Goal: Communication & Community: Answer question/provide support

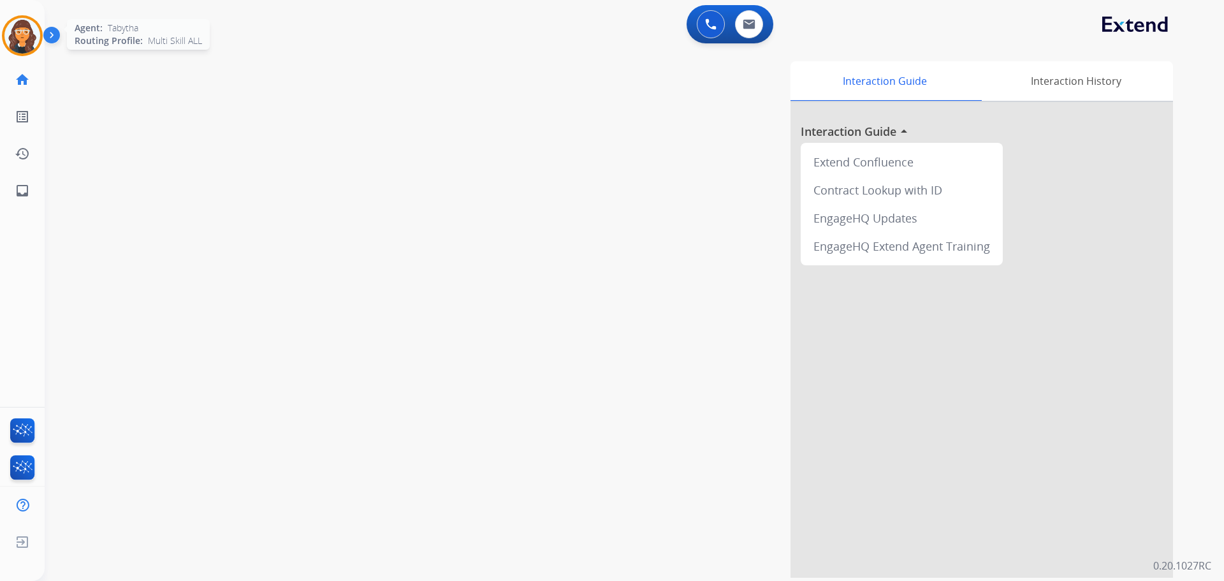
click at [36, 48] on div at bounding box center [22, 35] width 41 height 41
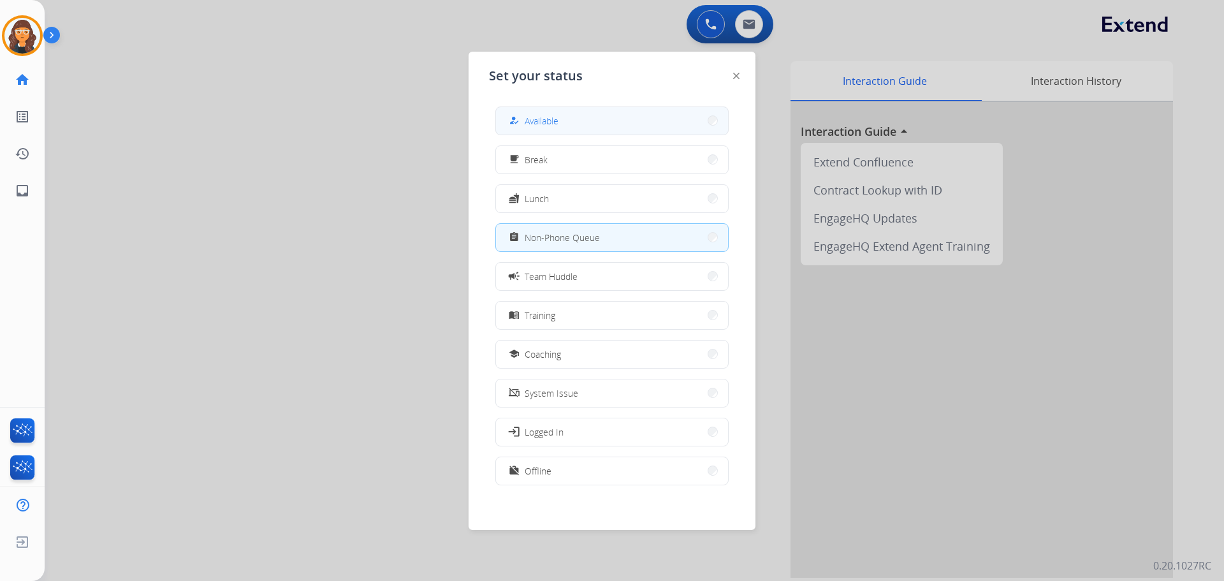
click at [532, 125] on span "Available" at bounding box center [542, 120] width 34 height 13
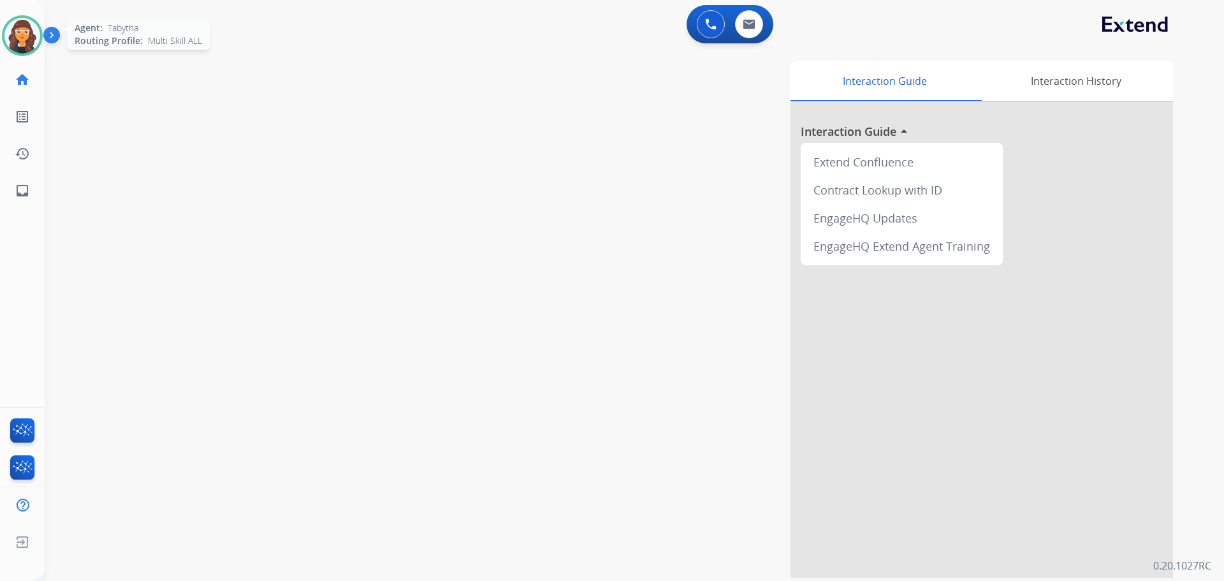
drag, startPoint x: 33, startPoint y: 40, endPoint x: 41, endPoint y: 55, distance: 16.5
click at [35, 40] on img at bounding box center [22, 36] width 36 height 36
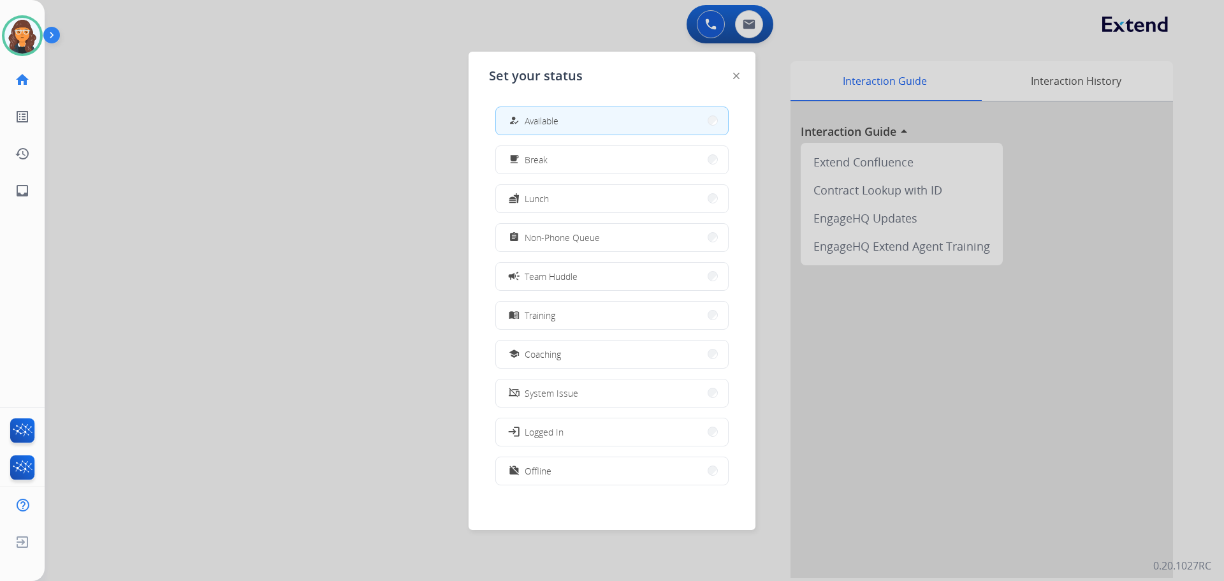
click at [521, 240] on div "assignment" at bounding box center [515, 236] width 18 height 15
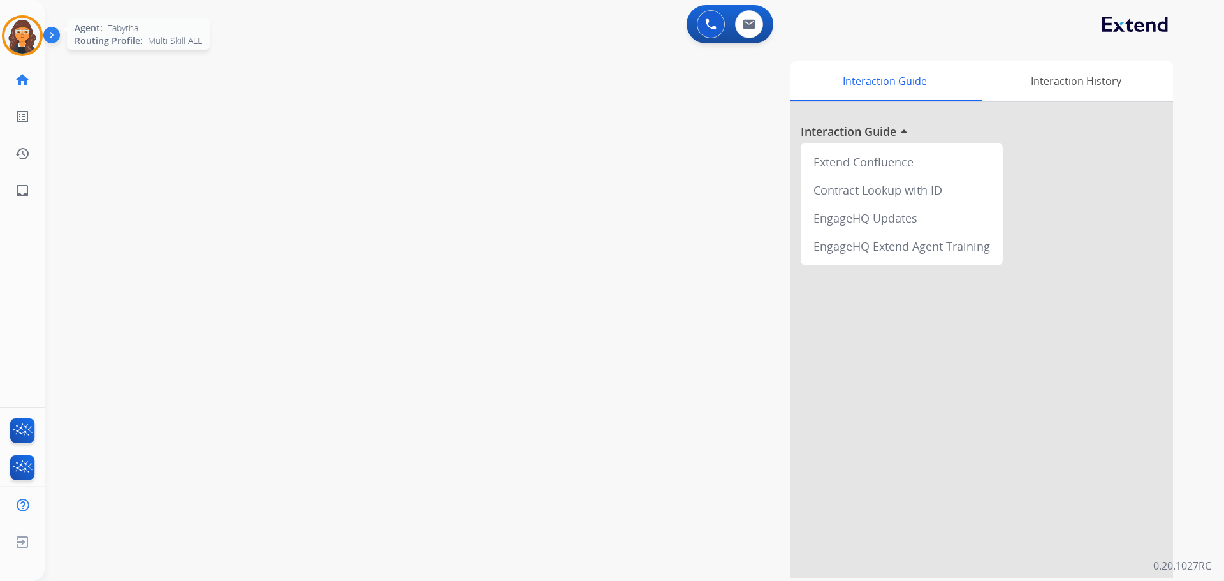
click at [27, 39] on img at bounding box center [22, 36] width 36 height 36
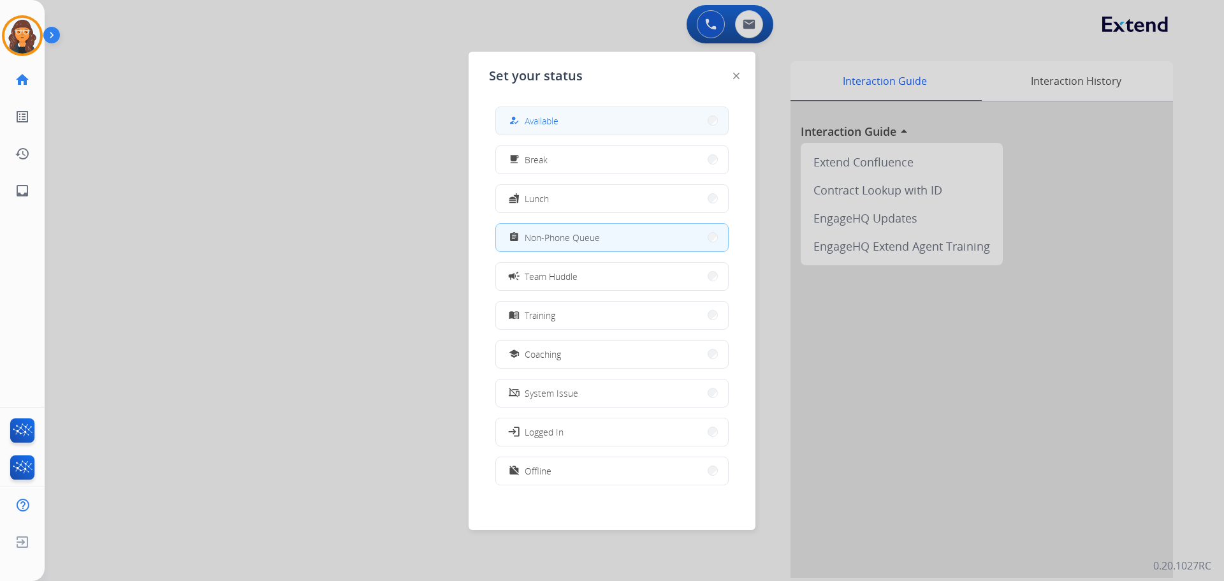
click at [548, 108] on button "how_to_reg Available" at bounding box center [612, 120] width 232 height 27
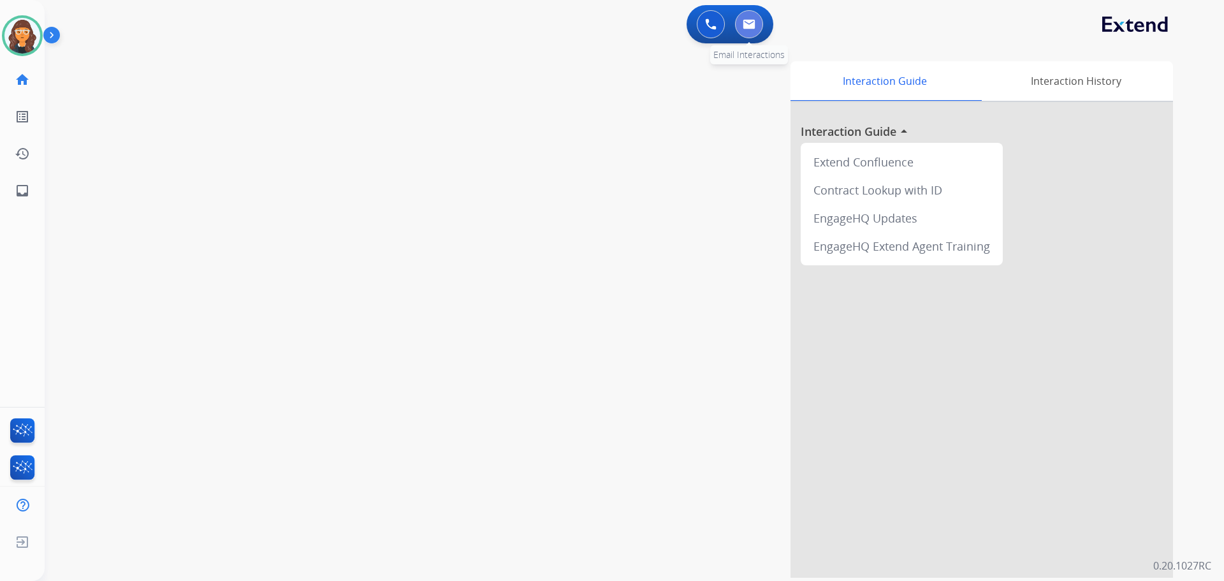
click at [742, 21] on button at bounding box center [749, 24] width 28 height 28
select select "**********"
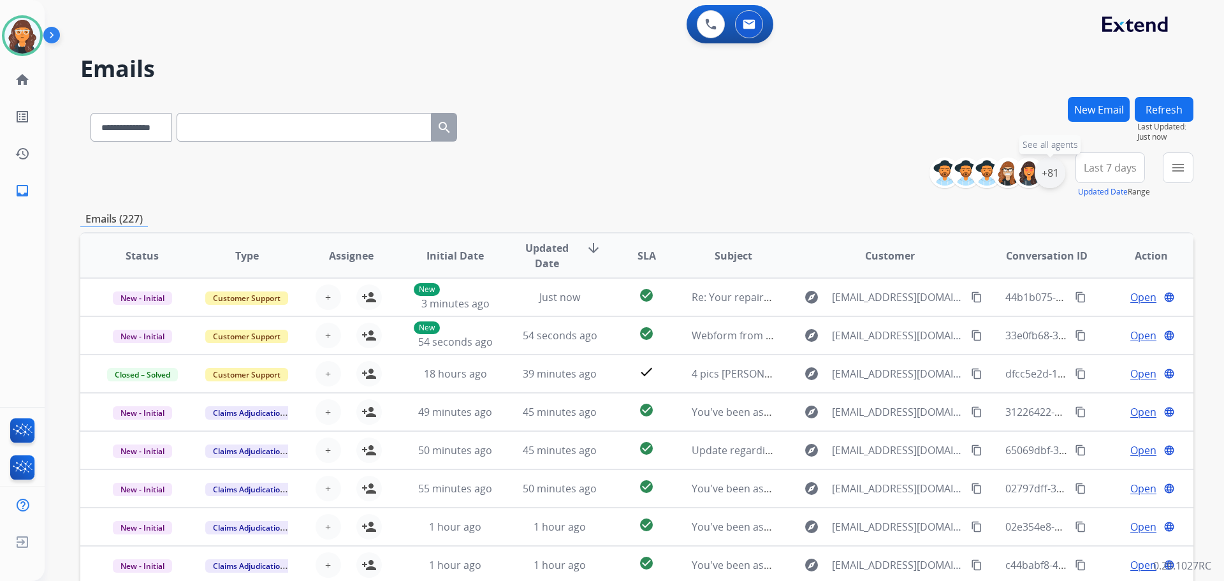
click at [1058, 175] on div "+81" at bounding box center [1050, 172] width 31 height 31
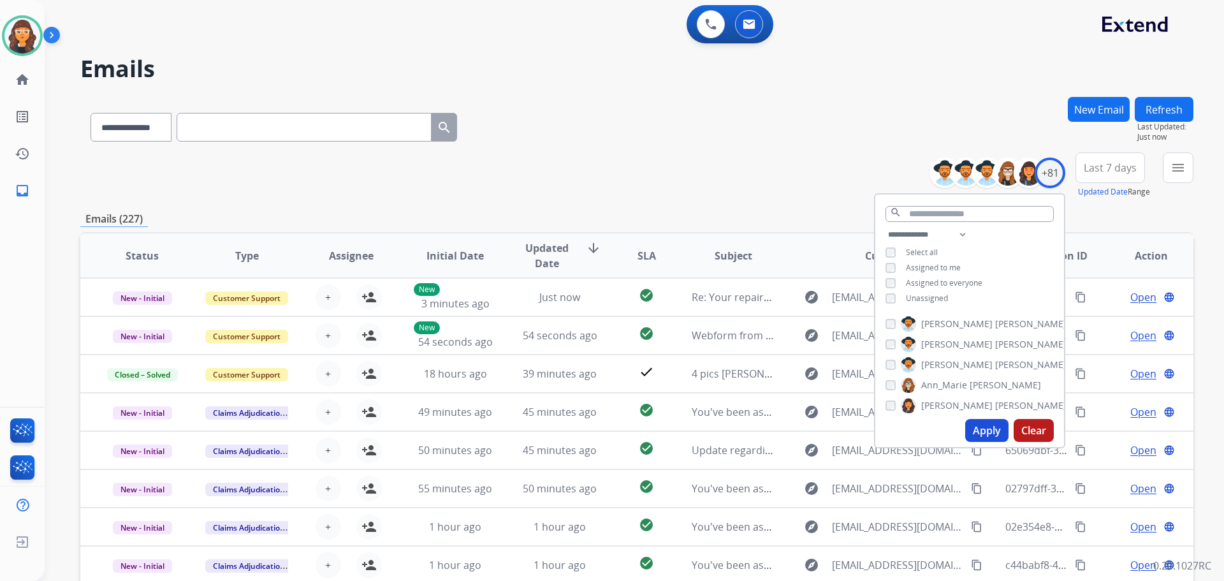
click at [979, 427] on button "Apply" at bounding box center [986, 430] width 43 height 23
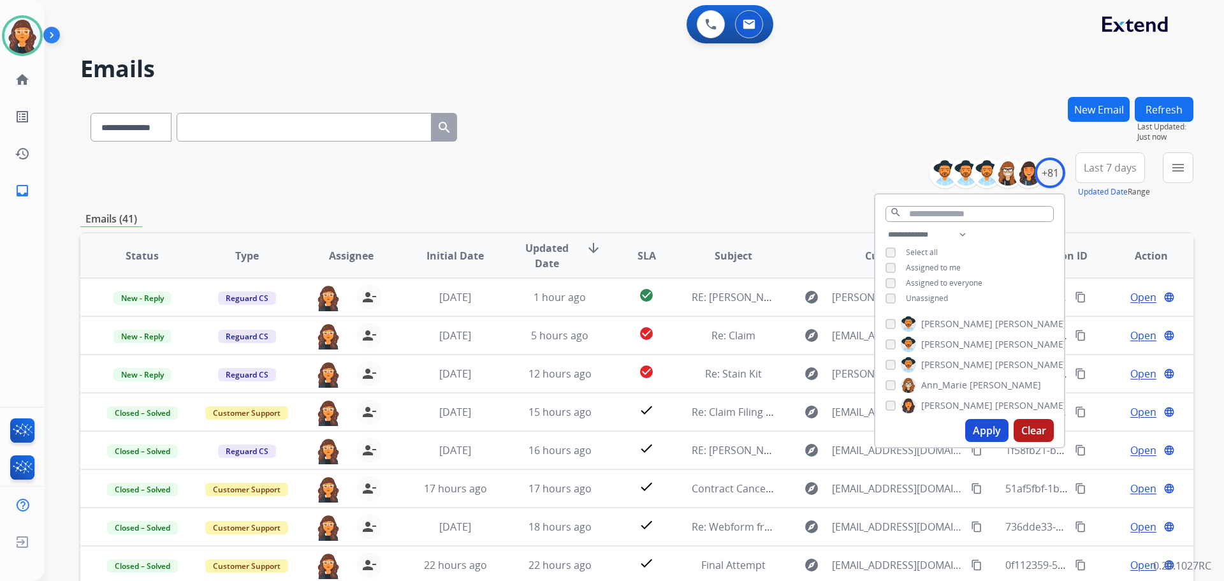
click at [668, 176] on div "**********" at bounding box center [636, 175] width 1113 height 46
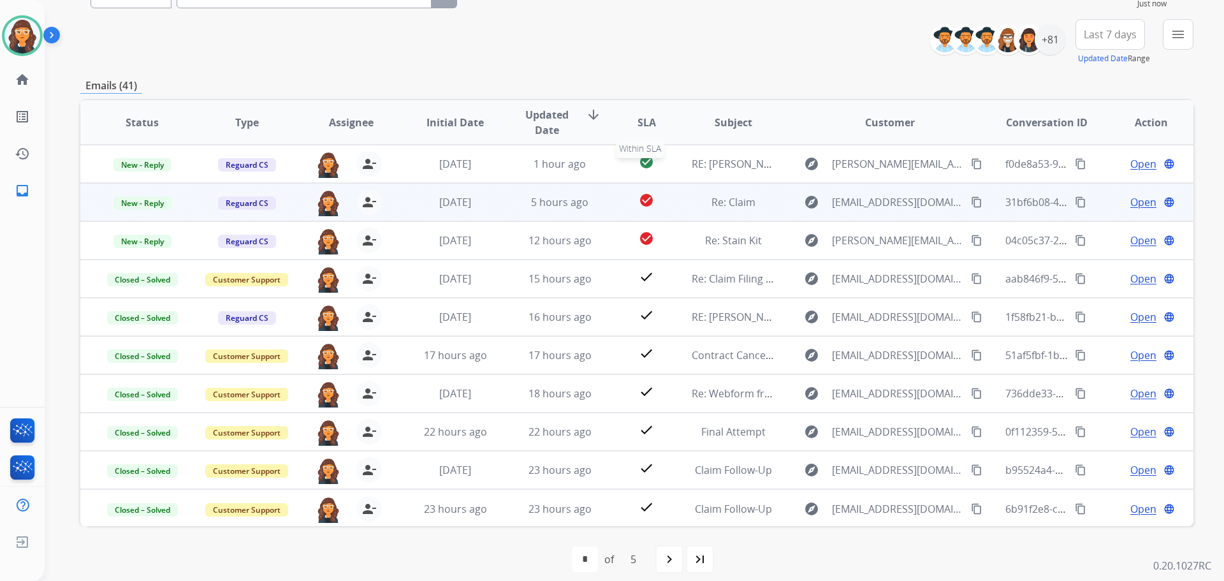
scroll to position [145, 0]
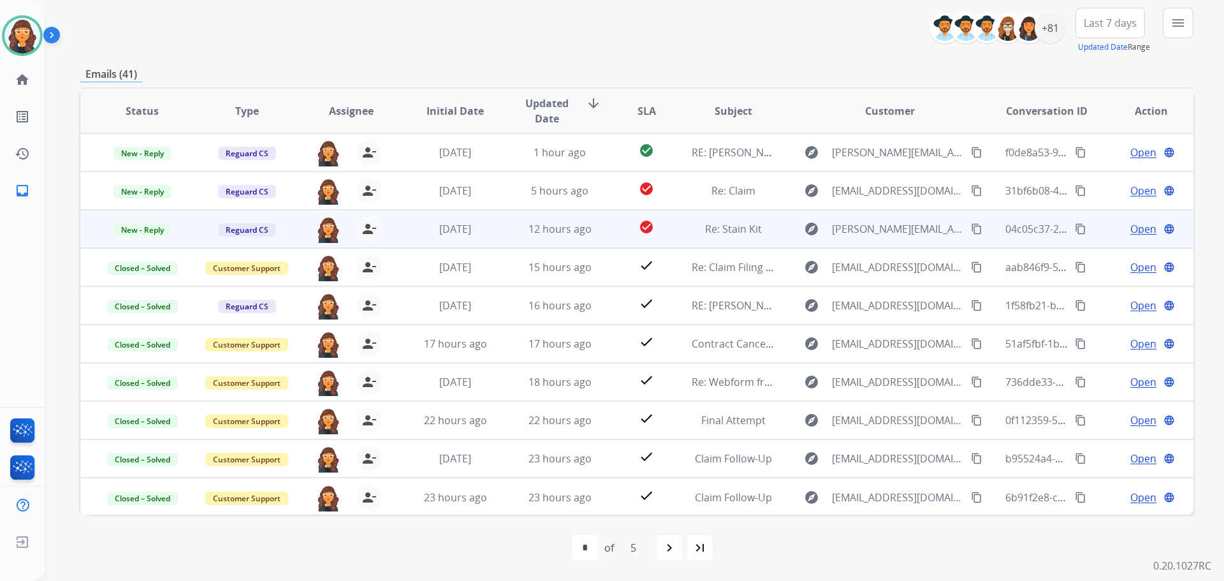
click at [1132, 233] on span "Open" at bounding box center [1143, 228] width 26 height 15
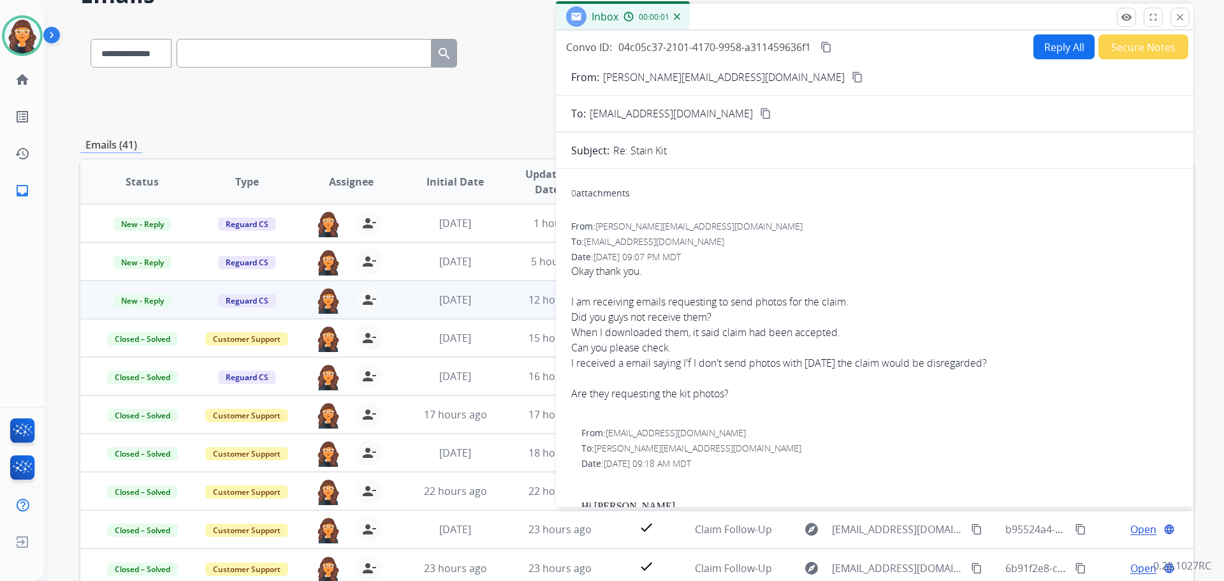
scroll to position [17, 0]
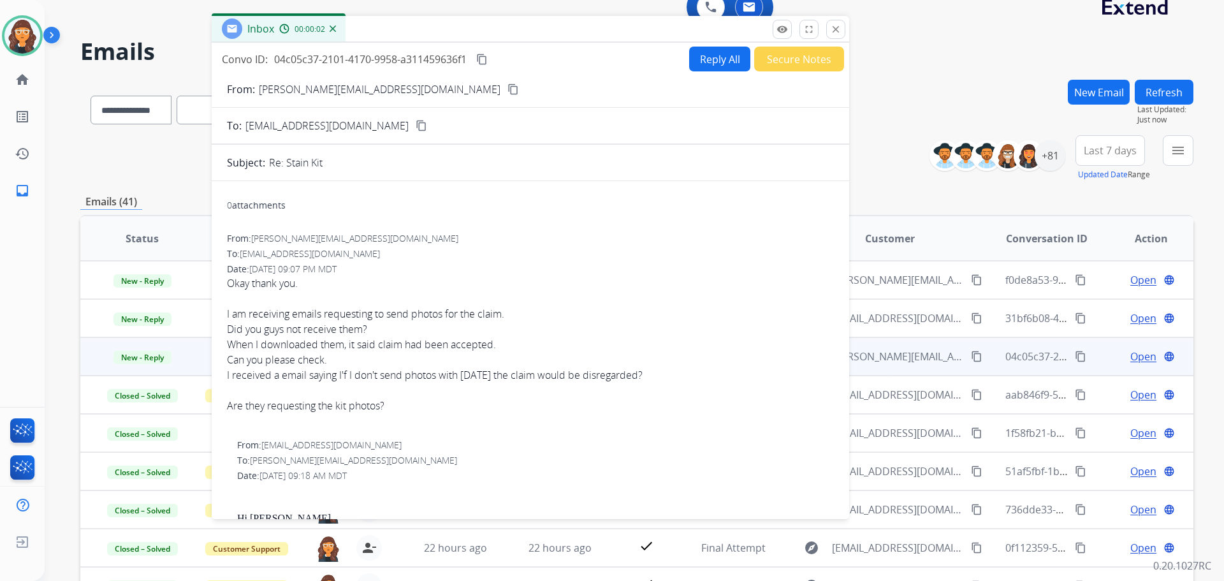
drag, startPoint x: 824, startPoint y: 85, endPoint x: 528, endPoint y: 34, distance: 300.3
click at [528, 34] on div "Inbox 00:00:02" at bounding box center [530, 29] width 637 height 27
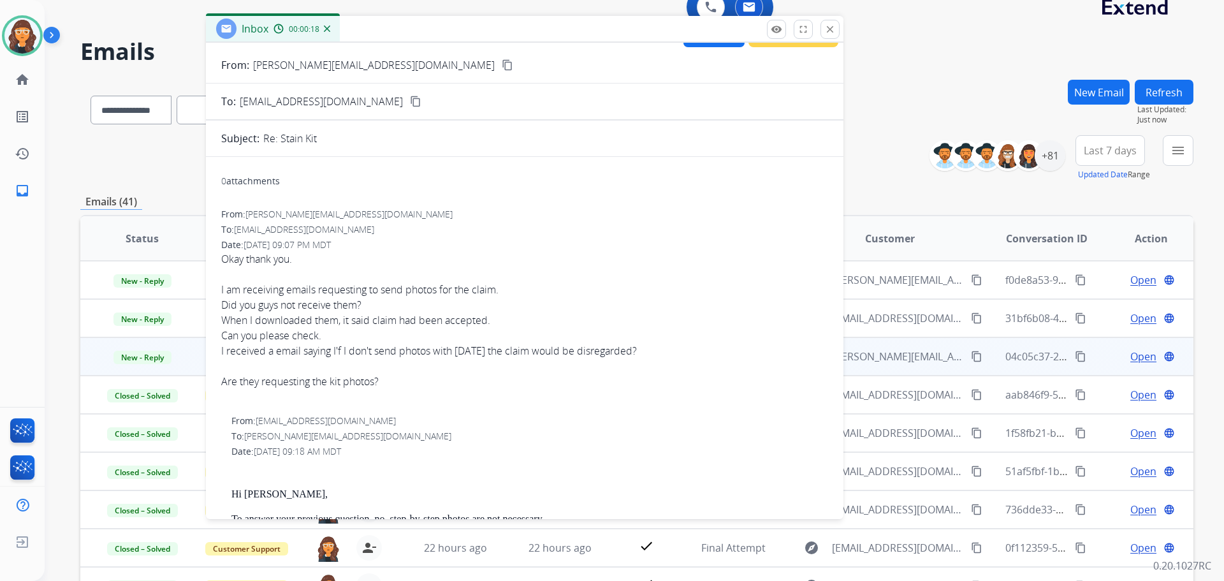
scroll to position [0, 0]
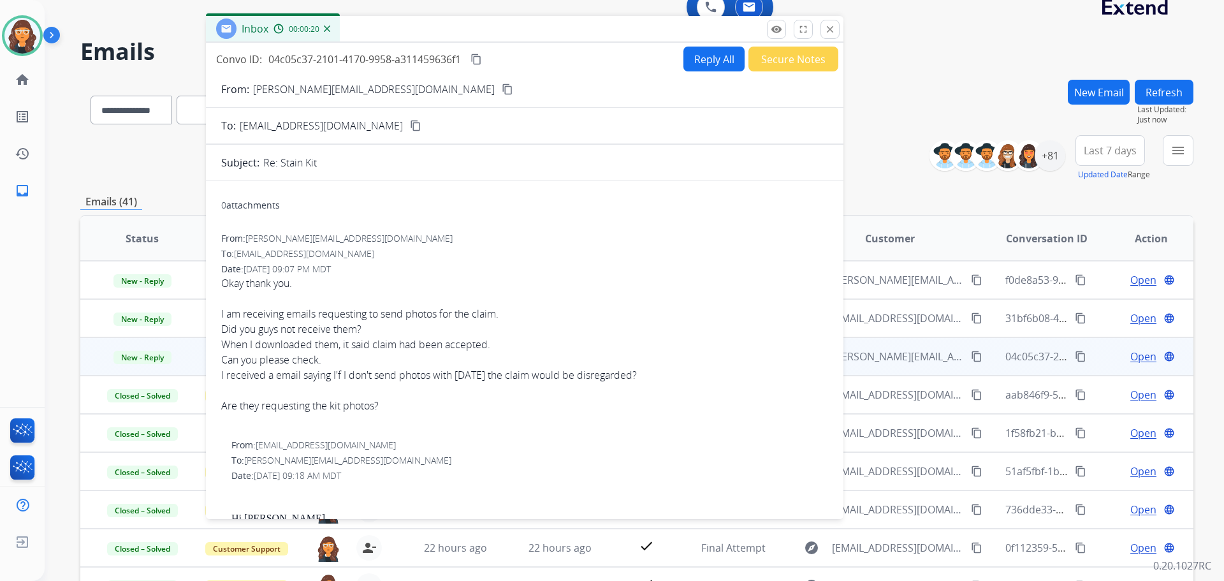
click at [295, 89] on p "[PERSON_NAME][EMAIL_ADDRESS][DOMAIN_NAME]" at bounding box center [374, 89] width 242 height 15
copy p "From:"
click at [704, 63] on button "Reply All" at bounding box center [713, 59] width 61 height 25
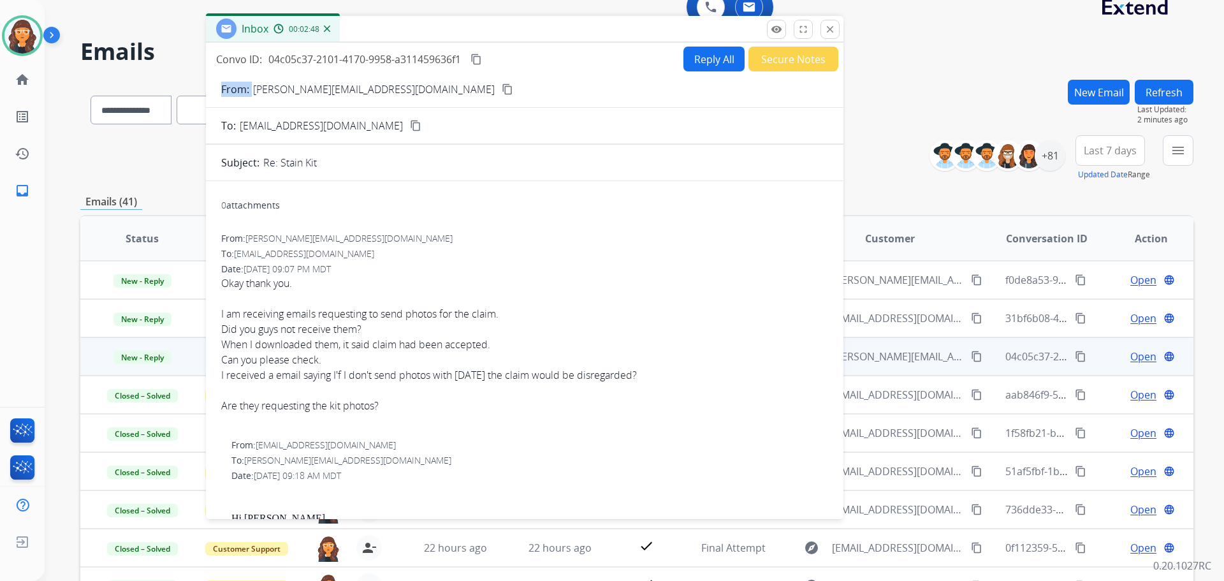
select select "**********"
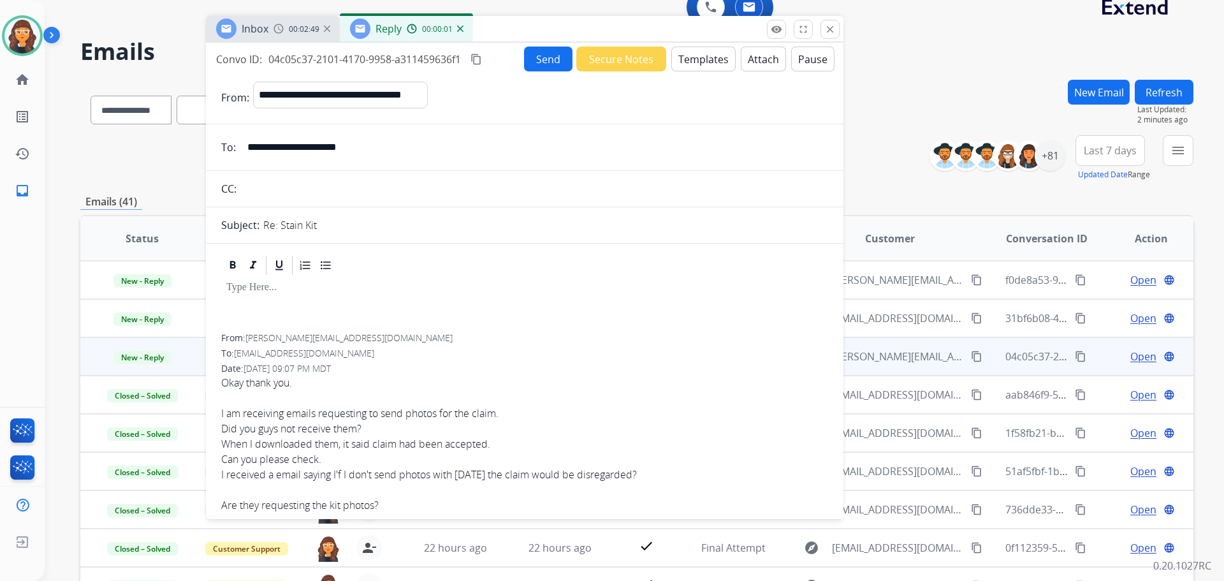
click at [706, 69] on button "Templates" at bounding box center [703, 59] width 64 height 25
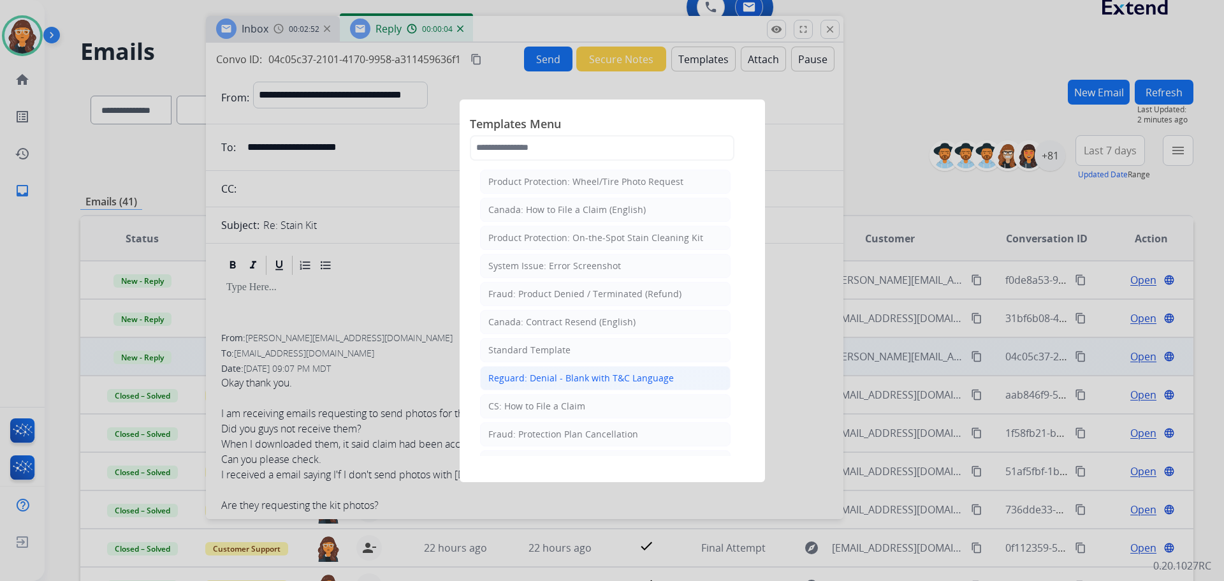
click at [557, 367] on li "Reguard: Denial - Blank with T&C Language" at bounding box center [605, 378] width 251 height 24
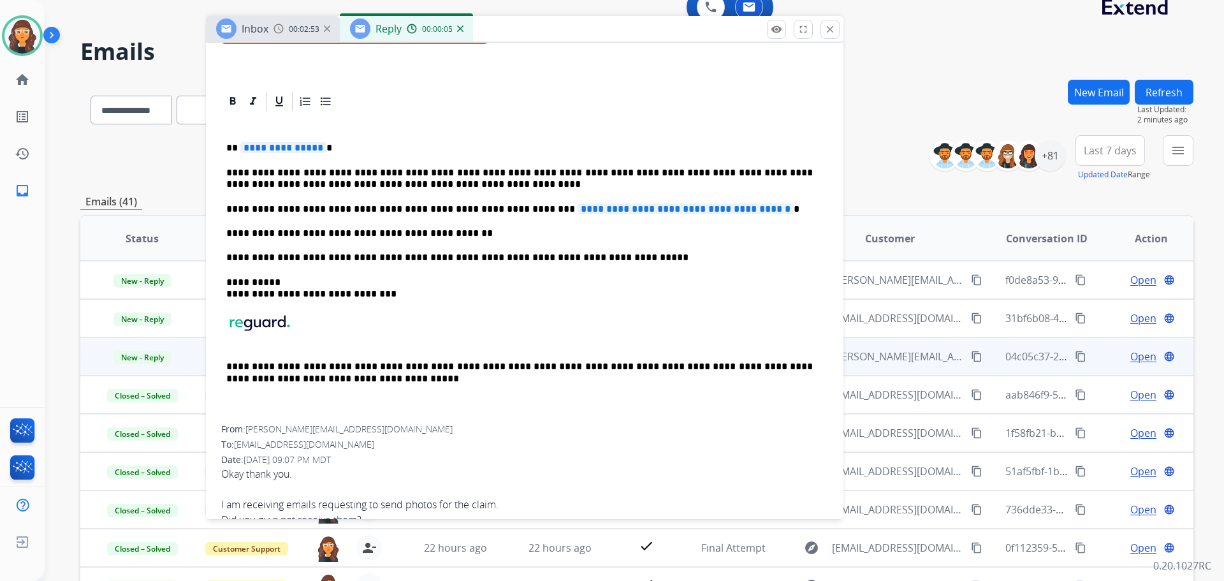
scroll to position [255, 0]
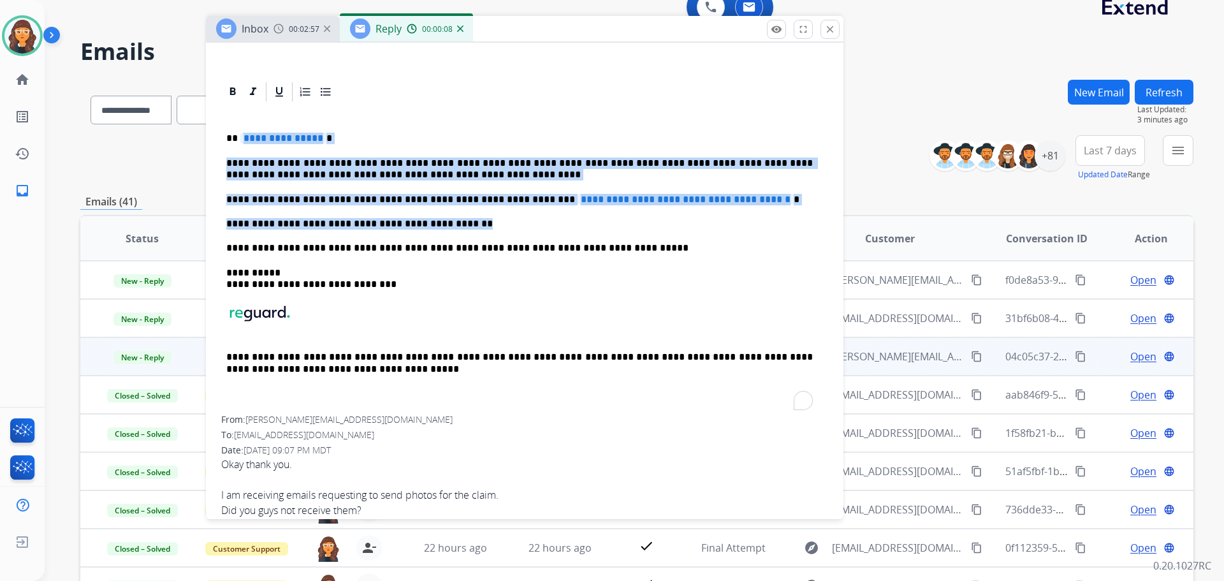
drag, startPoint x: 242, startPoint y: 135, endPoint x: 449, endPoint y: 214, distance: 221.7
click at [449, 214] on div "**********" at bounding box center [524, 259] width 607 height 312
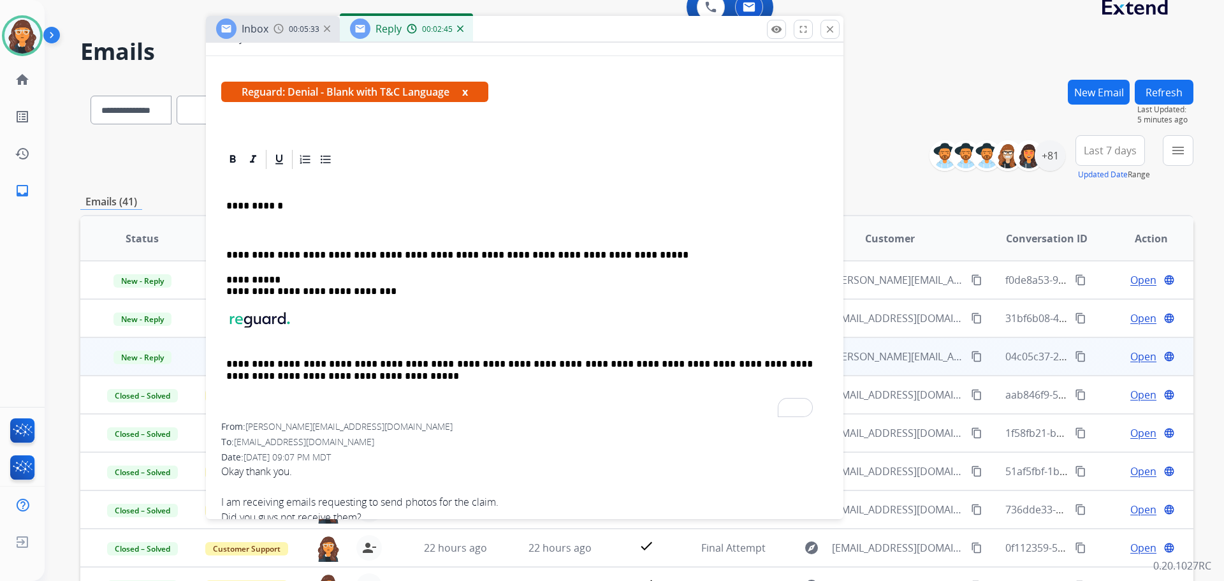
scroll to position [127, 0]
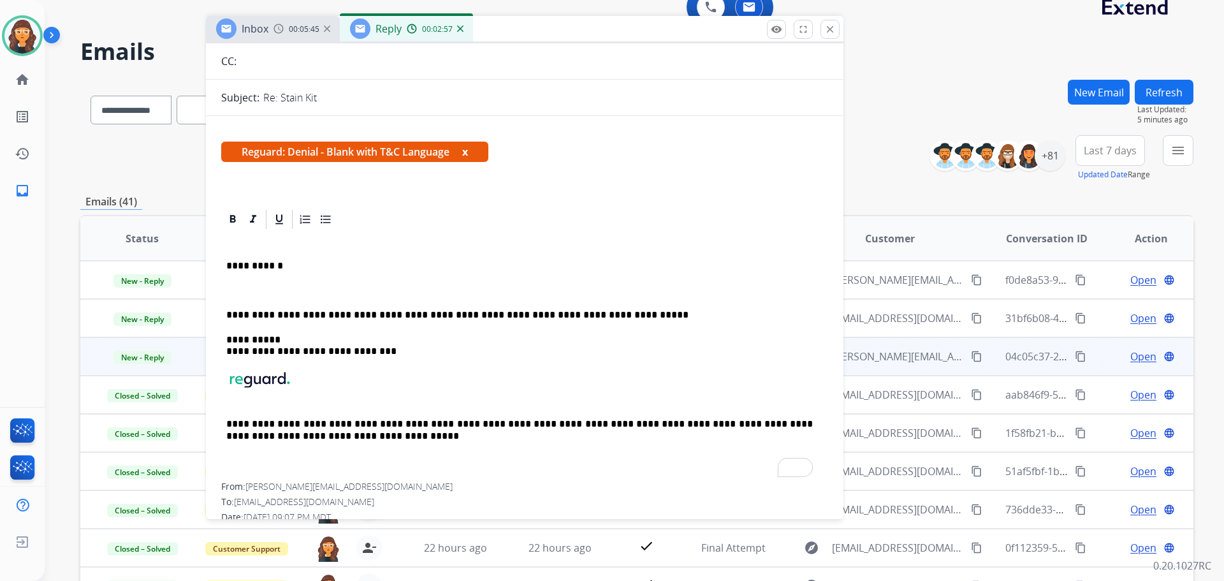
click at [247, 289] on p "To enrich screen reader interactions, please activate Accessibility in Grammarl…" at bounding box center [524, 290] width 597 height 11
click at [484, 294] on p "**********" at bounding box center [519, 290] width 586 height 11
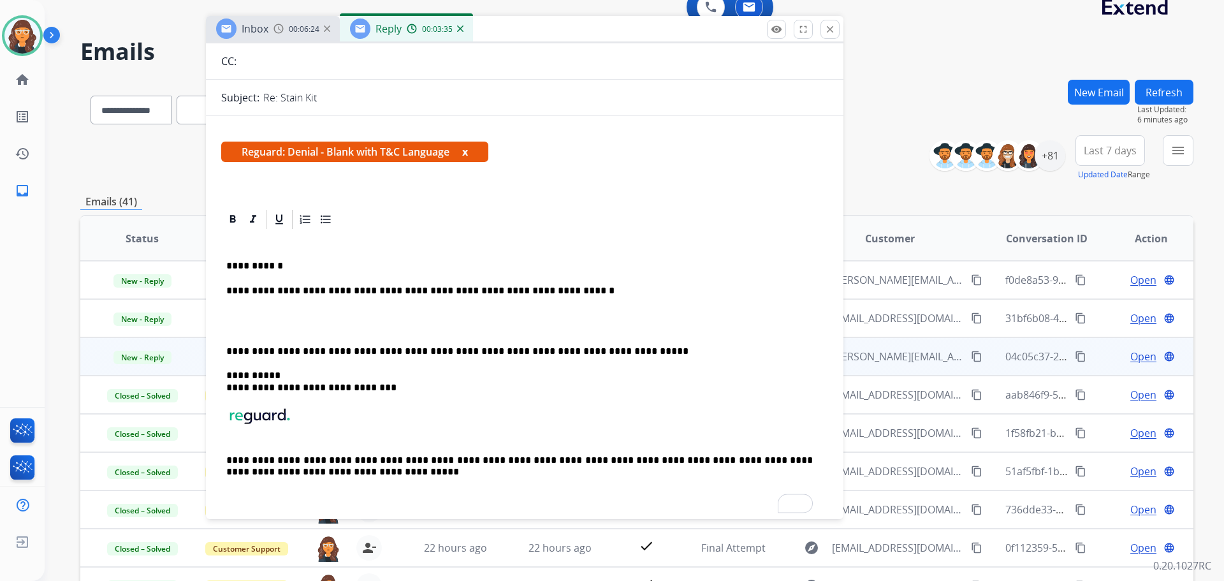
click at [571, 294] on p "**********" at bounding box center [519, 290] width 586 height 11
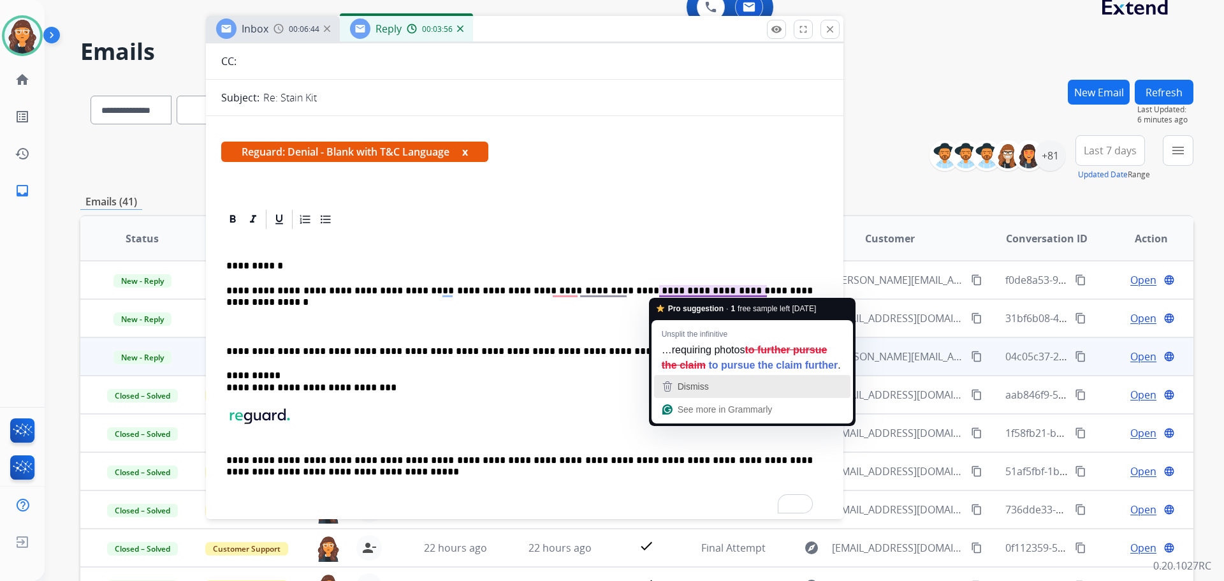
click at [708, 391] on span "Dismiss" at bounding box center [693, 386] width 31 height 10
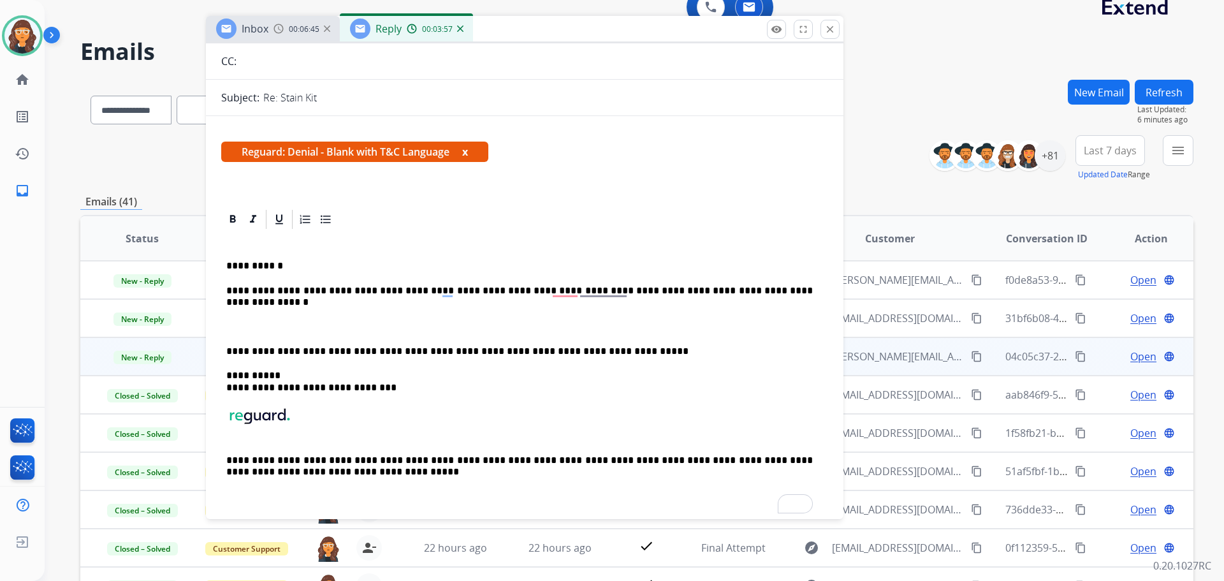
click at [781, 290] on p "**********" at bounding box center [519, 290] width 586 height 11
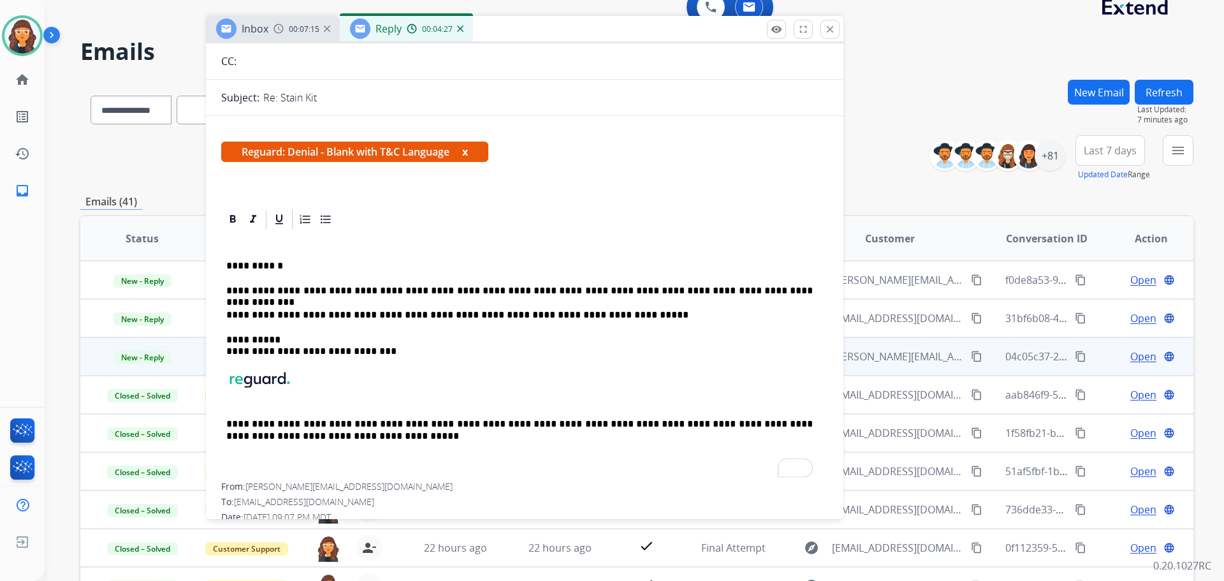
click at [773, 293] on p "**********" at bounding box center [519, 290] width 586 height 11
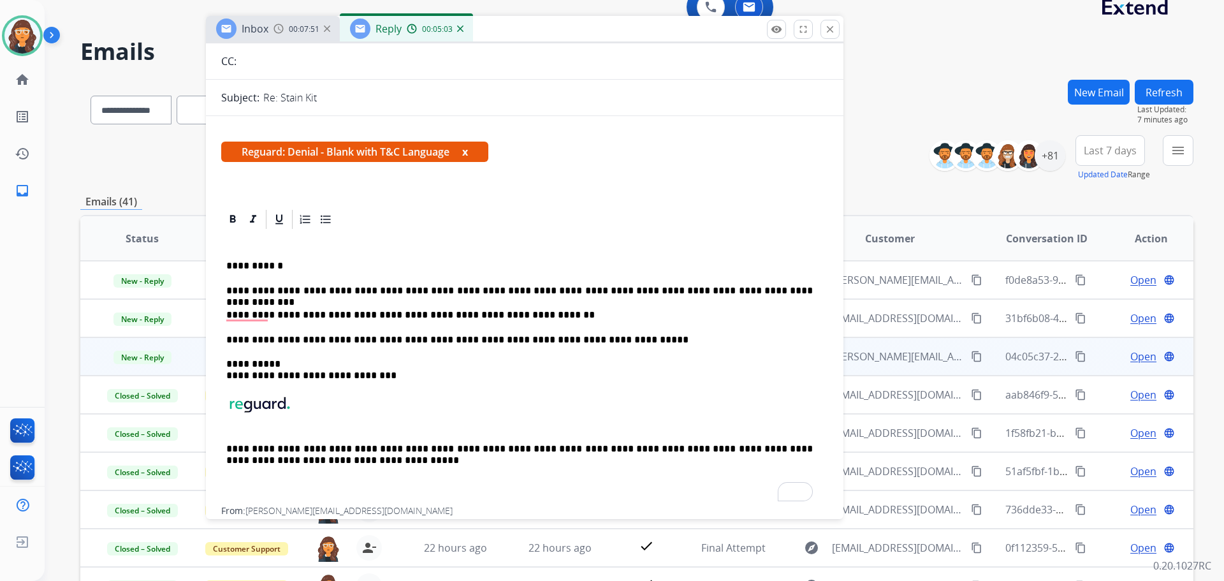
click at [553, 316] on p "**********" at bounding box center [519, 314] width 586 height 11
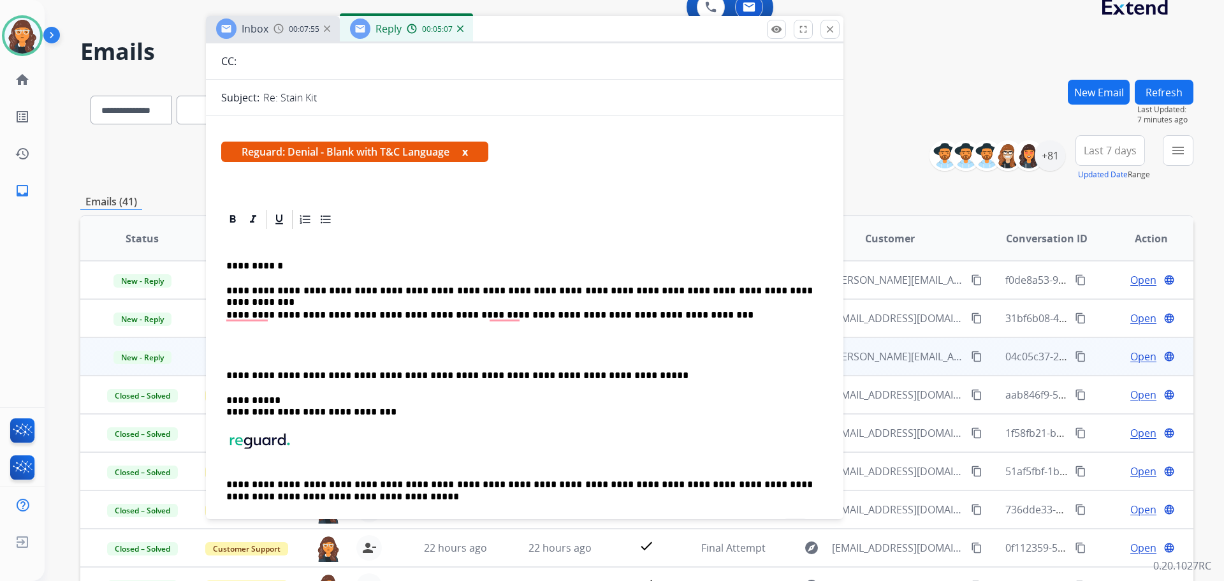
click at [672, 309] on div "**********" at bounding box center [524, 387] width 607 height 312
click at [694, 317] on p "**********" at bounding box center [519, 314] width 586 height 11
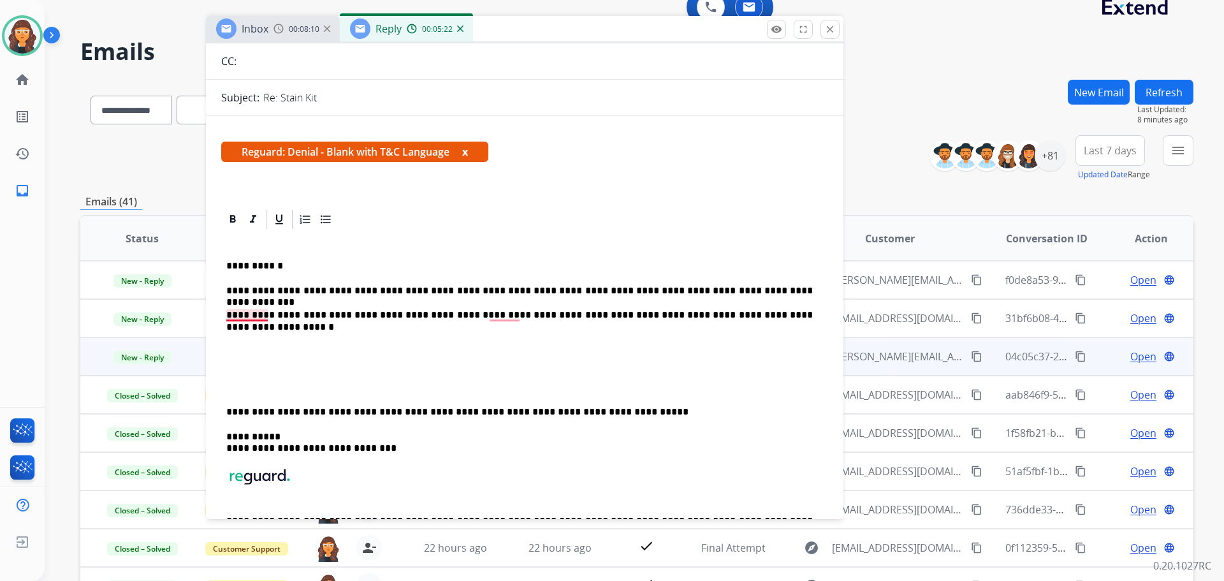
click at [248, 319] on p "**********" at bounding box center [519, 314] width 586 height 11
click at [799, 320] on p "**********" at bounding box center [519, 314] width 586 height 11
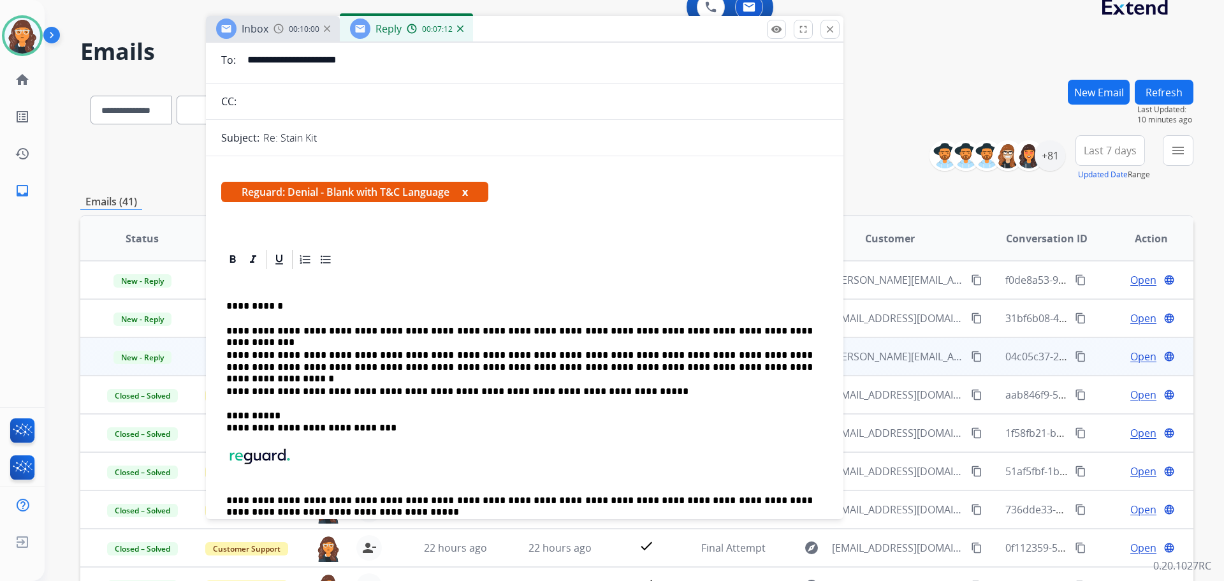
scroll to position [0, 0]
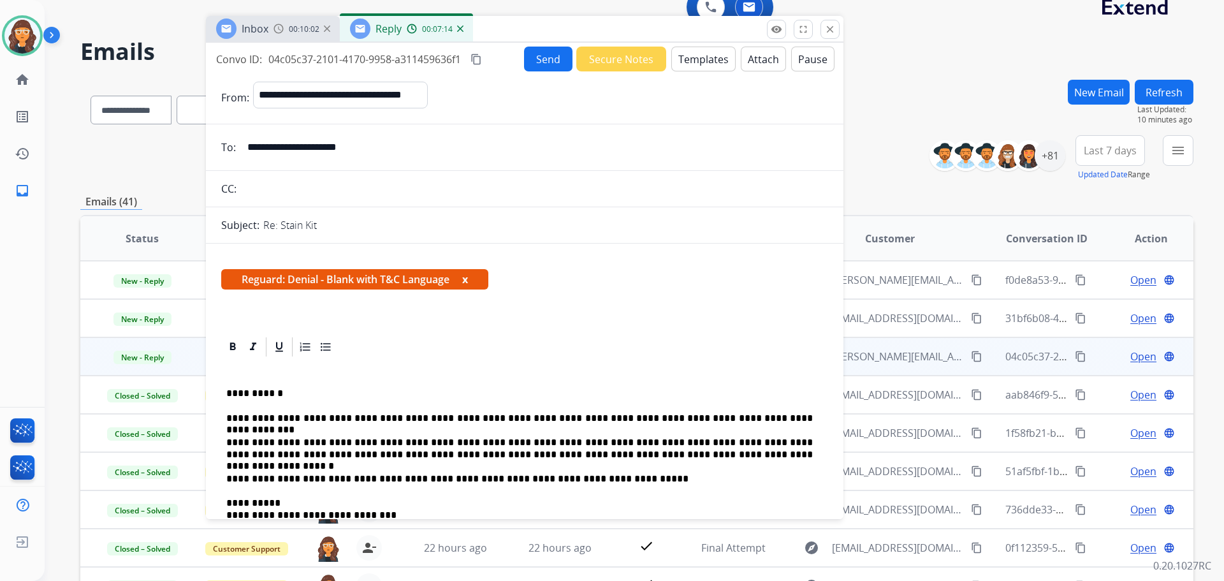
click at [541, 62] on button "Send" at bounding box center [548, 59] width 48 height 25
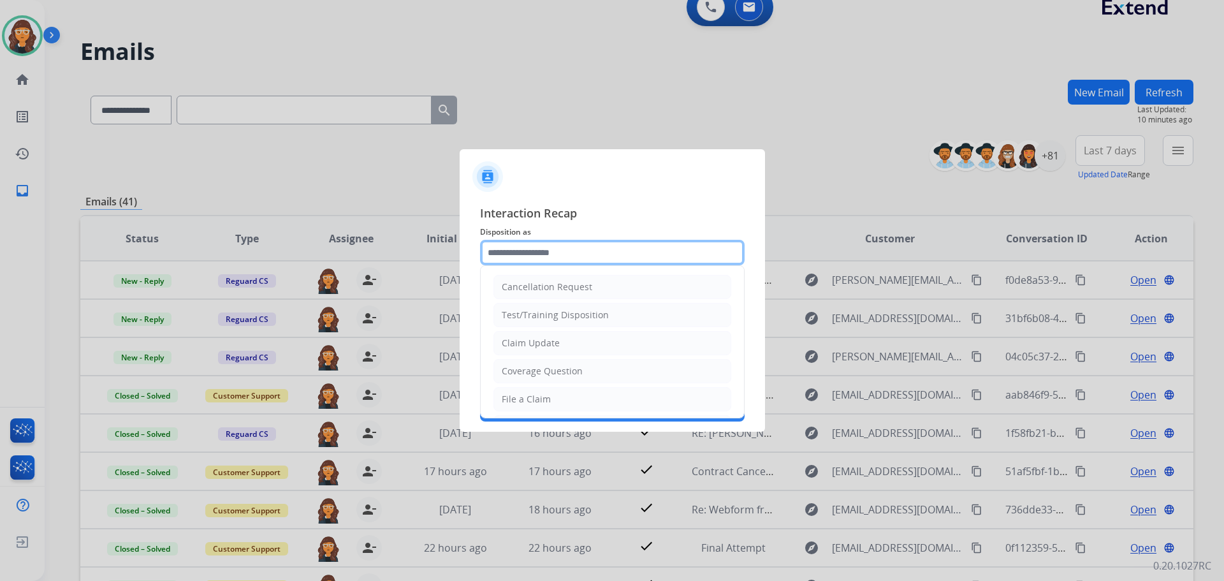
click at [545, 253] on input "text" at bounding box center [612, 252] width 265 height 25
click at [518, 335] on li "Claim Update" at bounding box center [612, 343] width 238 height 24
type input "**********"
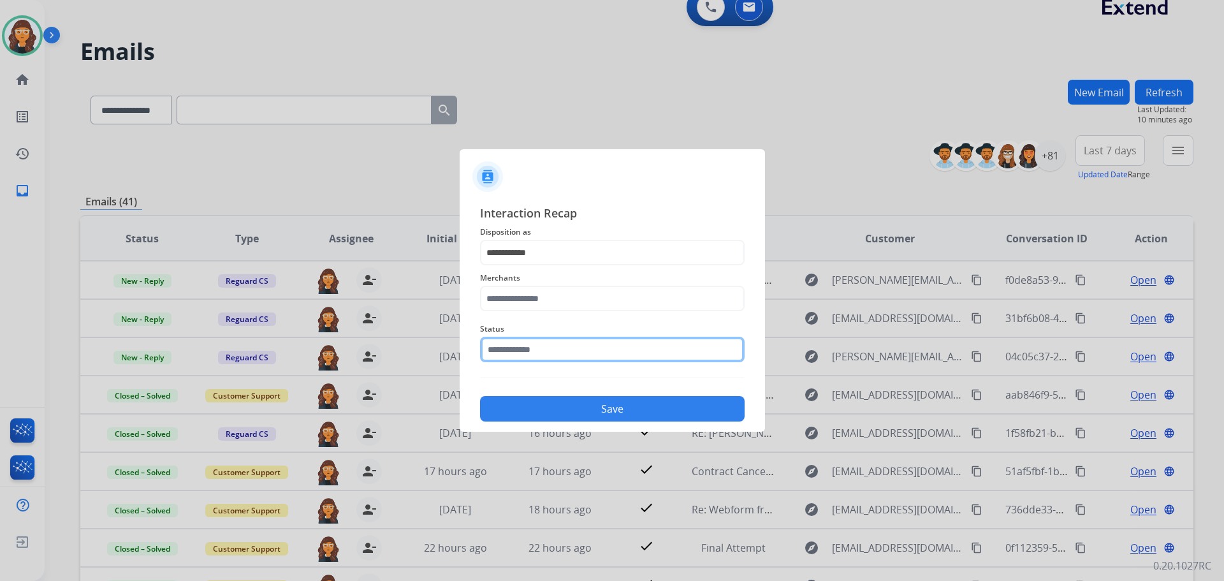
click at [508, 347] on input "text" at bounding box center [612, 349] width 265 height 25
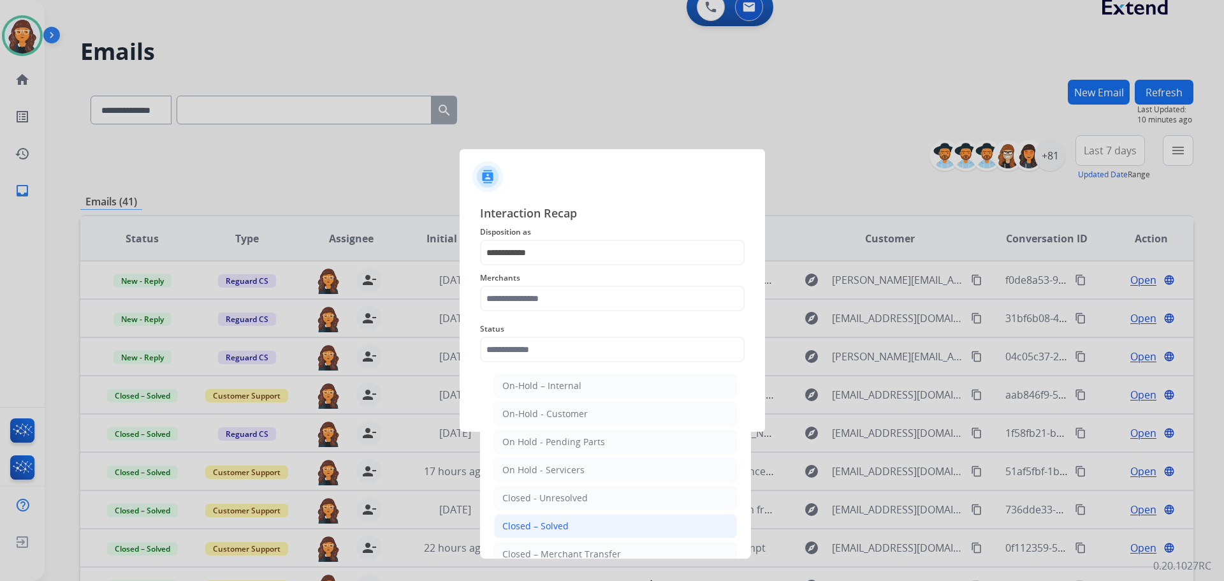
click at [524, 519] on li "Closed – Solved" at bounding box center [615, 526] width 243 height 24
type input "**********"
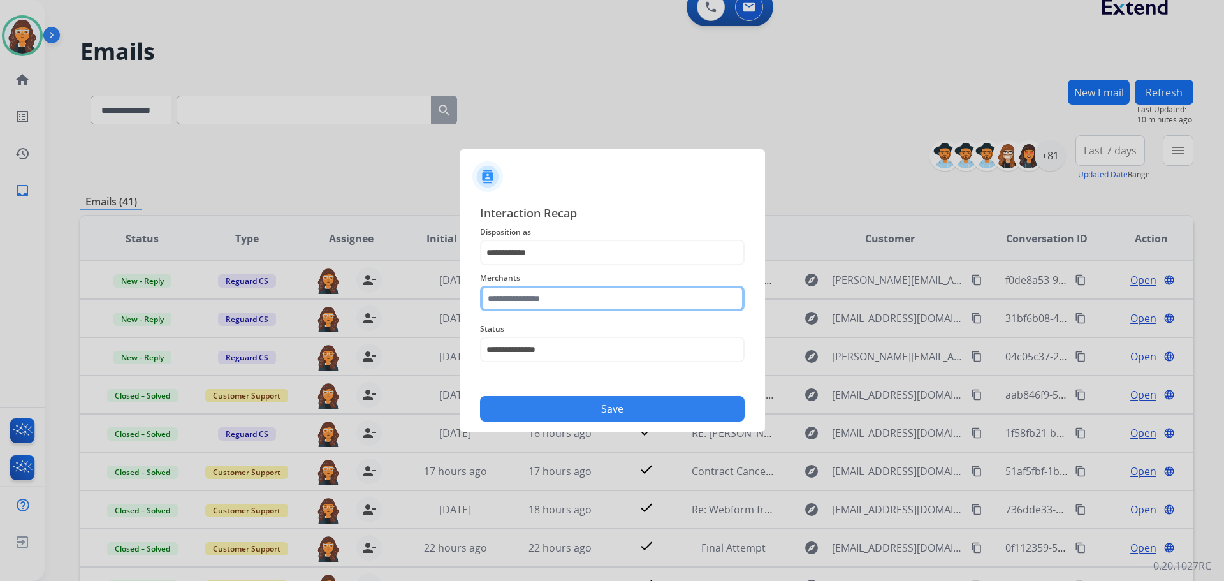
click at [507, 305] on input "text" at bounding box center [612, 298] width 265 height 25
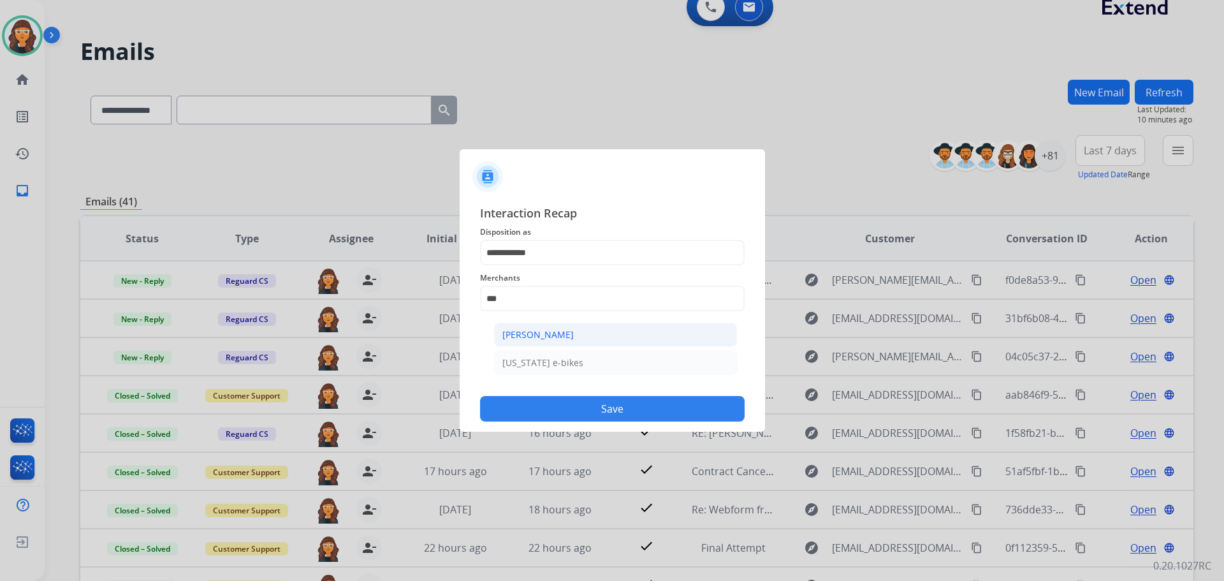
click at [537, 331] on div "[PERSON_NAME]" at bounding box center [537, 334] width 71 height 13
type input "**********"
click at [535, 396] on div "Save" at bounding box center [612, 404] width 265 height 33
click at [590, 402] on button "Save" at bounding box center [612, 408] width 265 height 25
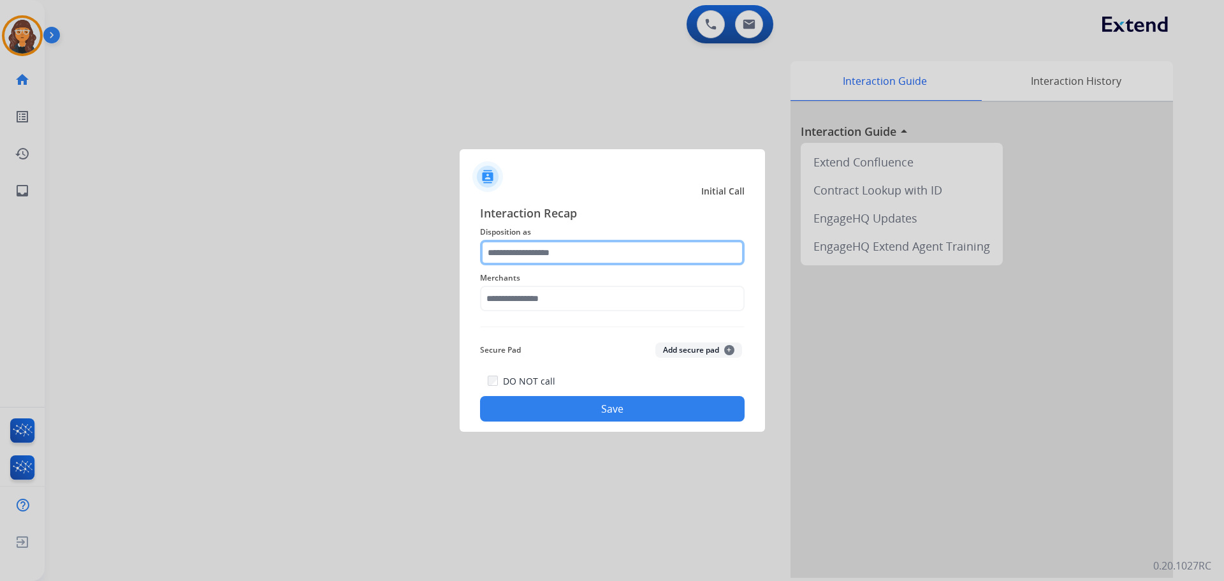
click at [504, 254] on input "text" at bounding box center [612, 252] width 265 height 25
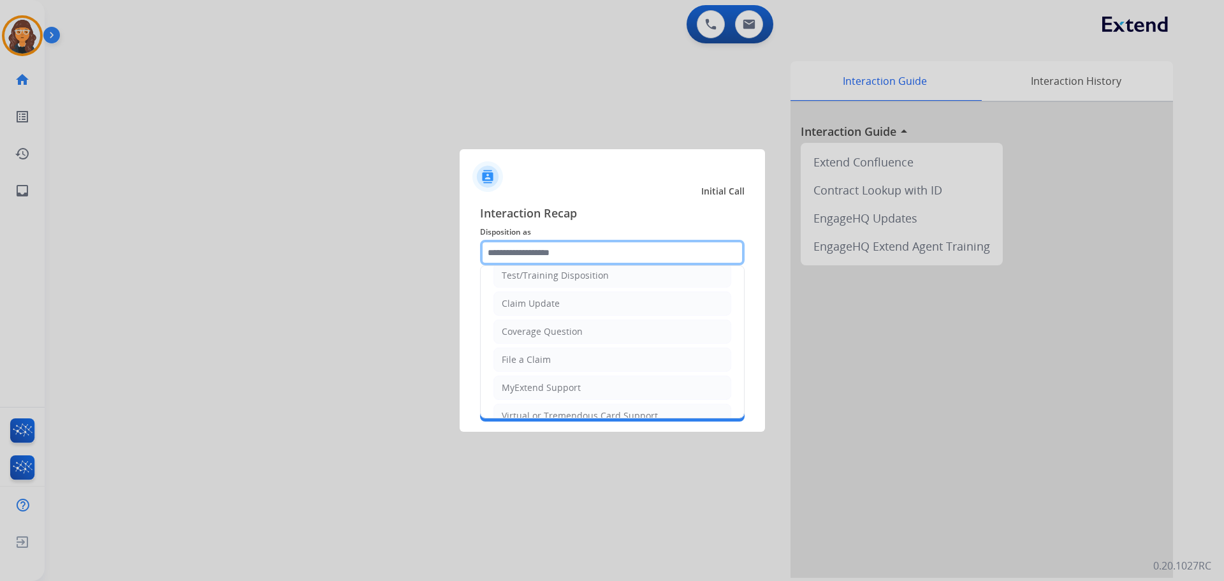
scroll to position [191, 0]
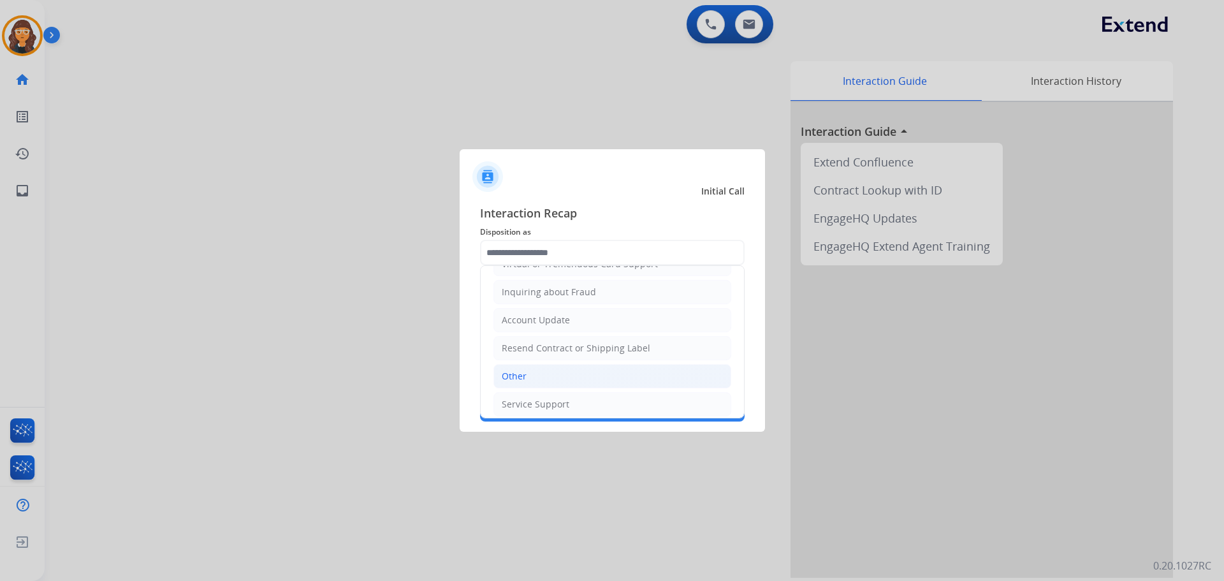
click at [538, 375] on li "Other" at bounding box center [612, 376] width 238 height 24
type input "*****"
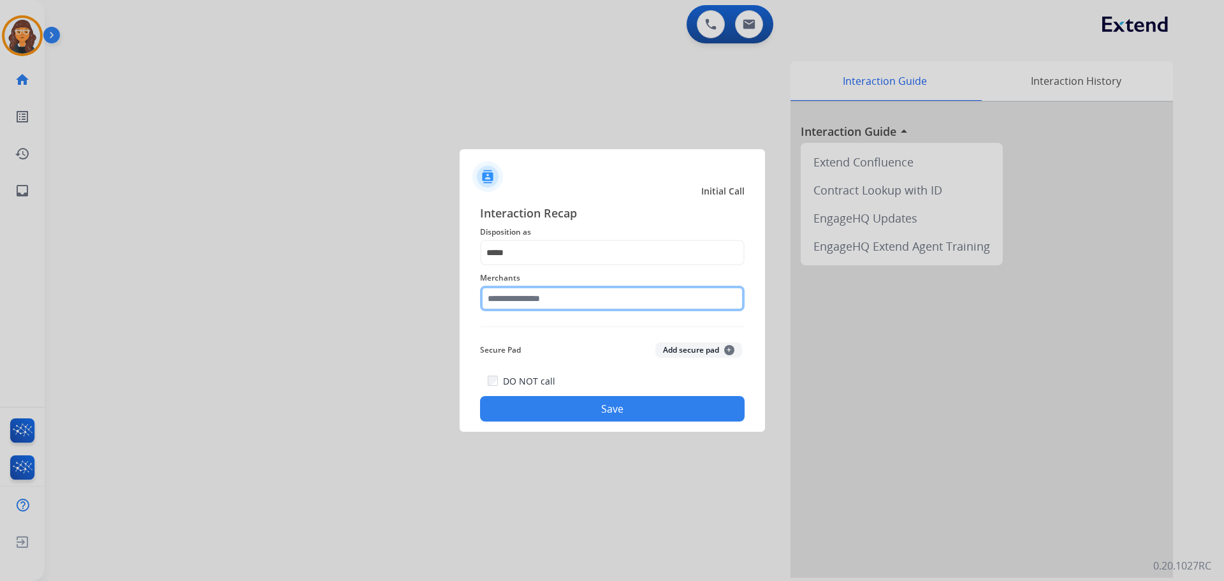
click at [523, 306] on input "text" at bounding box center [612, 298] width 265 height 25
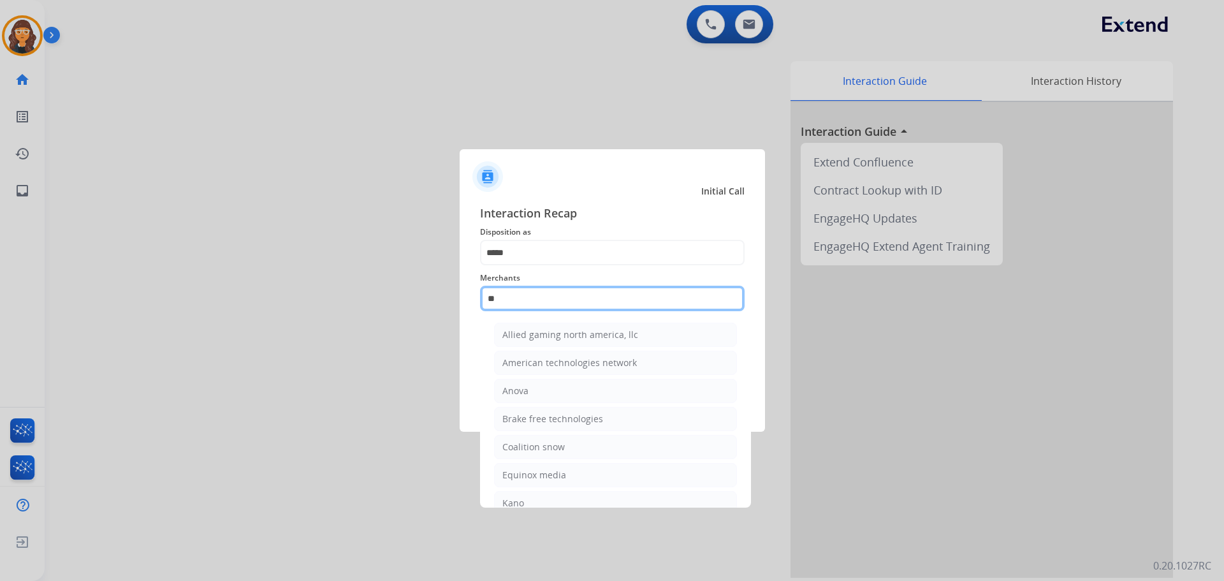
type input "***"
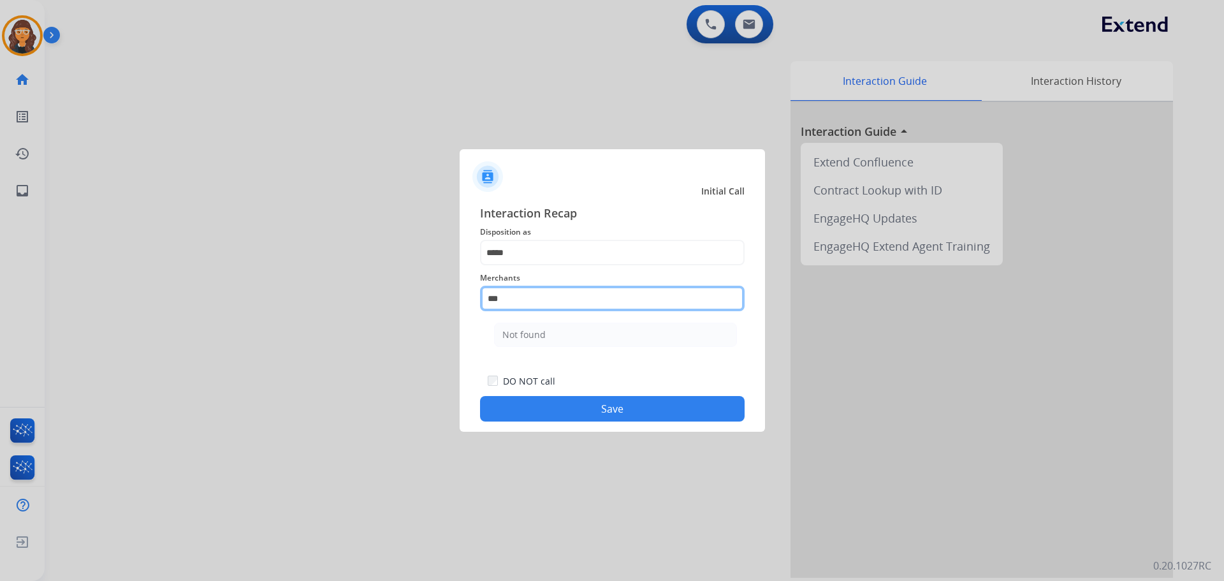
click at [544, 303] on input "***" at bounding box center [612, 298] width 265 height 25
drag, startPoint x: 521, startPoint y: 303, endPoint x: 463, endPoint y: 302, distance: 58.0
click at [464, 302] on div "Interaction Recap Disposition as ***** Merchants *** Not found Secure Pad Add s…" at bounding box center [612, 313] width 305 height 238
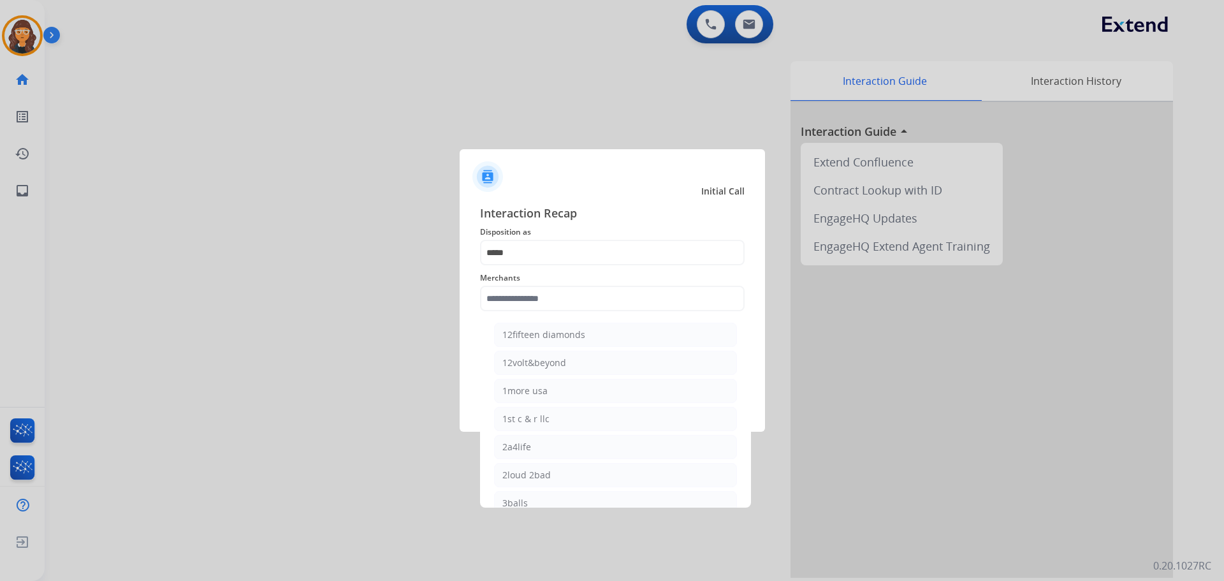
click at [581, 272] on span "Merchants" at bounding box center [612, 277] width 265 height 15
click at [550, 259] on input "*****" at bounding box center [612, 252] width 265 height 25
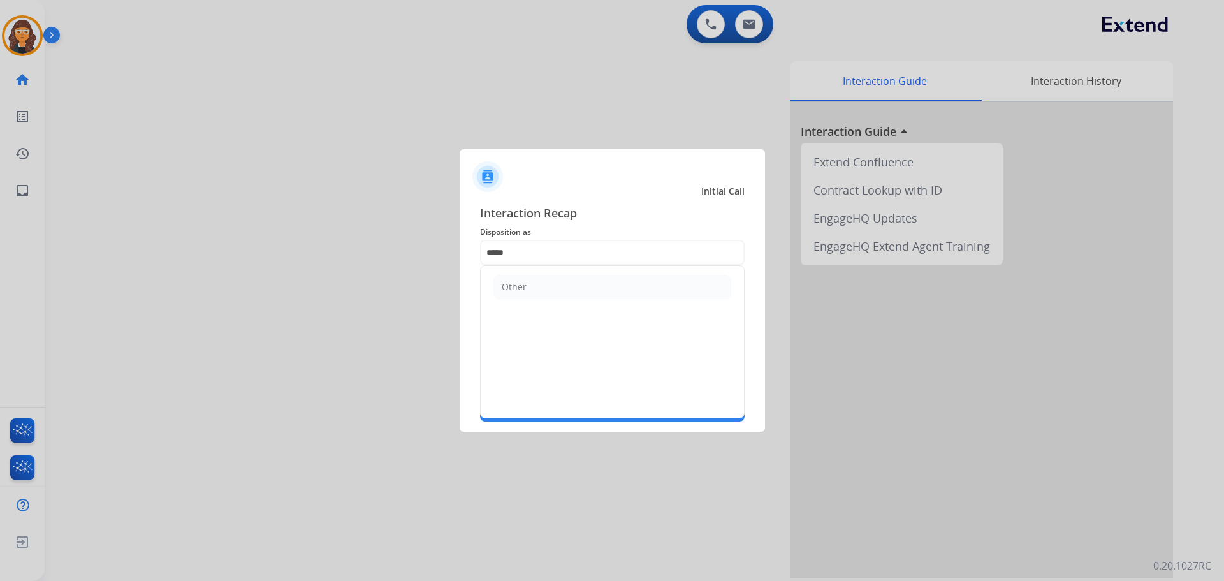
drag, startPoint x: 545, startPoint y: 282, endPoint x: 459, endPoint y: 280, distance: 86.1
click at [460, 280] on div "Interaction Recap Disposition as ***** Other Merchants Secure Pad Add secure pa…" at bounding box center [612, 313] width 305 height 238
drag, startPoint x: 519, startPoint y: 251, endPoint x: 456, endPoint y: 249, distance: 63.2
click at [0, 249] on app-contact-recap-modal "Initial Call Interaction Recap Disposition as ***** Other Merchants Secure Pad …" at bounding box center [0, 290] width 0 height 581
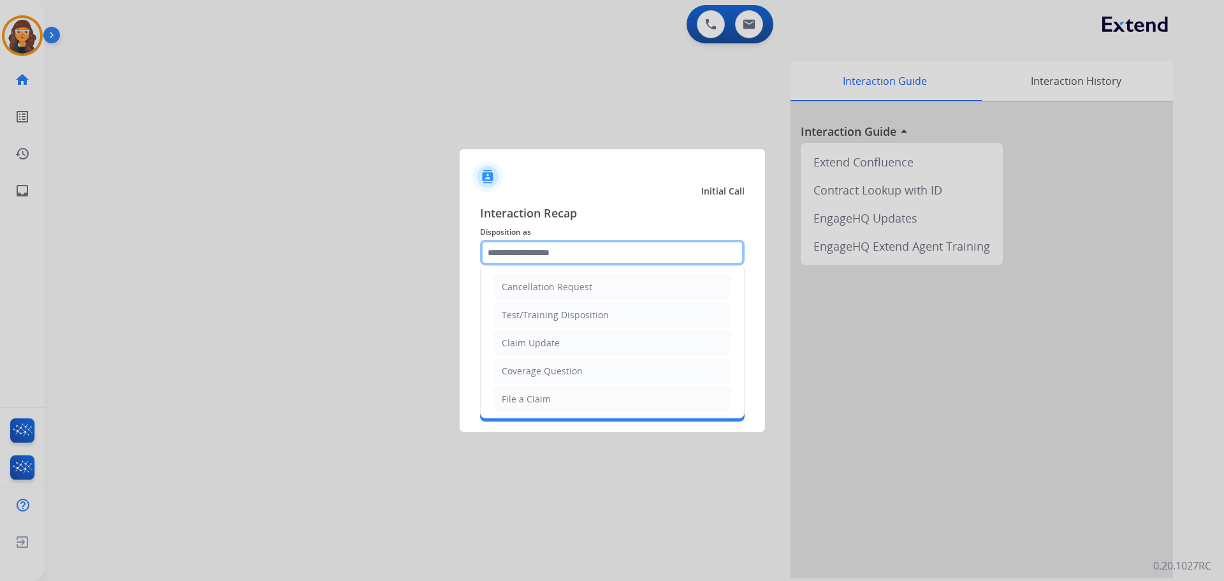
click at [583, 242] on input "text" at bounding box center [612, 252] width 265 height 25
click at [612, 180] on div at bounding box center [612, 171] width 305 height 45
click at [575, 252] on input "text" at bounding box center [612, 252] width 265 height 25
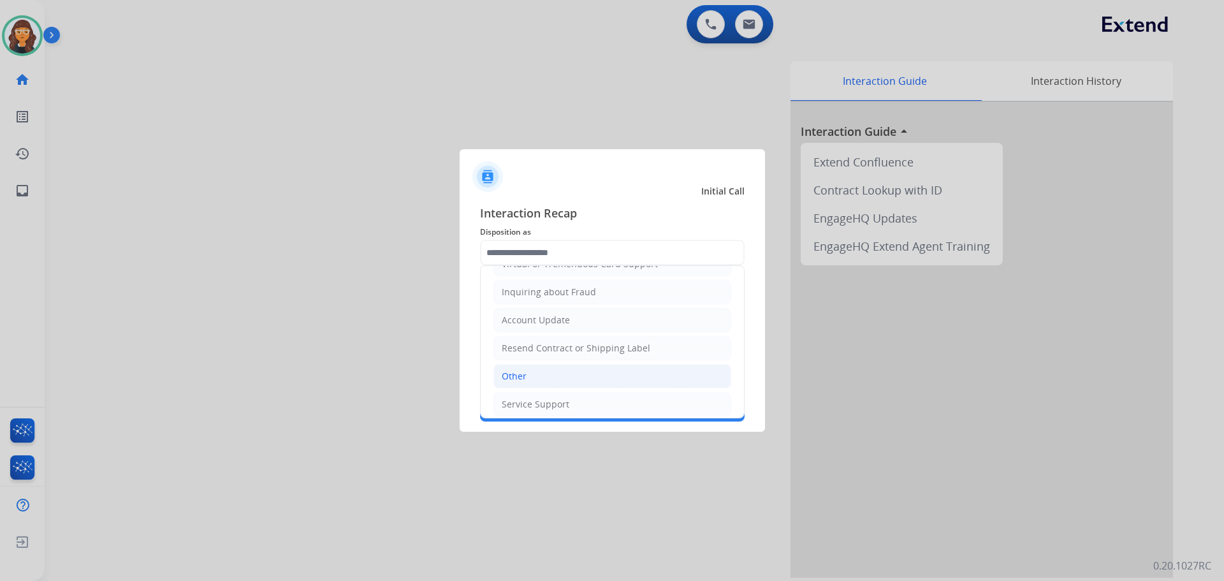
click at [536, 370] on li "Other" at bounding box center [612, 376] width 238 height 24
type input "*****"
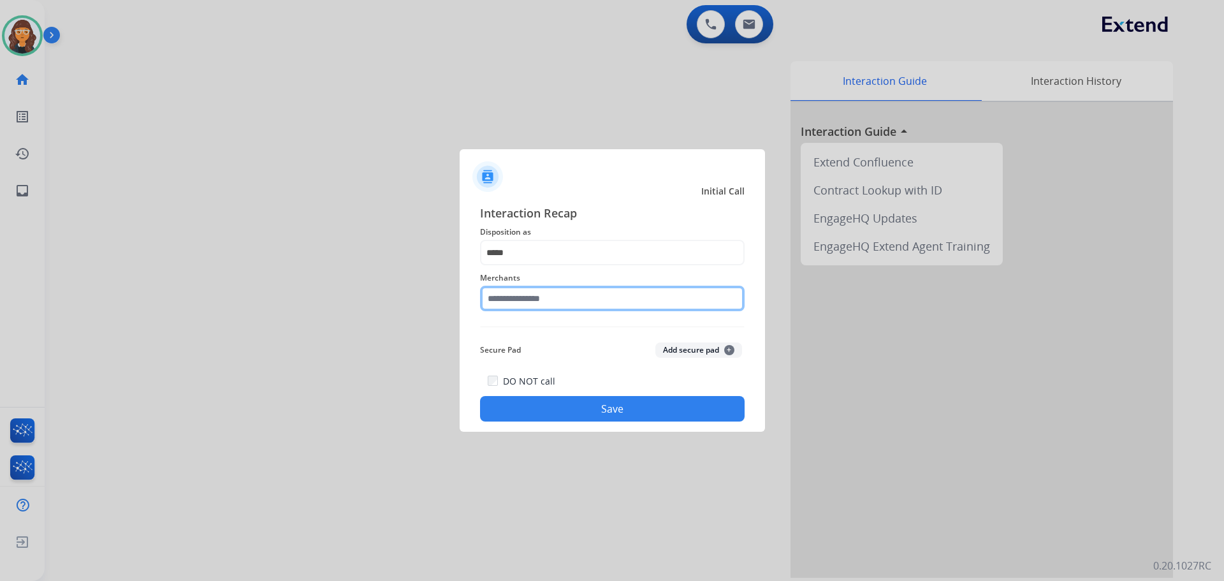
click at [517, 300] on input "text" at bounding box center [612, 298] width 265 height 25
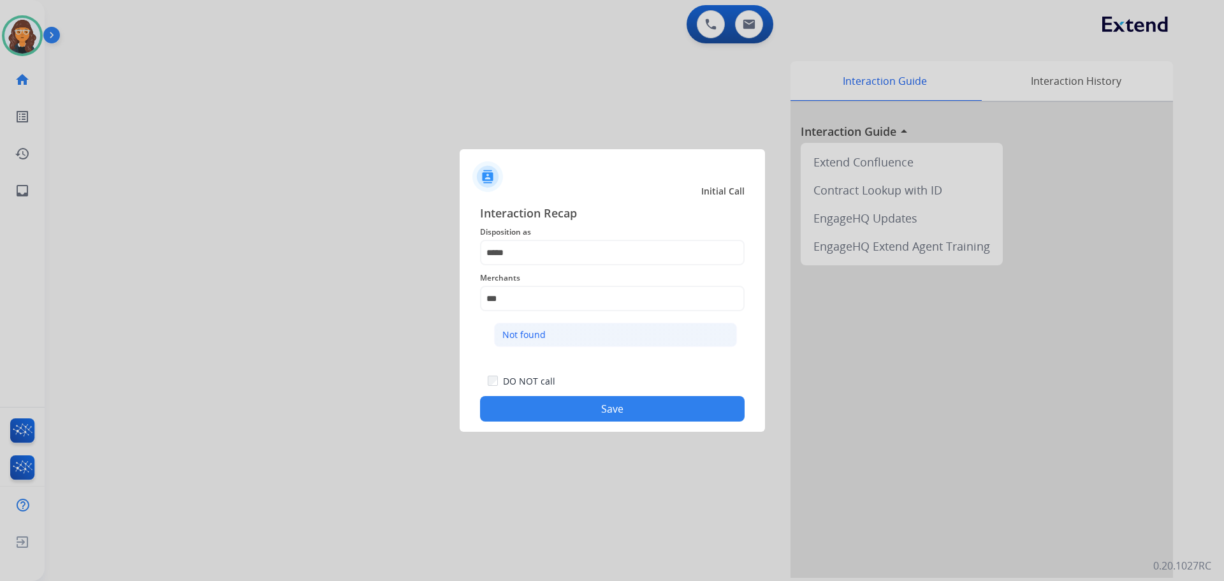
click at [516, 331] on div "Not found" at bounding box center [523, 334] width 43 height 13
type input "*********"
click at [554, 407] on button "Save" at bounding box center [612, 408] width 265 height 25
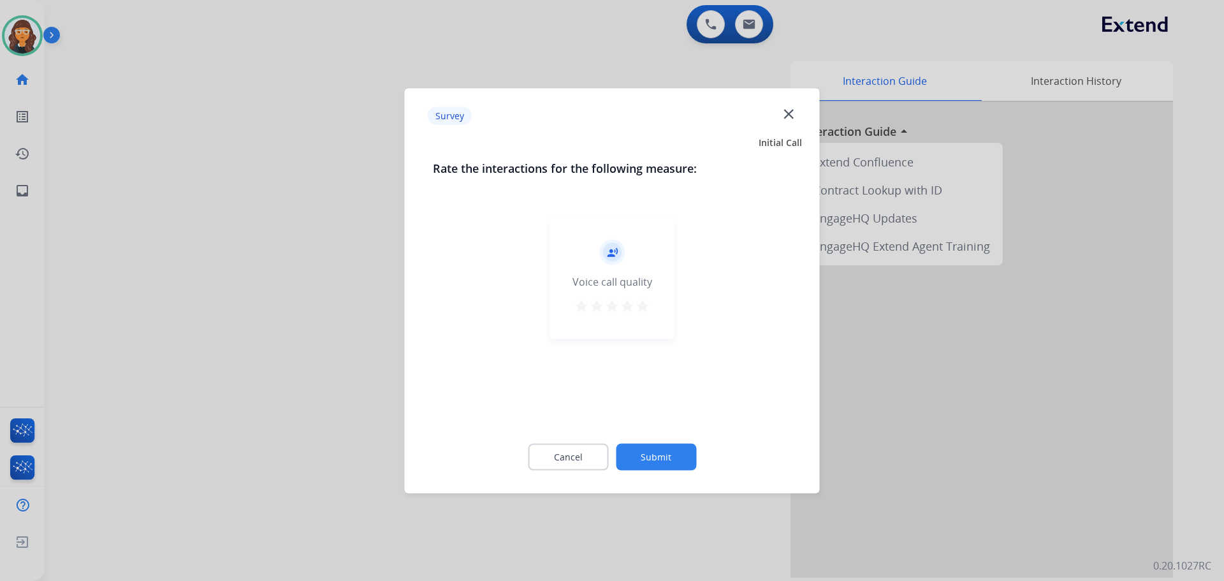
click at [648, 302] on mat-icon "star" at bounding box center [642, 305] width 15 height 15
click at [651, 455] on button "Submit" at bounding box center [656, 456] width 80 height 27
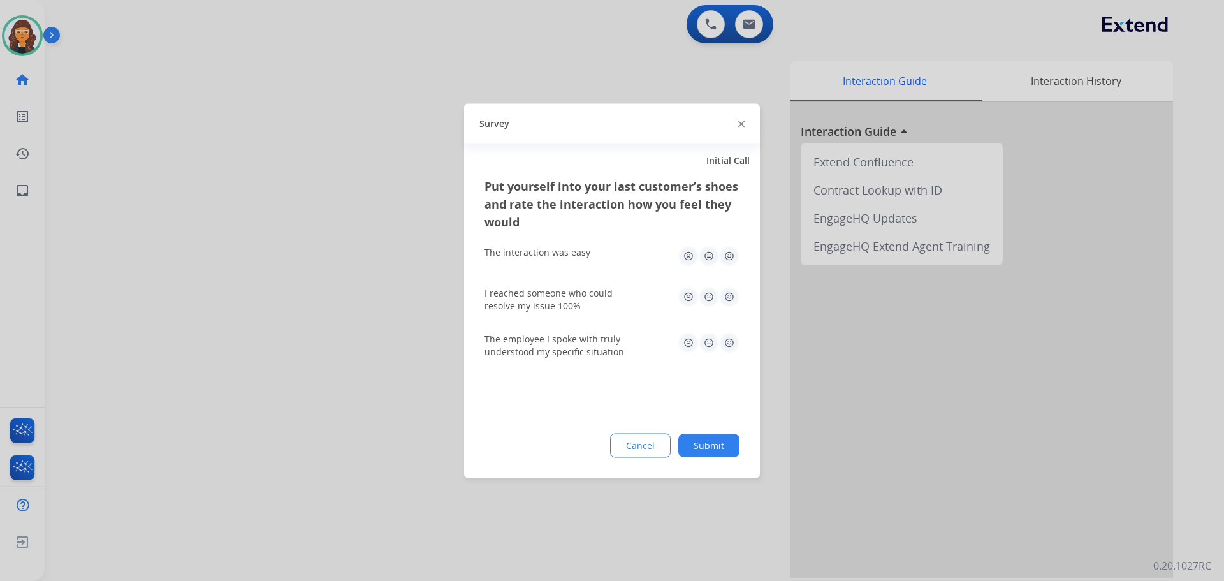
click at [733, 259] on img at bounding box center [729, 255] width 20 height 20
click at [726, 296] on img at bounding box center [729, 296] width 20 height 20
click at [732, 344] on img at bounding box center [729, 342] width 20 height 20
click at [718, 450] on button "Submit" at bounding box center [708, 444] width 61 height 23
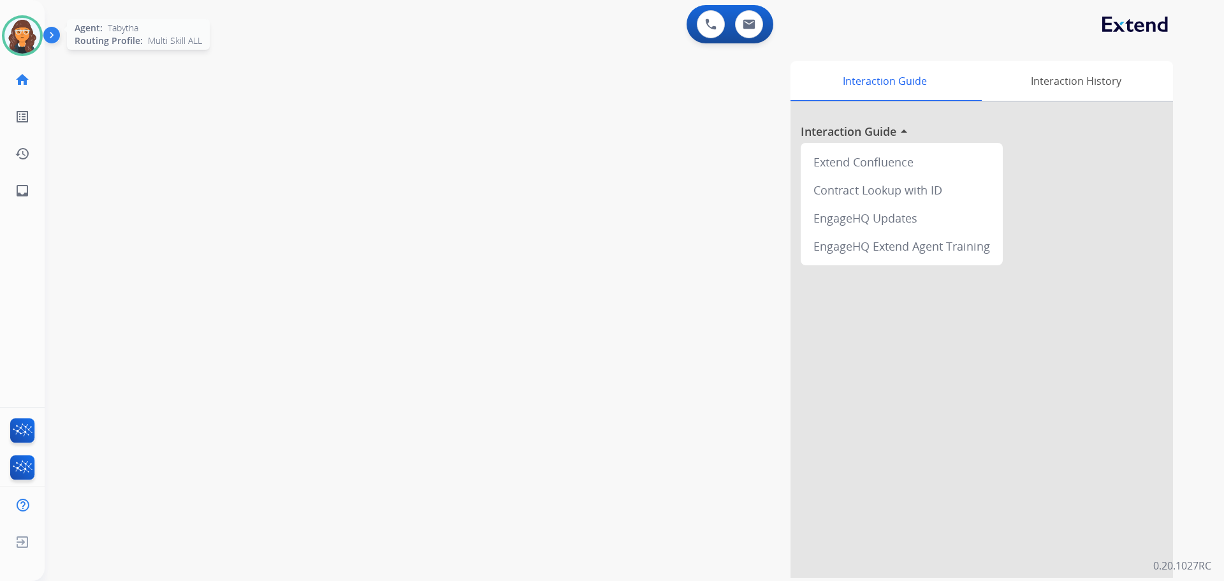
click at [22, 39] on img at bounding box center [22, 36] width 36 height 36
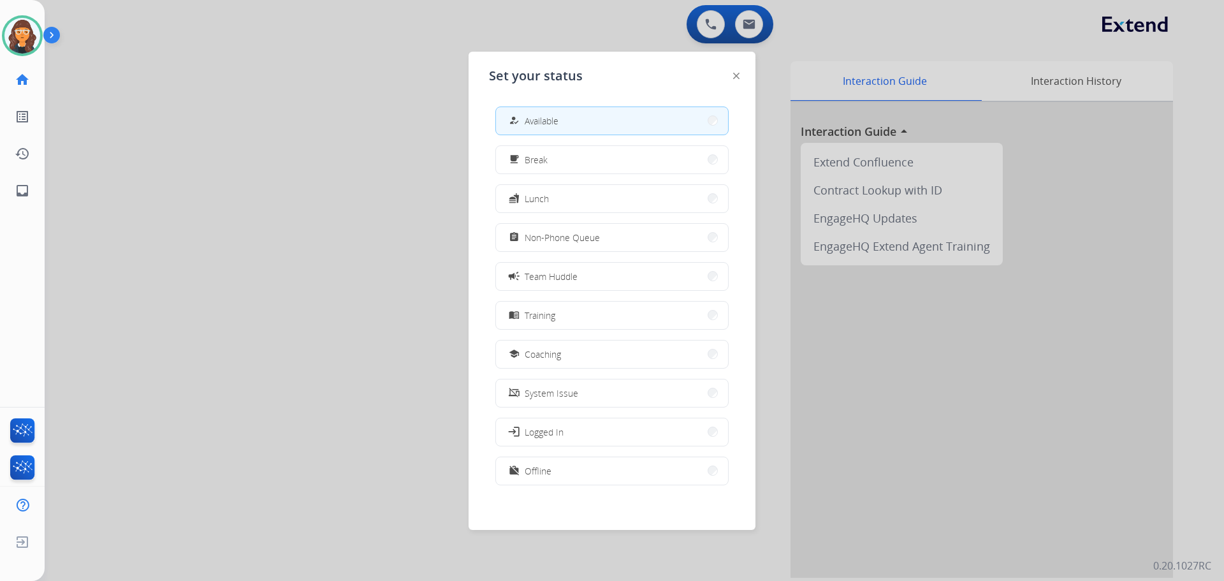
click at [344, 136] on div at bounding box center [612, 290] width 1224 height 581
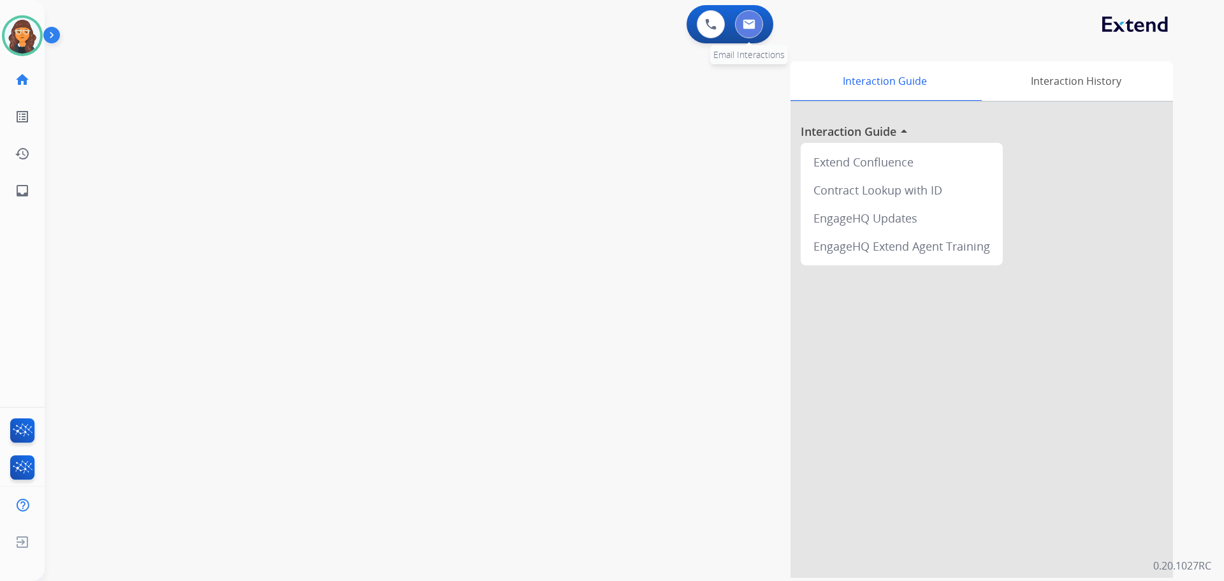
click at [746, 22] on img at bounding box center [749, 24] width 13 height 10
select select "**********"
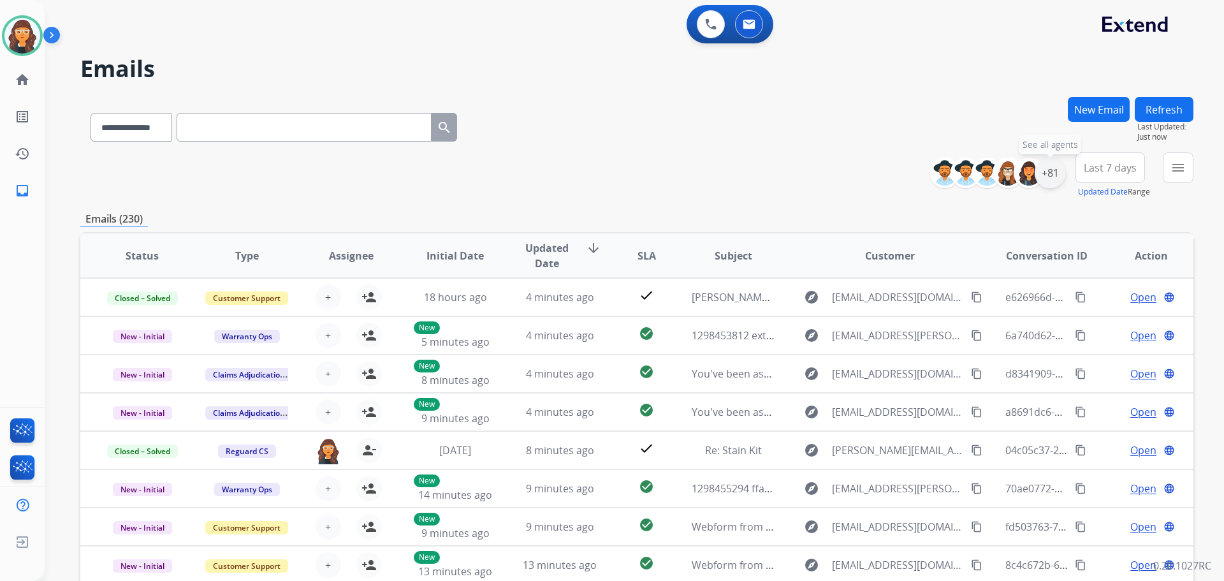
click at [1059, 179] on div "+81" at bounding box center [1050, 172] width 31 height 31
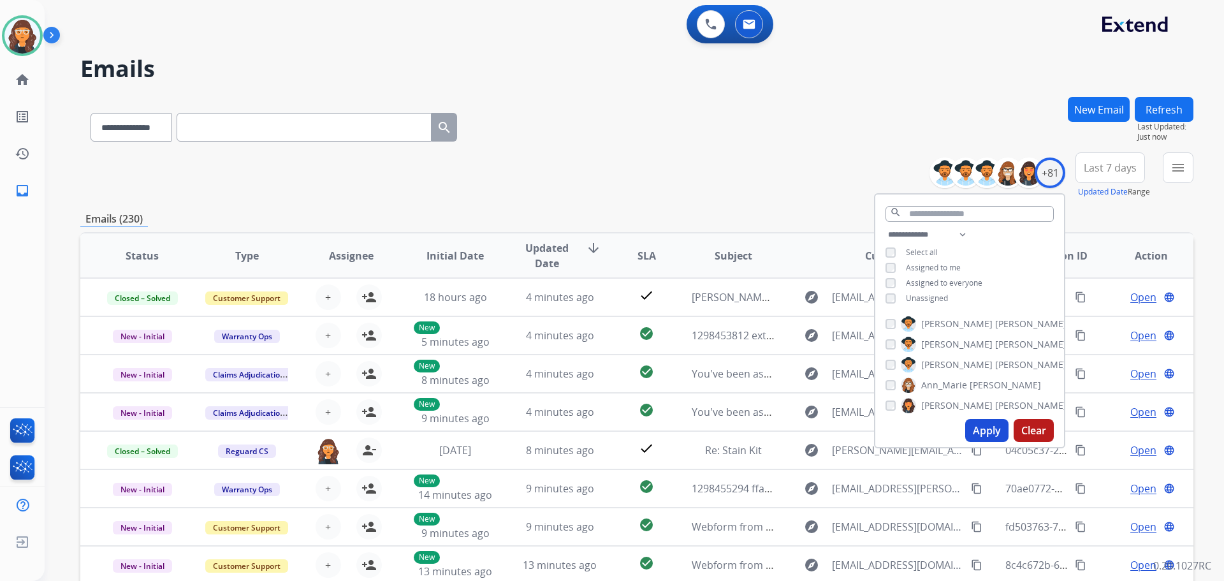
click at [979, 428] on button "Apply" at bounding box center [986, 430] width 43 height 23
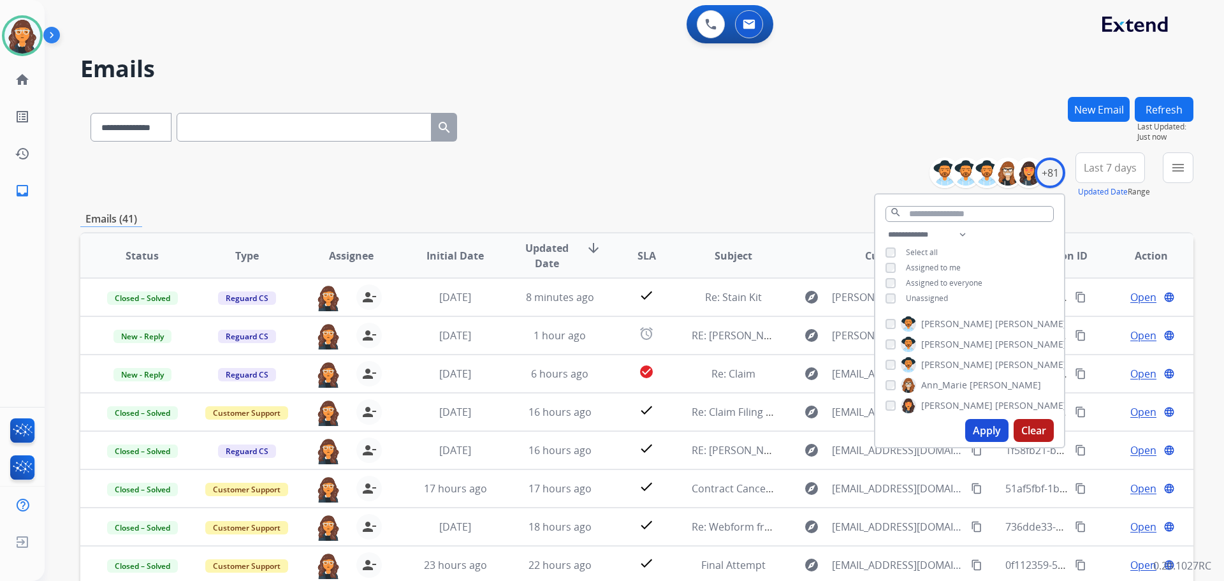
click at [611, 157] on div "**********" at bounding box center [636, 175] width 1113 height 46
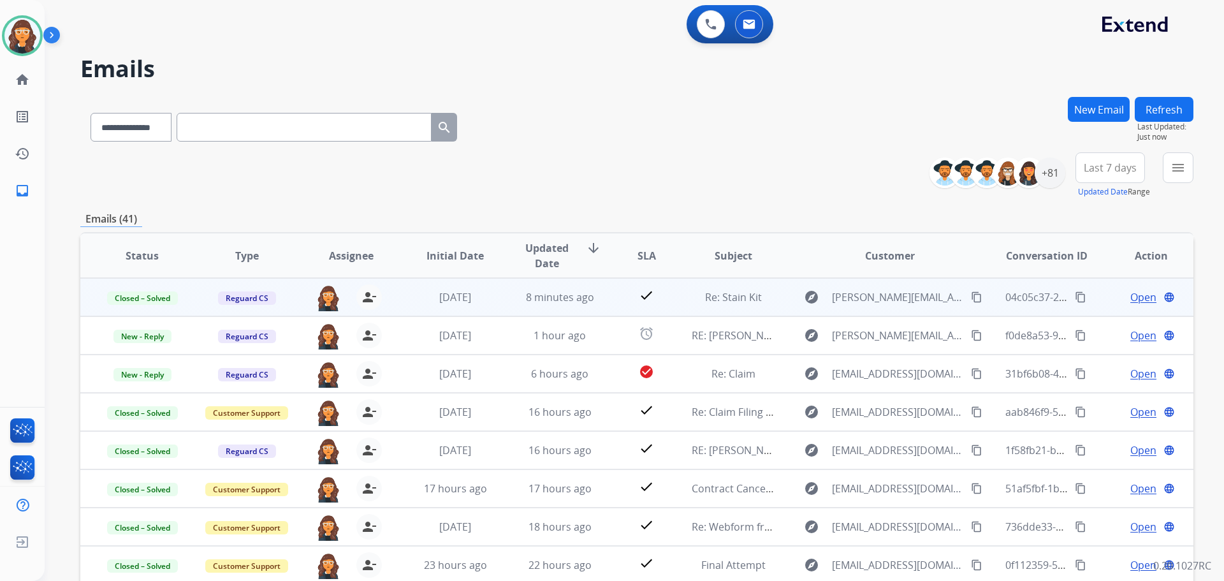
click at [1075, 296] on mat-icon "content_copy" at bounding box center [1080, 296] width 11 height 11
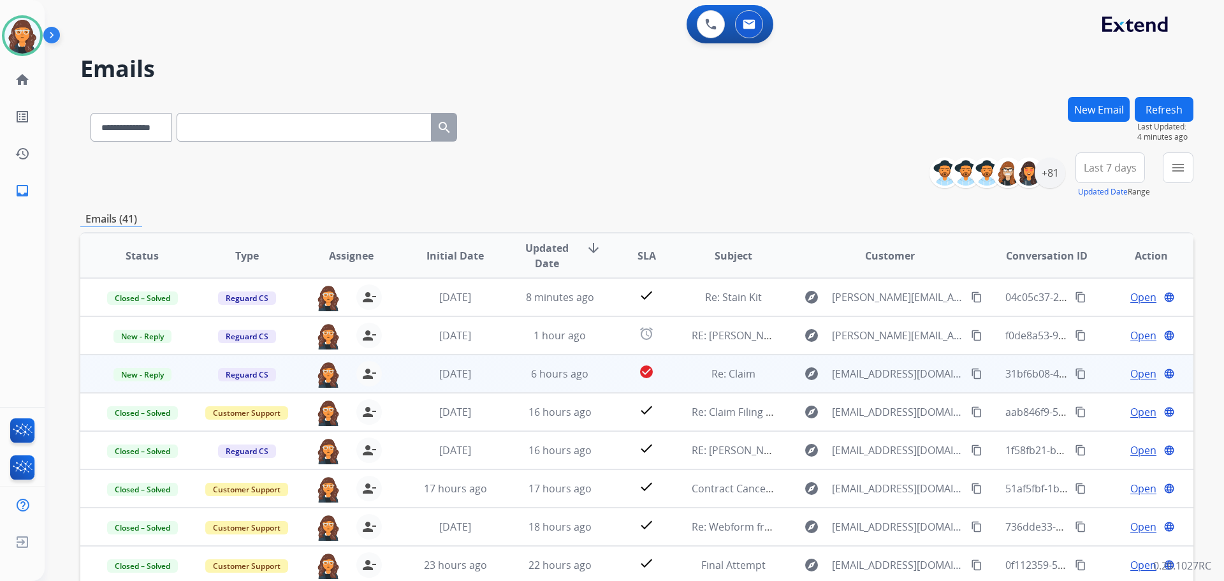
click at [1130, 369] on span "Open" at bounding box center [1143, 373] width 26 height 15
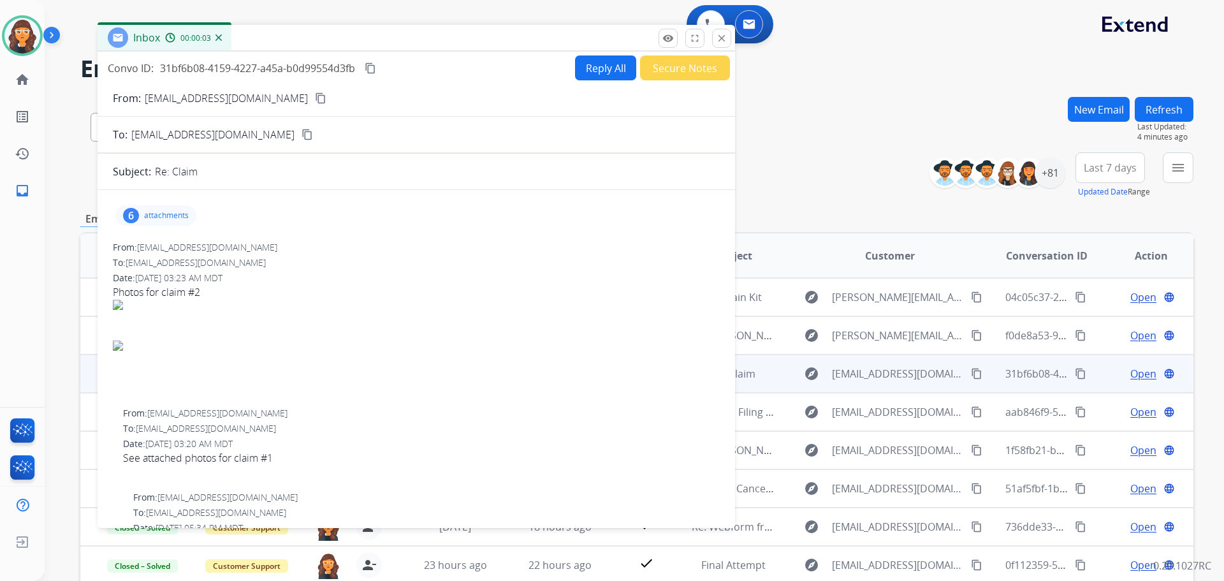
drag, startPoint x: 801, startPoint y: 94, endPoint x: 344, endPoint y: 38, distance: 460.5
click at [344, 38] on div "Inbox 00:00:03" at bounding box center [416, 38] width 637 height 27
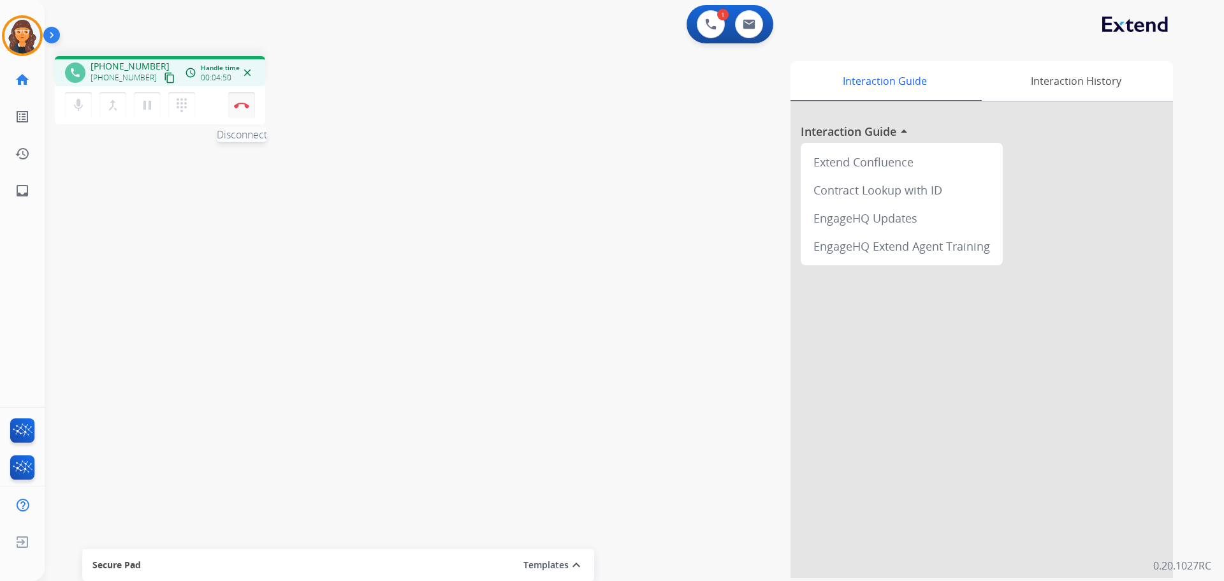
click at [245, 106] on img at bounding box center [241, 105] width 15 height 6
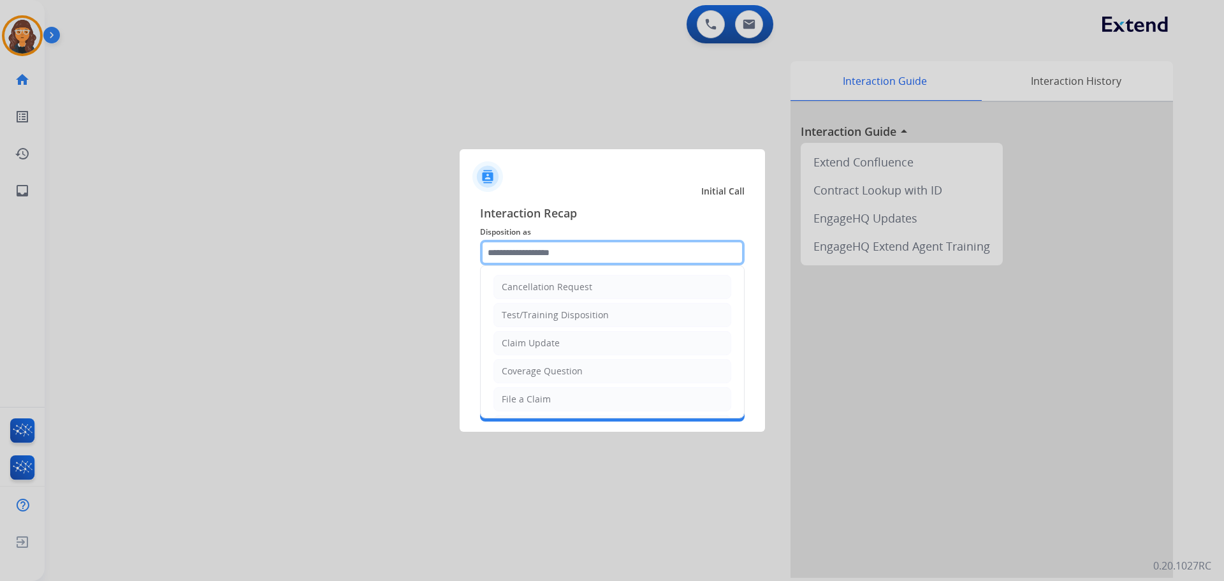
click at [509, 252] on input "text" at bounding box center [612, 252] width 265 height 25
click at [583, 372] on li "Coverage Question" at bounding box center [612, 371] width 238 height 24
type input "**********"
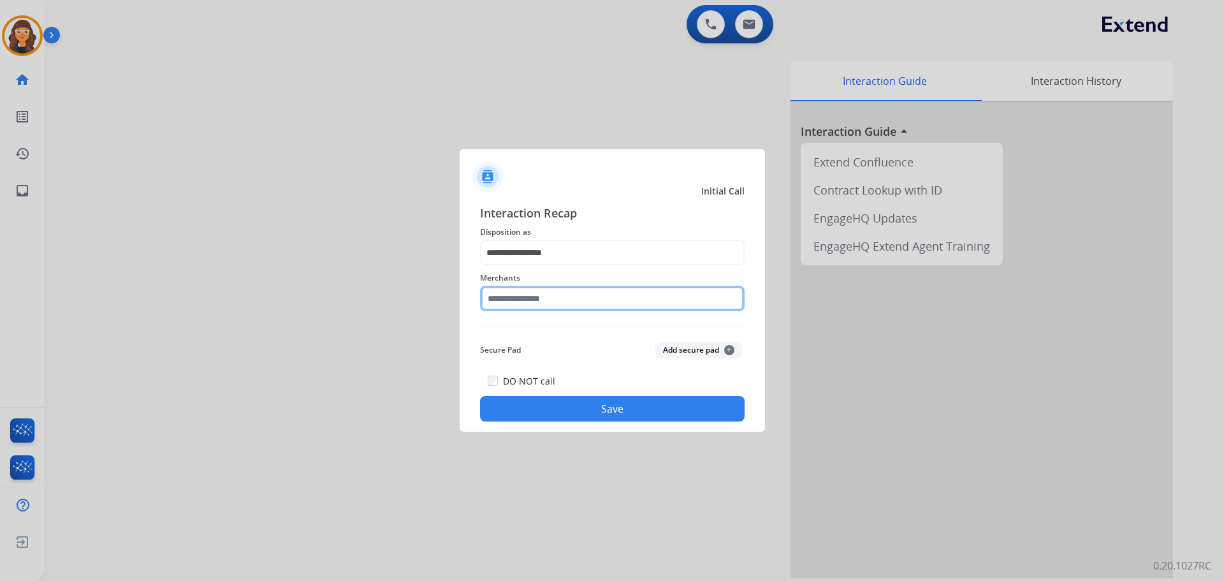
click at [534, 305] on input "text" at bounding box center [612, 298] width 265 height 25
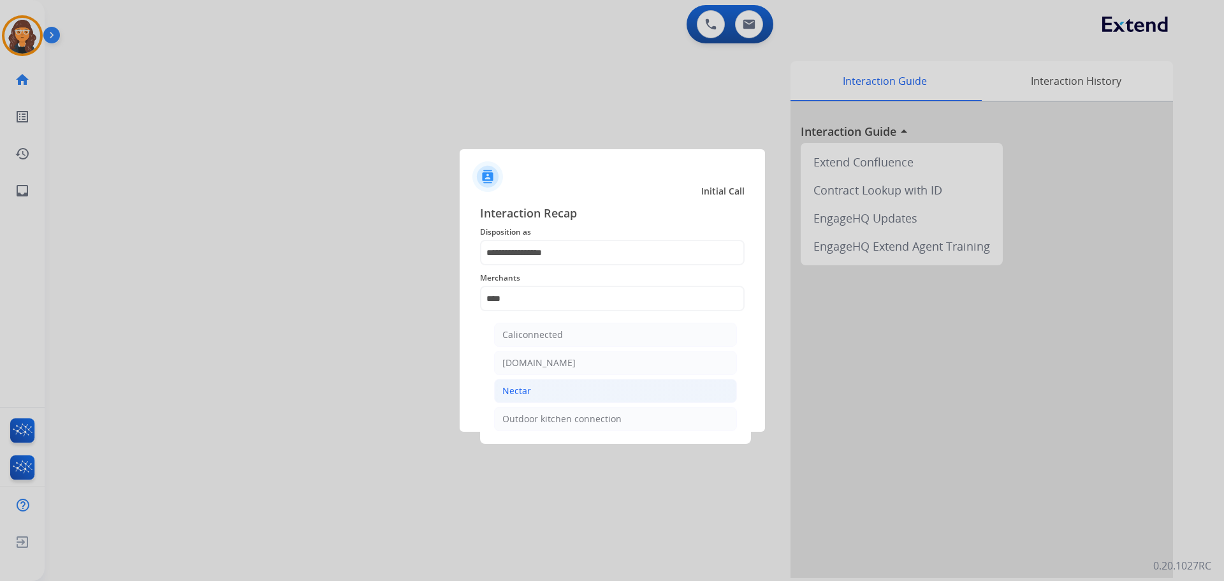
click at [534, 389] on li "Nectar" at bounding box center [615, 391] width 243 height 24
type input "******"
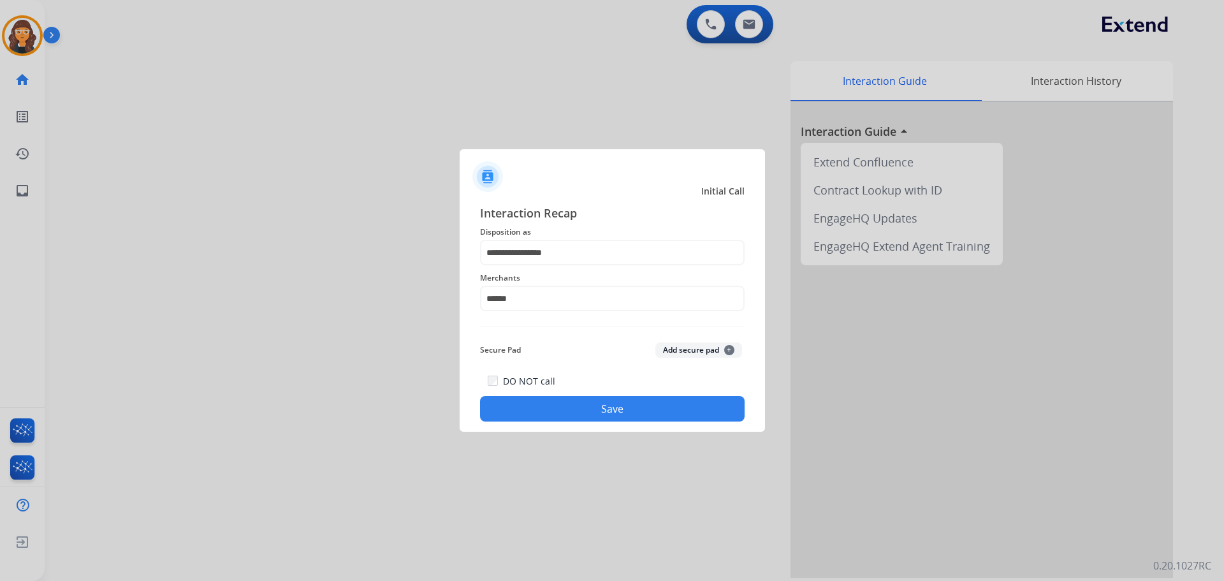
click at [525, 410] on button "Save" at bounding box center [612, 408] width 265 height 25
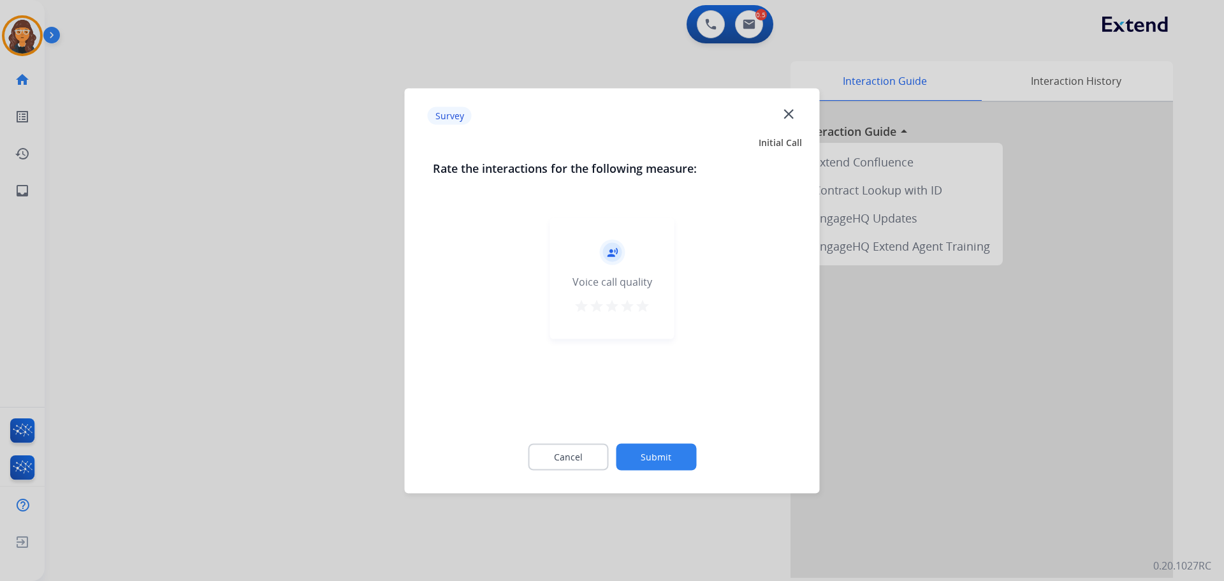
click at [646, 304] on mat-icon "star" at bounding box center [642, 305] width 15 height 15
click at [662, 456] on button "Submit" at bounding box center [656, 456] width 80 height 27
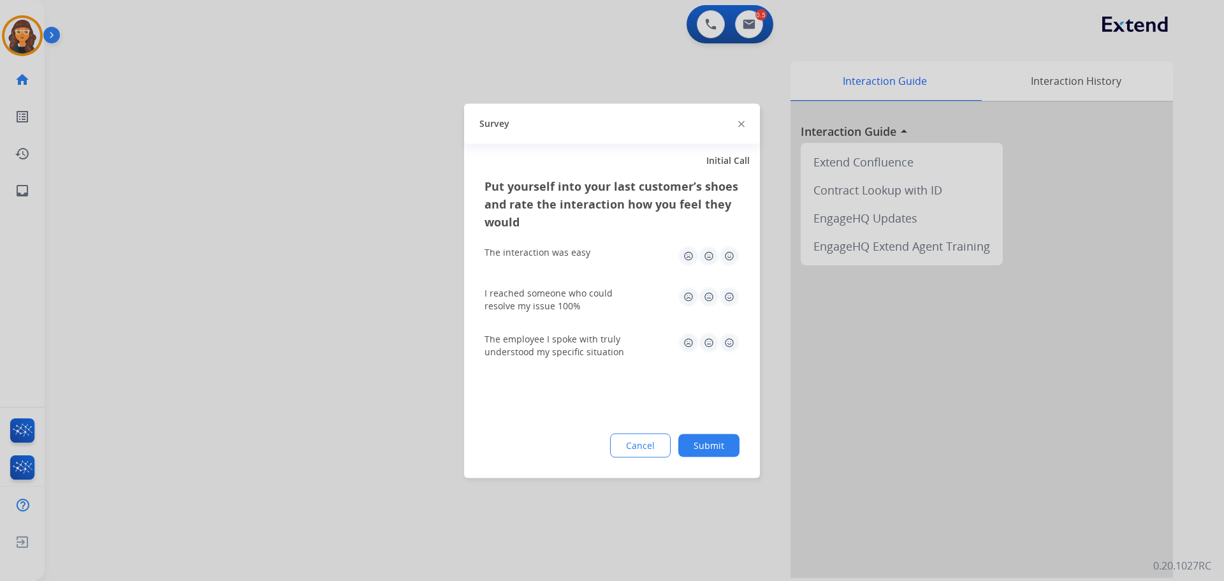
click at [731, 258] on img at bounding box center [729, 255] width 20 height 20
click at [730, 302] on img at bounding box center [729, 296] width 20 height 20
drag, startPoint x: 733, startPoint y: 343, endPoint x: 725, endPoint y: 360, distance: 18.5
click at [732, 344] on img at bounding box center [729, 342] width 20 height 20
click at [714, 445] on button "Submit" at bounding box center [708, 444] width 61 height 23
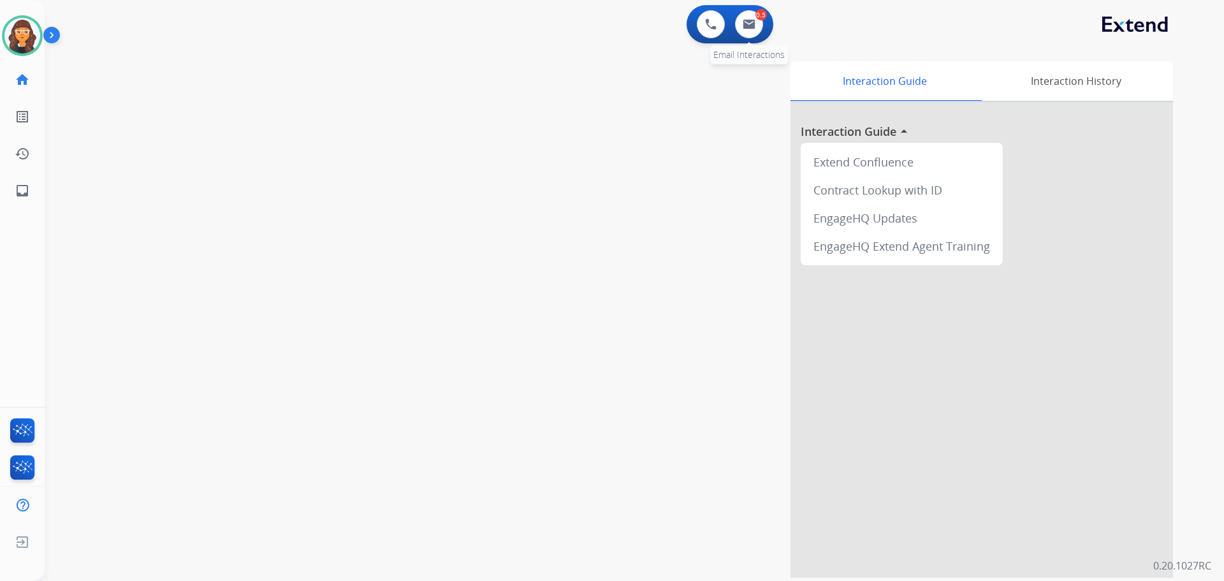
click at [763, 25] on div "0.5 Email Interactions" at bounding box center [749, 24] width 38 height 28
click at [755, 25] on button at bounding box center [749, 24] width 28 height 28
select select "**********"
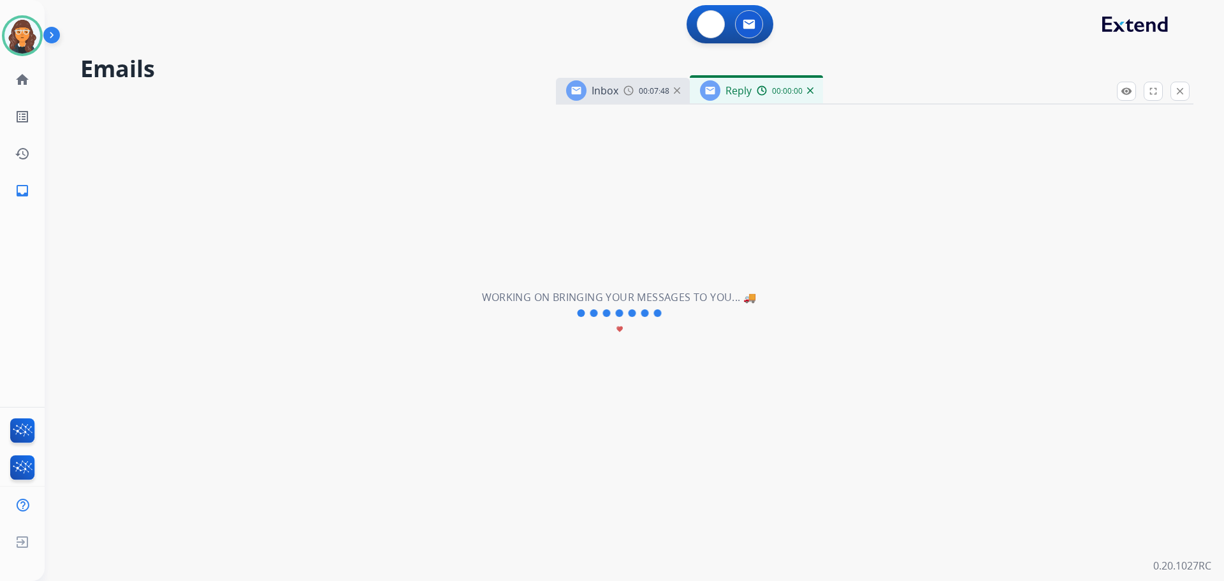
select select "**********"
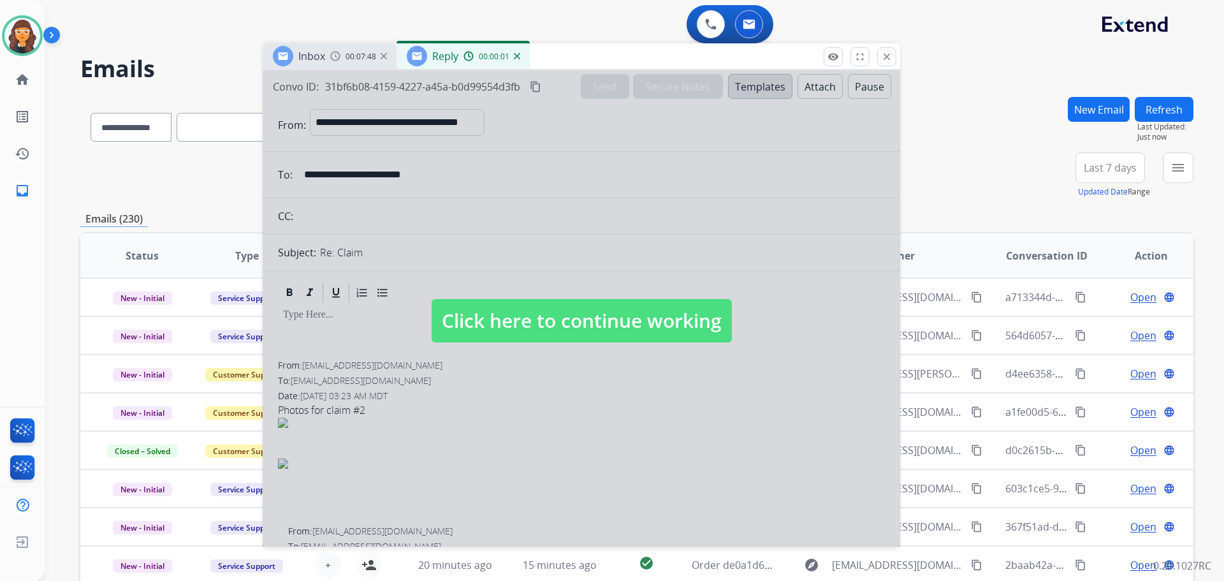
drag, startPoint x: 889, startPoint y: 90, endPoint x: 546, endPoint y: 48, distance: 346.1
click at [546, 48] on div "Inbox 00:07:48 Reply 00:00:01" at bounding box center [581, 56] width 637 height 27
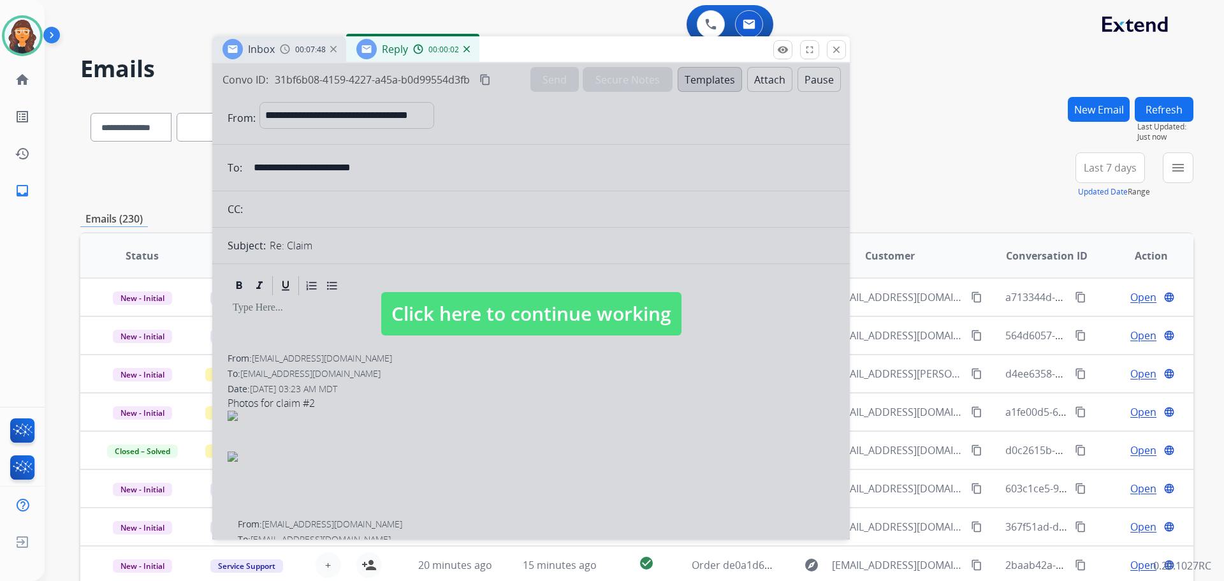
click at [506, 317] on span "Click here to continue working" at bounding box center [531, 313] width 300 height 43
select select
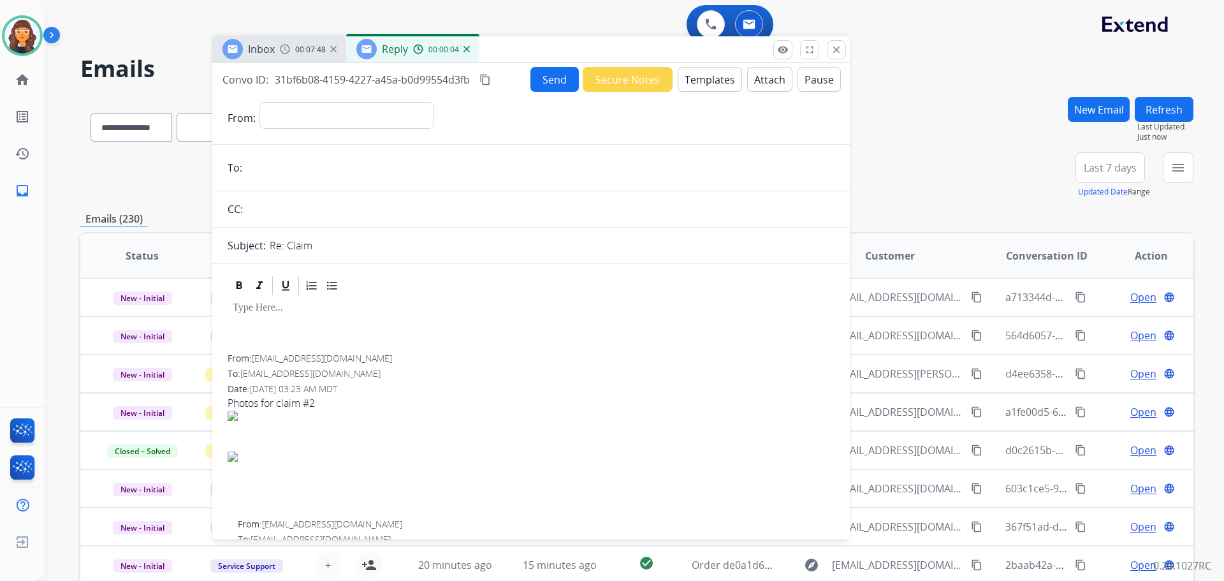
click at [464, 52] on img at bounding box center [466, 49] width 6 height 6
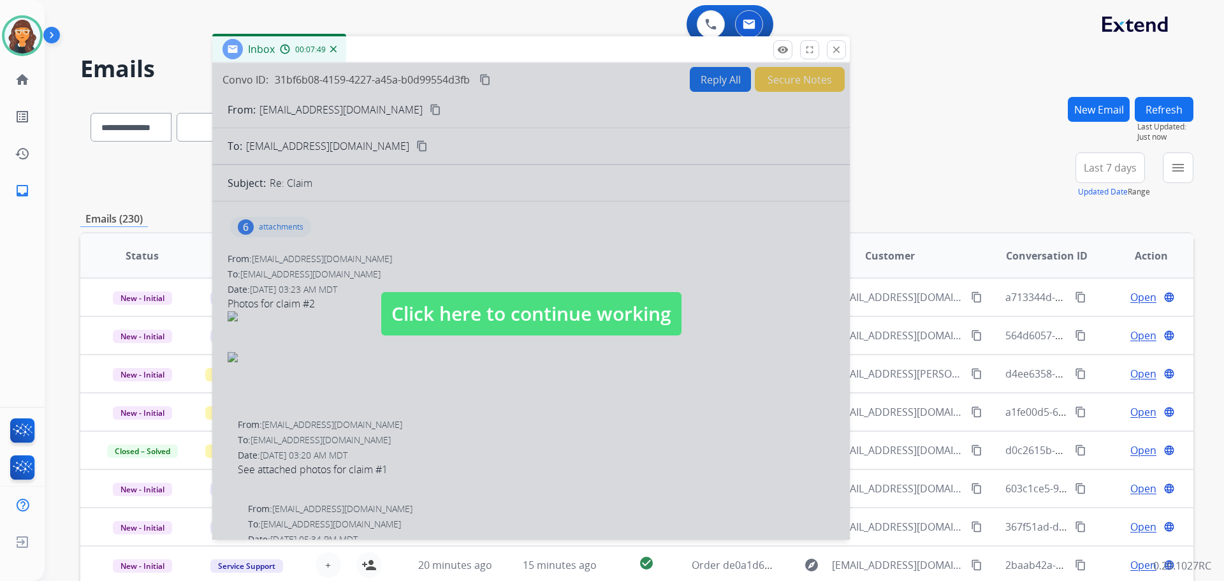
click at [509, 305] on span "Click here to continue working" at bounding box center [531, 313] width 300 height 43
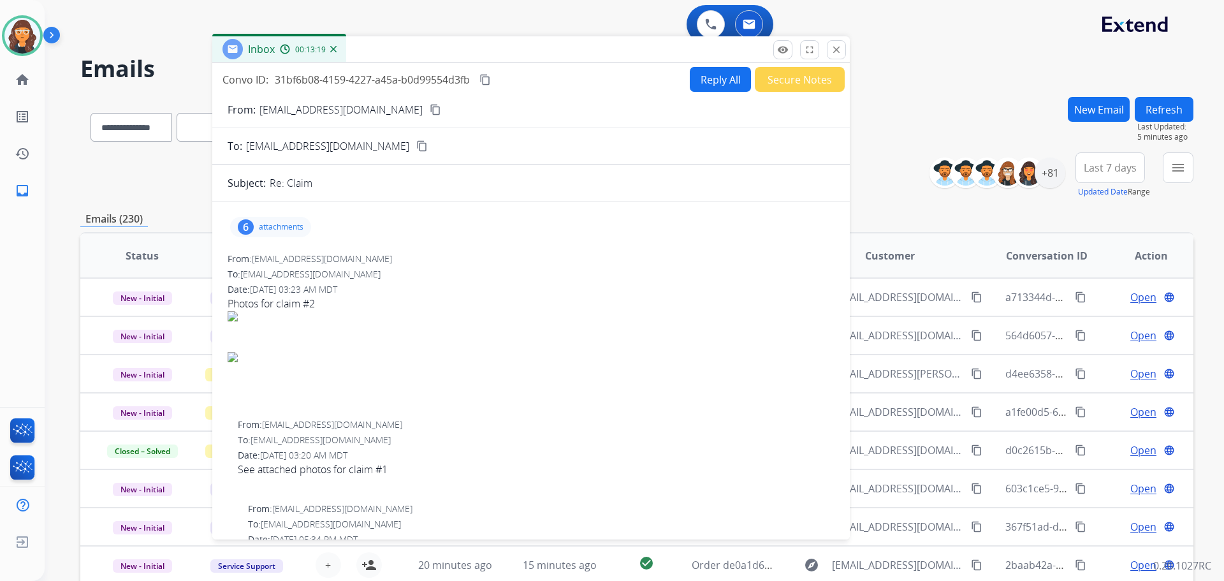
click at [301, 106] on p "[EMAIL_ADDRESS][DOMAIN_NAME]" at bounding box center [340, 109] width 163 height 15
copy p "From:"
drag, startPoint x: 284, startPoint y: 221, endPoint x: 284, endPoint y: 229, distance: 7.6
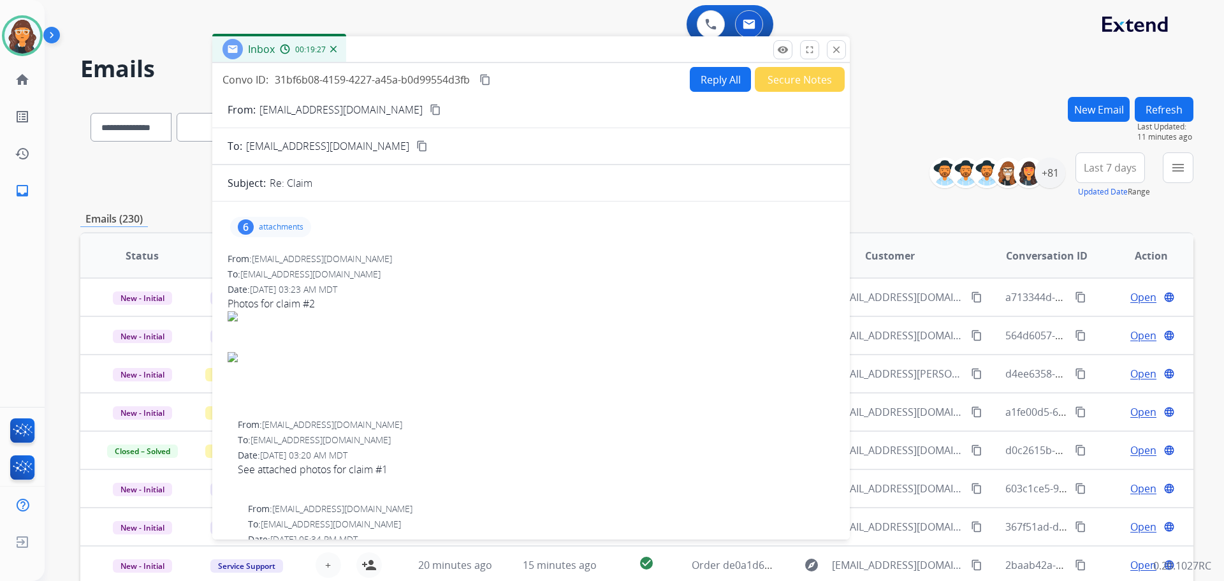
click at [284, 229] on div "6 attachments" at bounding box center [270, 227] width 81 height 20
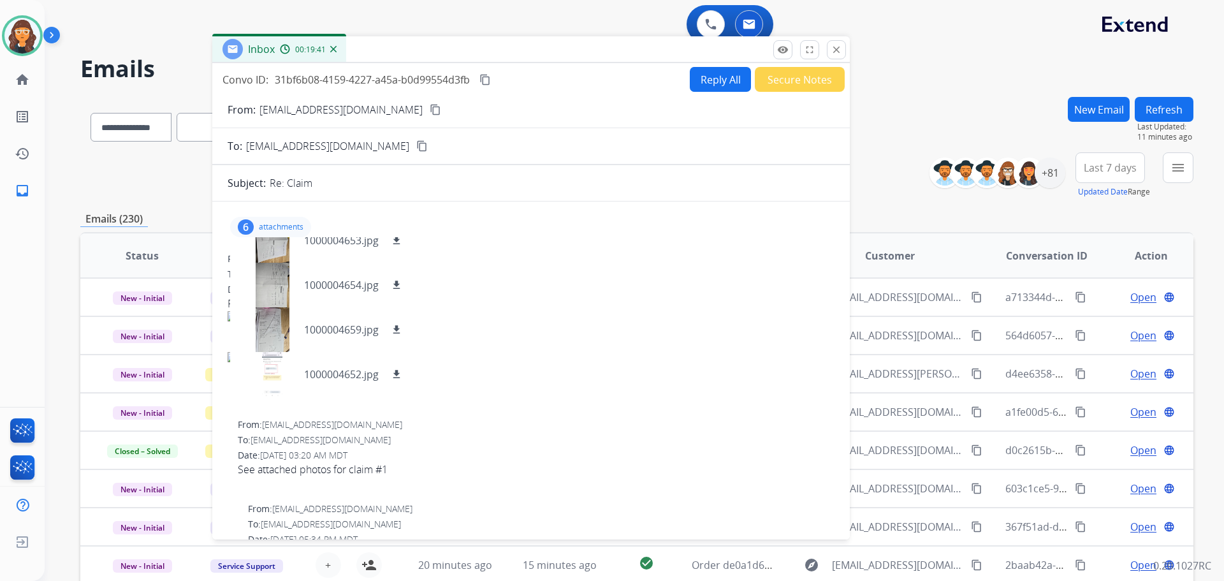
click at [289, 222] on p "attachments" at bounding box center [281, 227] width 45 height 10
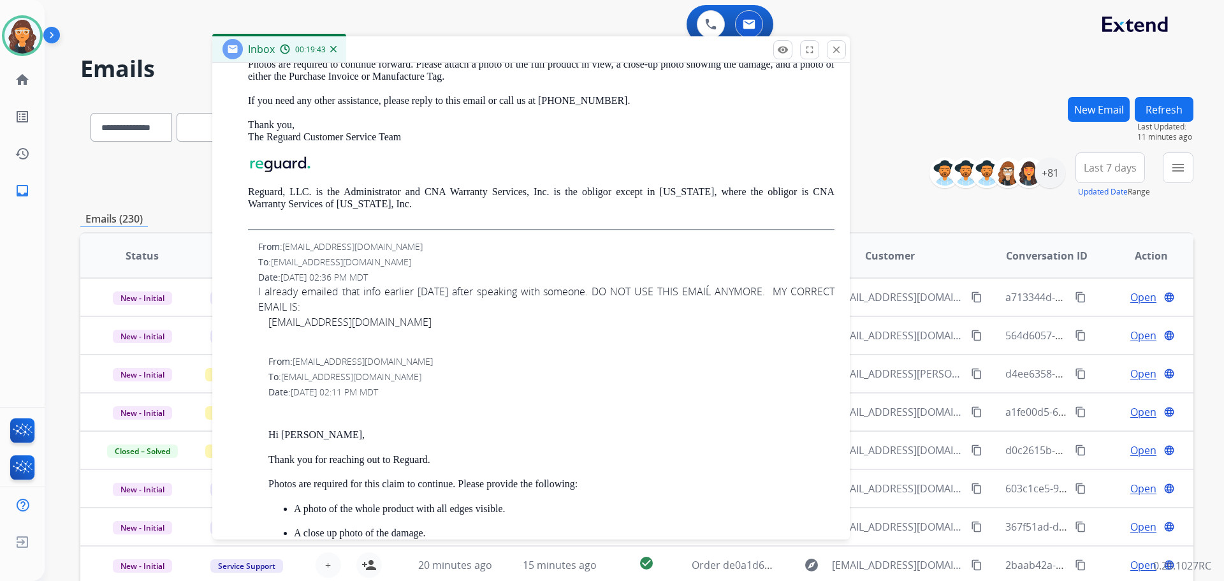
scroll to position [574, 0]
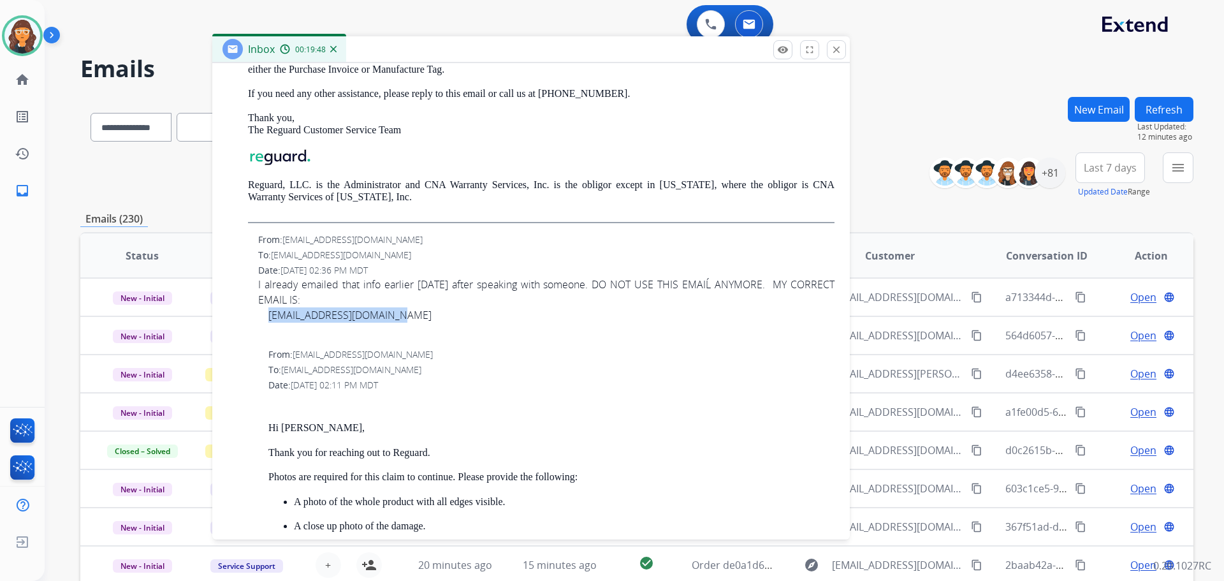
drag, startPoint x: 404, startPoint y: 317, endPoint x: 268, endPoint y: 318, distance: 135.8
click at [268, 318] on div "[EMAIL_ADDRESS][DOMAIN_NAME]" at bounding box center [546, 314] width 576 height 15
copy link "[EMAIL_ADDRESS][DOMAIN_NAME]"
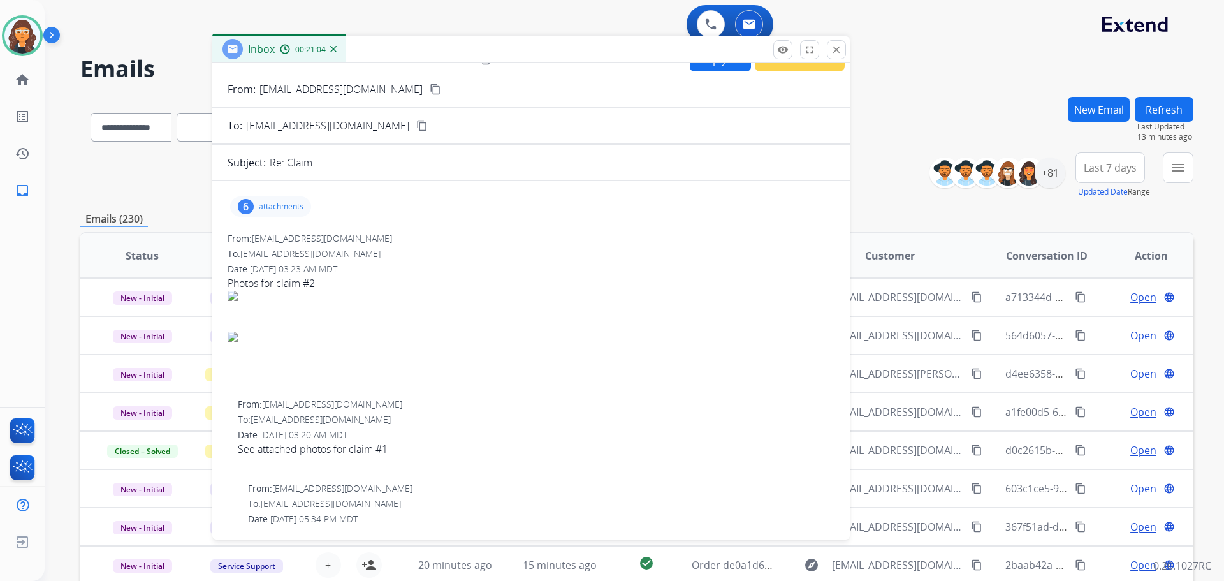
scroll to position [0, 0]
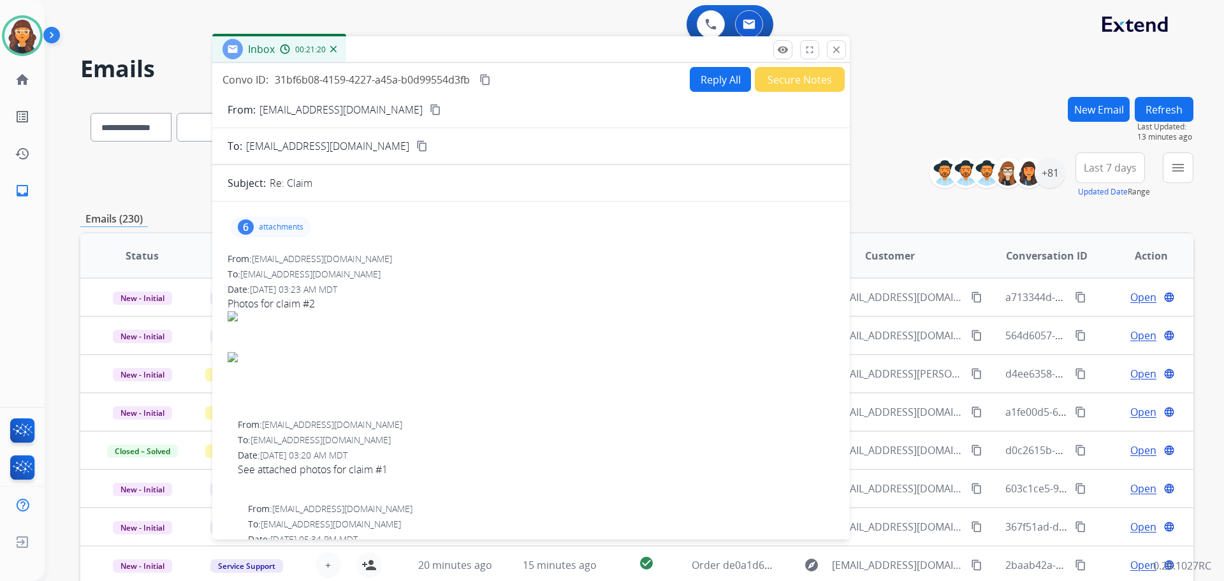
click at [278, 226] on p "attachments" at bounding box center [281, 227] width 45 height 10
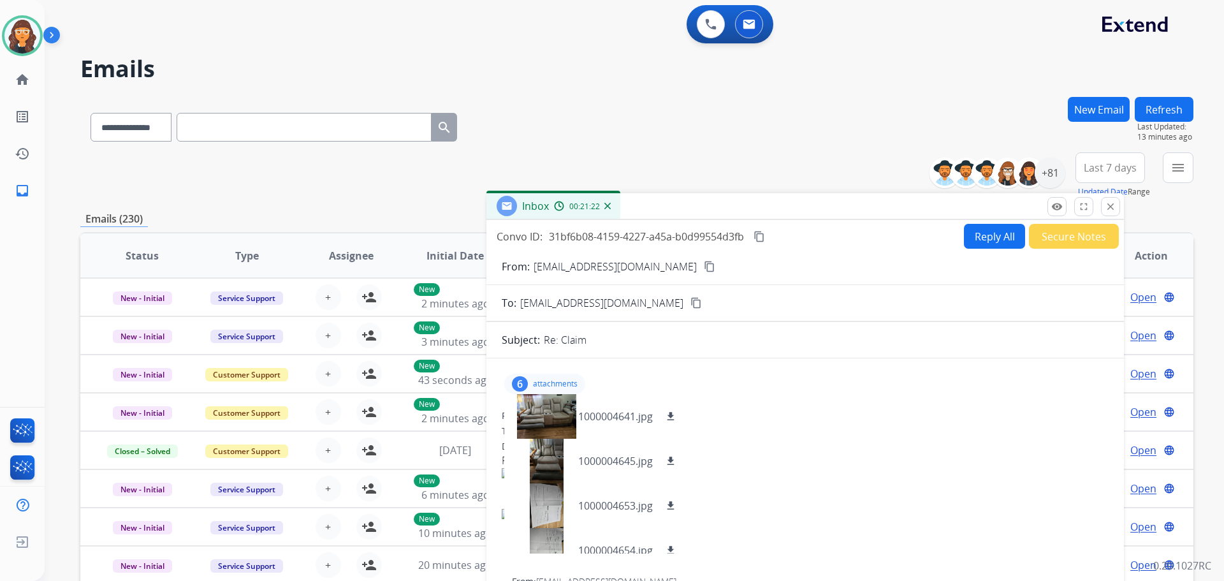
drag, startPoint x: 551, startPoint y: 99, endPoint x: 688, endPoint y: 194, distance: 166.8
click at [688, 195] on div "Inbox 00:21:22" at bounding box center [804, 206] width 637 height 27
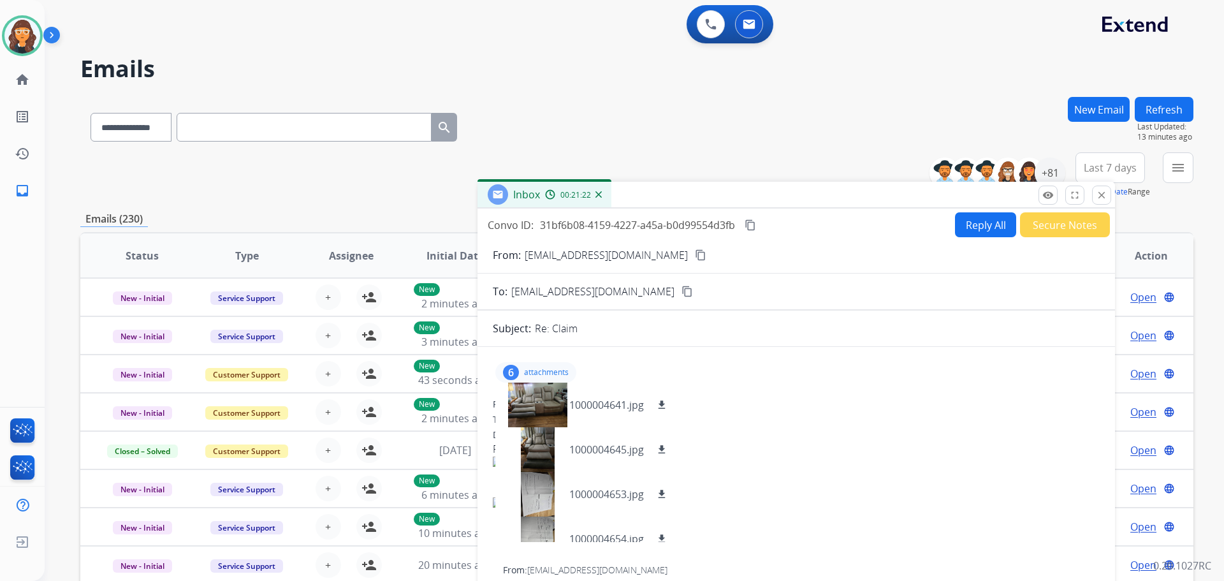
click at [586, 254] on p "[EMAIL_ADDRESS][DOMAIN_NAME]" at bounding box center [606, 254] width 163 height 15
click at [585, 253] on p "[EMAIL_ADDRESS][DOMAIN_NAME]" at bounding box center [606, 254] width 163 height 15
copy p "From:"
click at [110, 133] on select "**********" at bounding box center [131, 127] width 80 height 29
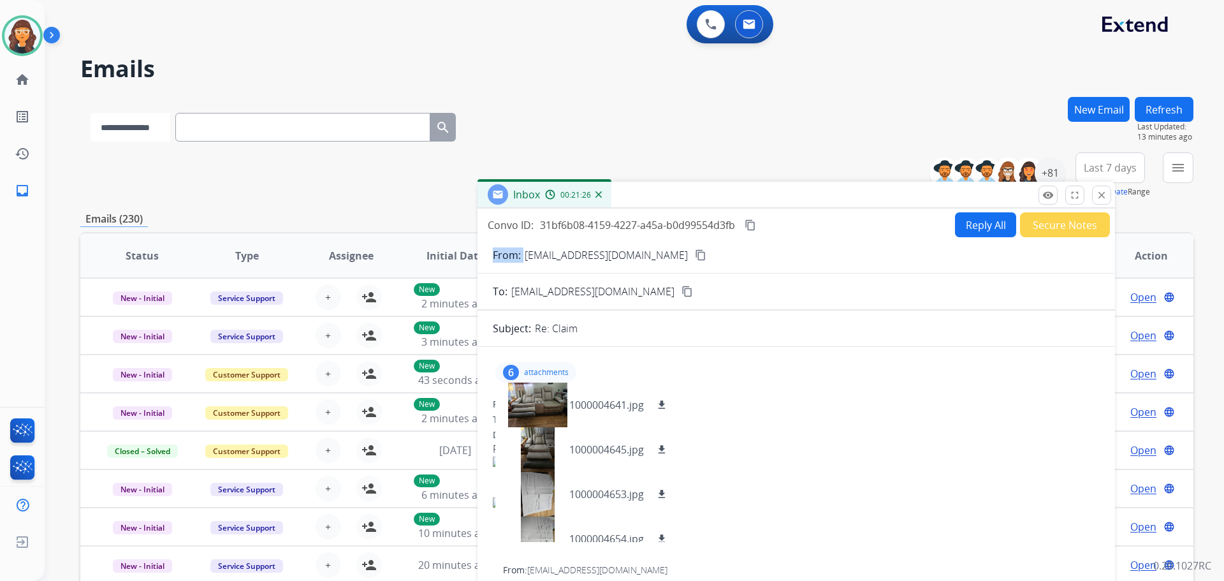
select select "**********"
click at [91, 113] on select "**********" at bounding box center [131, 127] width 80 height 29
click at [203, 129] on input "text" at bounding box center [304, 127] width 255 height 29
paste input "**********"
type input "**********"
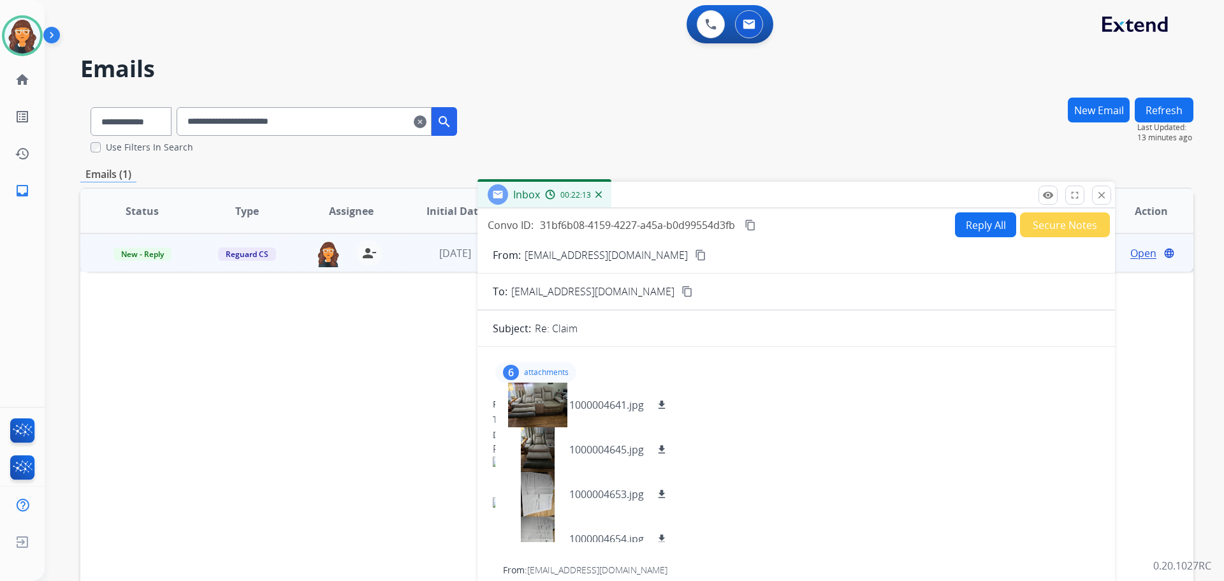
click at [452, 118] on mat-icon "search" at bounding box center [444, 121] width 15 height 15
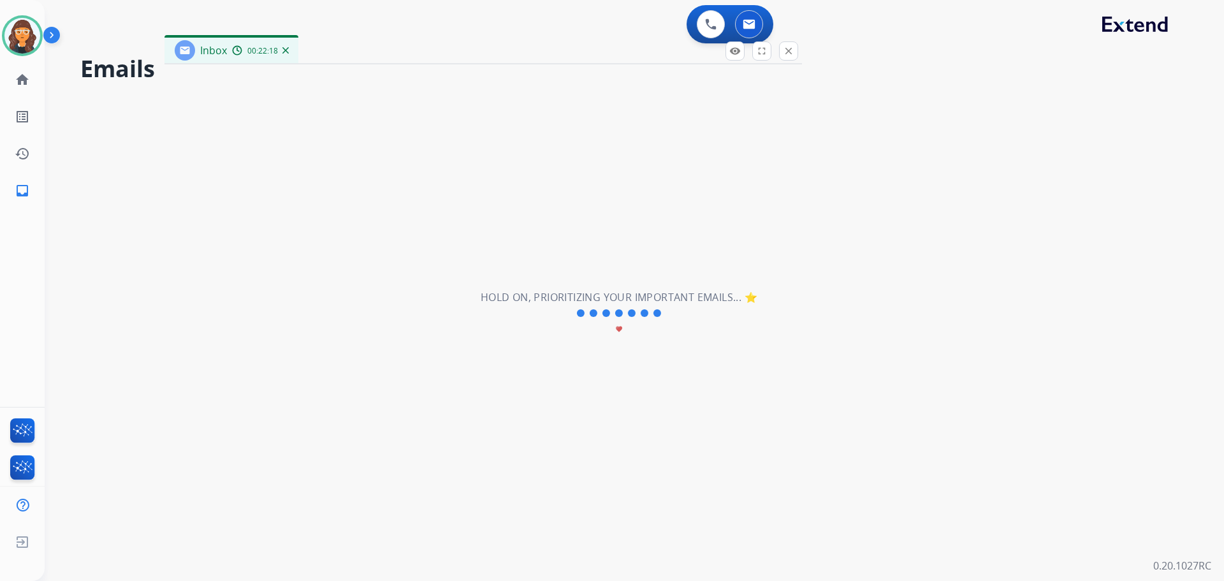
drag, startPoint x: 677, startPoint y: 195, endPoint x: 360, endPoint y: 48, distance: 349.1
click at [360, 48] on div "Inbox 00:22:18" at bounding box center [482, 51] width 637 height 27
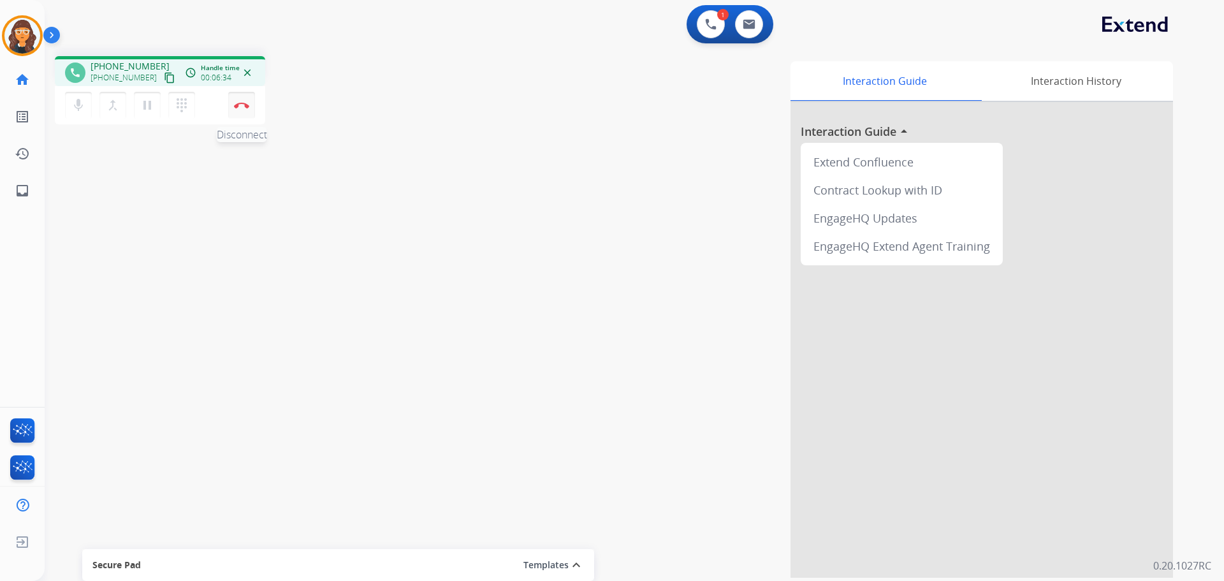
click at [242, 108] on button "Disconnect" at bounding box center [241, 105] width 27 height 27
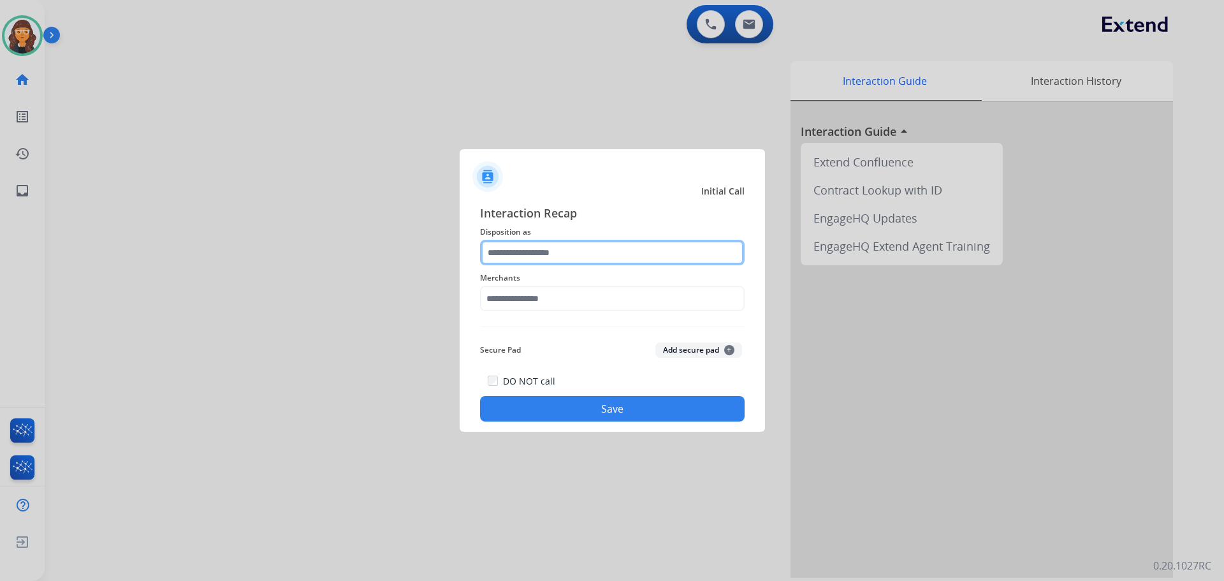
click at [520, 252] on input "text" at bounding box center [612, 252] width 265 height 25
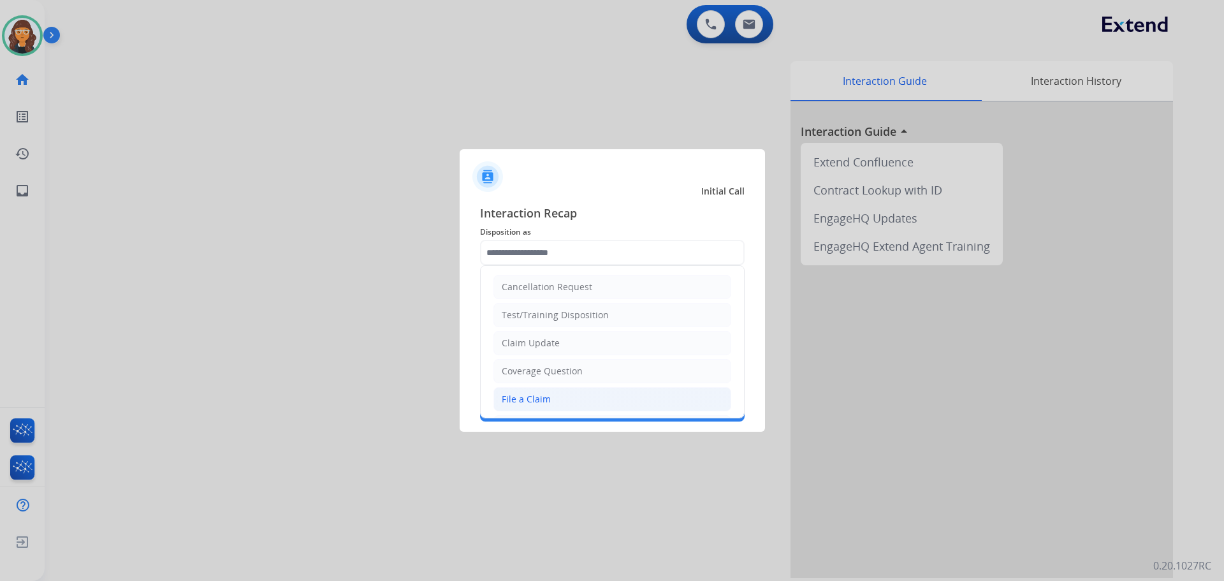
click at [539, 404] on div "File a Claim" at bounding box center [526, 399] width 49 height 13
type input "**********"
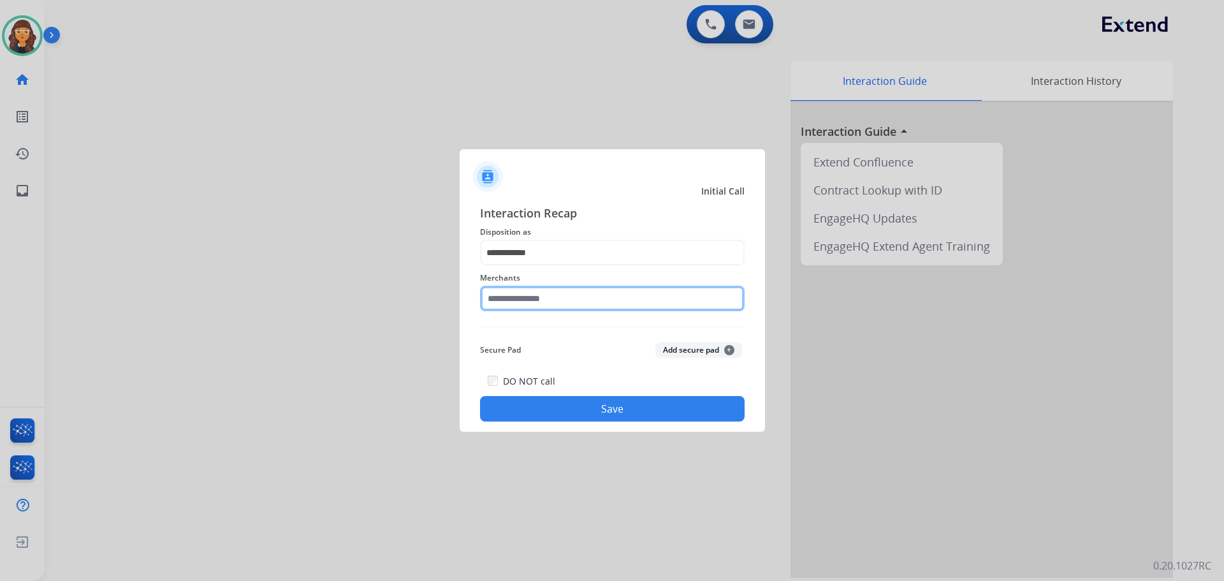
click at [534, 304] on input "text" at bounding box center [612, 298] width 265 height 25
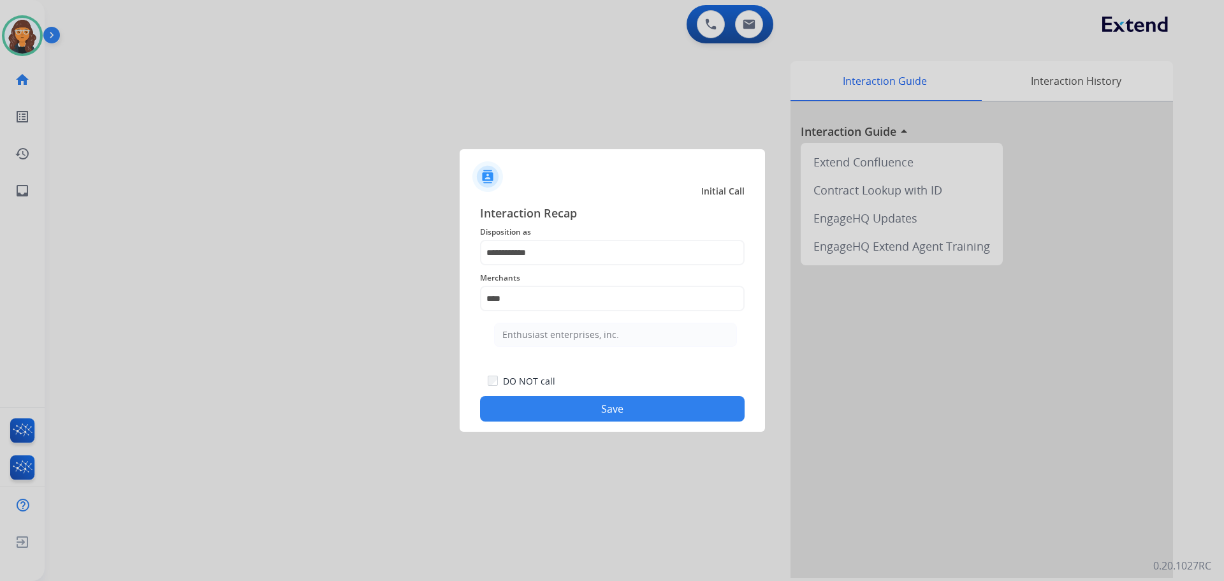
click at [535, 341] on div "Enthusiast enterprises, inc." at bounding box center [560, 334] width 117 height 13
type input "**********"
click at [569, 404] on button "Save" at bounding box center [612, 408] width 265 height 25
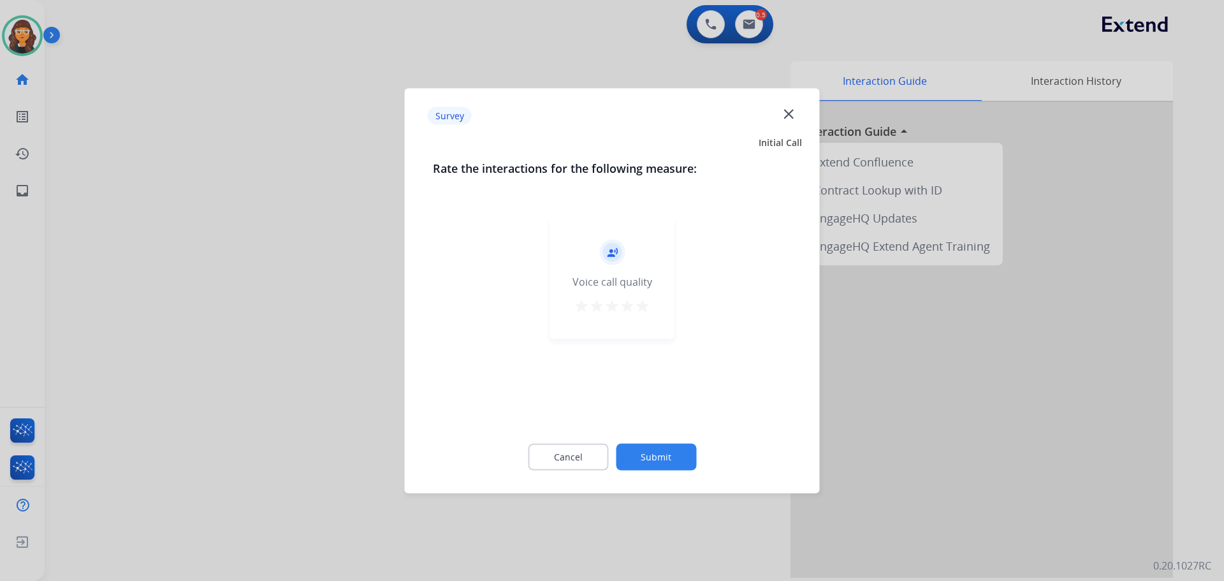
click at [644, 309] on mat-icon "star" at bounding box center [642, 305] width 15 height 15
click at [652, 455] on button "Submit" at bounding box center [656, 456] width 80 height 27
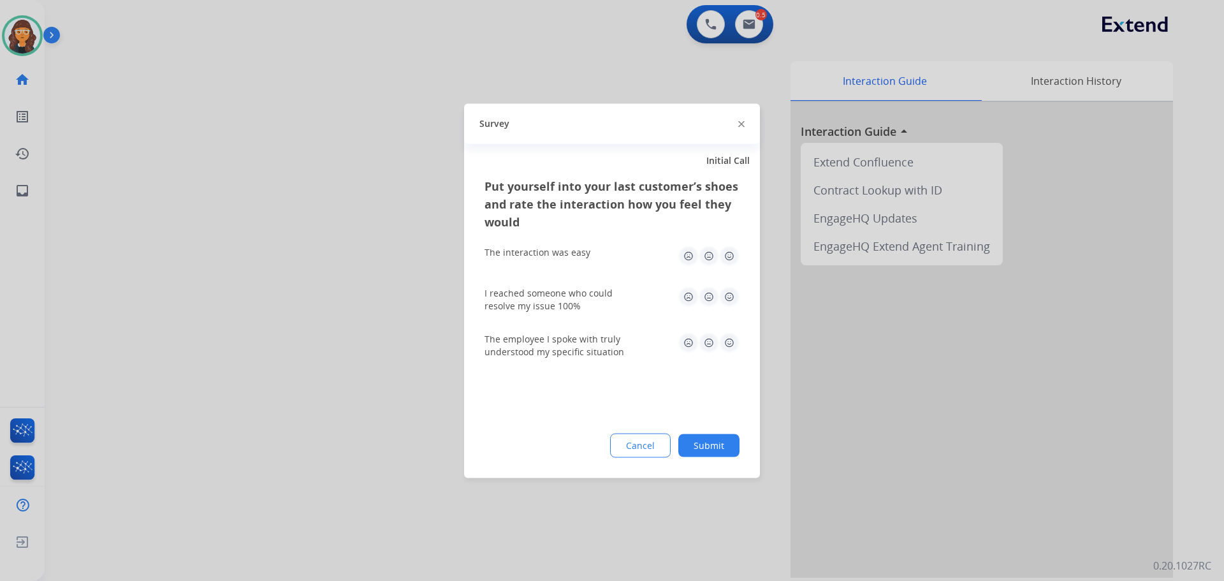
click at [732, 252] on img at bounding box center [729, 255] width 20 height 20
click at [733, 296] on img at bounding box center [729, 296] width 20 height 20
click at [724, 342] on img at bounding box center [729, 342] width 20 height 20
click at [712, 444] on button "Submit" at bounding box center [708, 444] width 61 height 23
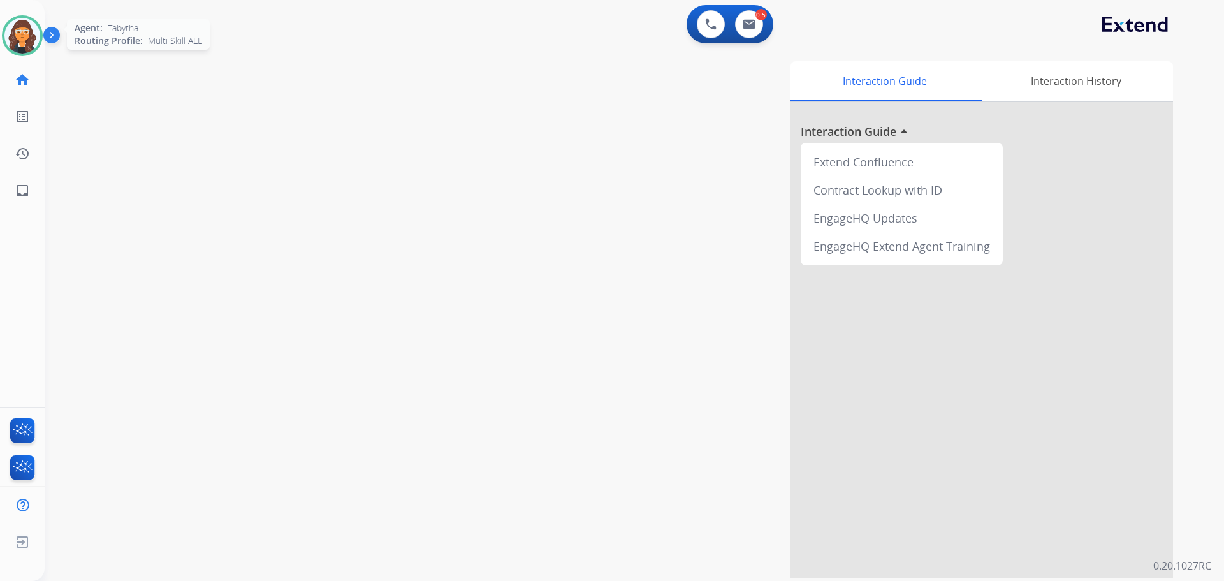
click at [25, 24] on img at bounding box center [22, 36] width 36 height 36
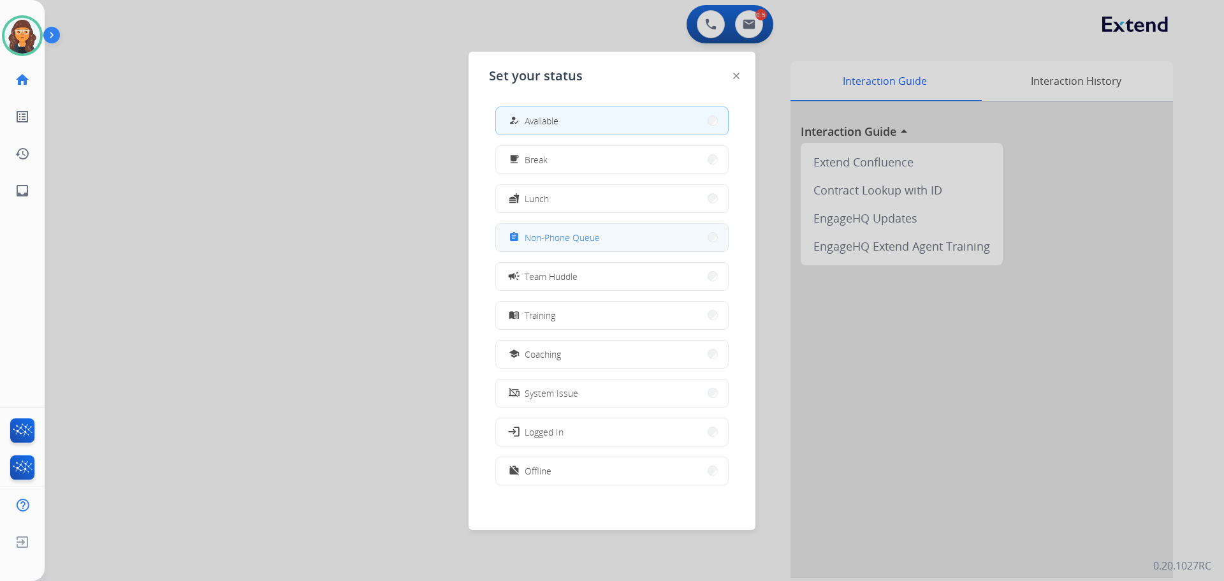
click at [521, 247] on button "assignment Non-Phone Queue" at bounding box center [612, 237] width 232 height 27
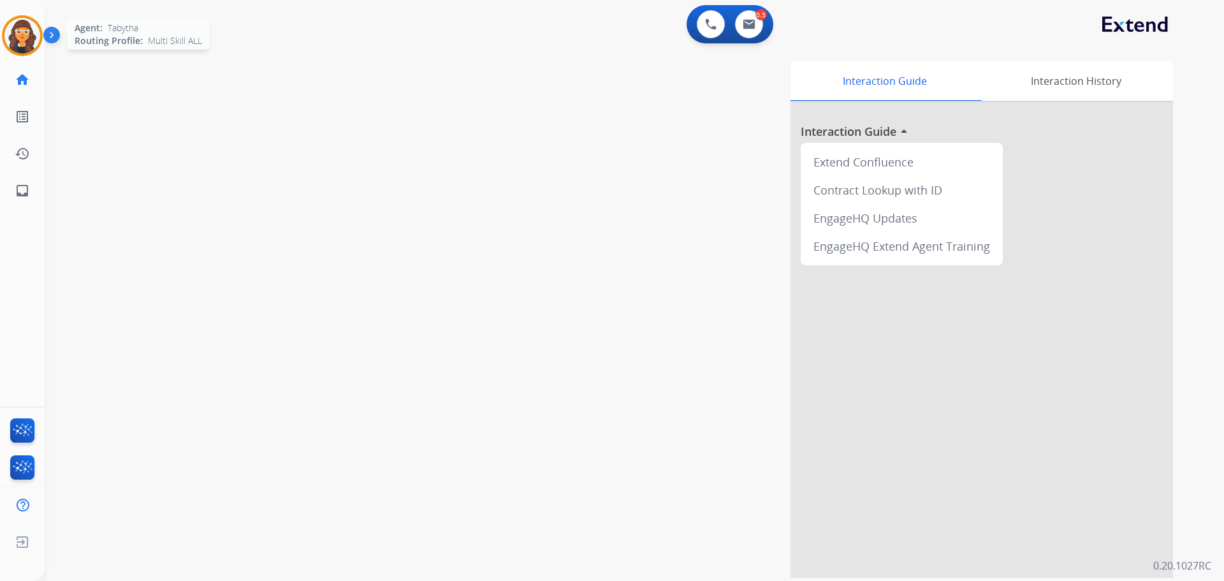
click at [14, 33] on img at bounding box center [22, 36] width 36 height 36
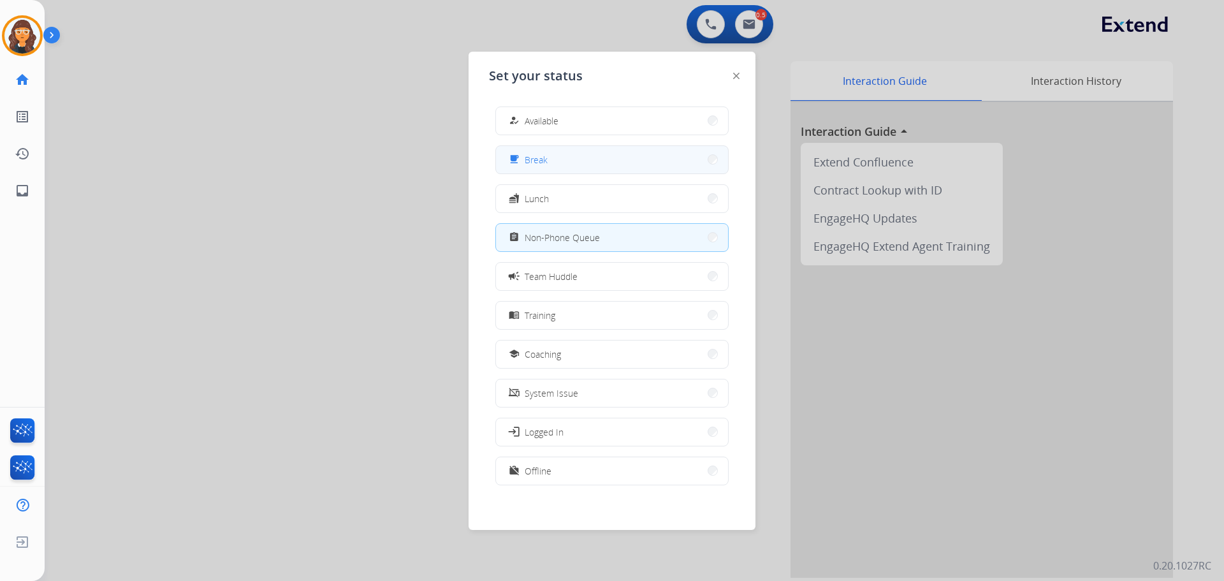
click at [533, 152] on button "free_breakfast Break" at bounding box center [612, 159] width 232 height 27
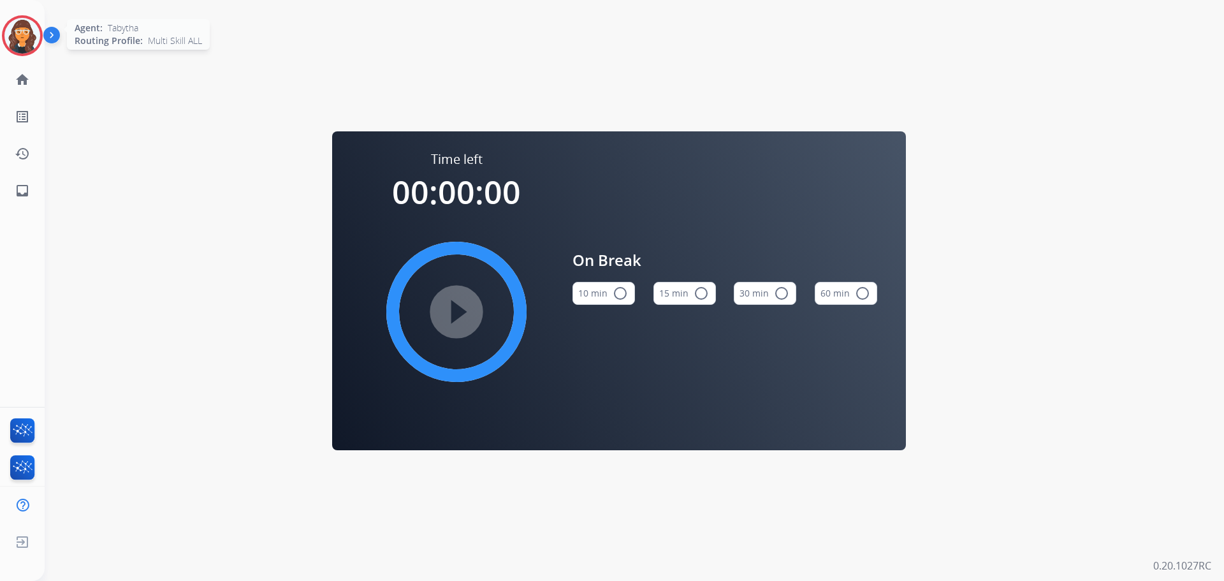
click at [24, 33] on img at bounding box center [22, 36] width 36 height 36
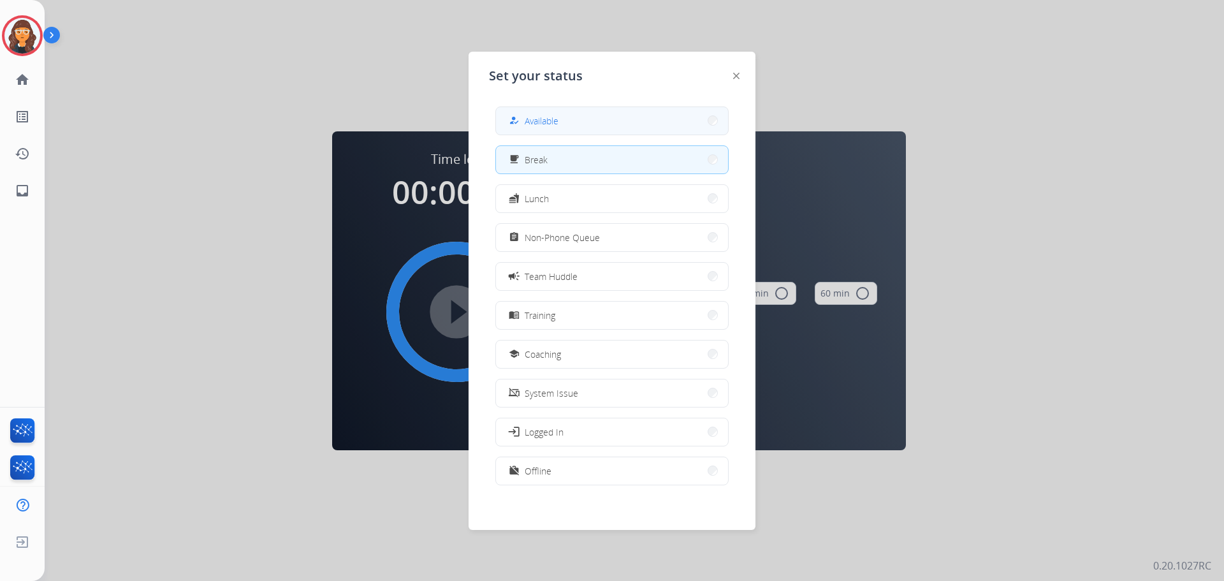
click at [558, 124] on span "Available" at bounding box center [542, 120] width 34 height 13
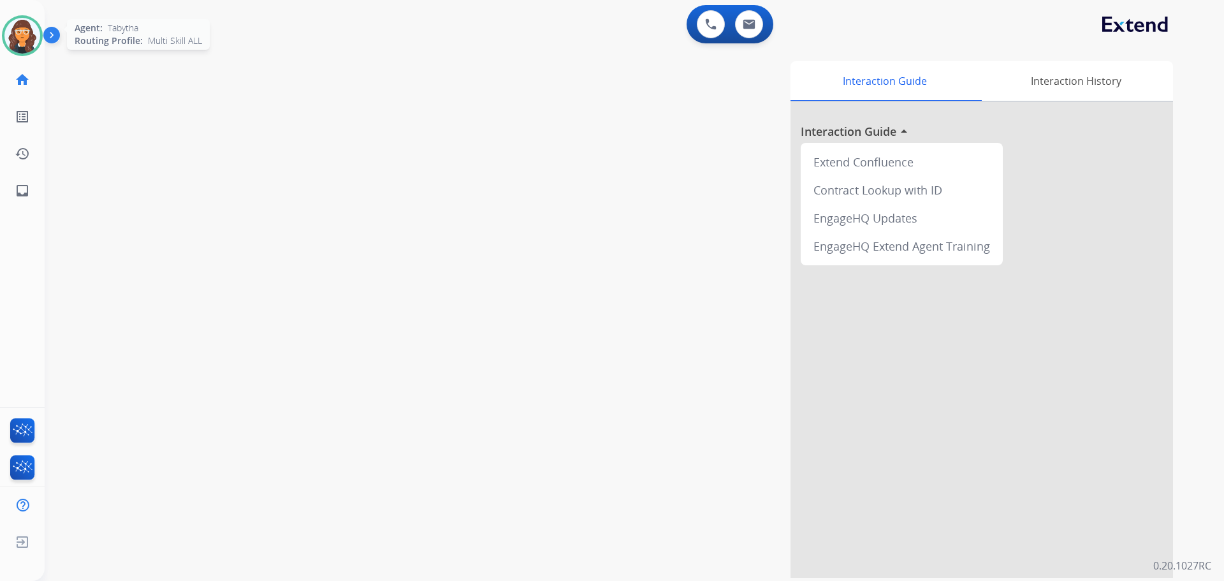
click at [17, 31] on img at bounding box center [22, 36] width 36 height 36
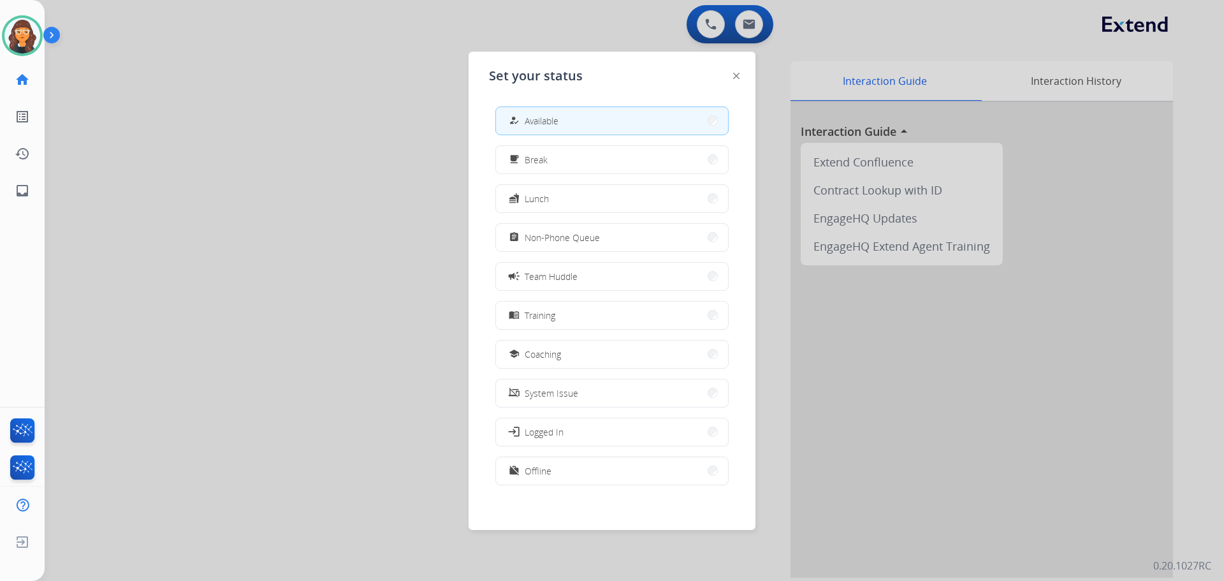
click at [295, 166] on div at bounding box center [612, 290] width 1224 height 581
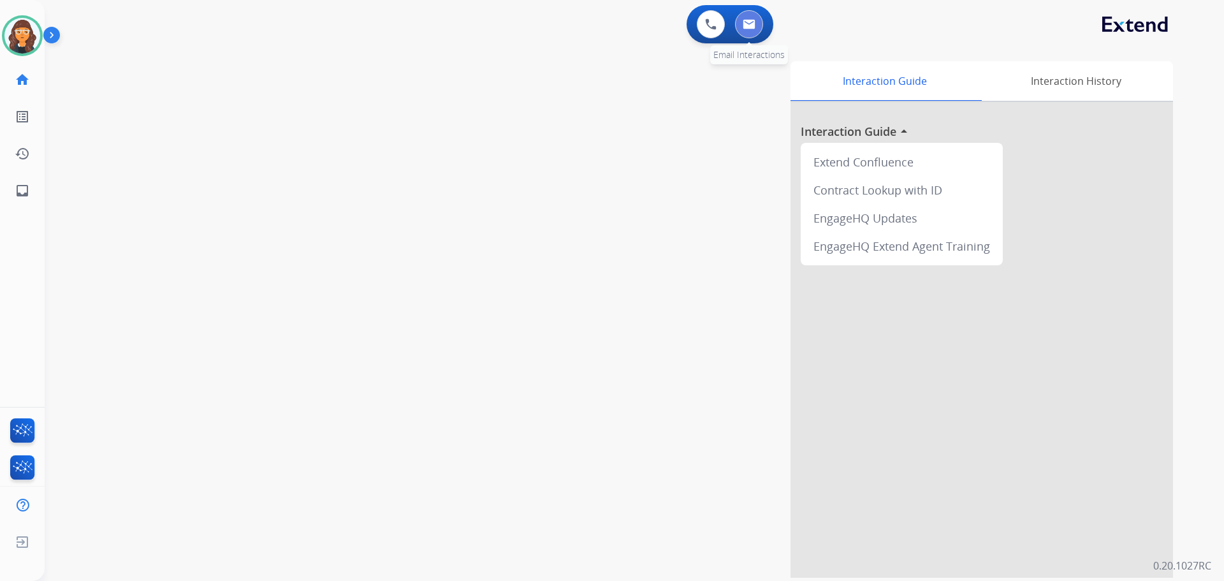
click at [750, 29] on img at bounding box center [749, 24] width 13 height 10
select select "**********"
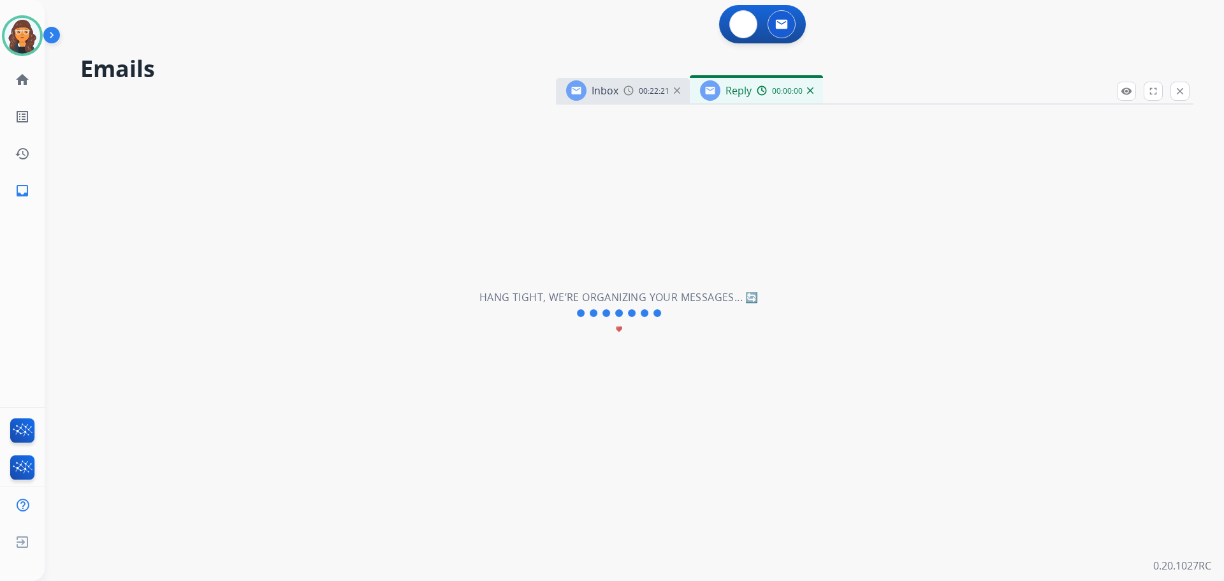
select select "**********"
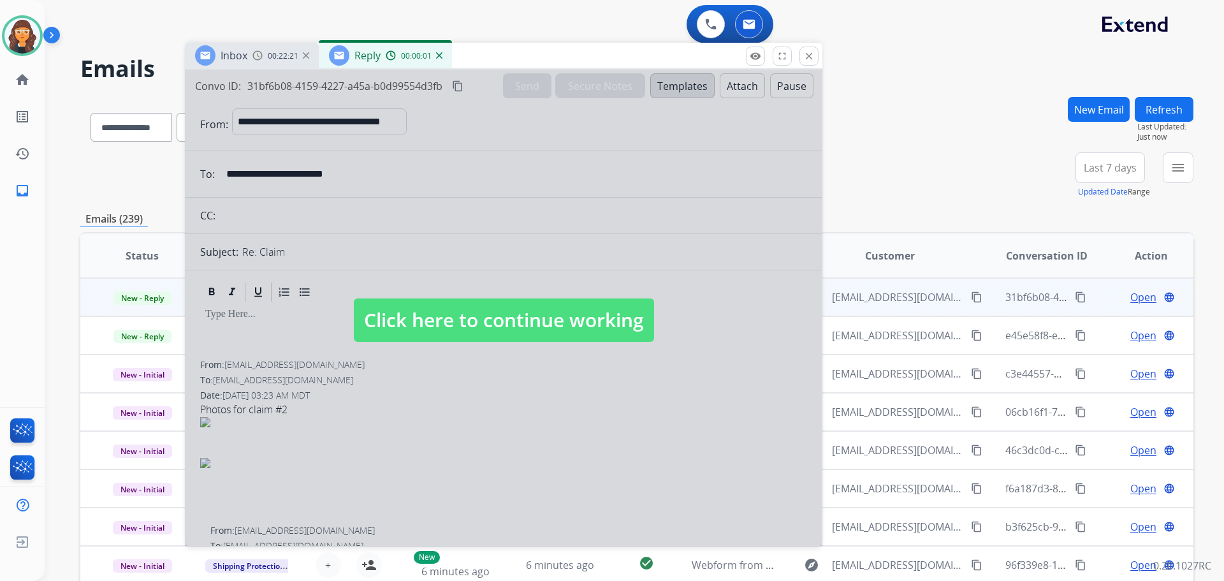
drag, startPoint x: 814, startPoint y: 97, endPoint x: 525, endPoint y: 56, distance: 291.6
click at [525, 56] on div "Inbox 00:22:21 Reply 00:00:01" at bounding box center [503, 56] width 637 height 27
click at [414, 310] on span "Click here to continue working" at bounding box center [504, 319] width 300 height 43
select select
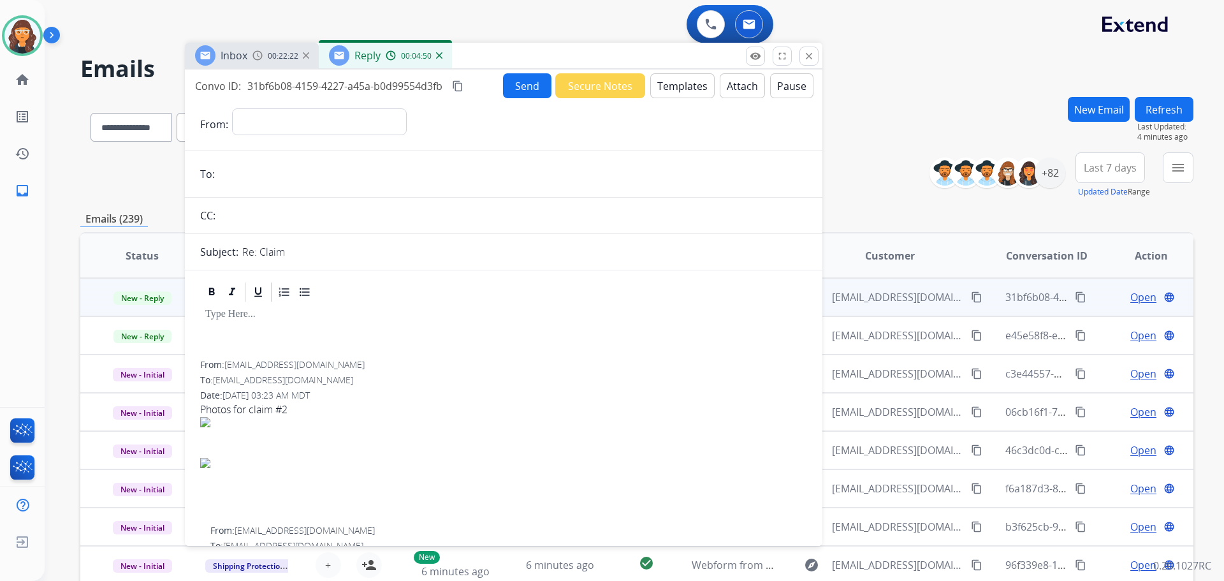
click at [437, 54] on img at bounding box center [439, 55] width 6 height 6
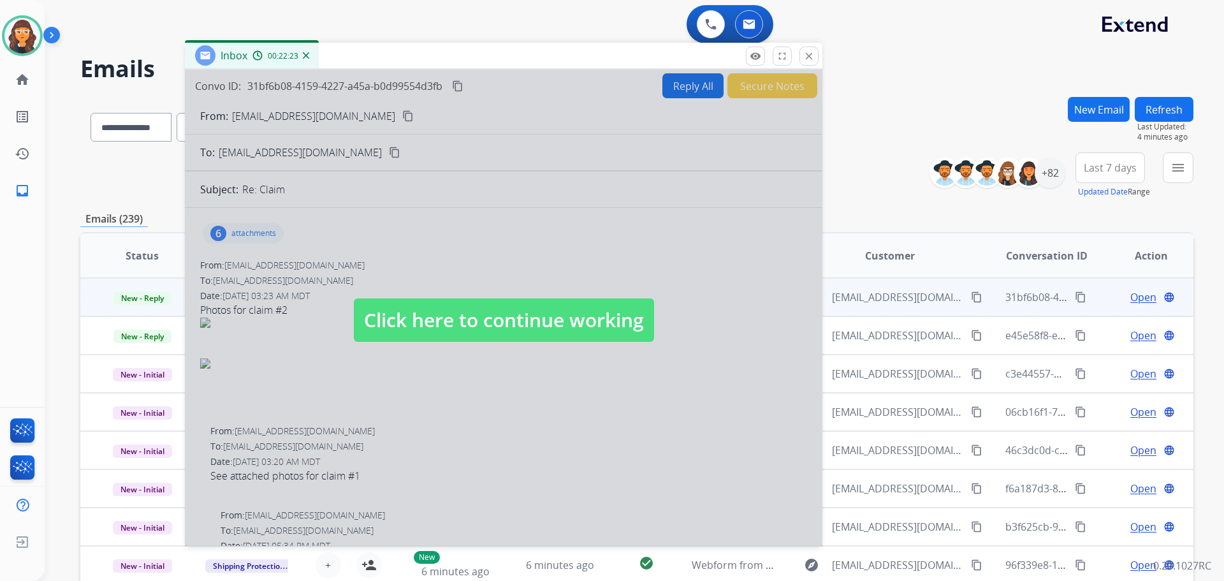
click at [469, 309] on span "Click here to continue working" at bounding box center [504, 319] width 300 height 43
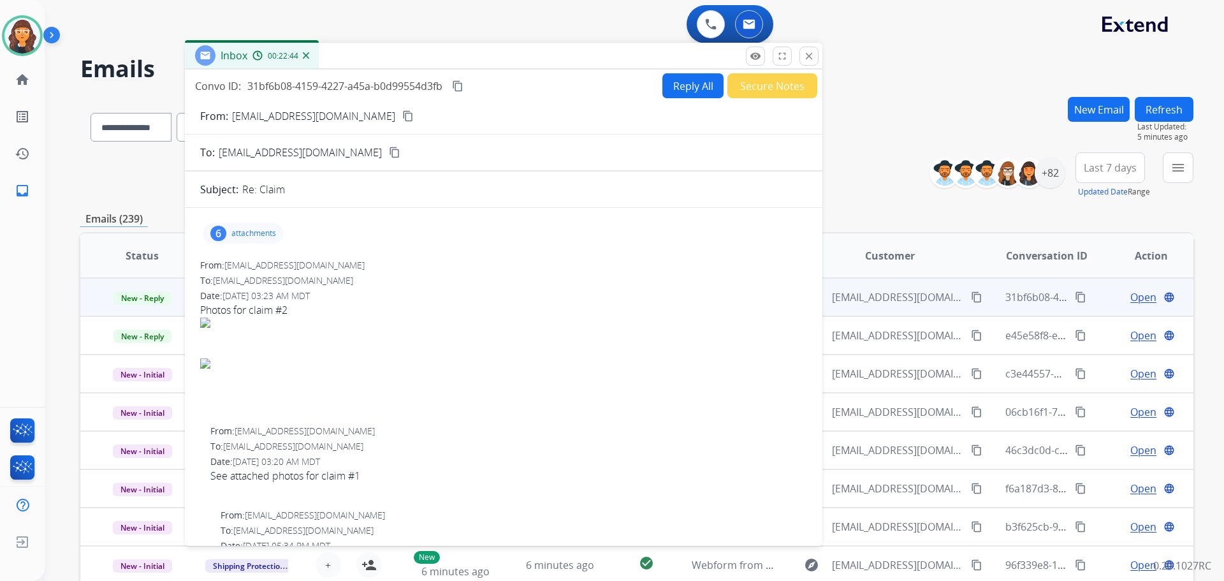
click at [252, 233] on p "attachments" at bounding box center [253, 233] width 45 height 10
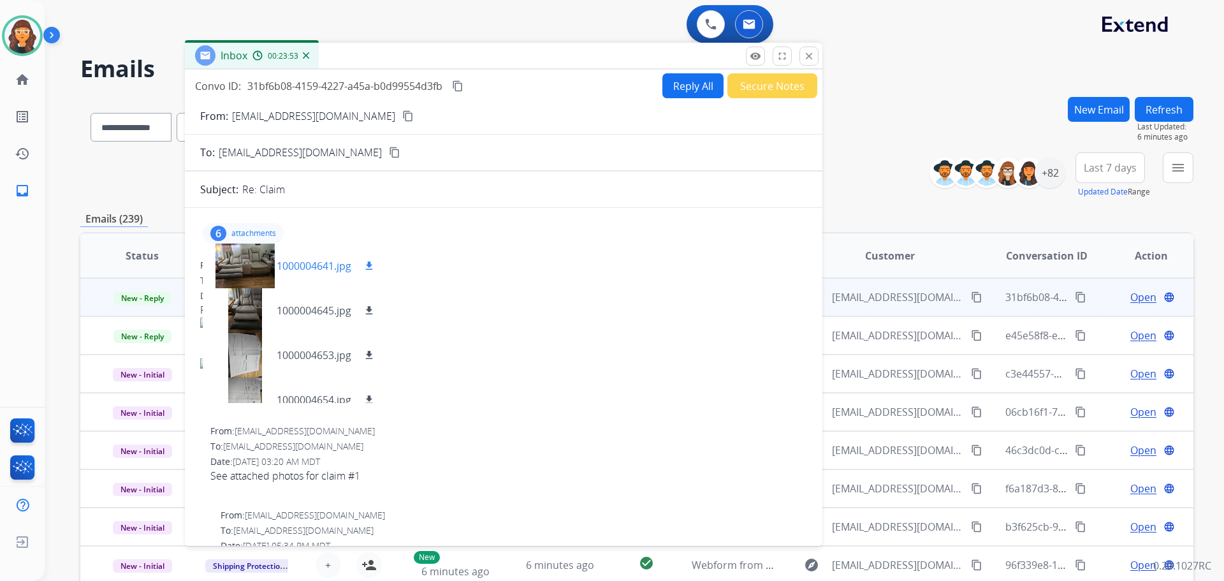
click at [312, 268] on p "1000004641.jpg" at bounding box center [314, 265] width 75 height 15
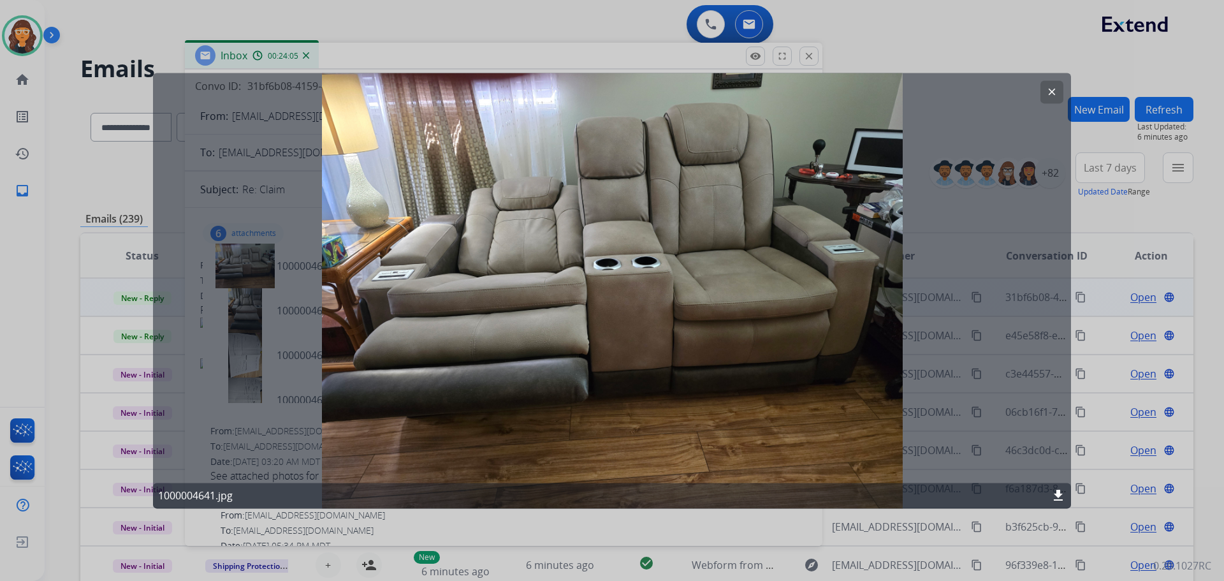
click at [1060, 494] on mat-icon "download" at bounding box center [1058, 495] width 15 height 15
click at [1049, 96] on mat-icon "clear" at bounding box center [1051, 91] width 11 height 11
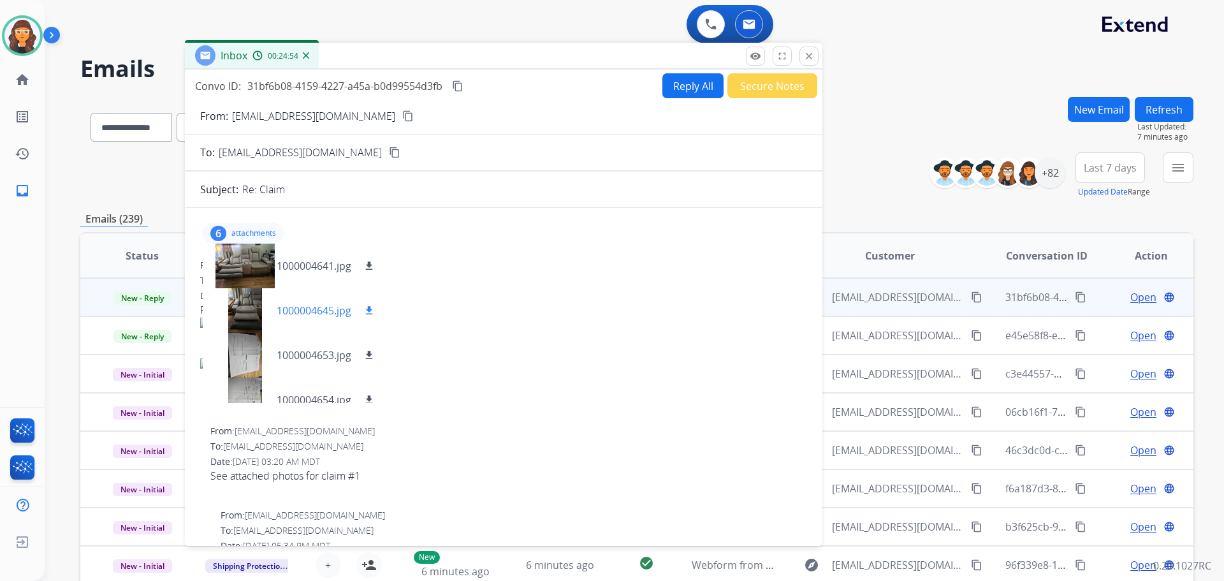
click at [312, 312] on p "1000004645.jpg" at bounding box center [314, 310] width 75 height 15
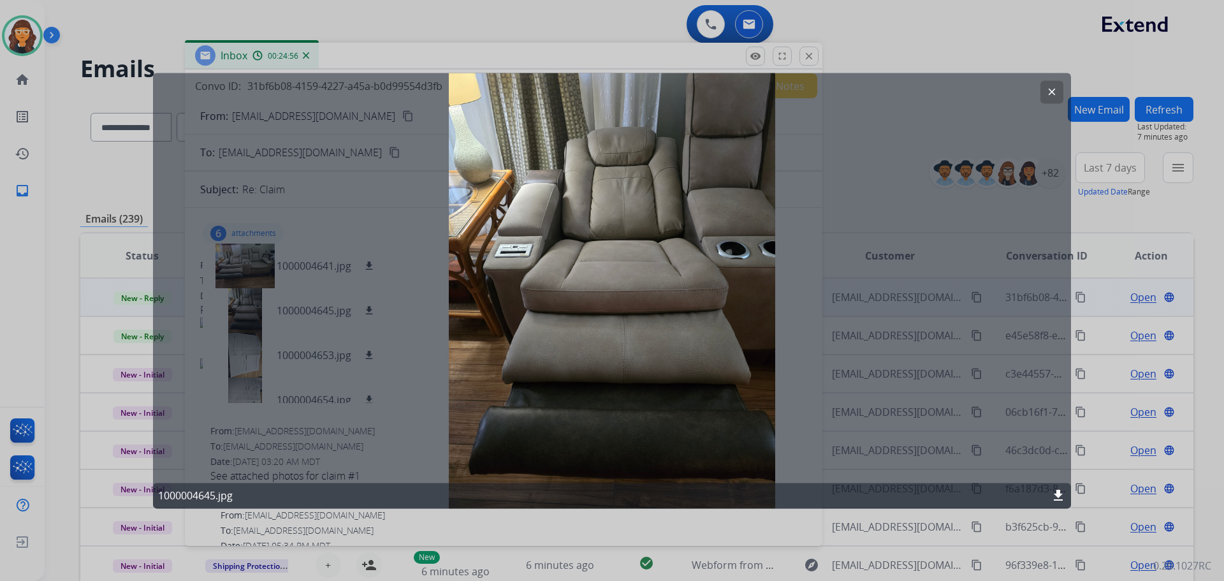
click at [1056, 497] on mat-icon "download" at bounding box center [1058, 495] width 15 height 15
drag, startPoint x: 1049, startPoint y: 90, endPoint x: 951, endPoint y: 133, distance: 106.7
click at [1049, 92] on mat-icon "clear" at bounding box center [1051, 91] width 11 height 11
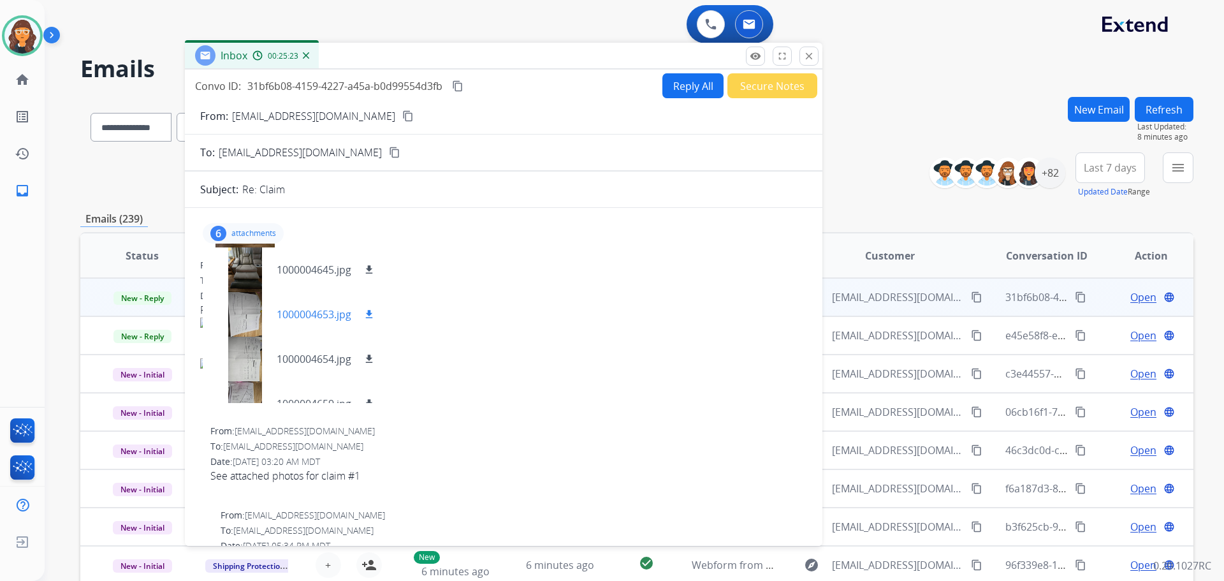
scroll to position [64, 0]
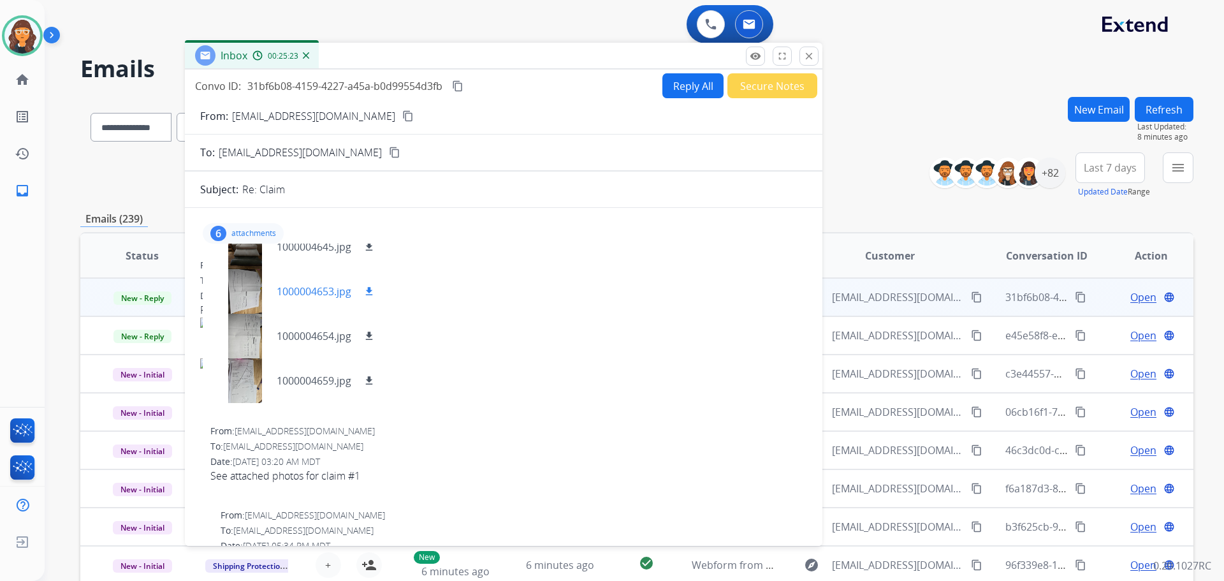
click at [296, 293] on p "1000004653.jpg" at bounding box center [314, 291] width 75 height 15
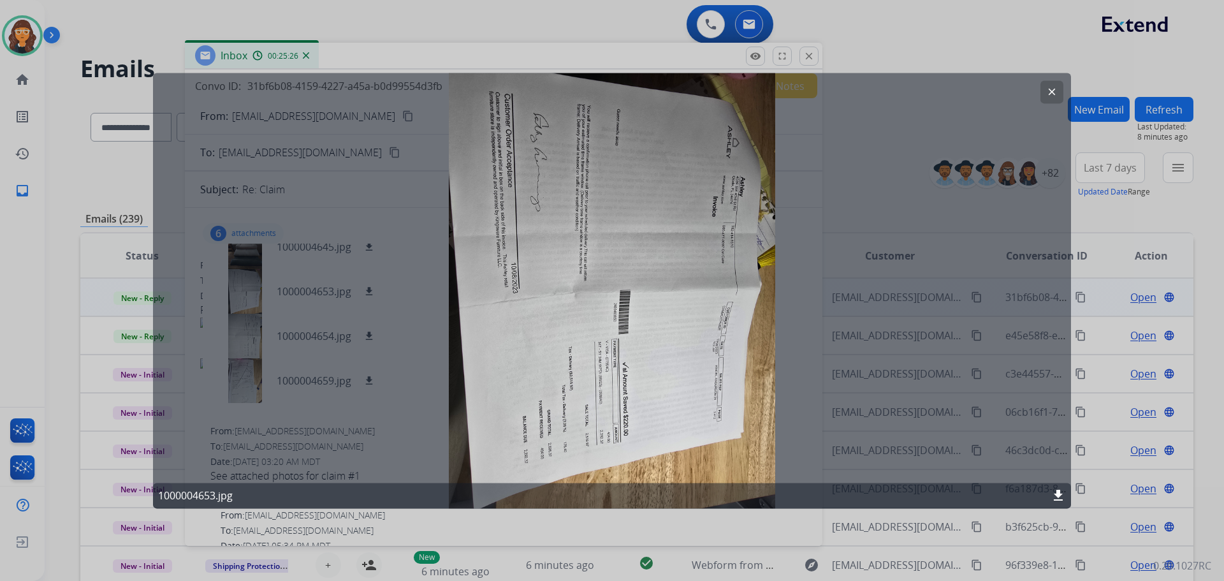
click at [1051, 94] on mat-icon "clear" at bounding box center [1051, 91] width 11 height 11
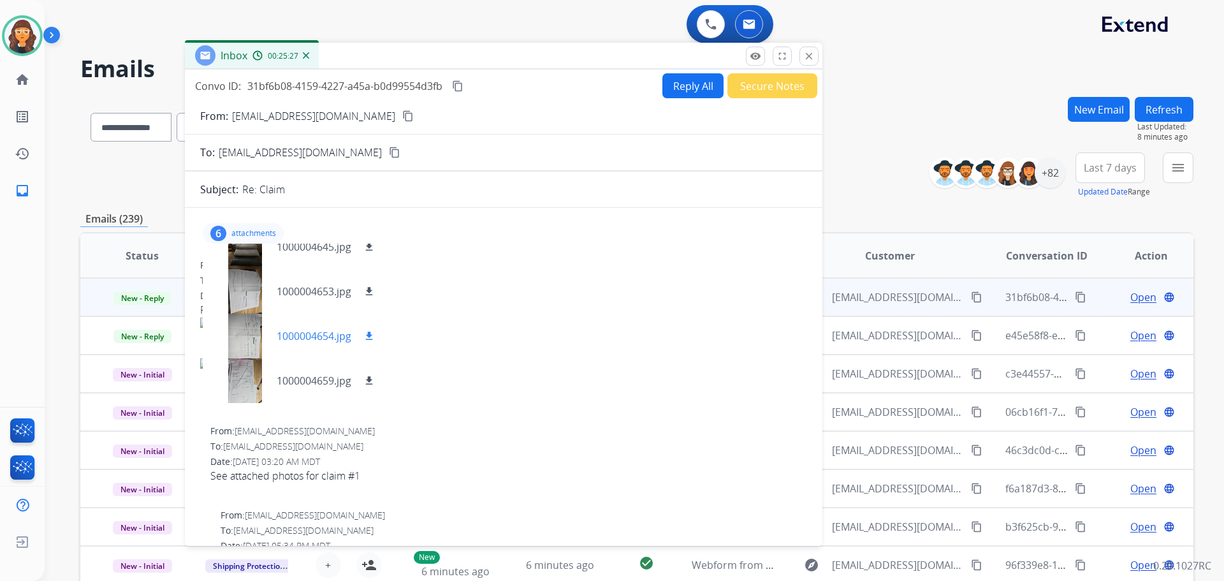
click at [295, 338] on p "1000004654.jpg" at bounding box center [314, 335] width 75 height 15
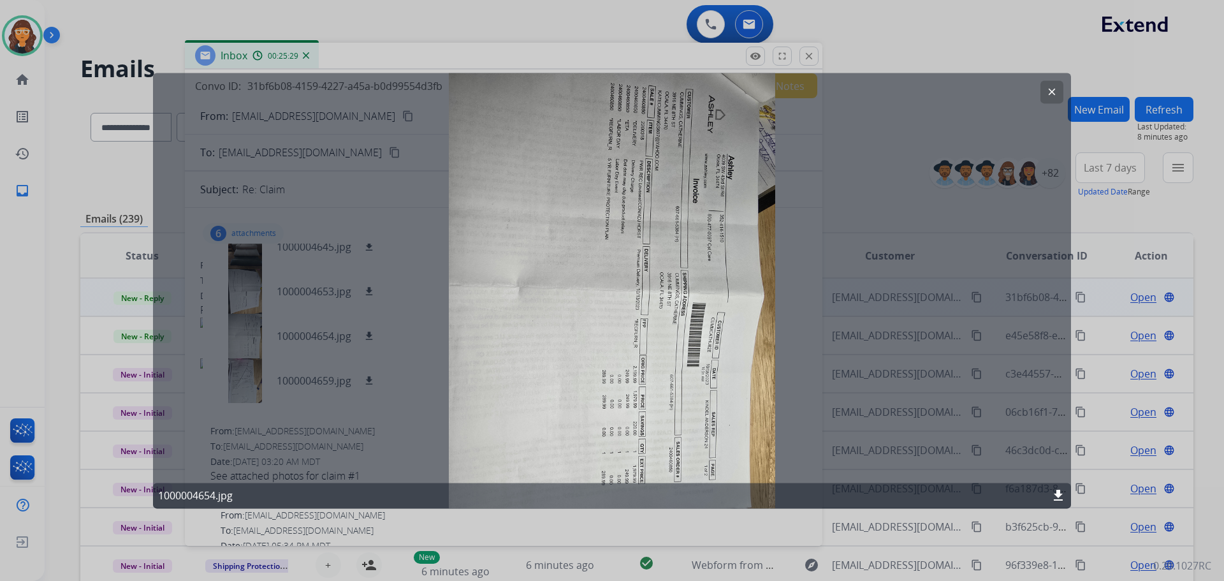
click at [1051, 91] on mat-icon "clear" at bounding box center [1051, 91] width 11 height 11
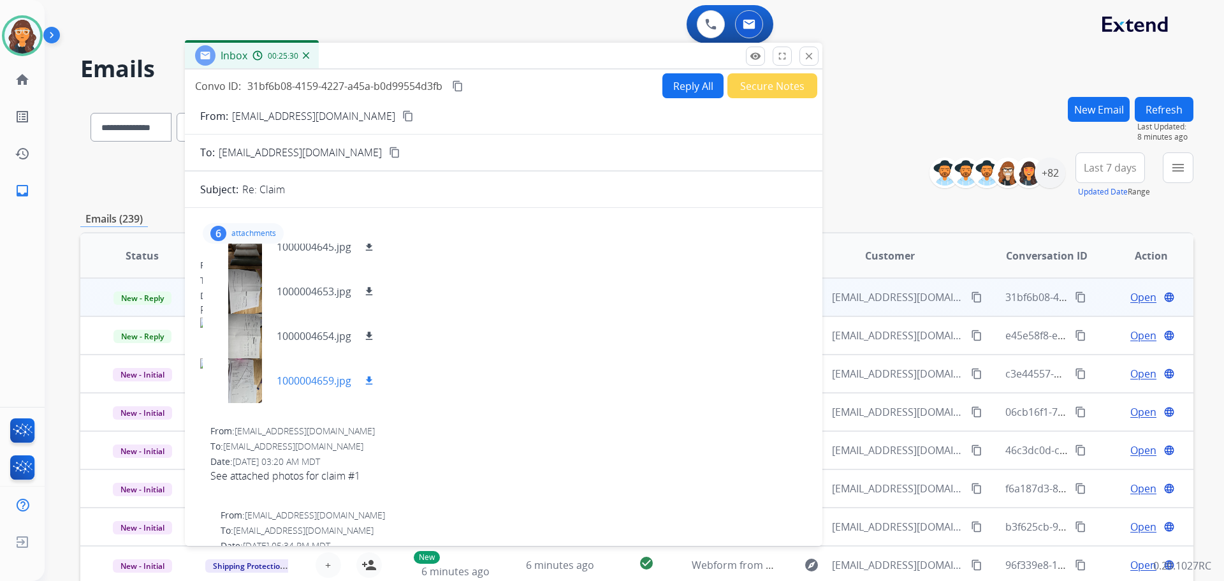
click at [295, 378] on p "1000004659.jpg" at bounding box center [314, 380] width 75 height 15
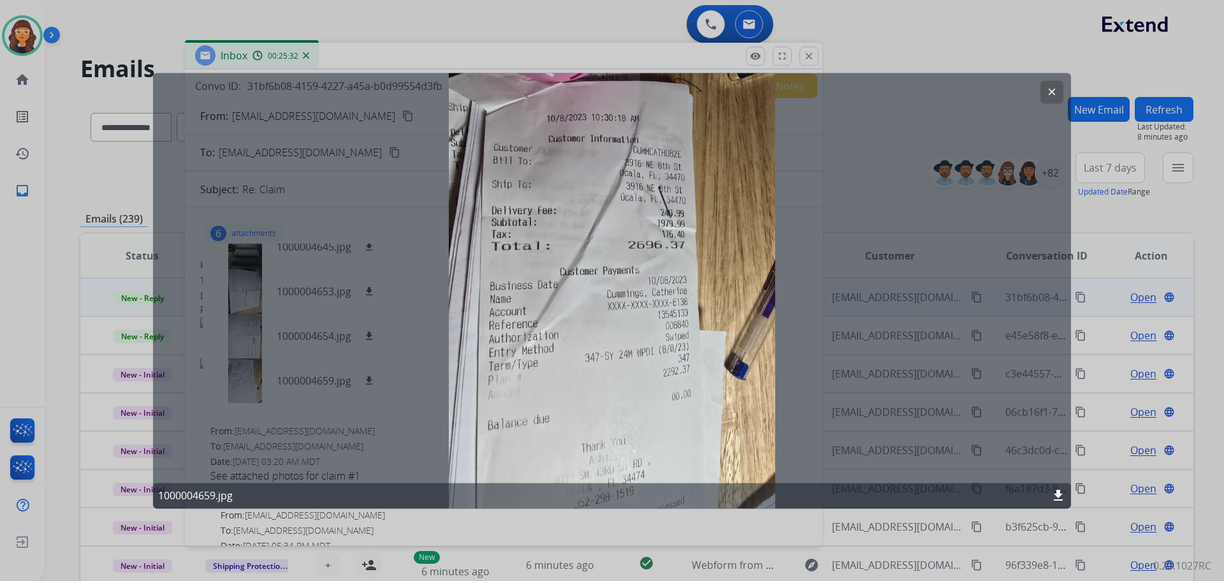
click at [1052, 94] on mat-icon "clear" at bounding box center [1051, 91] width 11 height 11
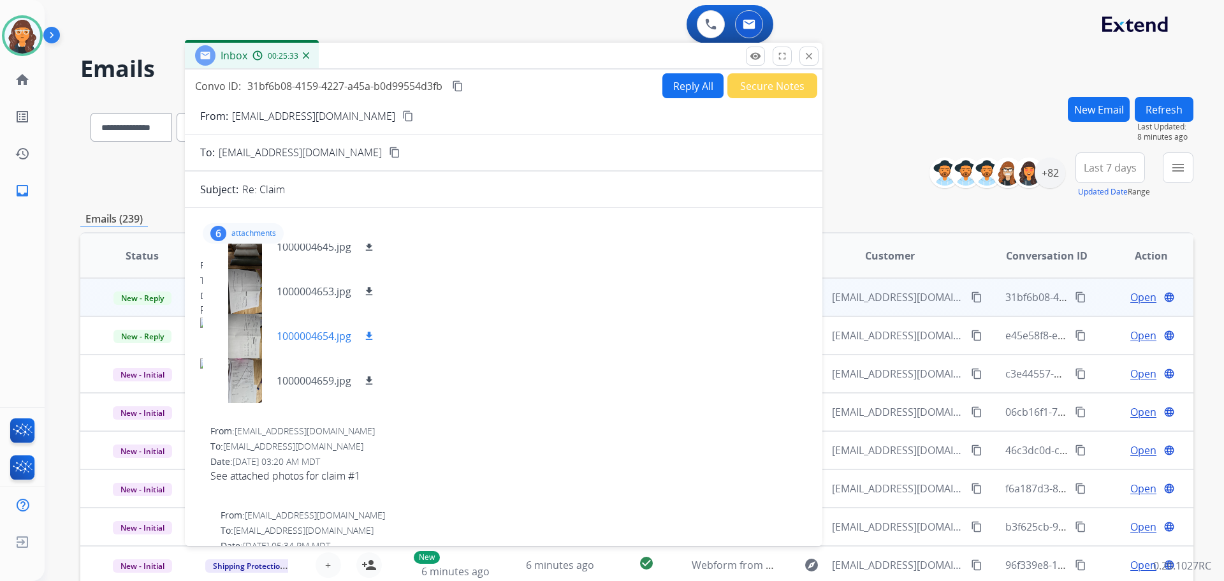
click at [308, 337] on p "1000004654.jpg" at bounding box center [314, 335] width 75 height 15
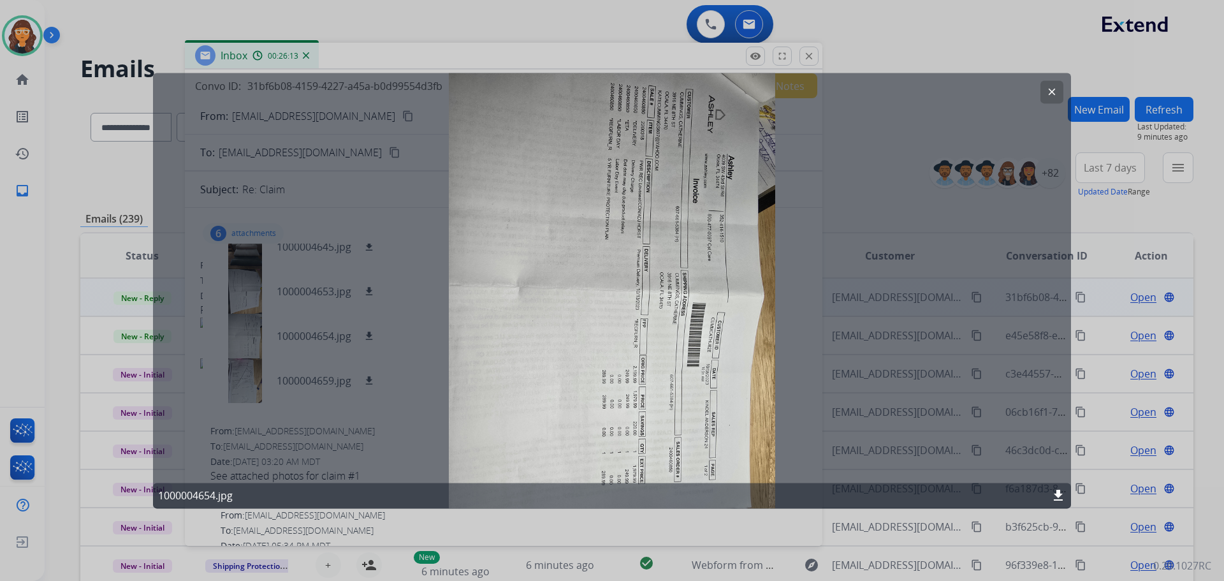
drag, startPoint x: 1056, startPoint y: 84, endPoint x: 1042, endPoint y: 84, distance: 14.0
click at [1055, 84] on button "clear" at bounding box center [1051, 91] width 23 height 23
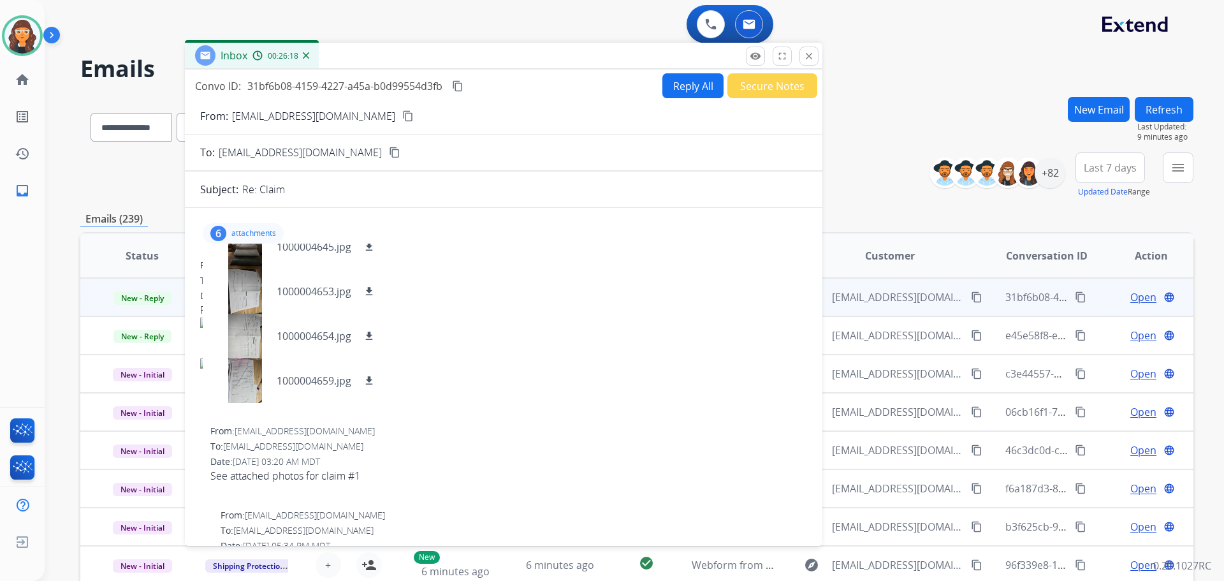
click at [701, 94] on button "Reply All" at bounding box center [692, 85] width 61 height 25
select select "**********"
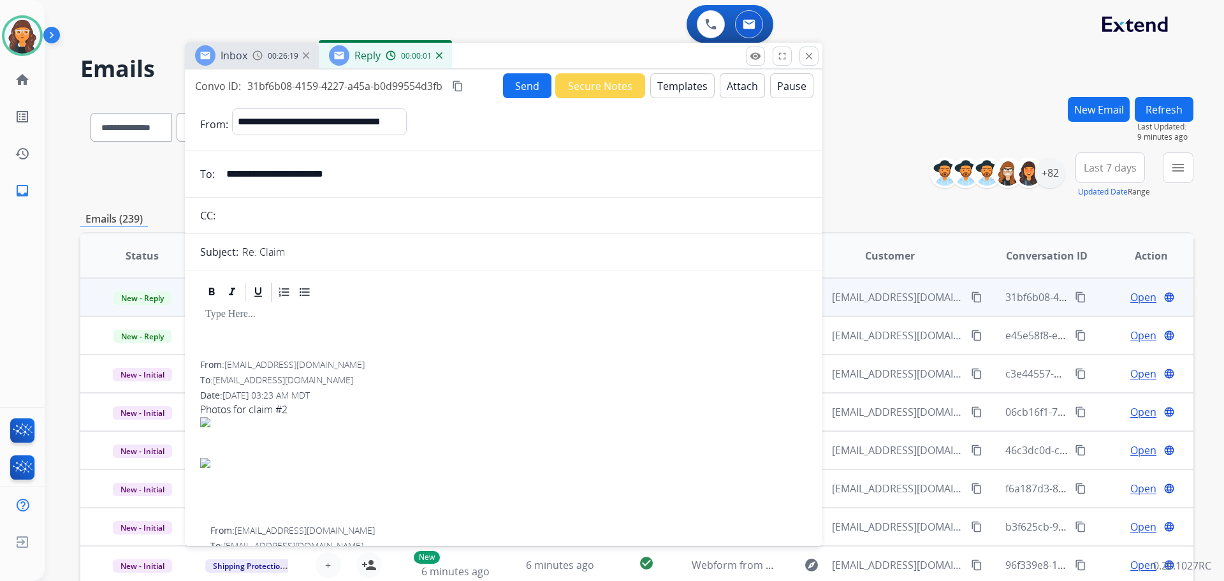
click at [672, 91] on button "Templates" at bounding box center [682, 85] width 64 height 25
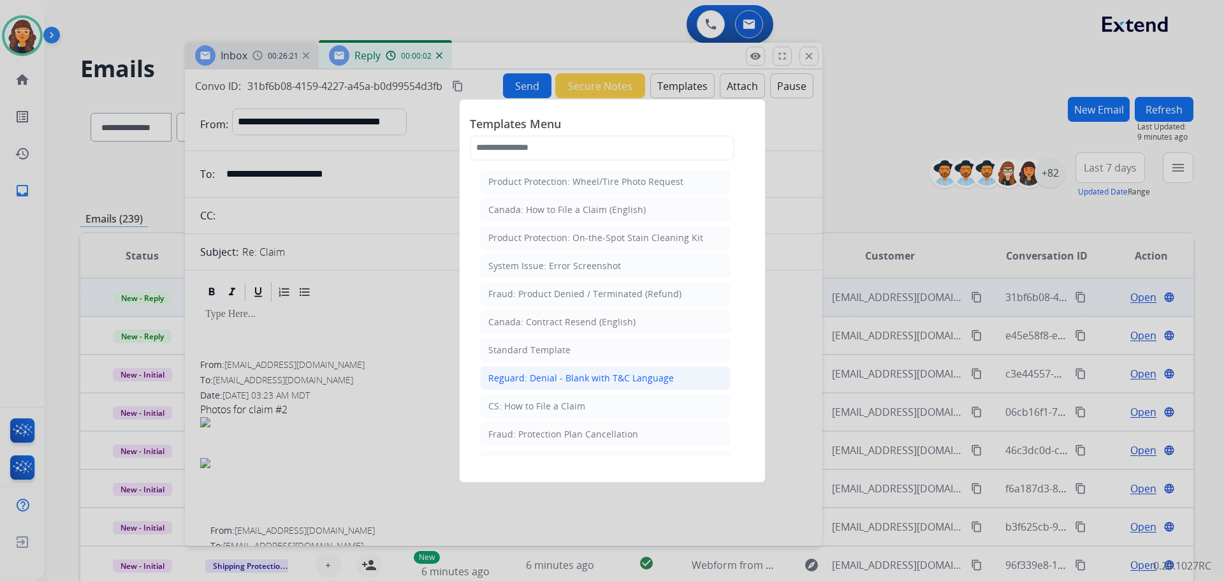
click at [535, 370] on li "Reguard: Denial - Blank with T&C Language" at bounding box center [605, 378] width 251 height 24
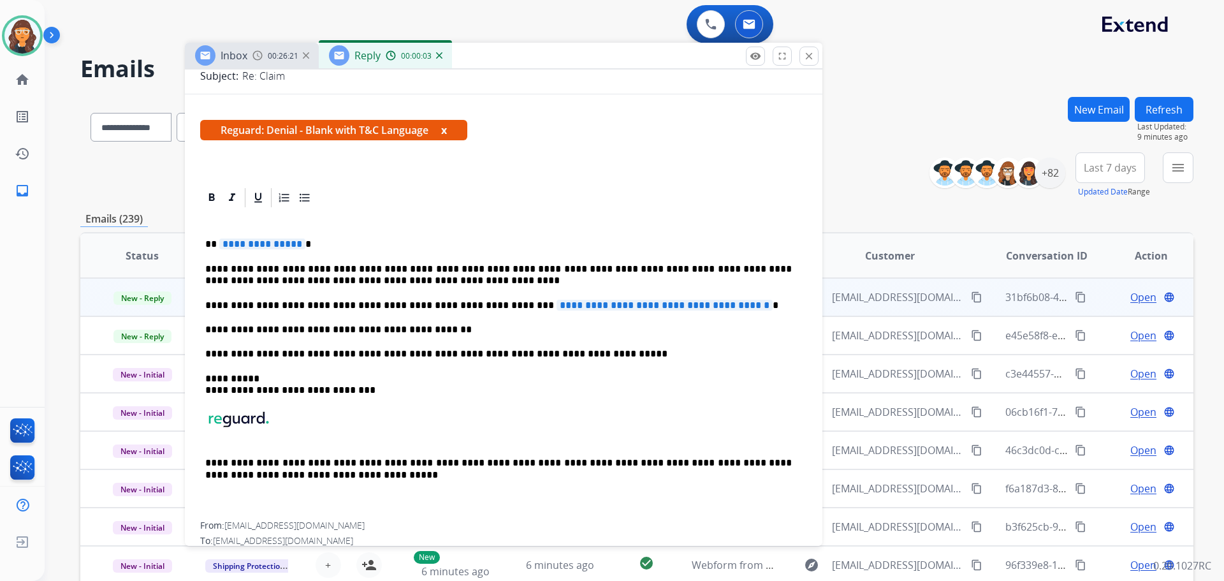
scroll to position [191, 0]
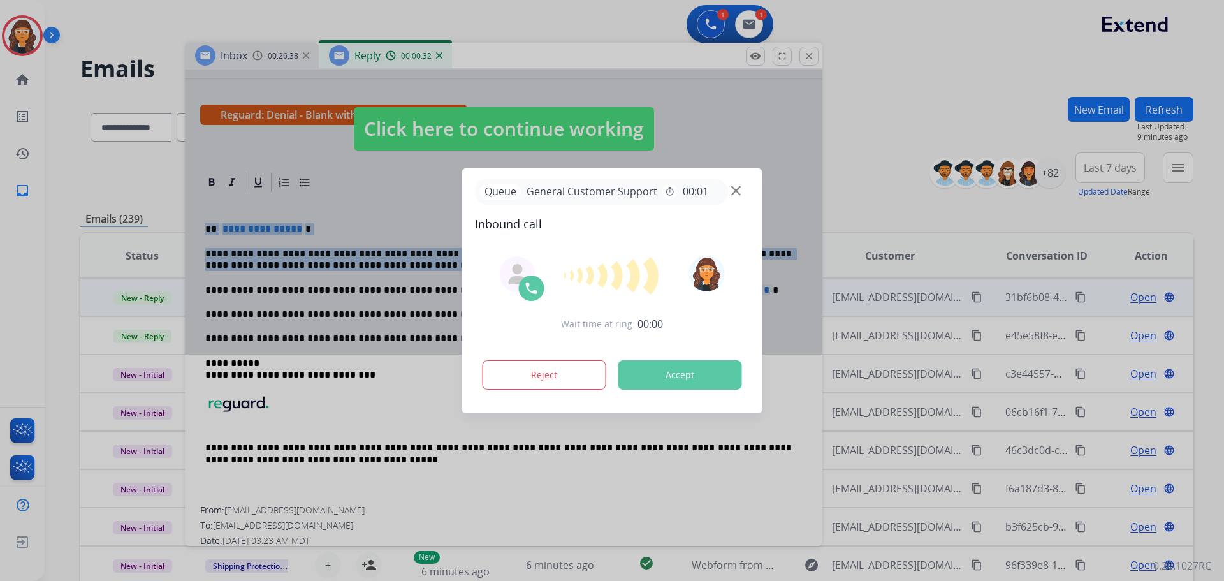
drag, startPoint x: 205, startPoint y: 228, endPoint x: 418, endPoint y: 317, distance: 231.2
click at [418, 317] on div "**********" at bounding box center [612, 290] width 1224 height 581
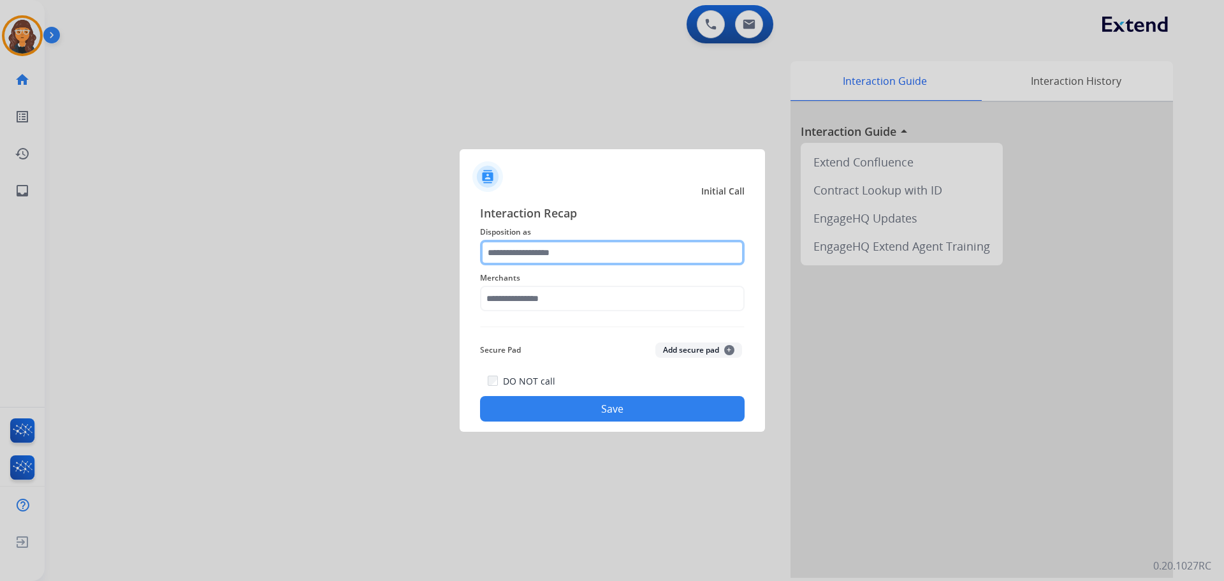
click at [530, 258] on input "text" at bounding box center [612, 252] width 265 height 25
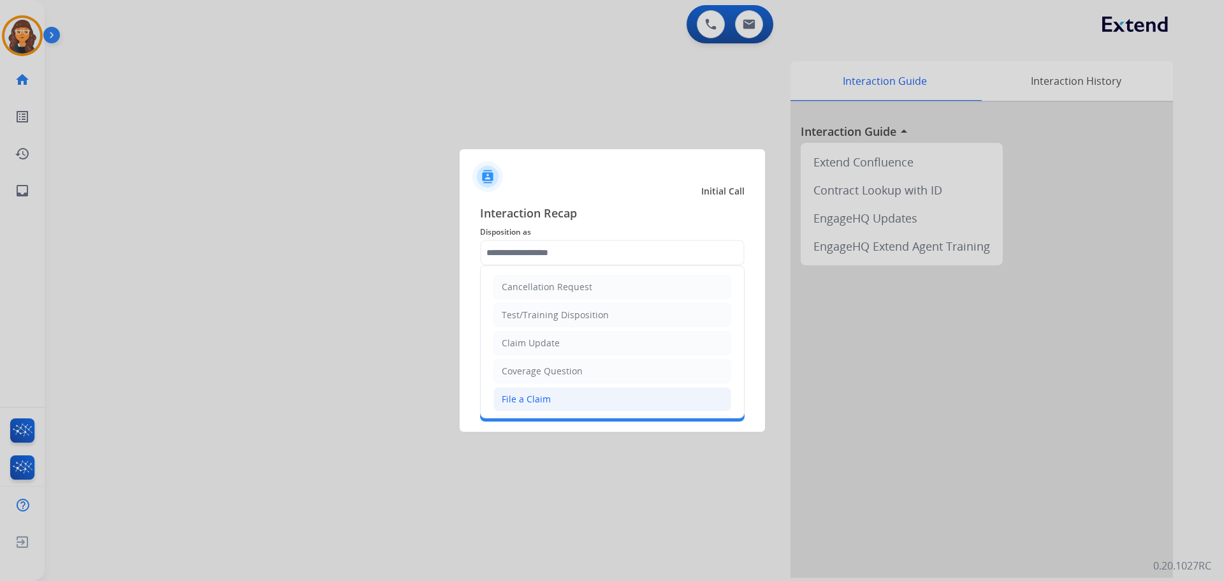
click at [532, 401] on div "File a Claim" at bounding box center [526, 399] width 49 height 13
type input "**********"
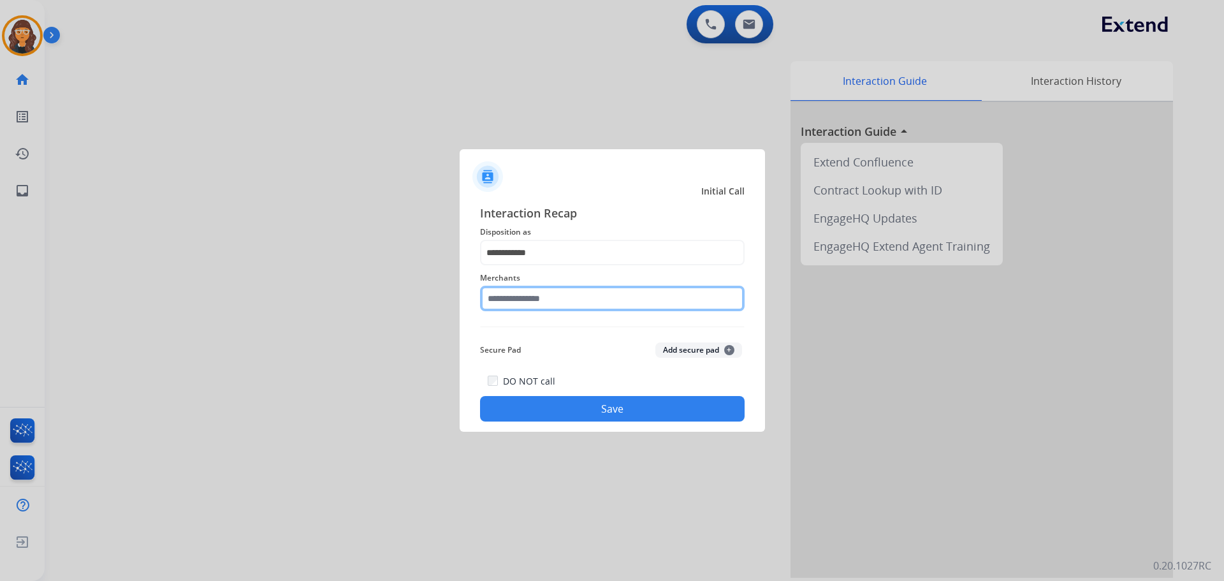
click at [521, 300] on input "text" at bounding box center [612, 298] width 265 height 25
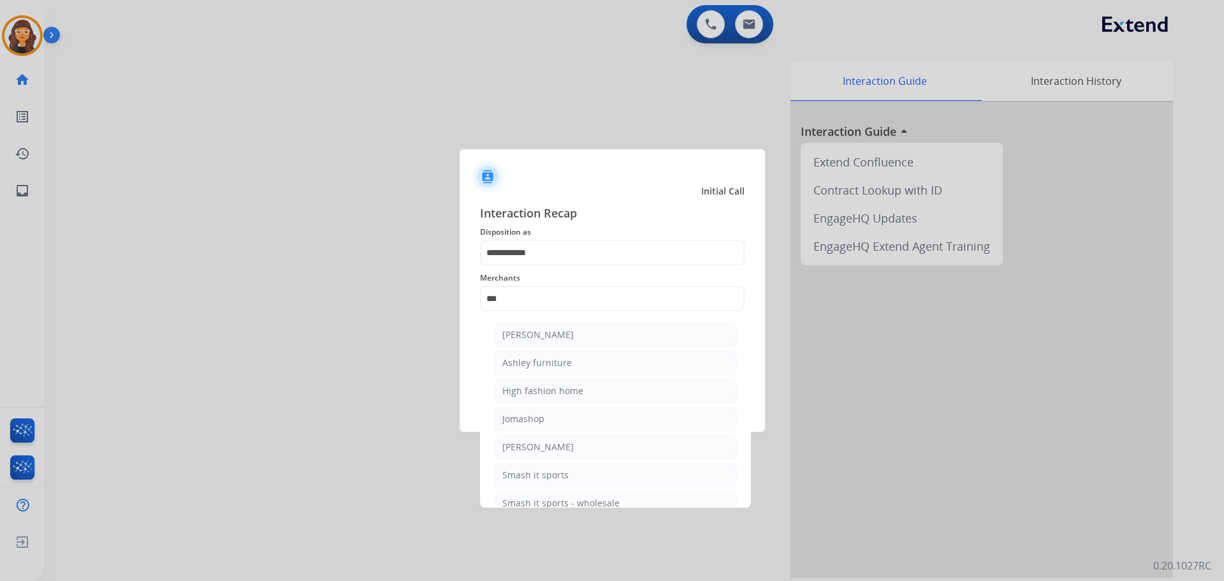
click at [552, 363] on div "Ashley furniture" at bounding box center [536, 362] width 69 height 13
type input "**********"
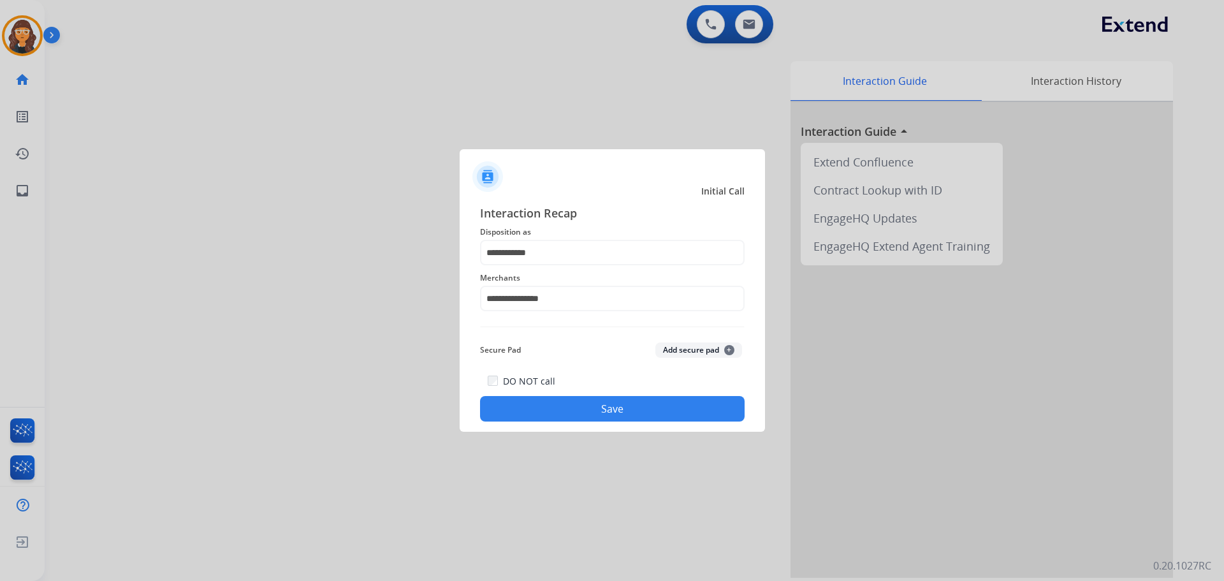
click at [537, 410] on button "Save" at bounding box center [612, 408] width 265 height 25
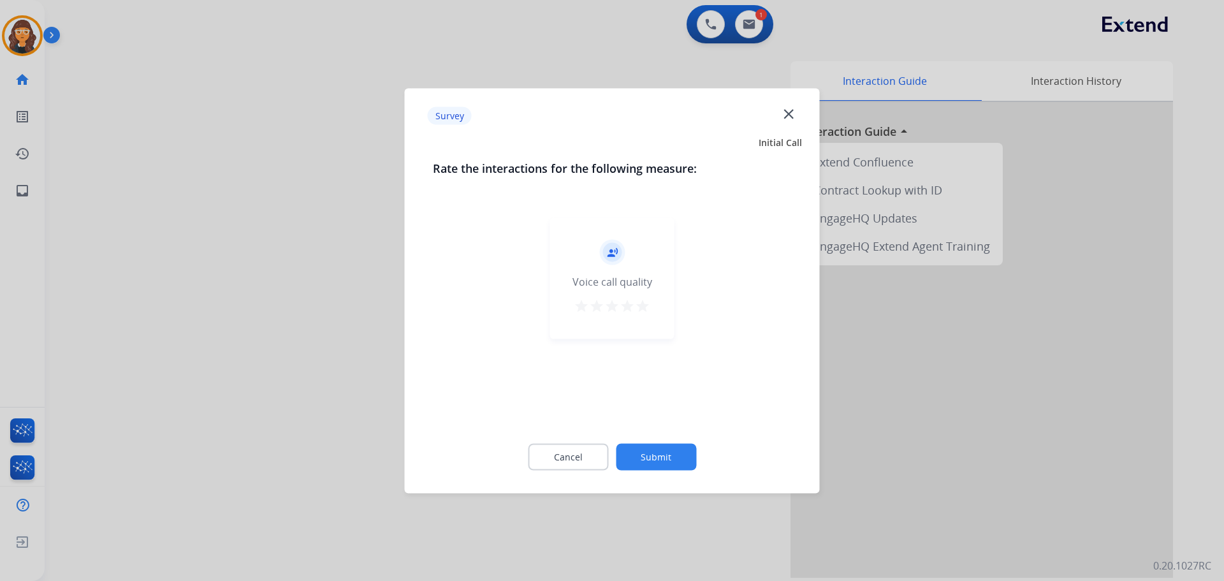
click at [643, 307] on mat-icon "star" at bounding box center [642, 305] width 15 height 15
click at [655, 456] on button "Submit" at bounding box center [656, 456] width 80 height 27
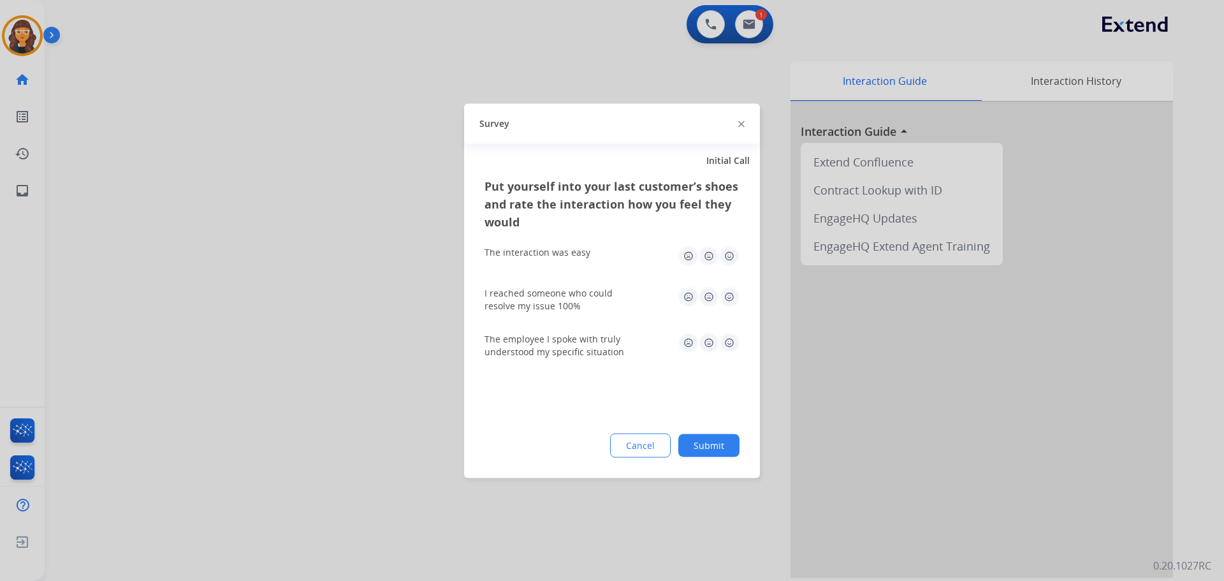
click at [732, 259] on img at bounding box center [729, 255] width 20 height 20
click at [733, 296] on img at bounding box center [729, 296] width 20 height 20
click at [733, 341] on img at bounding box center [729, 342] width 20 height 20
click at [727, 437] on button "Submit" at bounding box center [708, 444] width 61 height 23
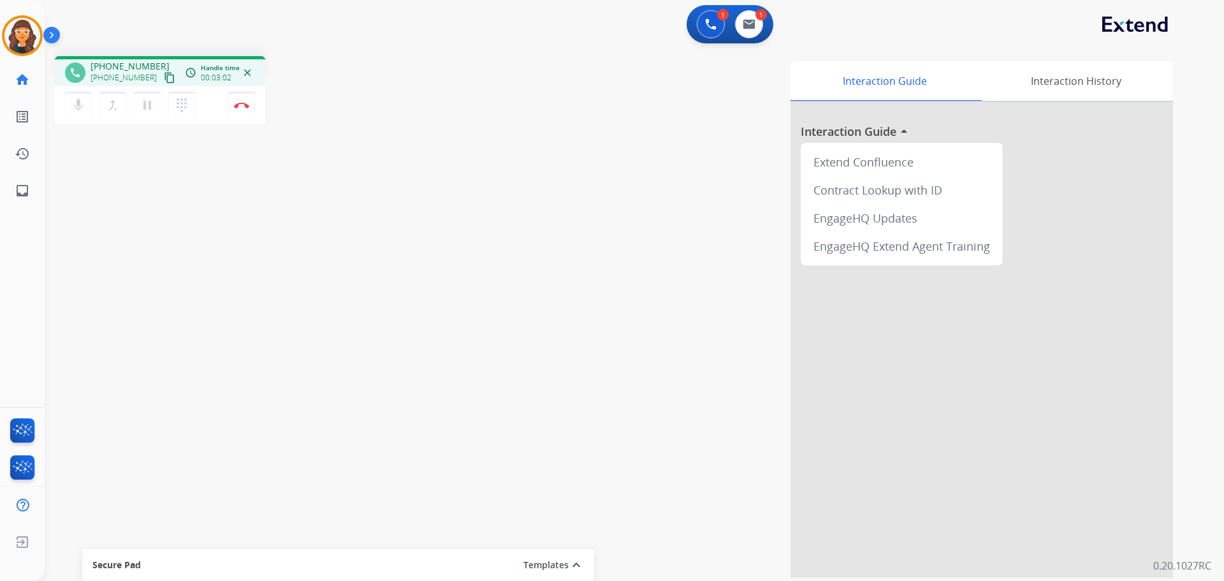
drag, startPoint x: 430, startPoint y: 57, endPoint x: 397, endPoint y: 58, distance: 33.2
click at [430, 57] on div "Interaction Guide Interaction History Interaction Guide arrow_drop_up Extend Co…" at bounding box center [807, 316] width 771 height 521
click at [241, 103] on img at bounding box center [241, 105] width 15 height 6
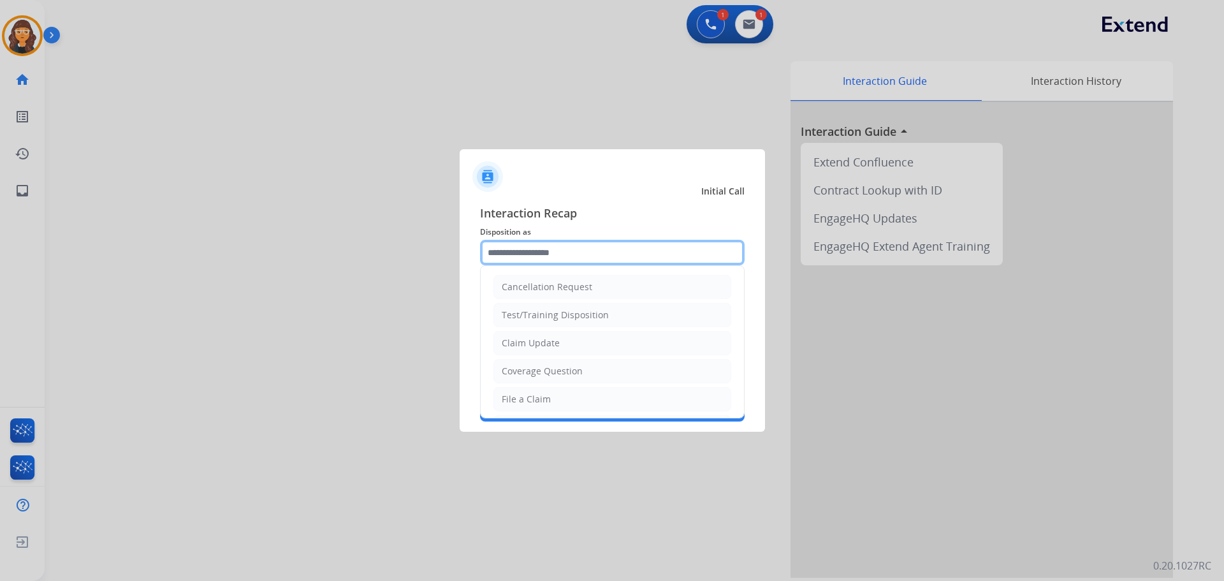
click at [504, 252] on input "text" at bounding box center [612, 252] width 265 height 25
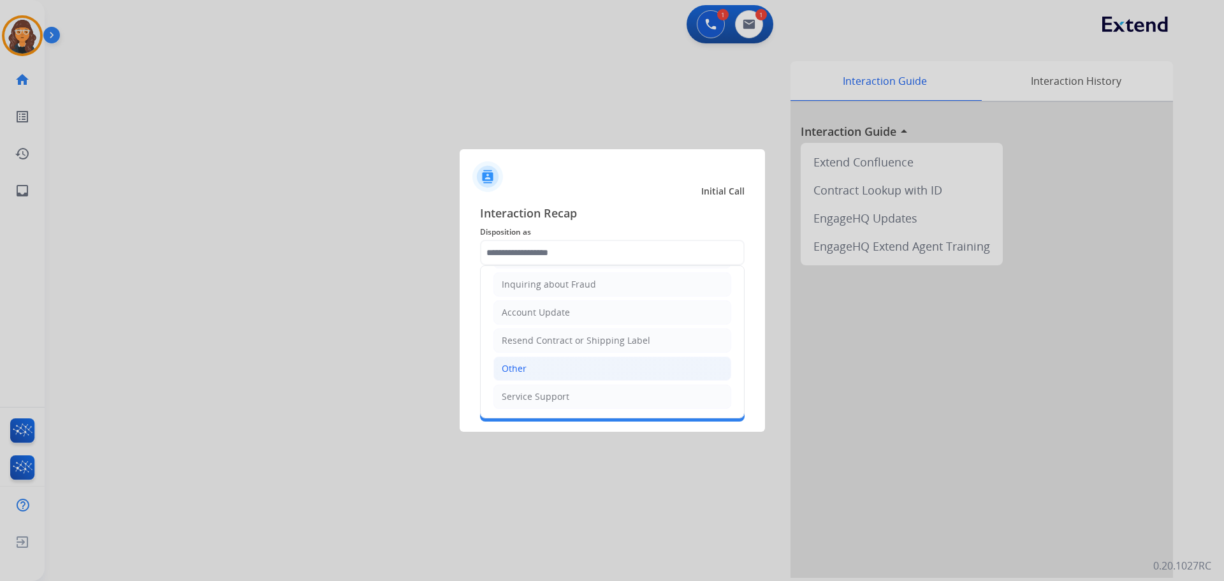
click at [542, 365] on li "Other" at bounding box center [612, 368] width 238 height 24
type input "*****"
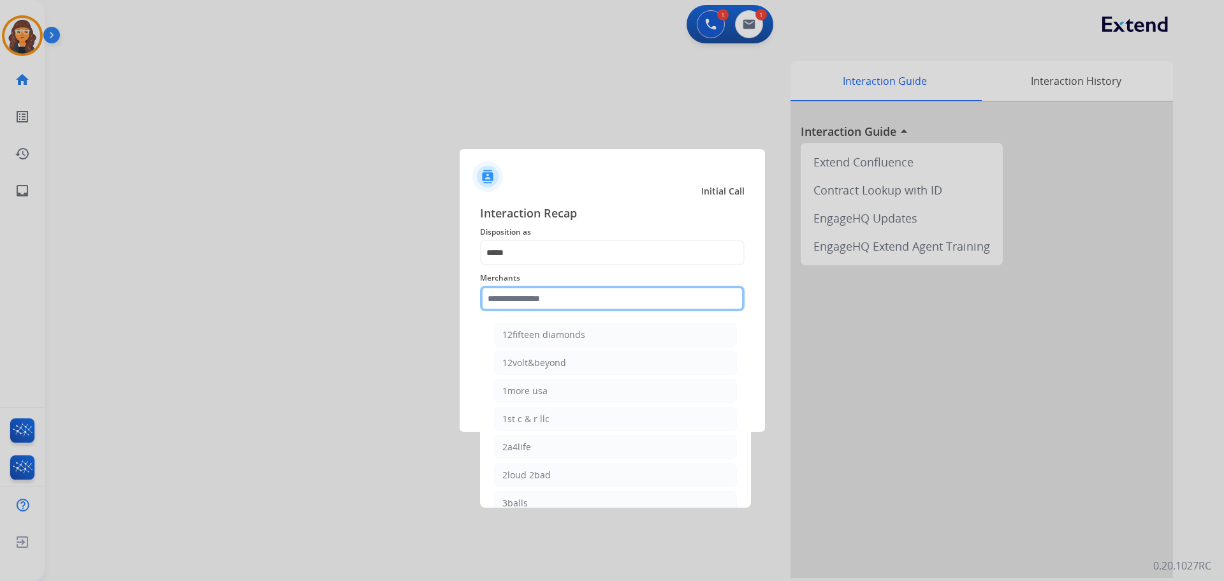
click at [509, 302] on input "text" at bounding box center [612, 298] width 265 height 25
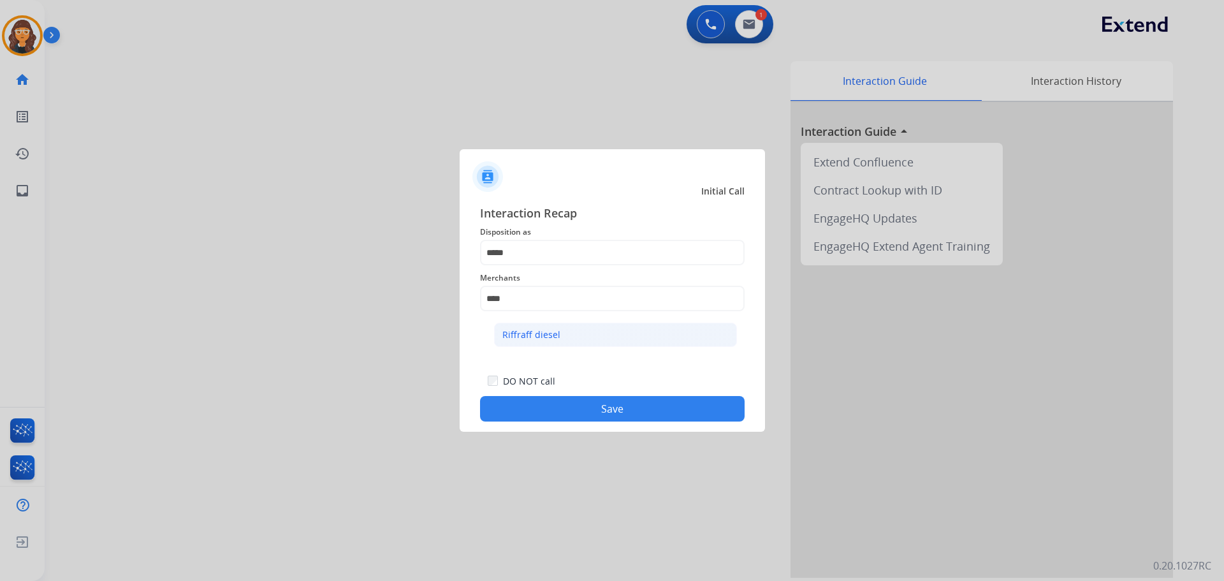
click at [534, 332] on div "Riffraff diesel" at bounding box center [531, 334] width 58 height 13
type input "**********"
click at [546, 403] on button "Save" at bounding box center [612, 408] width 265 height 25
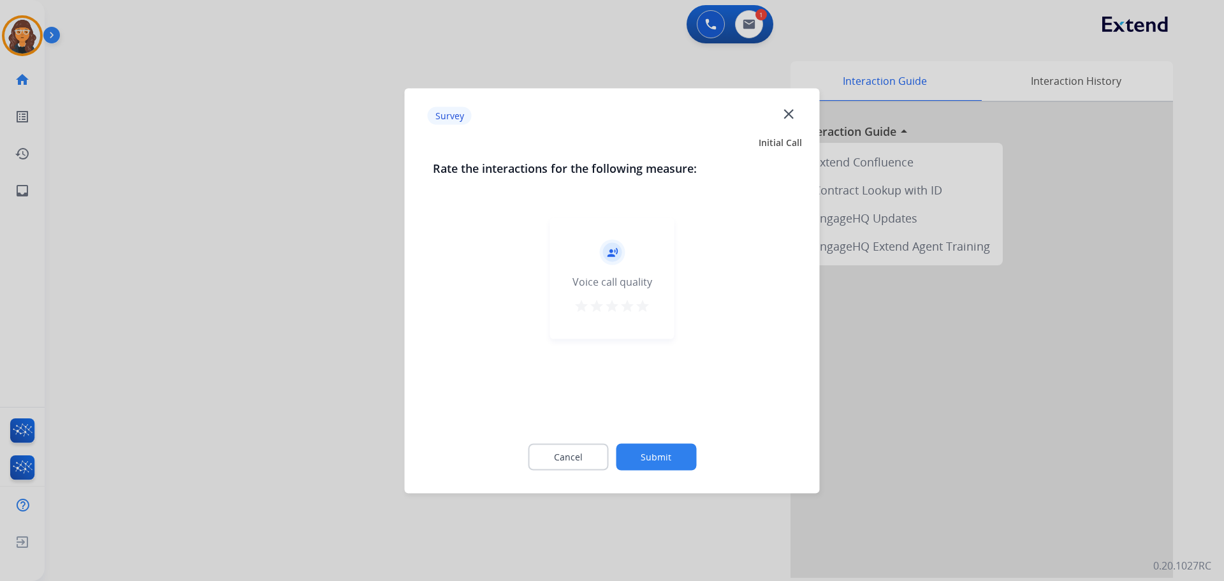
click at [641, 306] on mat-icon "star" at bounding box center [642, 305] width 15 height 15
click at [657, 451] on button "Submit" at bounding box center [656, 456] width 80 height 27
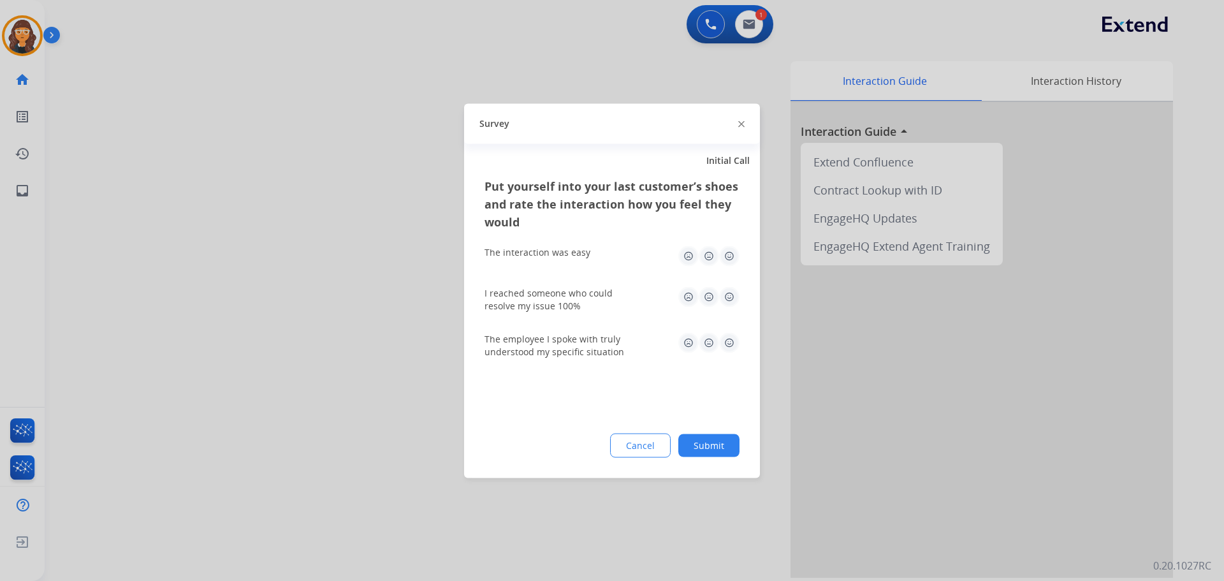
click at [734, 252] on img at bounding box center [729, 255] width 20 height 20
click at [731, 286] on div "I reached someone who could resolve my issue 100%" at bounding box center [611, 299] width 255 height 46
drag, startPoint x: 731, startPoint y: 294, endPoint x: 732, endPoint y: 305, distance: 10.9
click at [731, 295] on img at bounding box center [729, 296] width 20 height 20
click at [729, 345] on img at bounding box center [729, 342] width 20 height 20
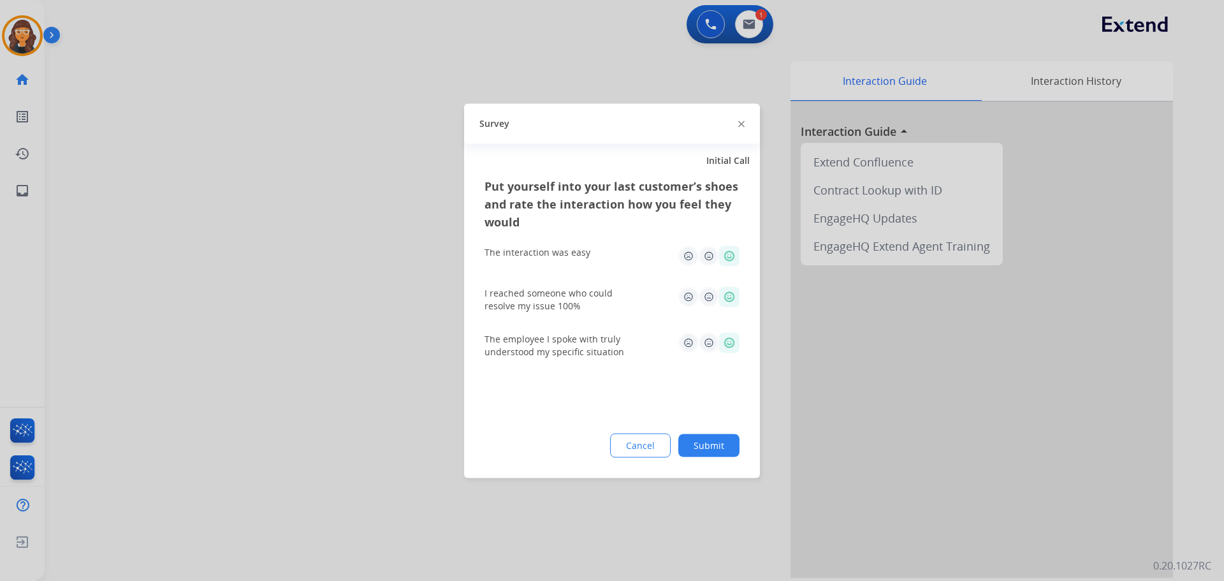
click at [708, 446] on button "Submit" at bounding box center [708, 444] width 61 height 23
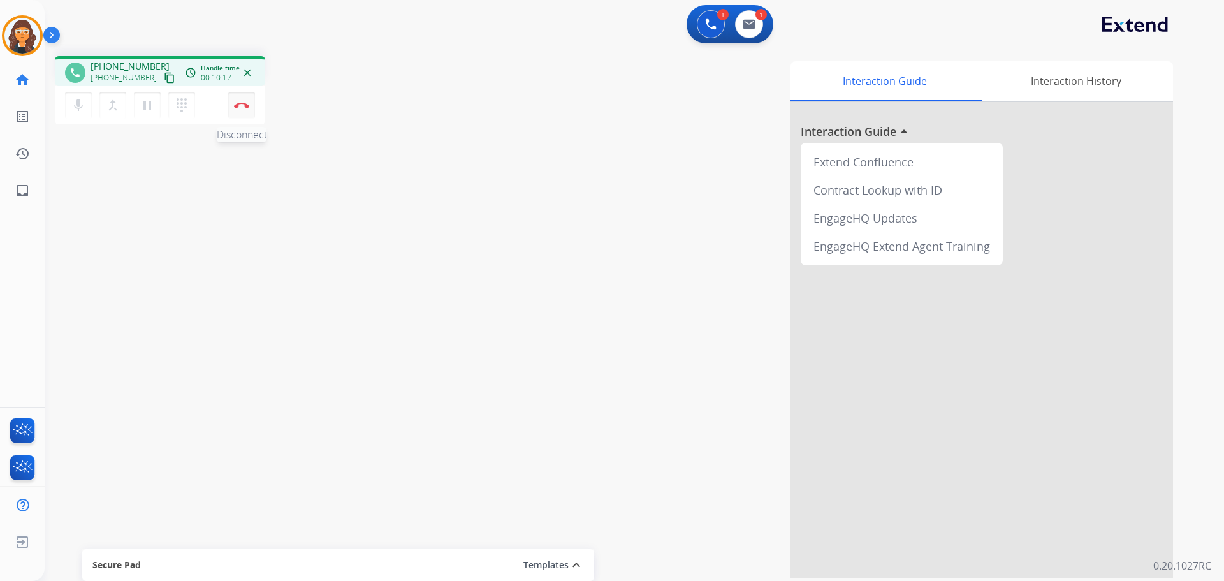
click at [241, 101] on button "Disconnect" at bounding box center [241, 105] width 27 height 27
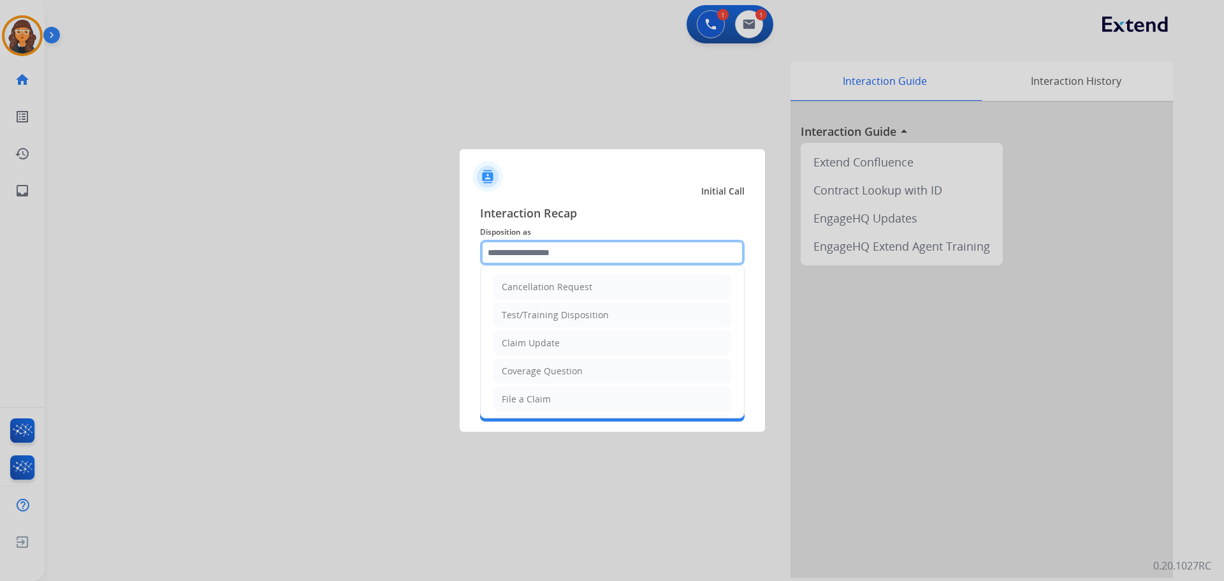
click at [597, 256] on input "text" at bounding box center [612, 252] width 265 height 25
click at [548, 344] on div "Claim Update" at bounding box center [531, 343] width 58 height 13
type input "**********"
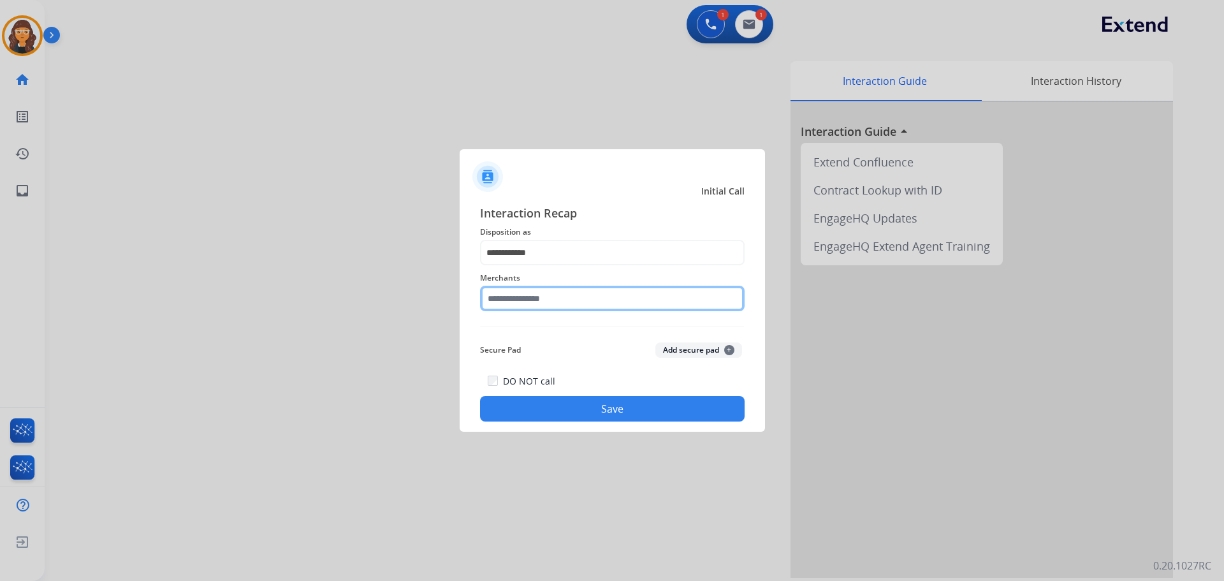
click at [511, 298] on input "text" at bounding box center [612, 298] width 265 height 25
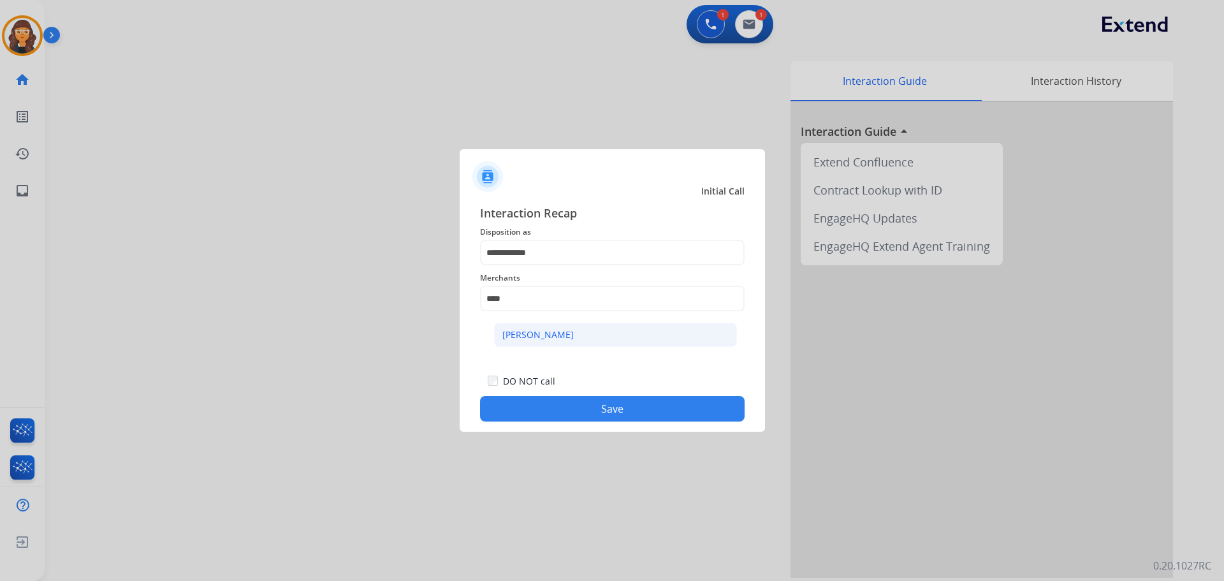
click at [541, 340] on div "[PERSON_NAME]" at bounding box center [537, 334] width 71 height 13
type input "**********"
click at [534, 407] on button "Save" at bounding box center [612, 408] width 265 height 25
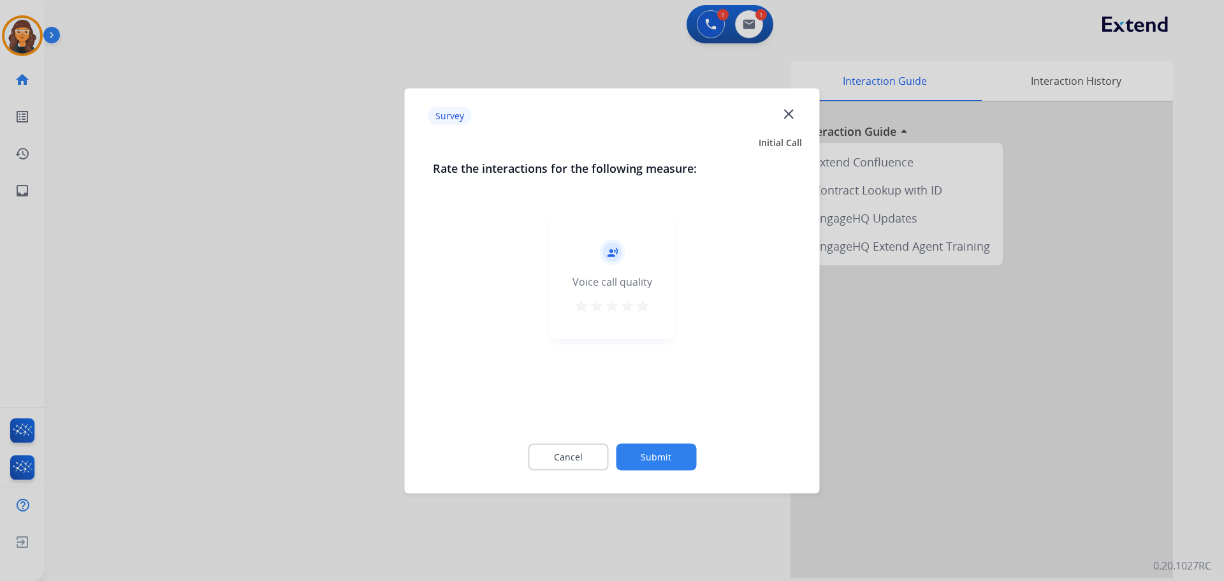
click at [639, 305] on mat-icon "star" at bounding box center [642, 305] width 15 height 15
click at [645, 459] on button "Submit" at bounding box center [656, 456] width 80 height 27
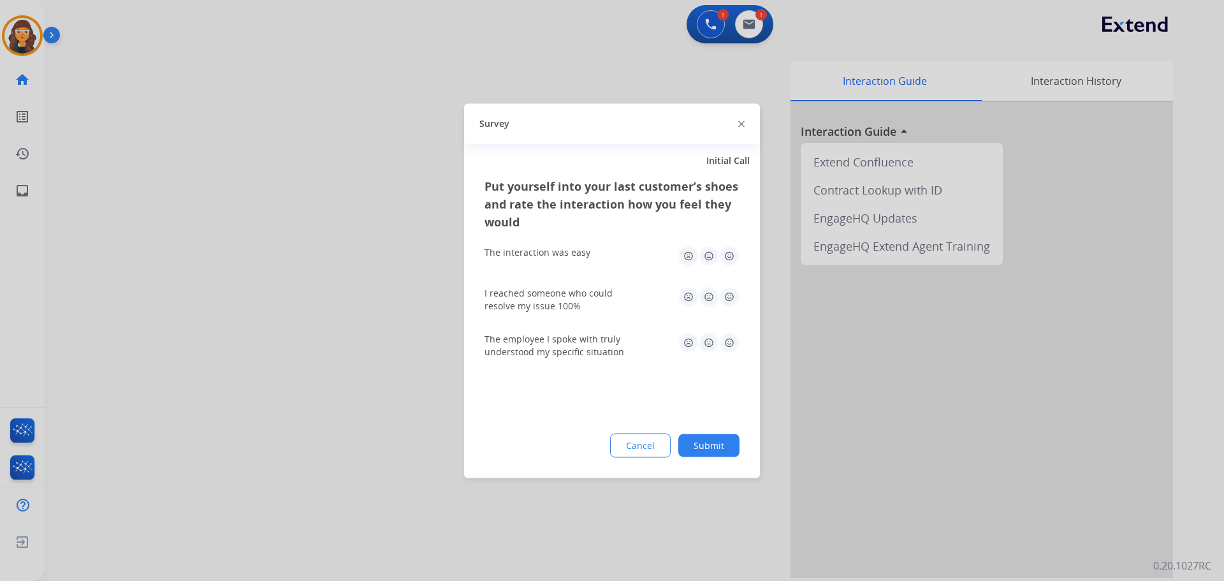
drag, startPoint x: 729, startPoint y: 254, endPoint x: 731, endPoint y: 270, distance: 16.0
click at [730, 254] on img at bounding box center [729, 255] width 20 height 20
click at [731, 296] on img at bounding box center [729, 296] width 20 height 20
click at [731, 343] on img at bounding box center [729, 342] width 20 height 20
click at [713, 451] on button "Submit" at bounding box center [708, 444] width 61 height 23
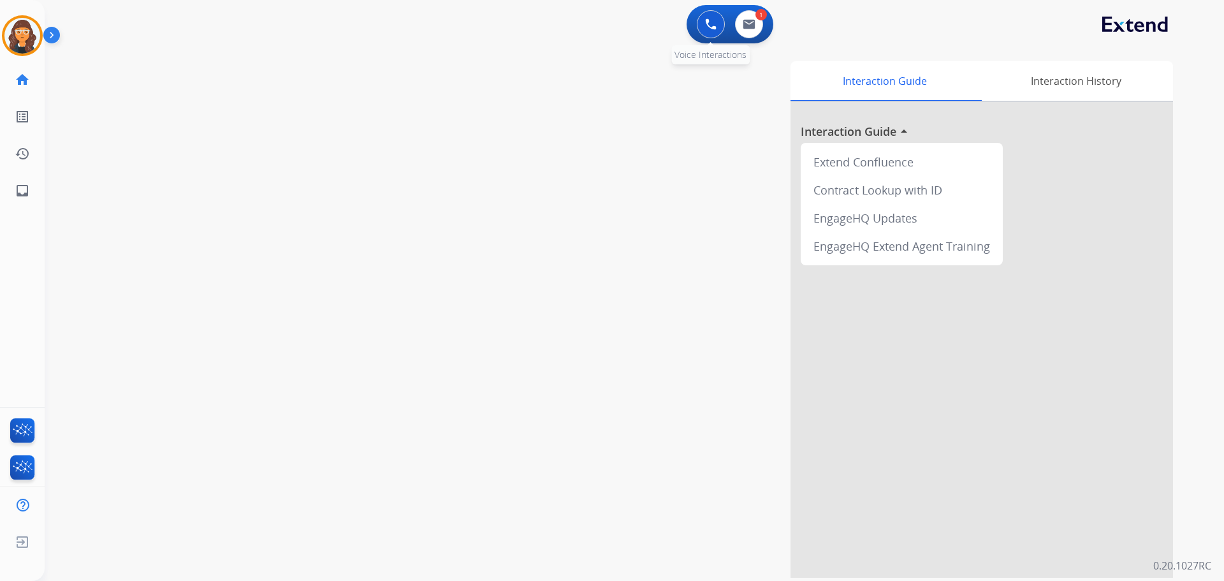
click at [710, 18] on button at bounding box center [711, 24] width 28 height 28
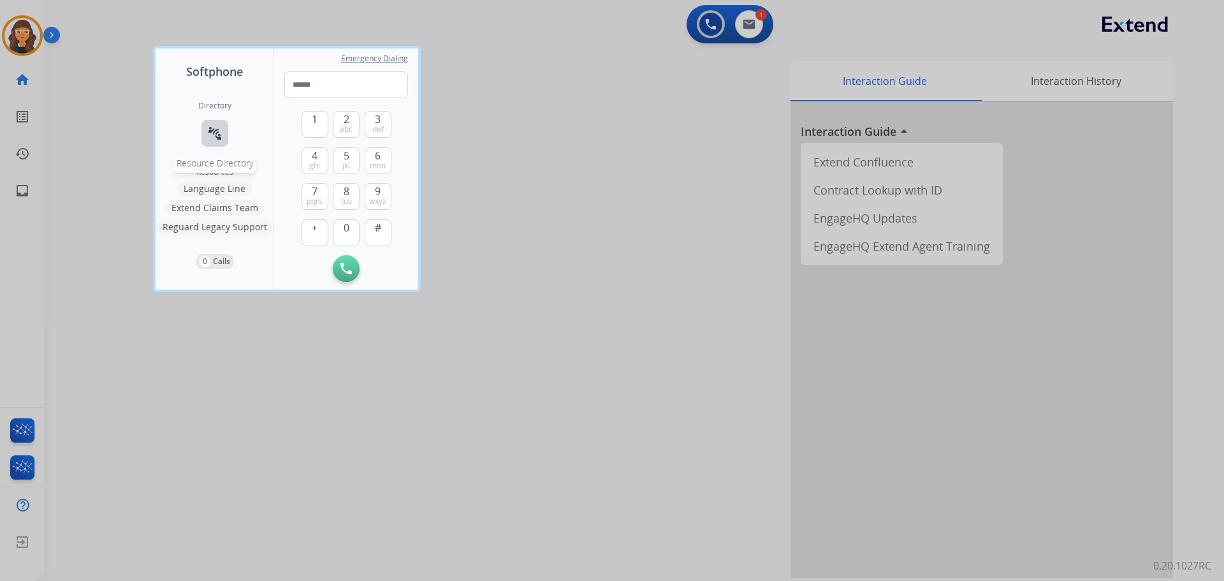
click at [218, 140] on mat-icon "connect_without_contact" at bounding box center [214, 133] width 15 height 15
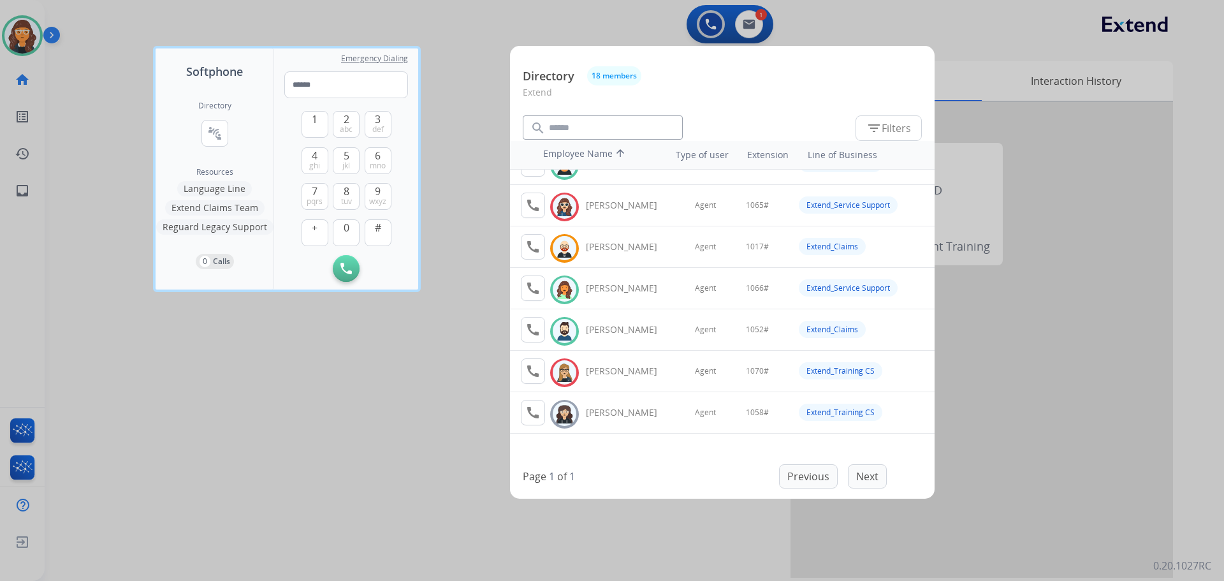
scroll to position [127, 0]
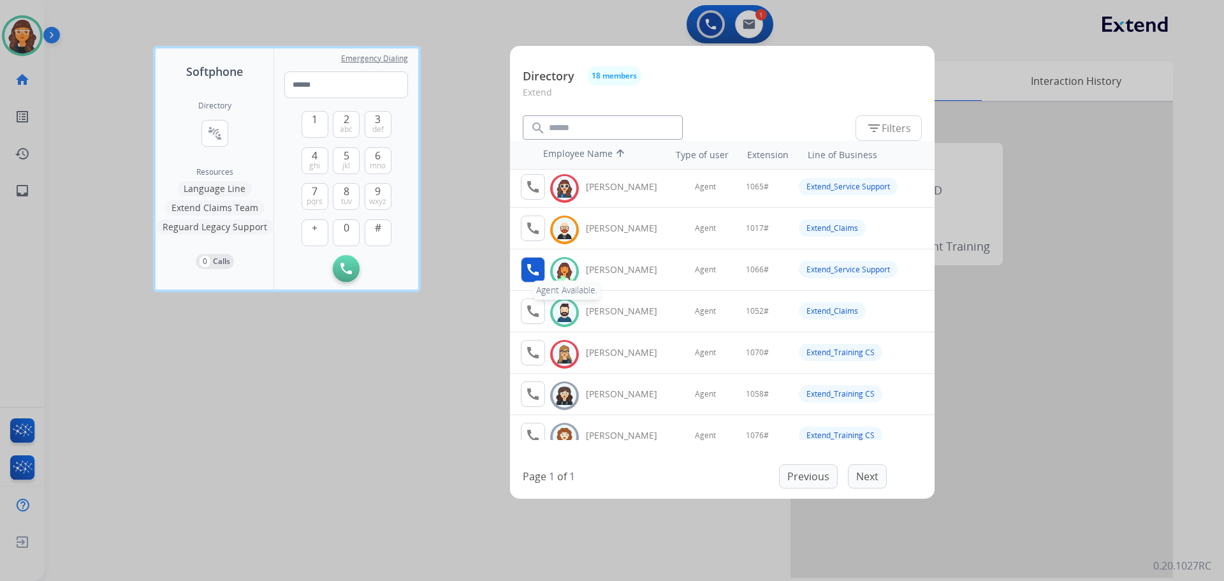
click at [532, 261] on button "call Agent Available." at bounding box center [533, 269] width 24 height 25
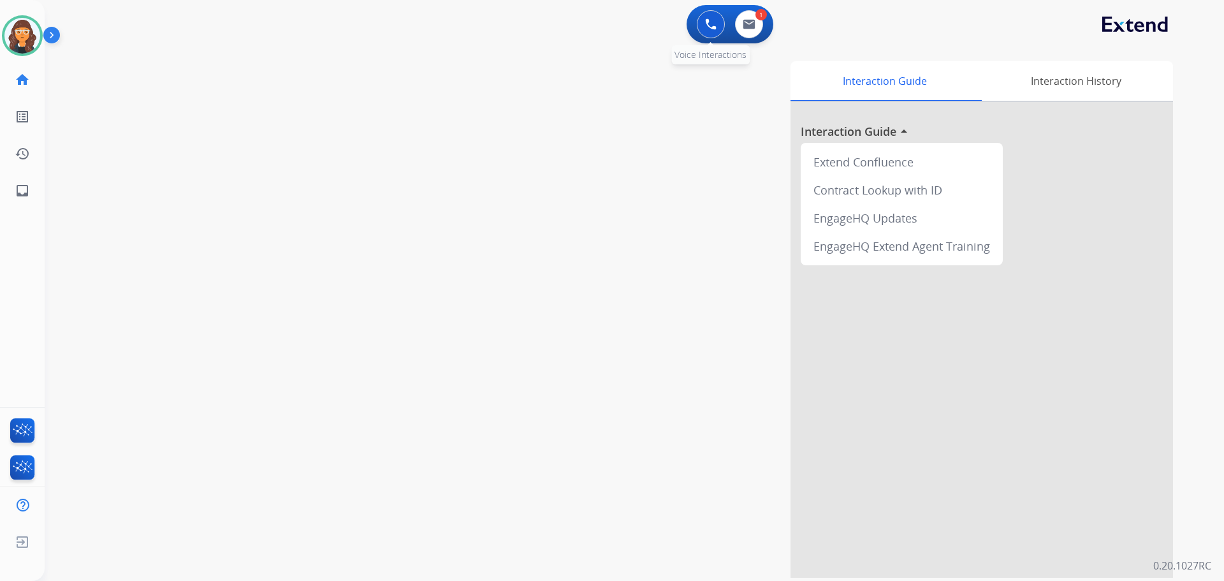
click at [712, 25] on img at bounding box center [710, 23] width 11 height 11
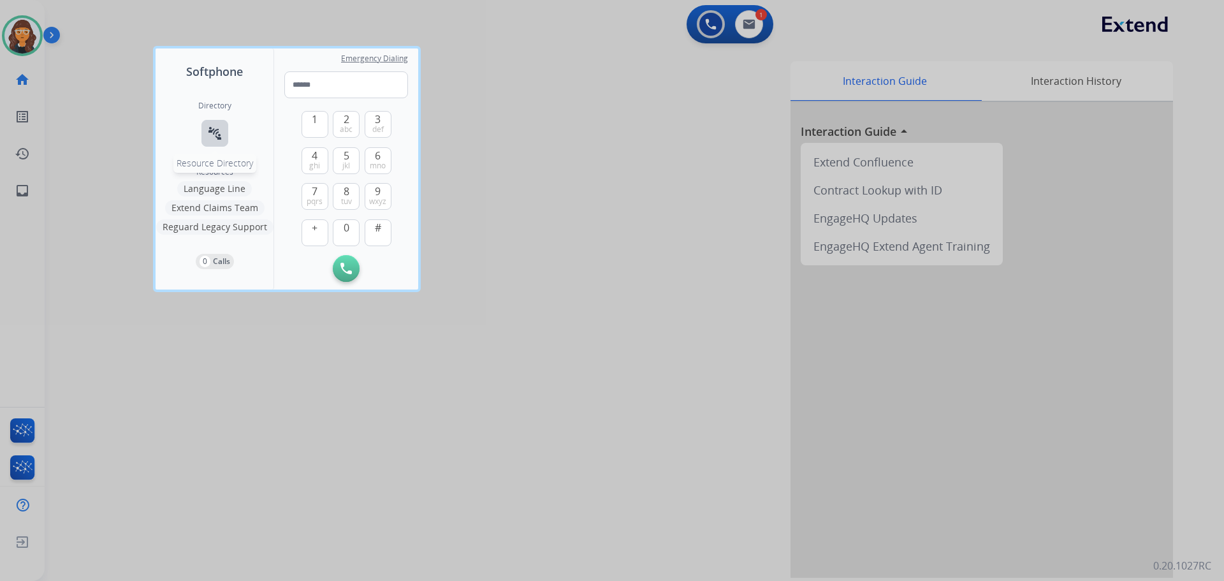
click at [214, 127] on mat-icon "connect_without_contact" at bounding box center [214, 133] width 15 height 15
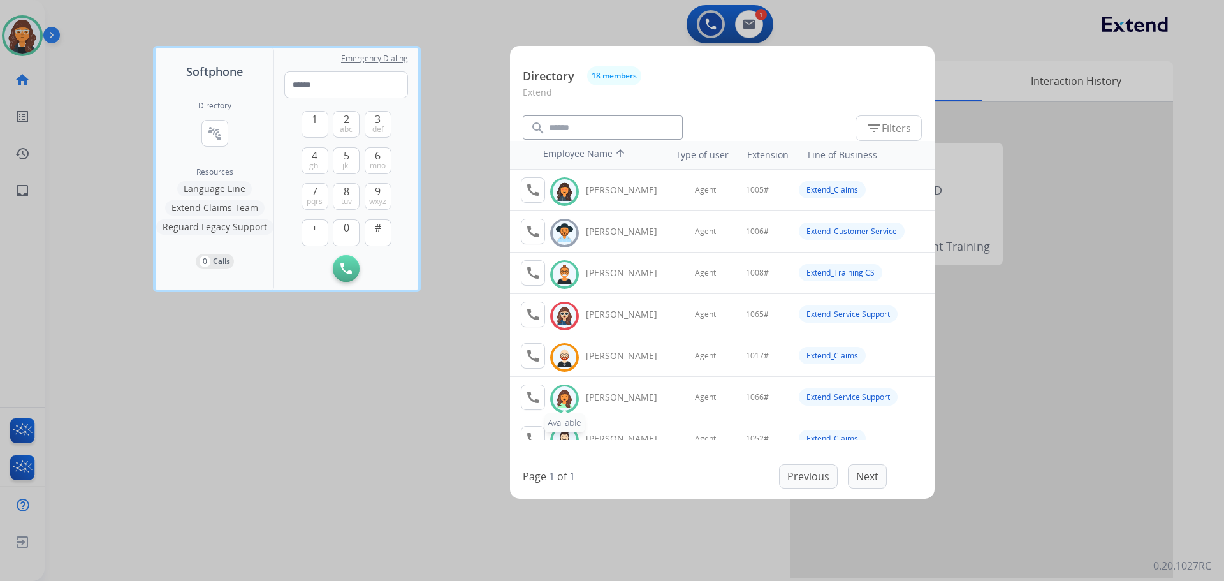
click at [559, 393] on img at bounding box center [564, 399] width 18 height 20
click at [537, 396] on mat-icon "call" at bounding box center [532, 396] width 15 height 15
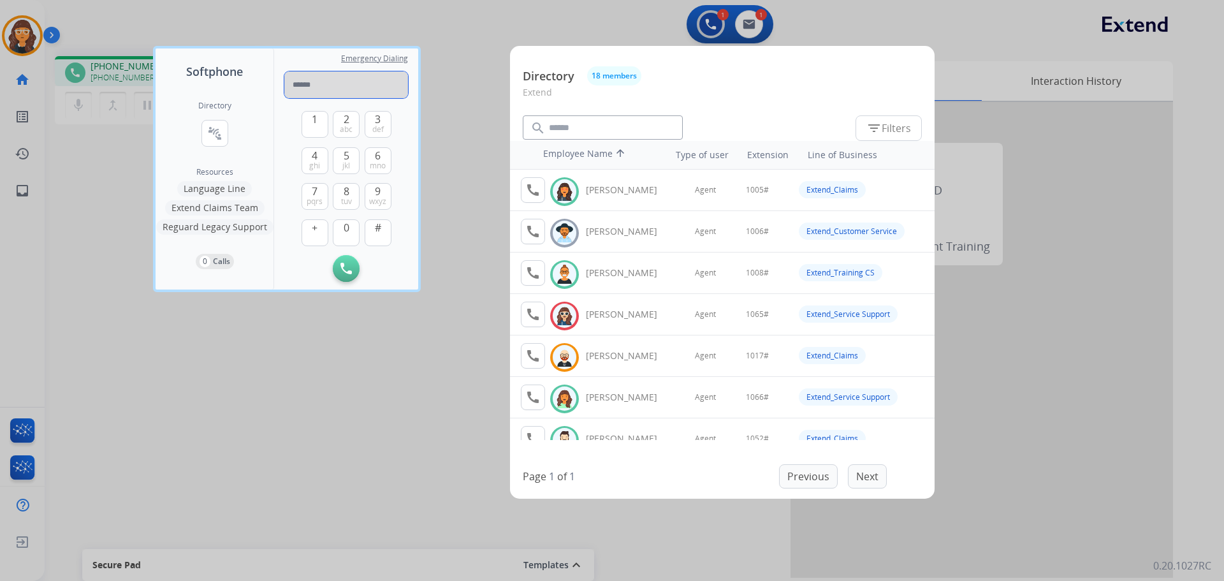
click at [337, 82] on input "tel" at bounding box center [346, 84] width 124 height 27
click at [381, 233] on button "#" at bounding box center [378, 232] width 27 height 27
type input "*****"
click at [242, 400] on div at bounding box center [612, 290] width 1224 height 581
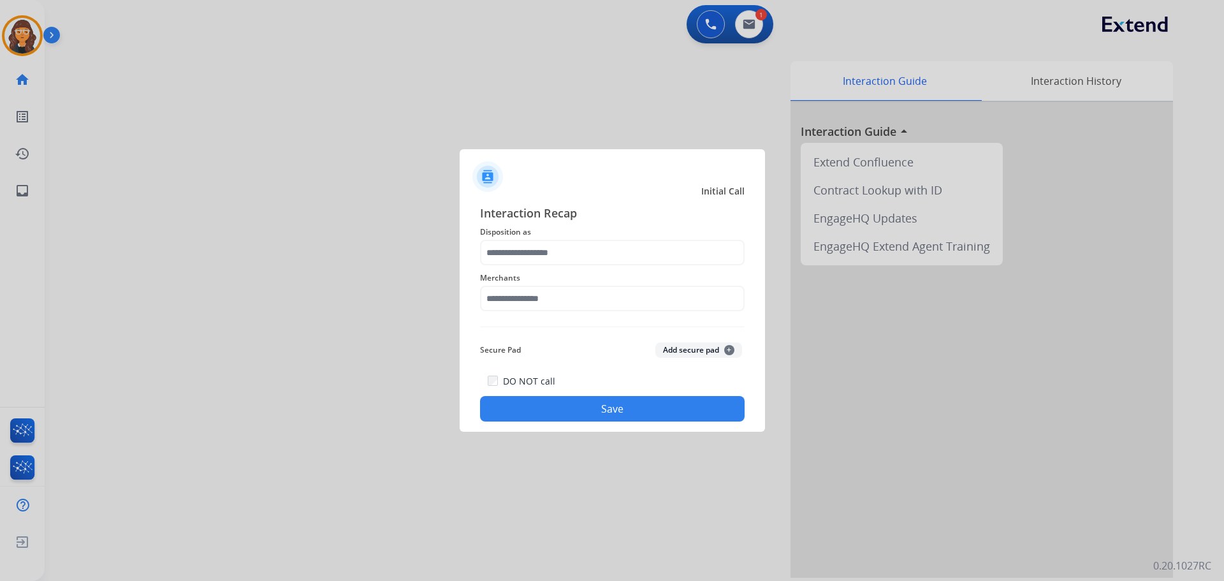
click at [284, 161] on div at bounding box center [612, 290] width 1224 height 581
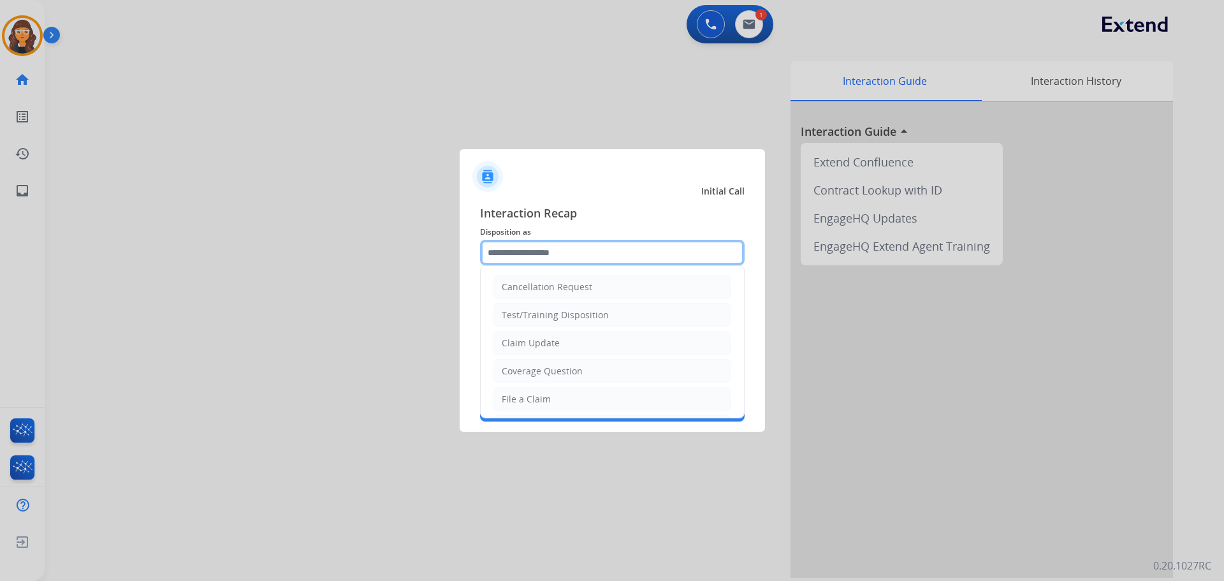
click at [567, 249] on input "text" at bounding box center [612, 252] width 265 height 25
click at [542, 337] on div "Claim Update" at bounding box center [531, 343] width 58 height 13
type input "**********"
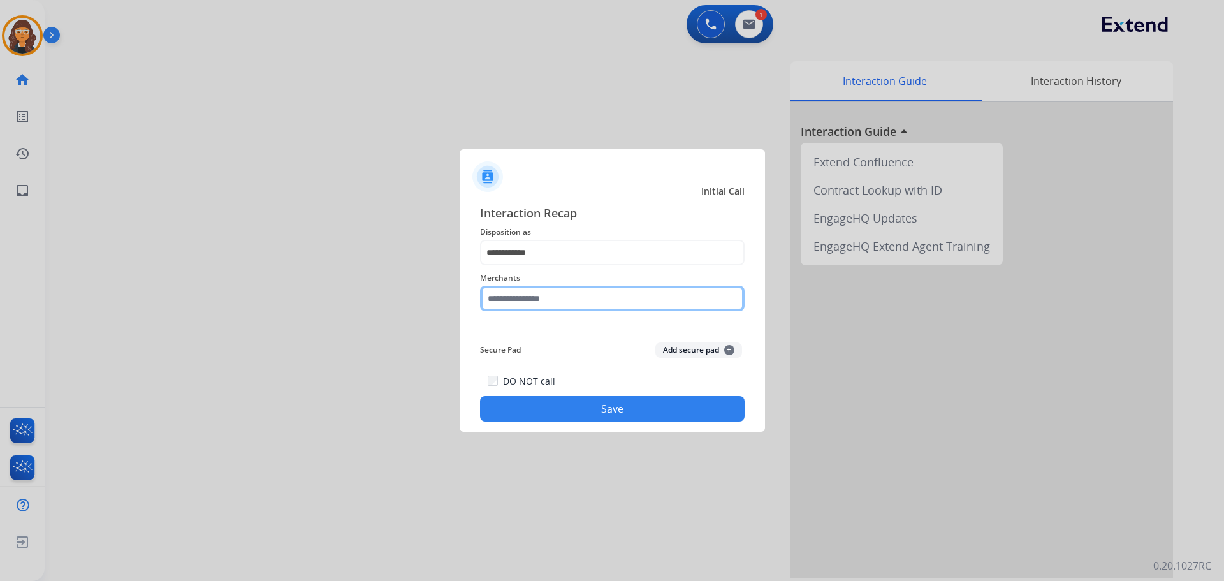
click at [527, 300] on input "text" at bounding box center [612, 298] width 265 height 25
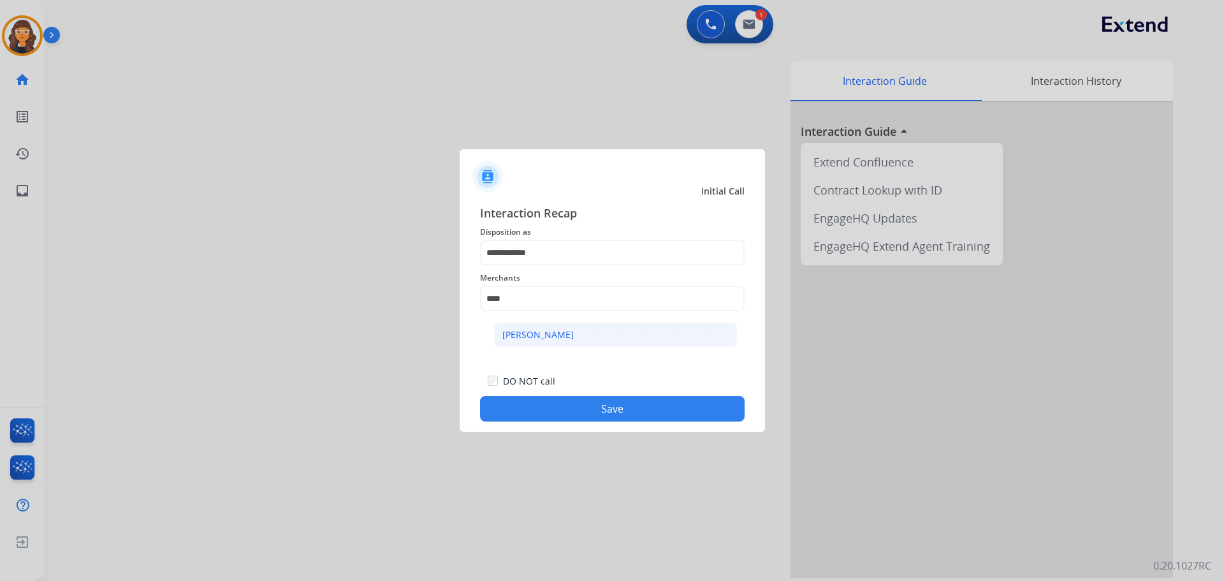
click at [521, 330] on div "[PERSON_NAME]" at bounding box center [537, 334] width 71 height 13
type input "**********"
click at [544, 415] on button "Save" at bounding box center [612, 408] width 265 height 25
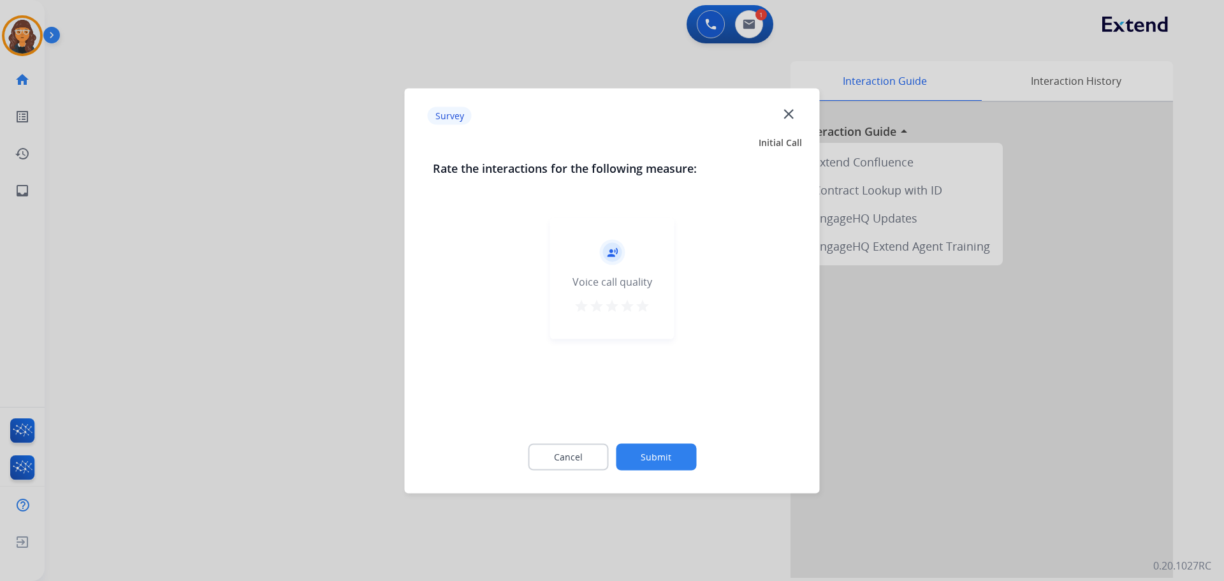
click at [644, 310] on mat-icon "star" at bounding box center [642, 305] width 15 height 15
click at [659, 447] on button "Submit" at bounding box center [656, 456] width 80 height 27
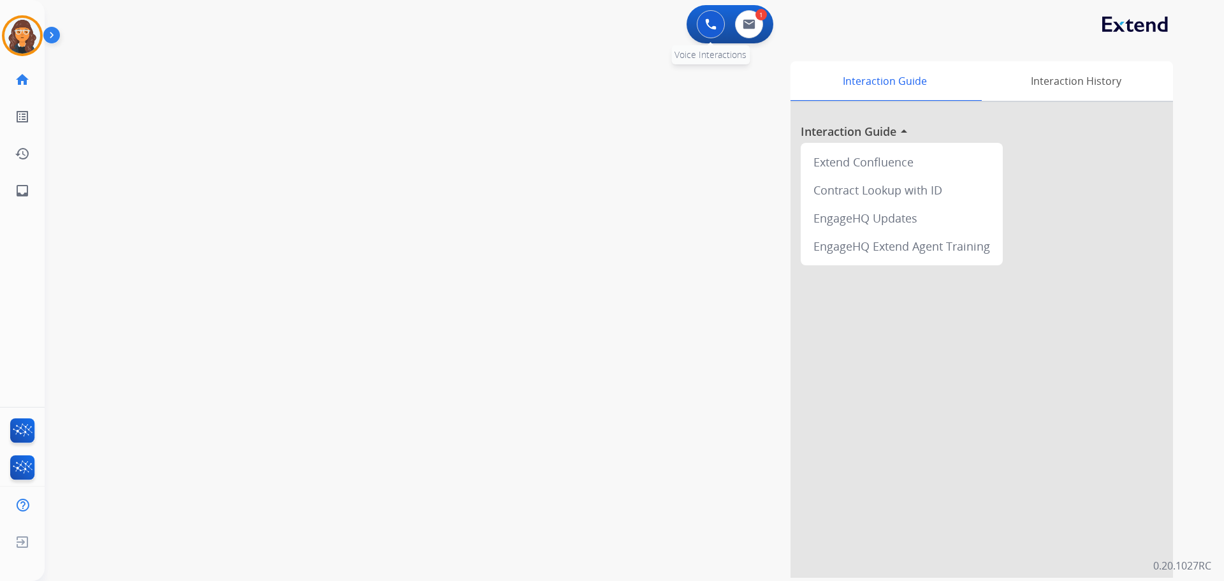
click at [704, 22] on button at bounding box center [711, 24] width 28 height 28
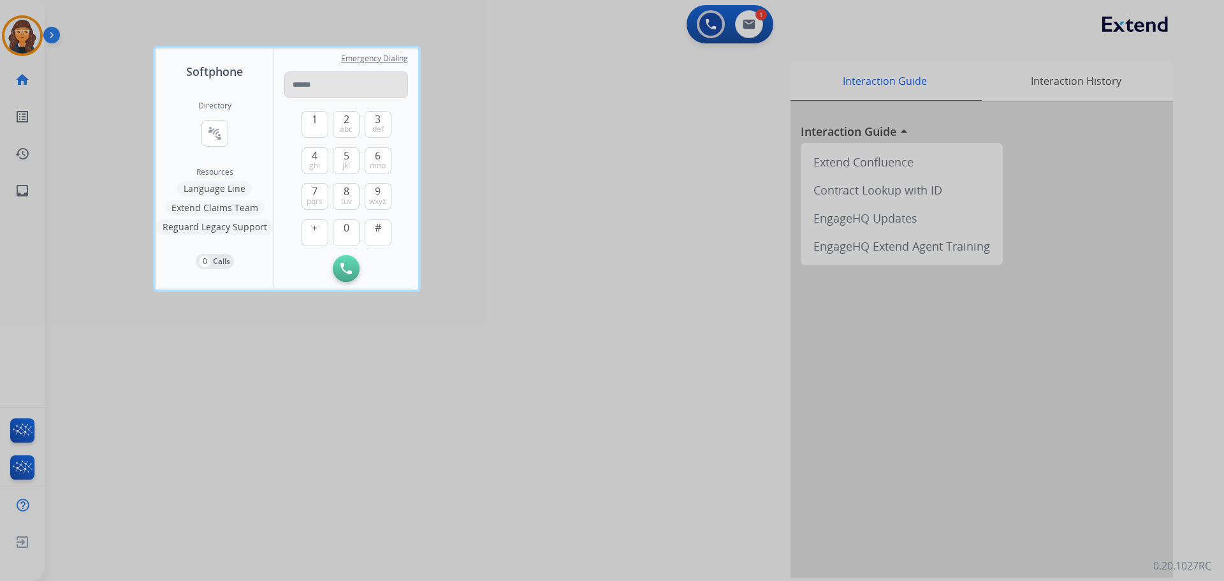
click at [338, 78] on input "tel" at bounding box center [346, 84] width 124 height 27
click at [333, 80] on input "tel" at bounding box center [346, 84] width 124 height 27
type input "**********"
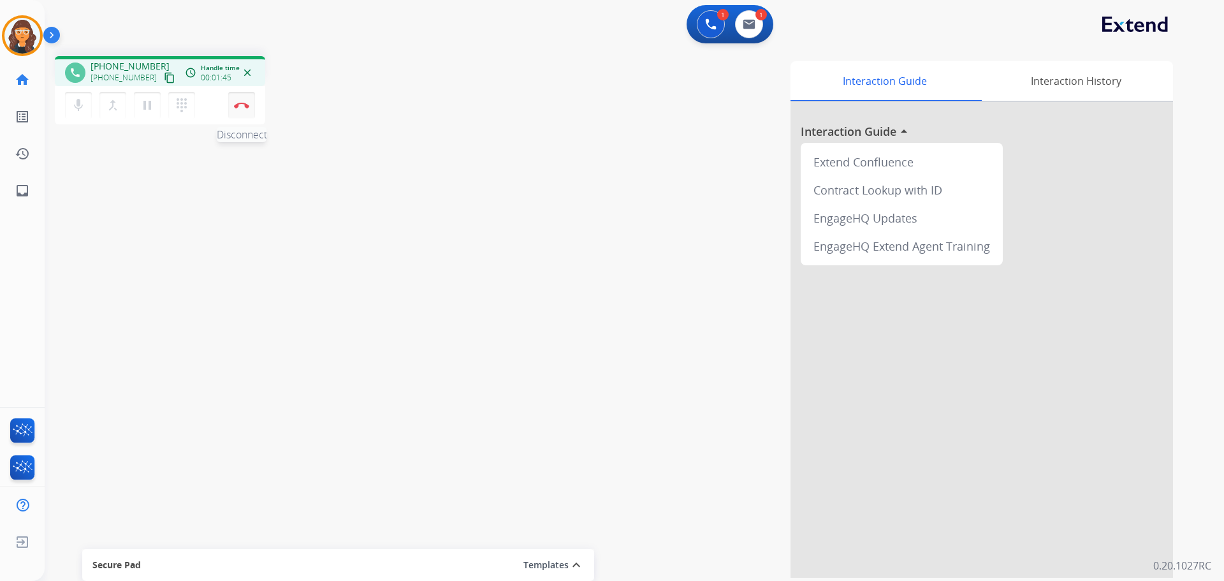
click at [240, 105] on img at bounding box center [241, 105] width 15 height 6
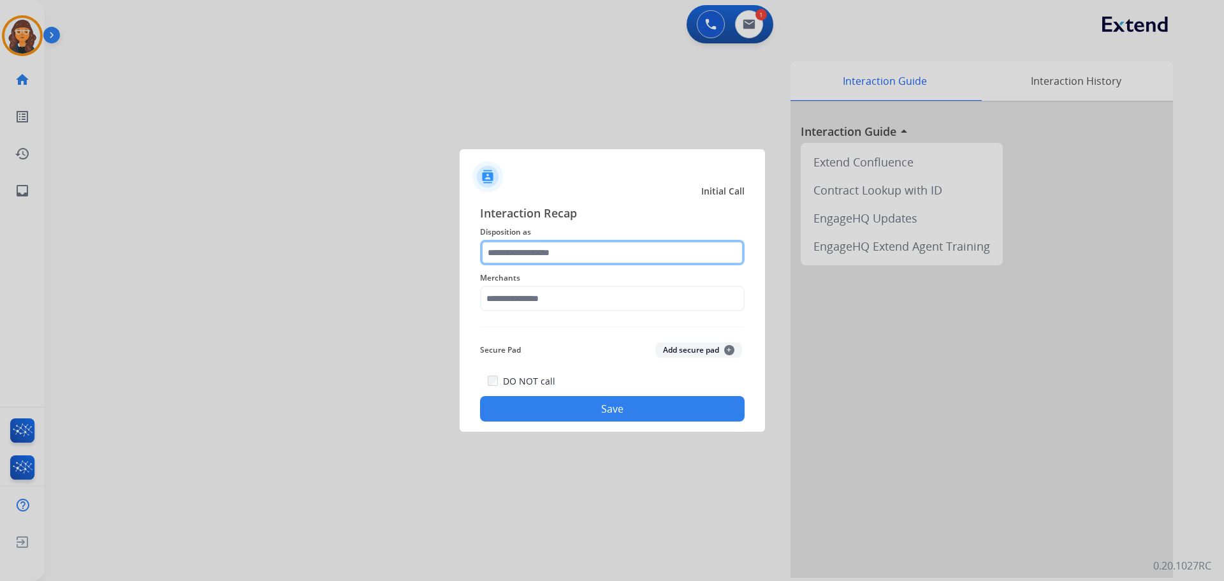
click at [581, 252] on input "text" at bounding box center [612, 252] width 265 height 25
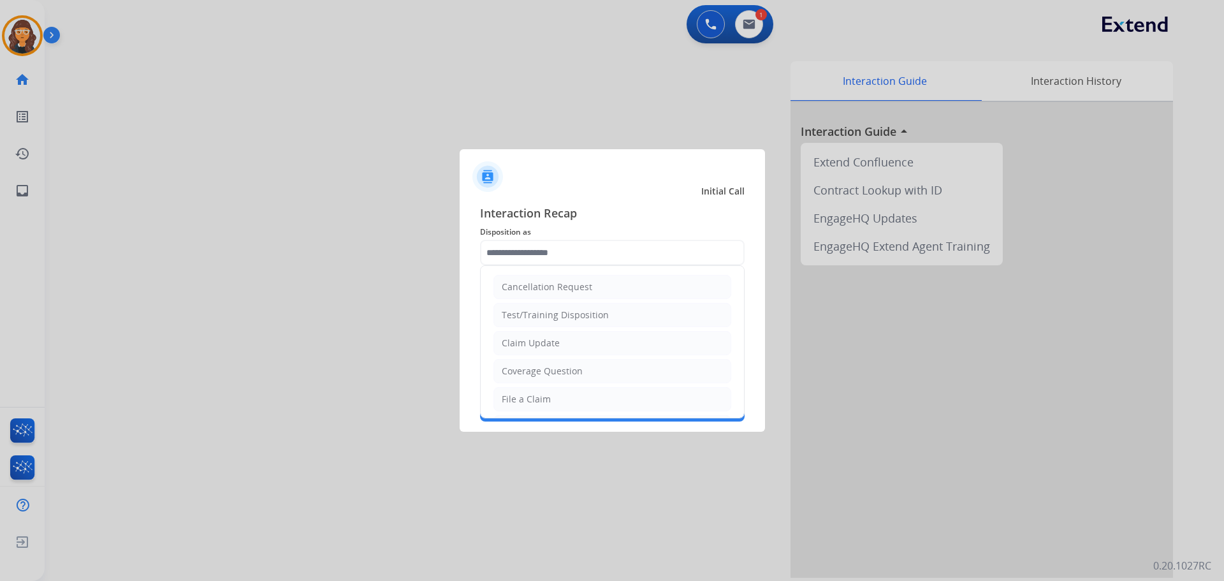
click at [553, 330] on ul "Cancellation Request Test/Training Disposition Claim Update Coverage Question F…" at bounding box center [612, 469] width 263 height 407
click at [555, 340] on div "Claim Update" at bounding box center [531, 343] width 58 height 13
type input "**********"
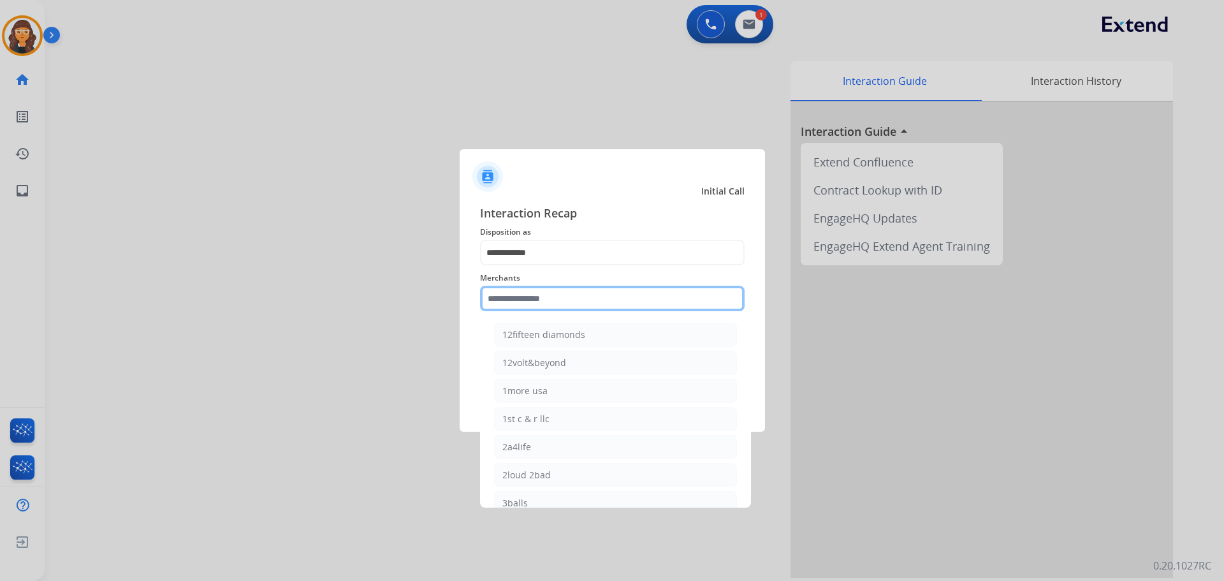
click at [534, 293] on input "text" at bounding box center [612, 298] width 265 height 25
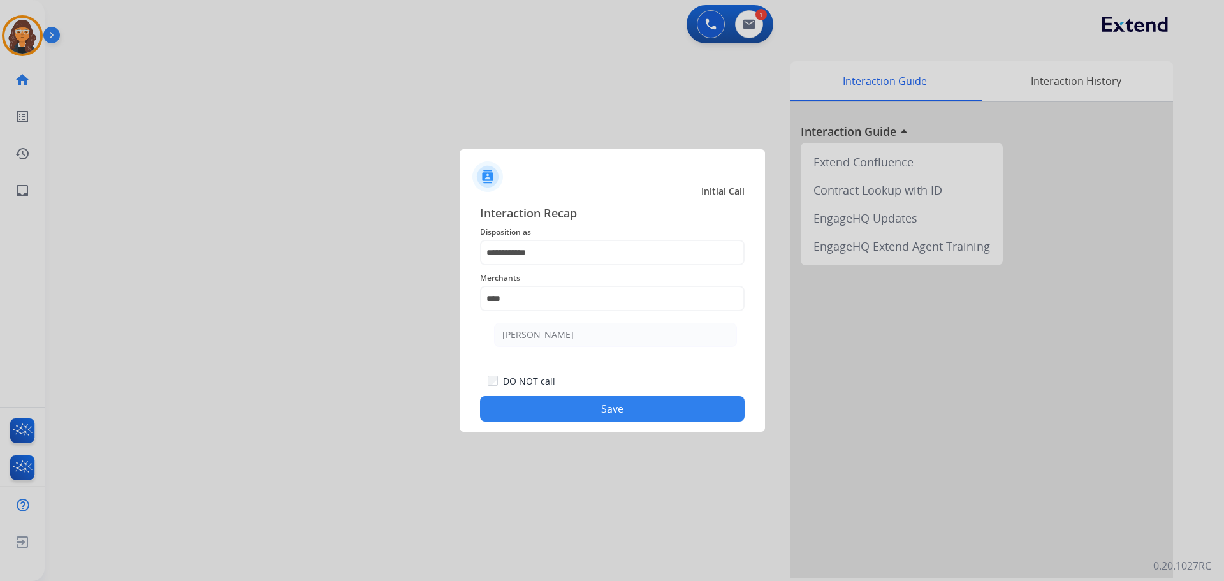
click at [529, 331] on div "[PERSON_NAME]" at bounding box center [537, 334] width 71 height 13
type input "**********"
click at [541, 398] on button "Save" at bounding box center [612, 408] width 265 height 25
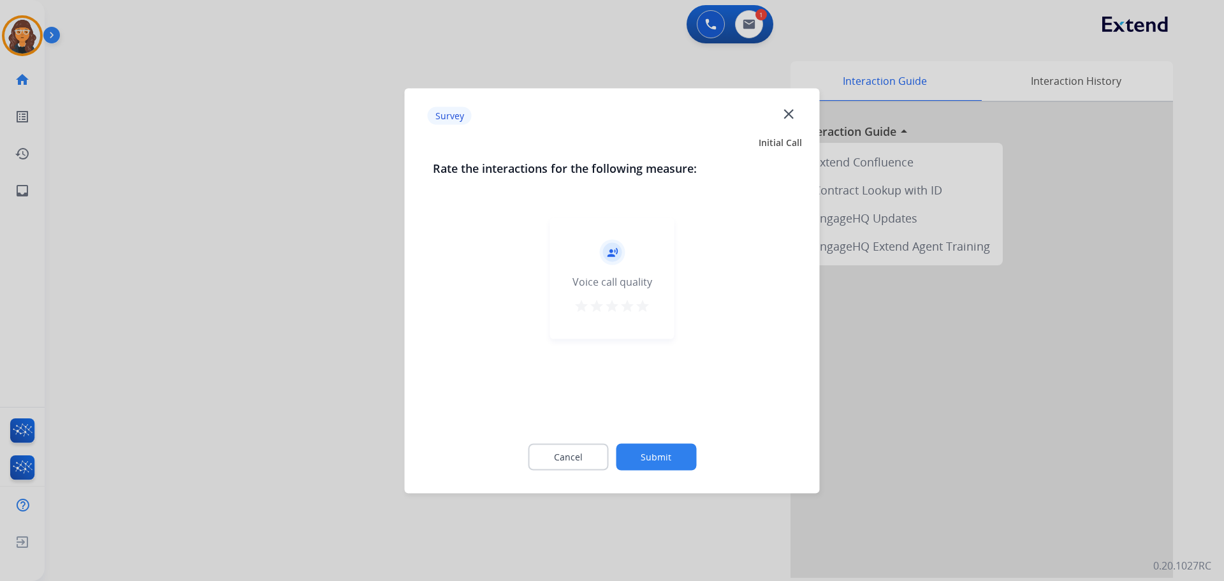
click at [641, 308] on mat-icon "star" at bounding box center [642, 305] width 15 height 15
click at [657, 455] on button "Submit" at bounding box center [656, 456] width 80 height 27
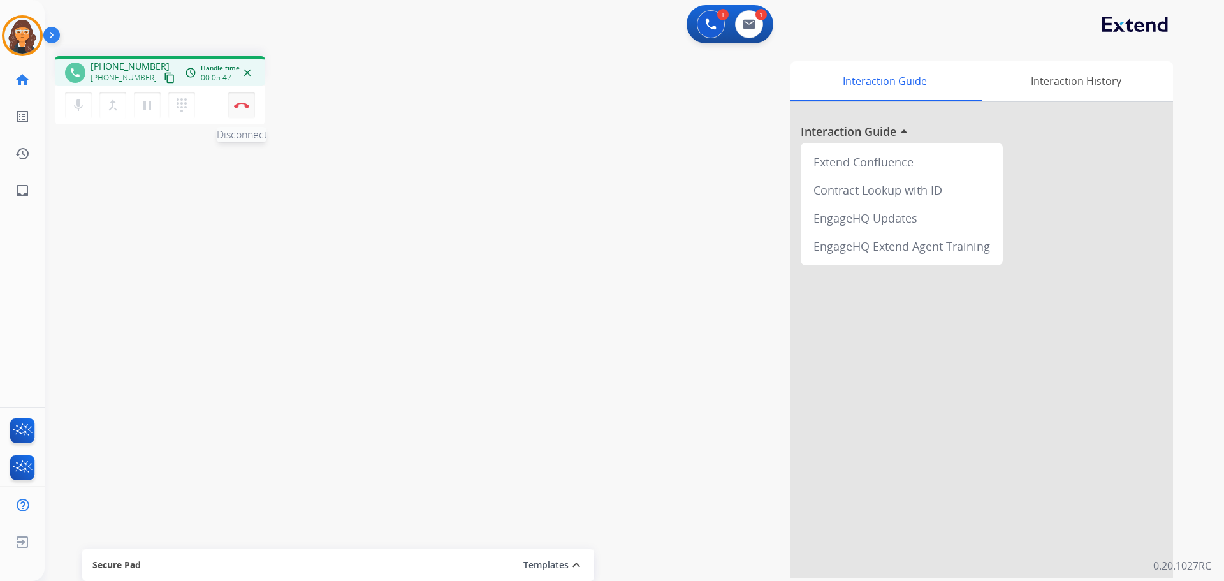
click at [238, 105] on img at bounding box center [241, 105] width 15 height 6
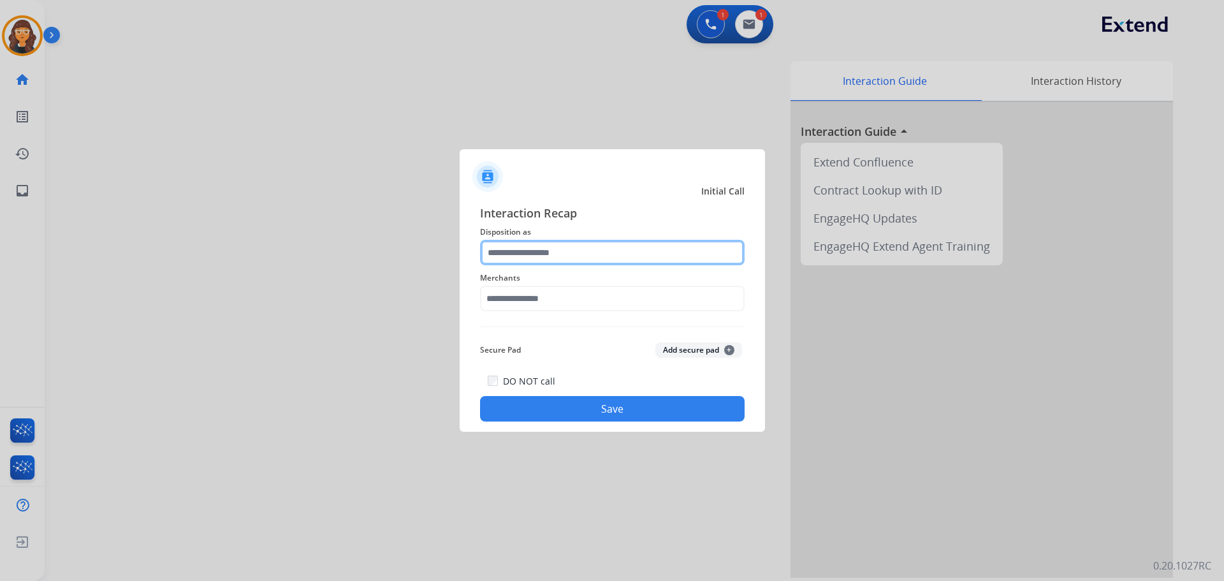
click at [510, 244] on input "text" at bounding box center [612, 252] width 265 height 25
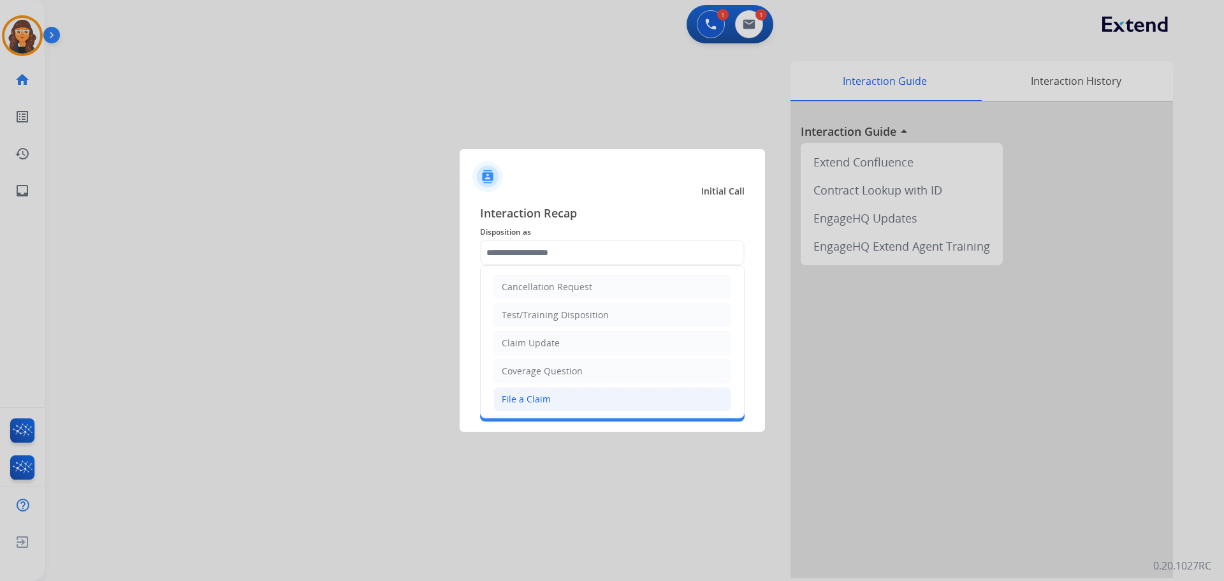
click at [558, 395] on li "File a Claim" at bounding box center [612, 399] width 238 height 24
type input "**********"
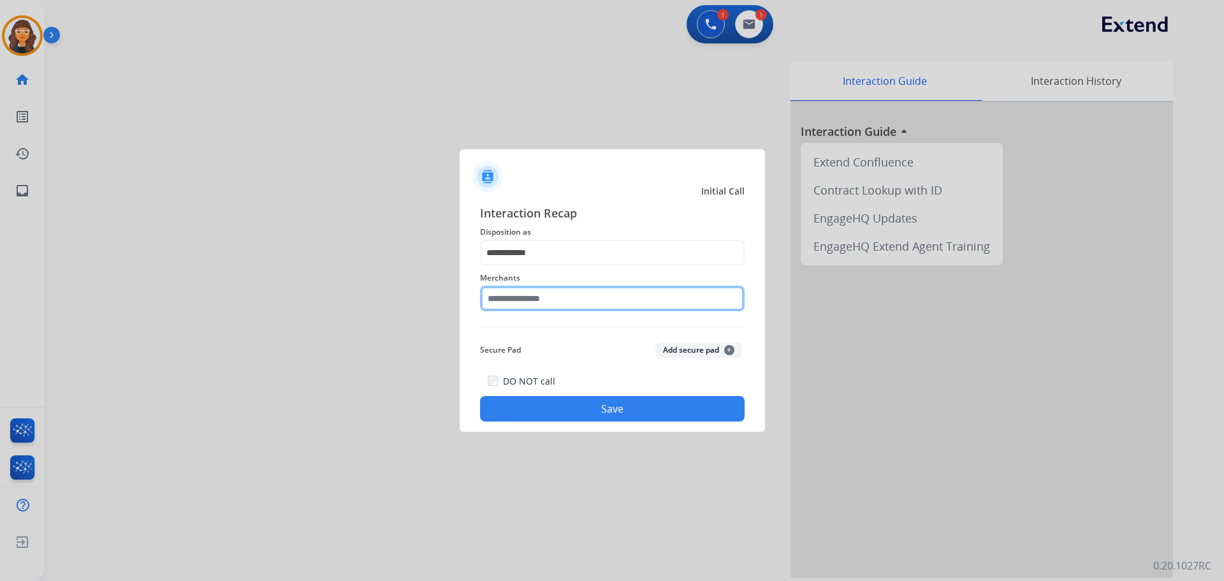
click at [524, 293] on input "text" at bounding box center [612, 298] width 265 height 25
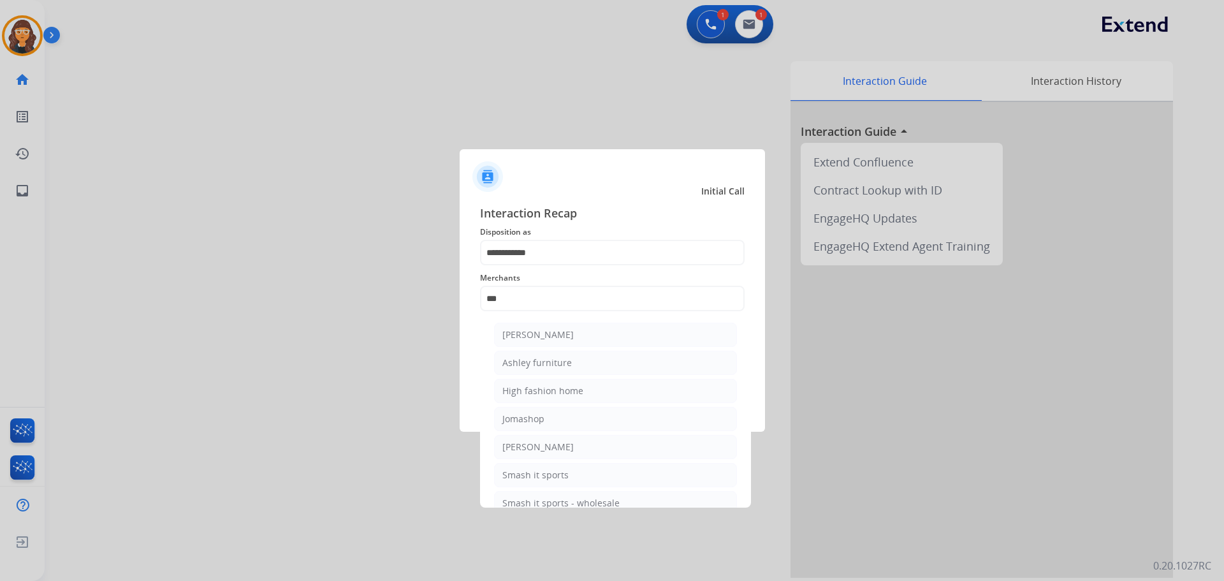
click at [524, 358] on div "Ashley furniture" at bounding box center [536, 362] width 69 height 13
type input "**********"
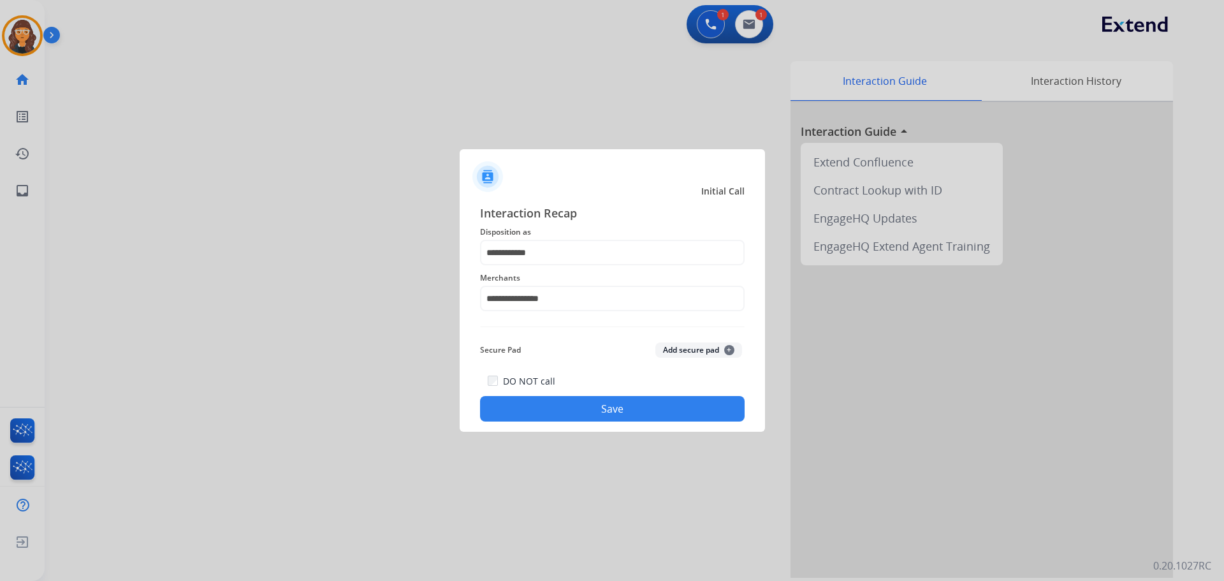
click at [557, 419] on button "Save" at bounding box center [612, 408] width 265 height 25
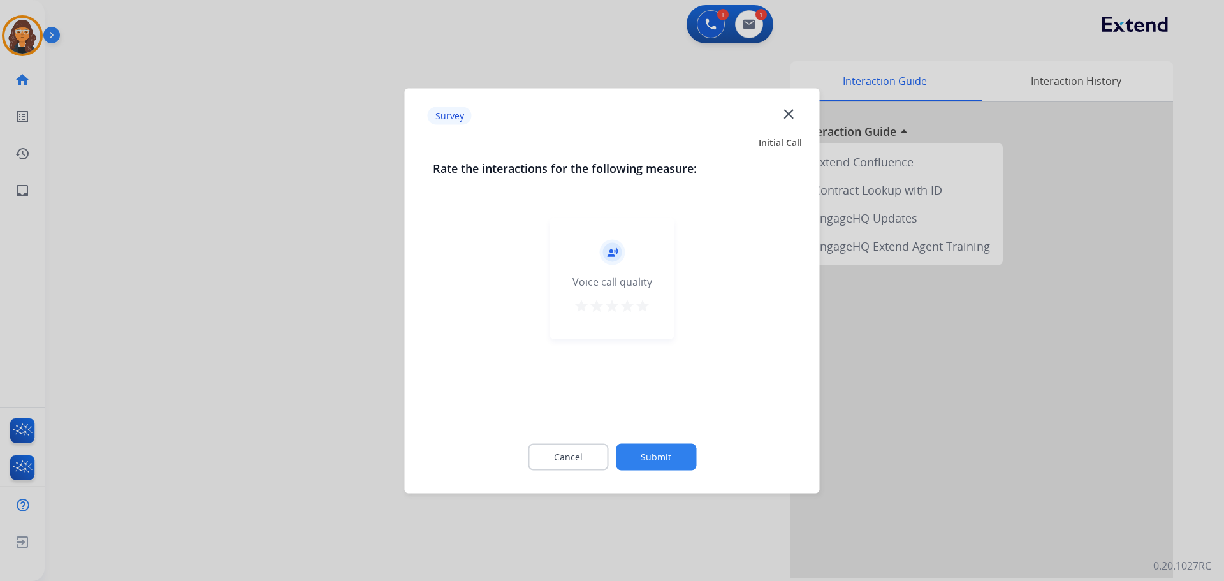
click at [647, 309] on mat-icon "star" at bounding box center [642, 305] width 15 height 15
click at [646, 451] on button "Submit" at bounding box center [656, 456] width 80 height 27
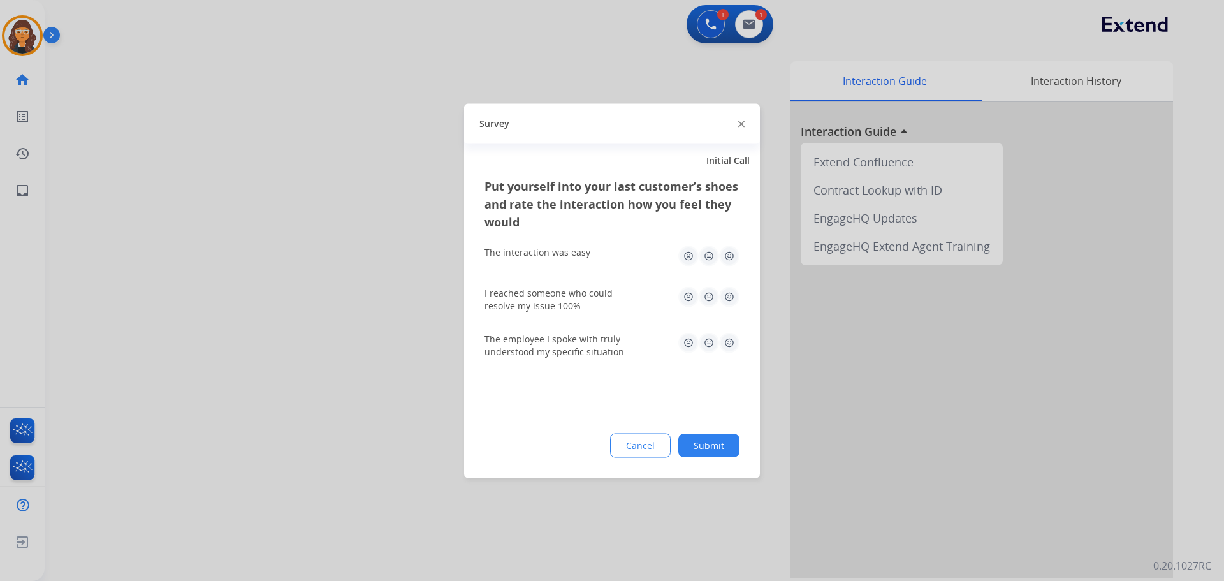
click at [725, 258] on img at bounding box center [729, 255] width 20 height 20
click at [721, 299] on img at bounding box center [729, 296] width 20 height 20
click at [732, 347] on img at bounding box center [729, 342] width 20 height 20
click at [717, 444] on button "Submit" at bounding box center [708, 444] width 61 height 23
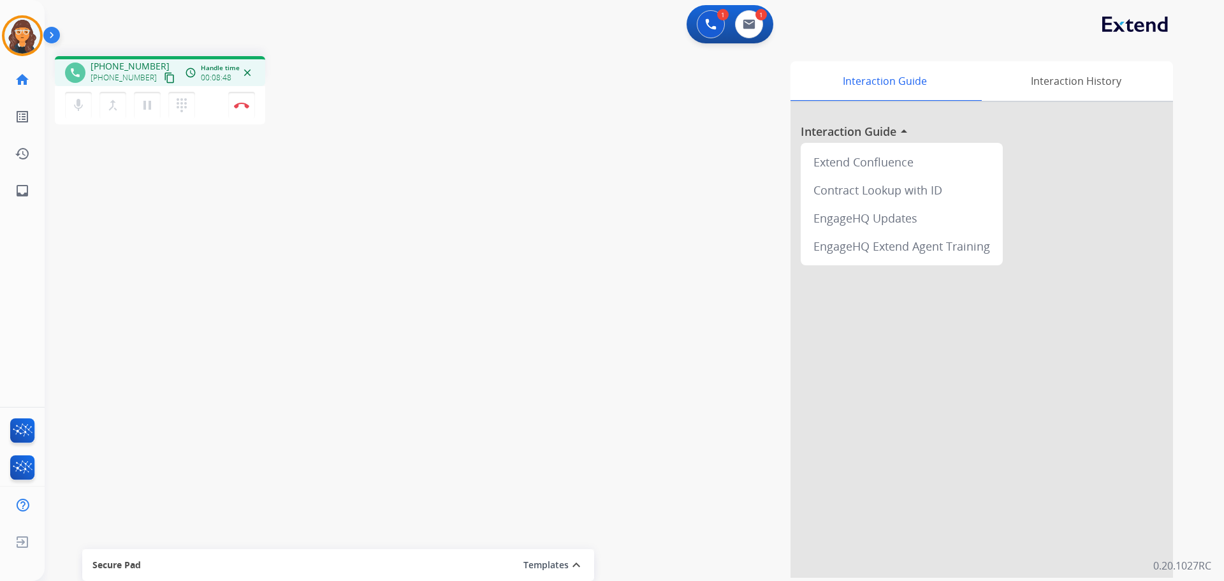
click at [407, 157] on div "phone [PHONE_NUMBER] [PHONE_NUMBER] content_copy access_time Call metrics Queue…" at bounding box center [619, 312] width 1149 height 532
click at [242, 104] on img at bounding box center [241, 105] width 15 height 6
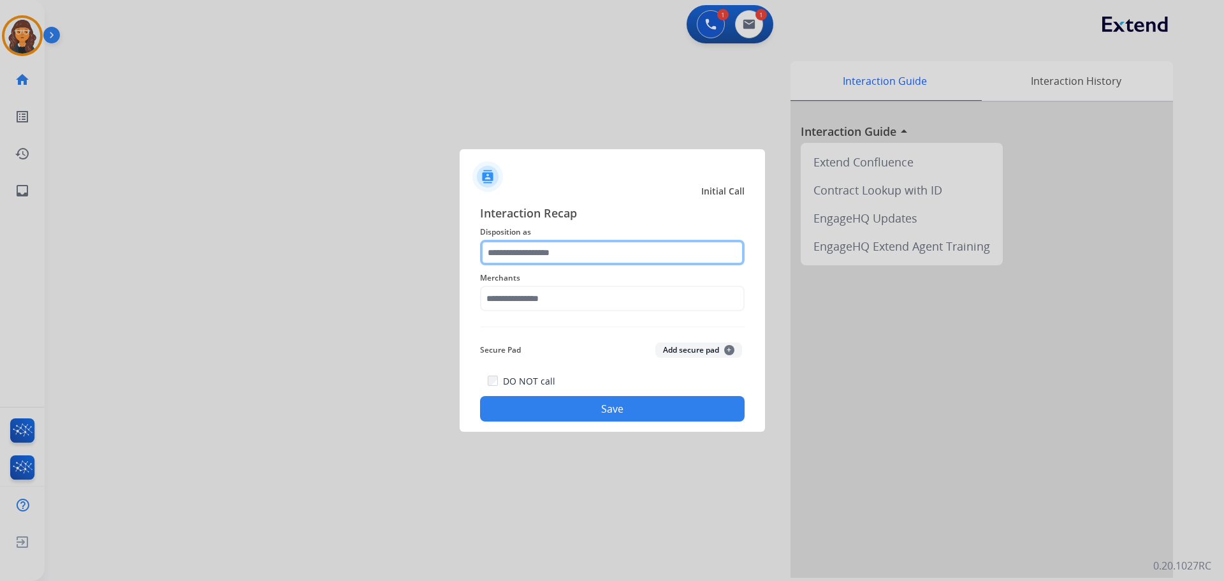
click at [532, 251] on input "text" at bounding box center [612, 252] width 265 height 25
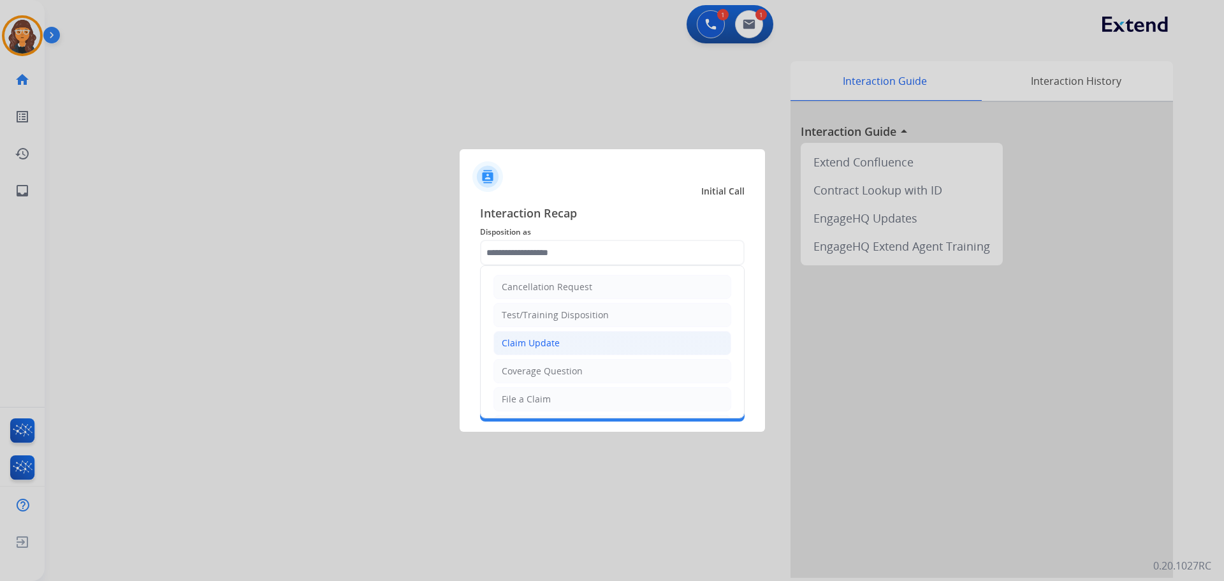
click at [544, 343] on div "Claim Update" at bounding box center [531, 343] width 58 height 13
type input "**********"
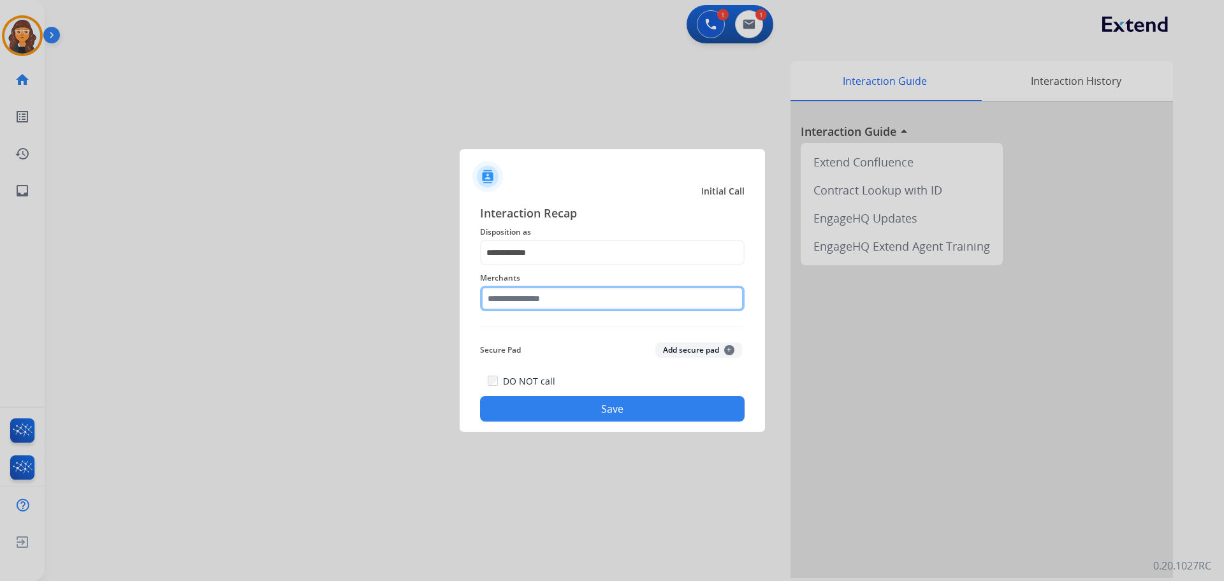
click at [513, 300] on input "text" at bounding box center [612, 298] width 265 height 25
click at [525, 307] on input "text" at bounding box center [612, 298] width 265 height 25
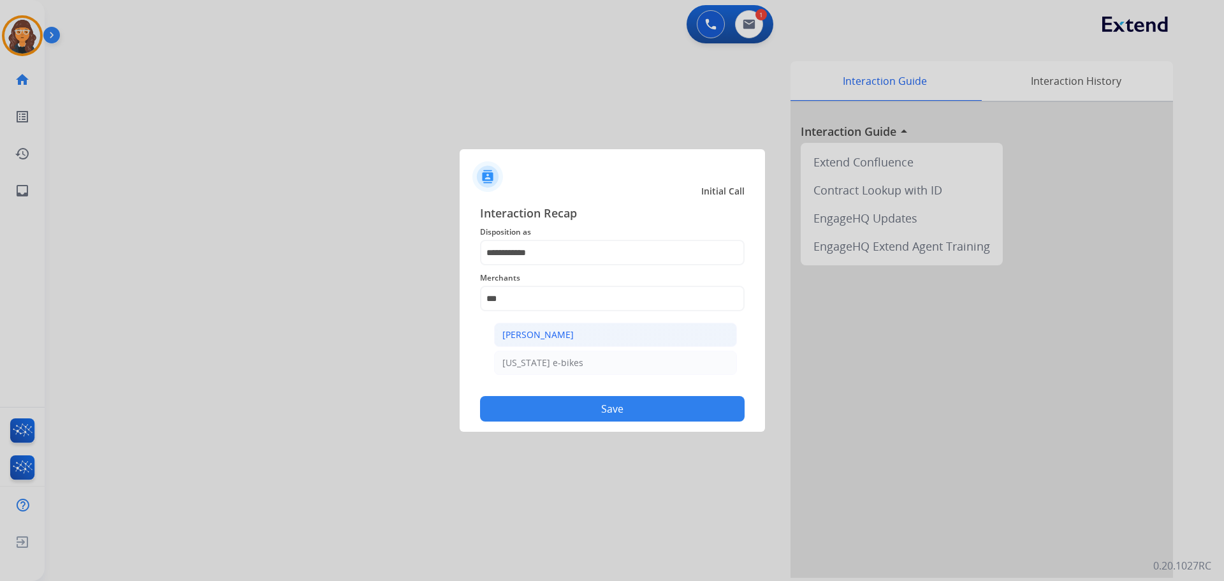
click at [548, 335] on div "[PERSON_NAME]" at bounding box center [537, 334] width 71 height 13
type input "**********"
click at [535, 418] on button "Save" at bounding box center [612, 408] width 265 height 25
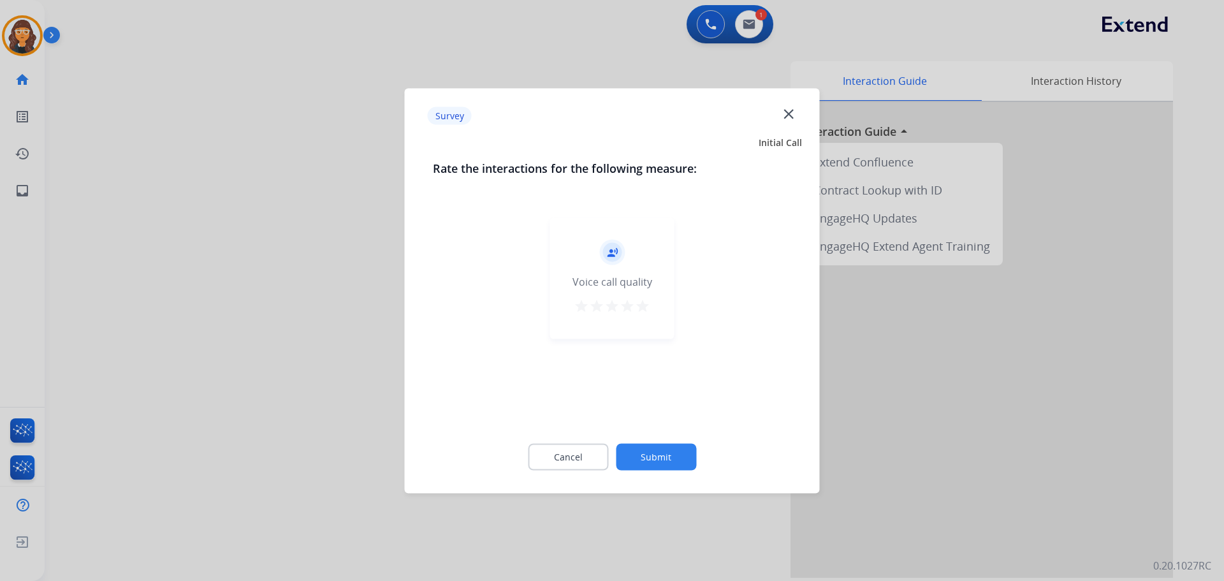
click at [639, 309] on mat-icon "star" at bounding box center [642, 305] width 15 height 15
click at [661, 451] on button "Submit" at bounding box center [656, 456] width 80 height 27
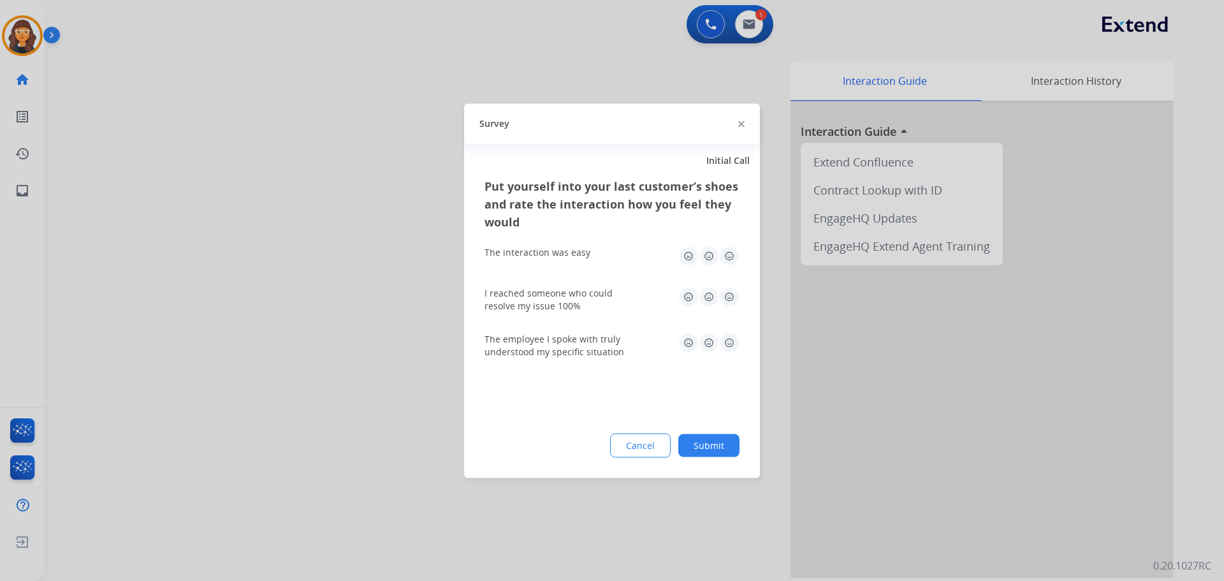
click at [732, 249] on img at bounding box center [729, 255] width 20 height 20
click at [736, 295] on img at bounding box center [729, 296] width 20 height 20
click at [730, 338] on img at bounding box center [729, 342] width 20 height 20
drag, startPoint x: 718, startPoint y: 446, endPoint x: 662, endPoint y: 395, distance: 75.3
click at [715, 445] on button "Submit" at bounding box center [708, 444] width 61 height 23
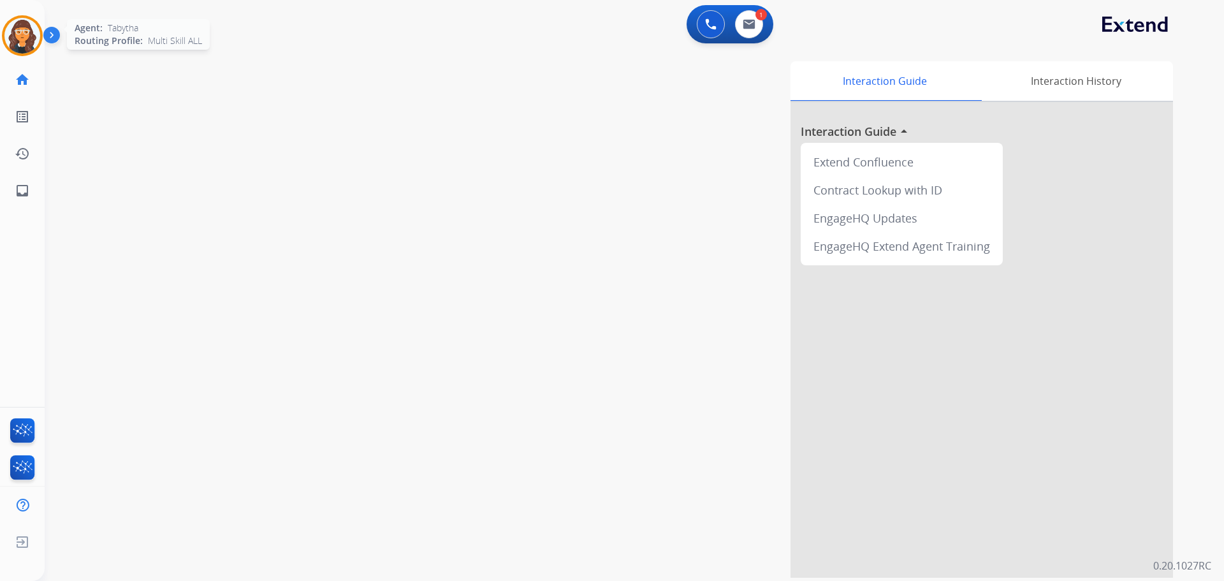
click at [18, 36] on img at bounding box center [22, 36] width 36 height 36
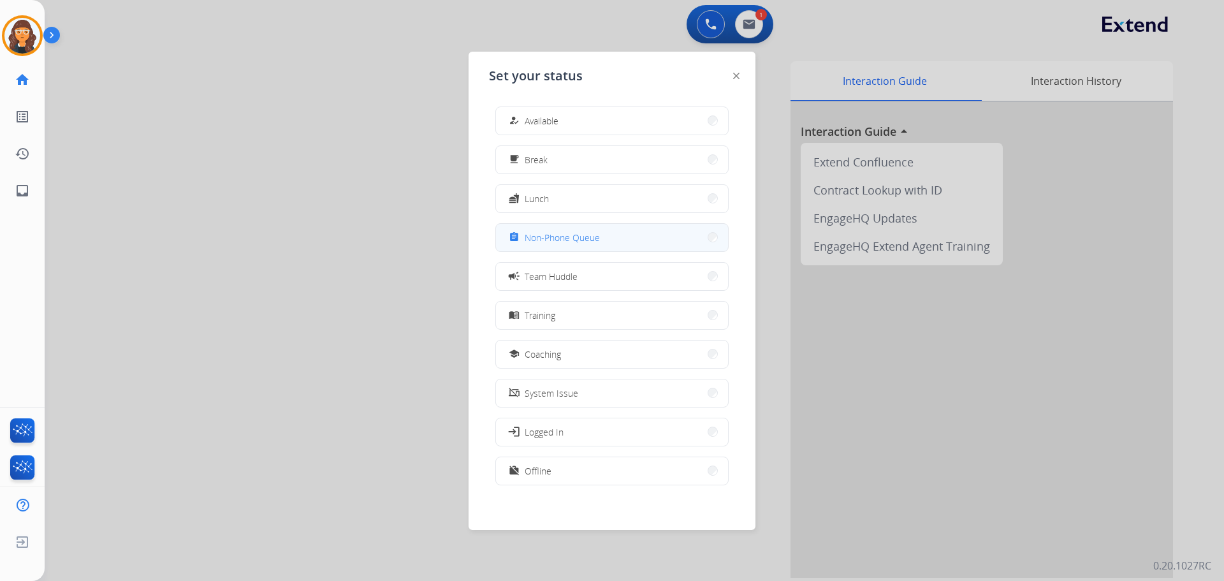
click at [571, 233] on span "Non-Phone Queue" at bounding box center [562, 237] width 75 height 13
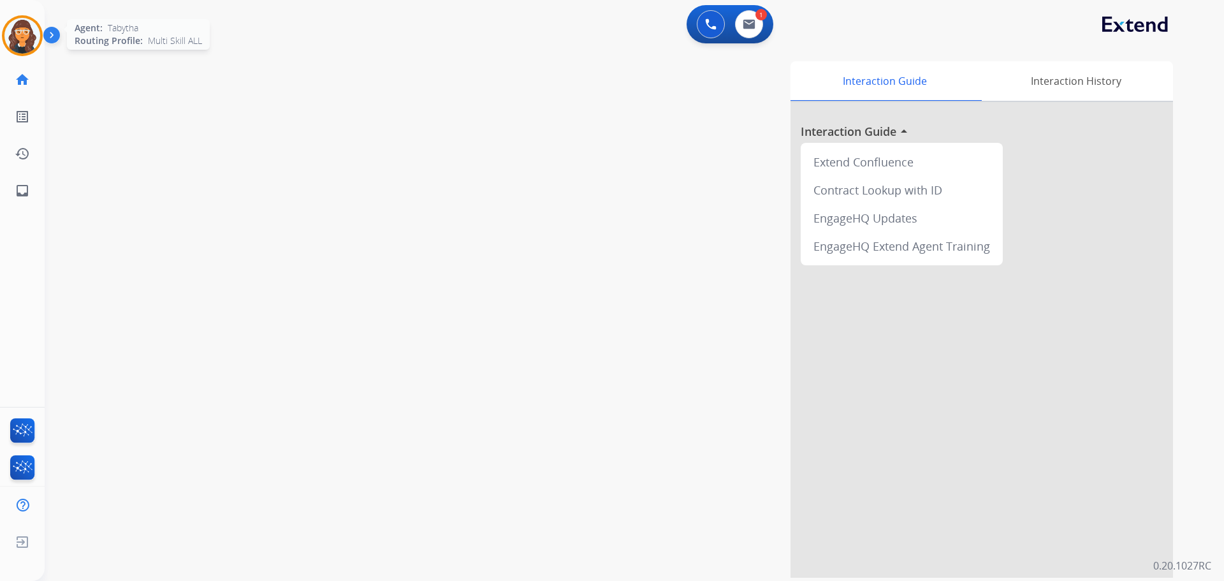
drag, startPoint x: 22, startPoint y: 24, endPoint x: 32, endPoint y: 36, distance: 15.9
click at [22, 24] on img at bounding box center [22, 36] width 36 height 36
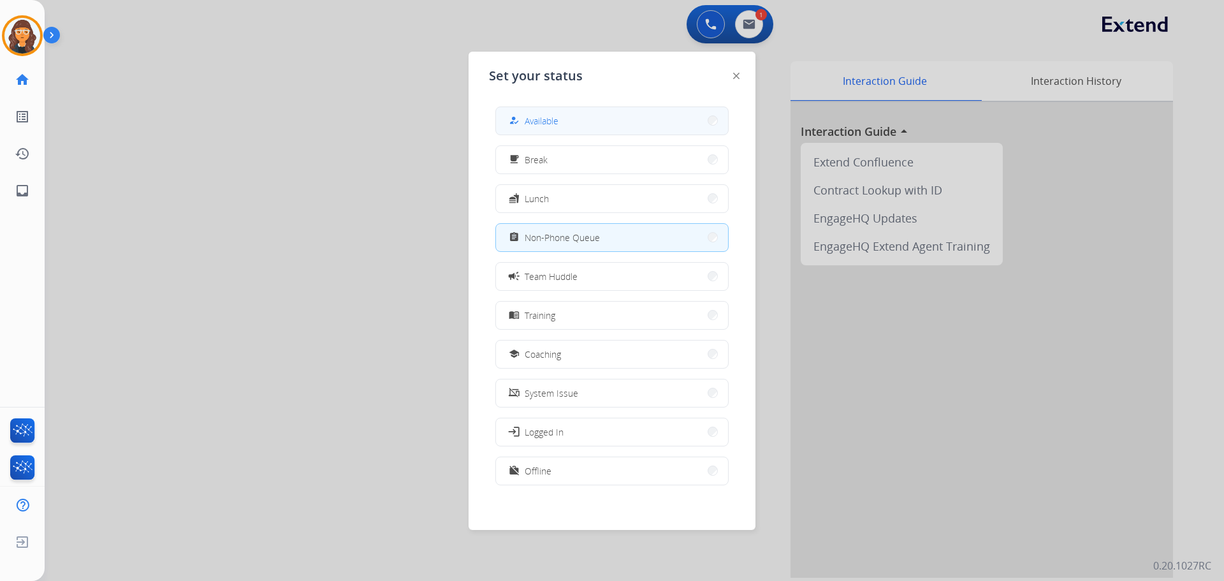
click at [523, 113] on button "how_to_reg Available" at bounding box center [612, 120] width 232 height 27
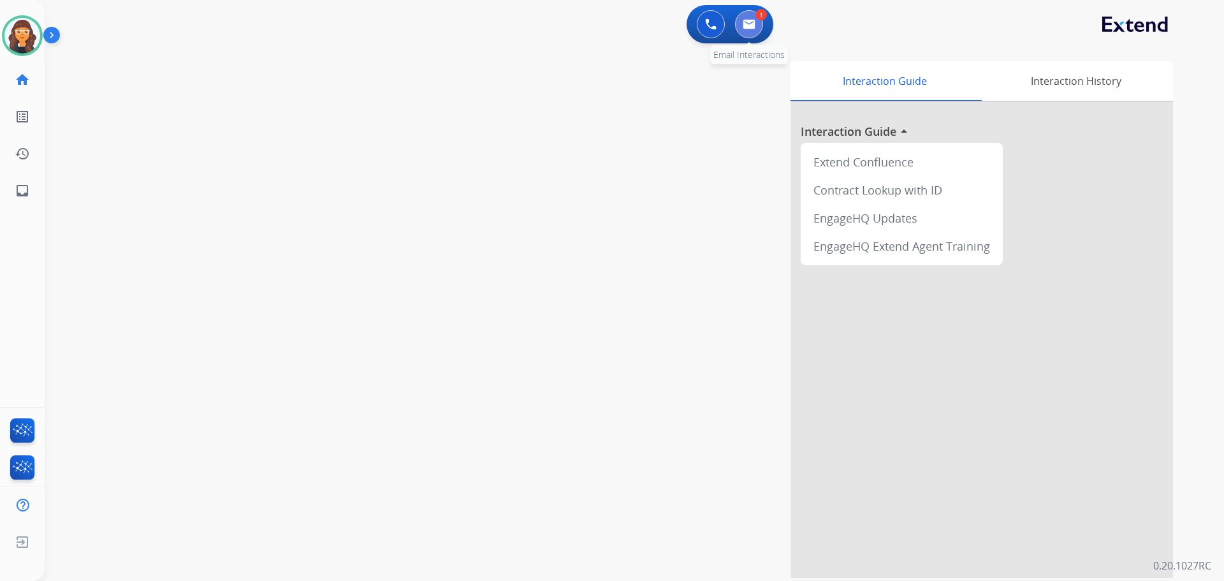
click at [751, 31] on button at bounding box center [749, 24] width 28 height 28
select select "**********"
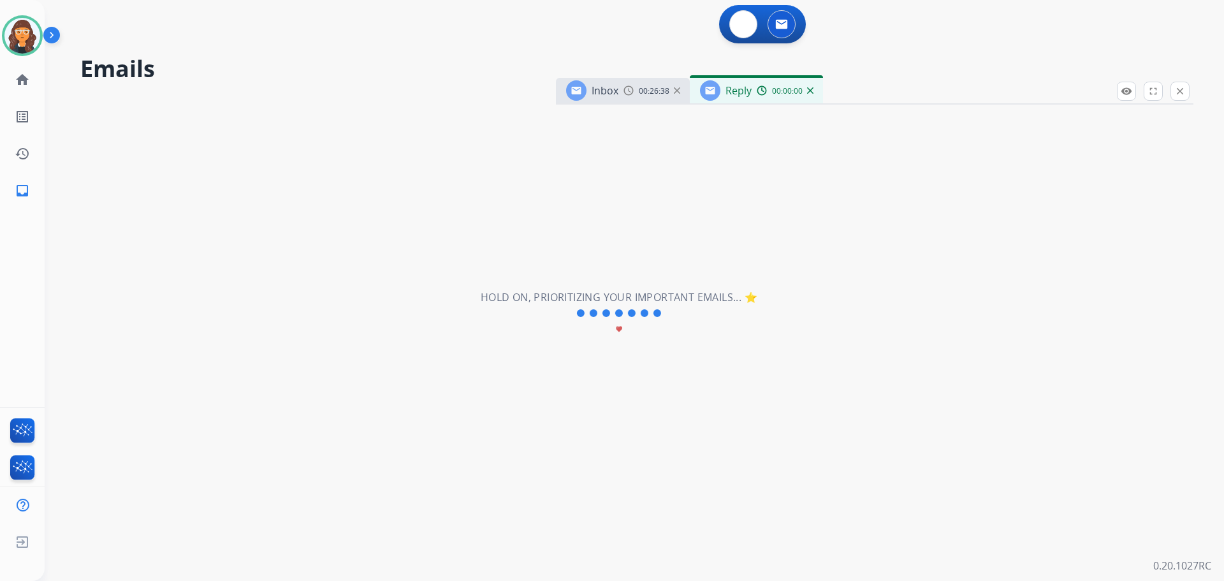
select select "**********"
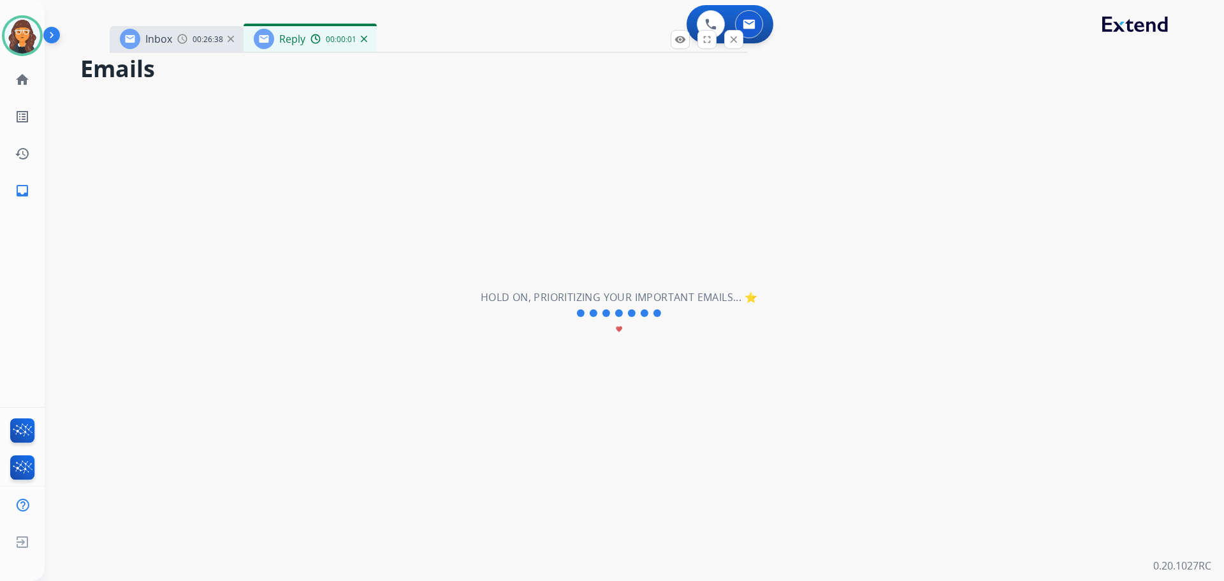
drag, startPoint x: 833, startPoint y: 98, endPoint x: 435, endPoint y: 36, distance: 403.2
click at [435, 36] on div "Inbox 00:26:38 Reply 00:00:01" at bounding box center [428, 39] width 637 height 27
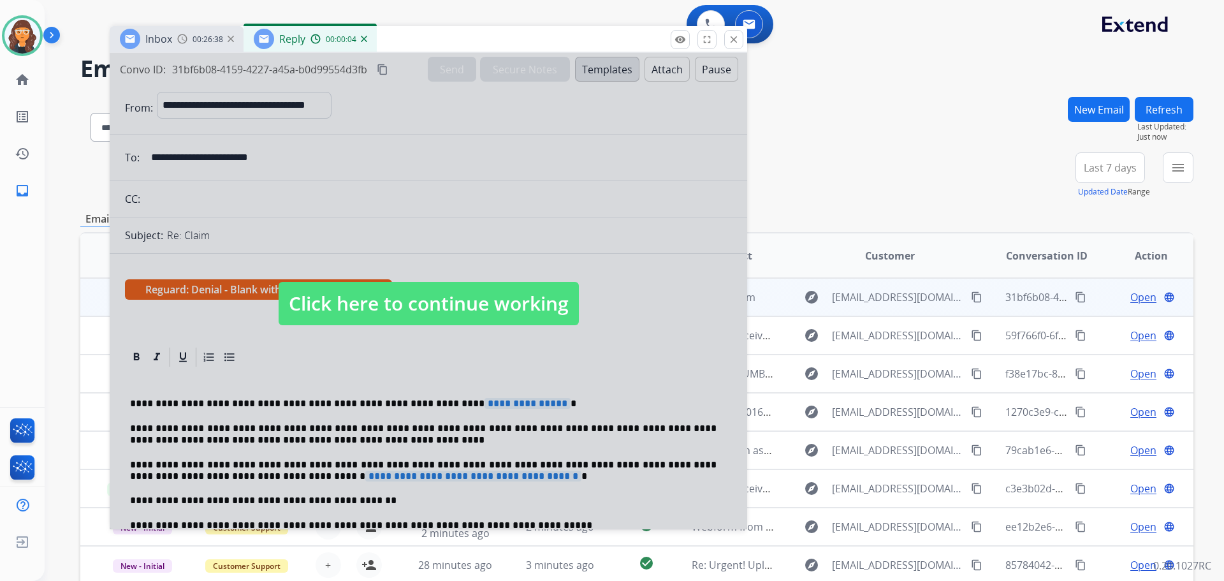
click at [410, 274] on div at bounding box center [428, 291] width 637 height 476
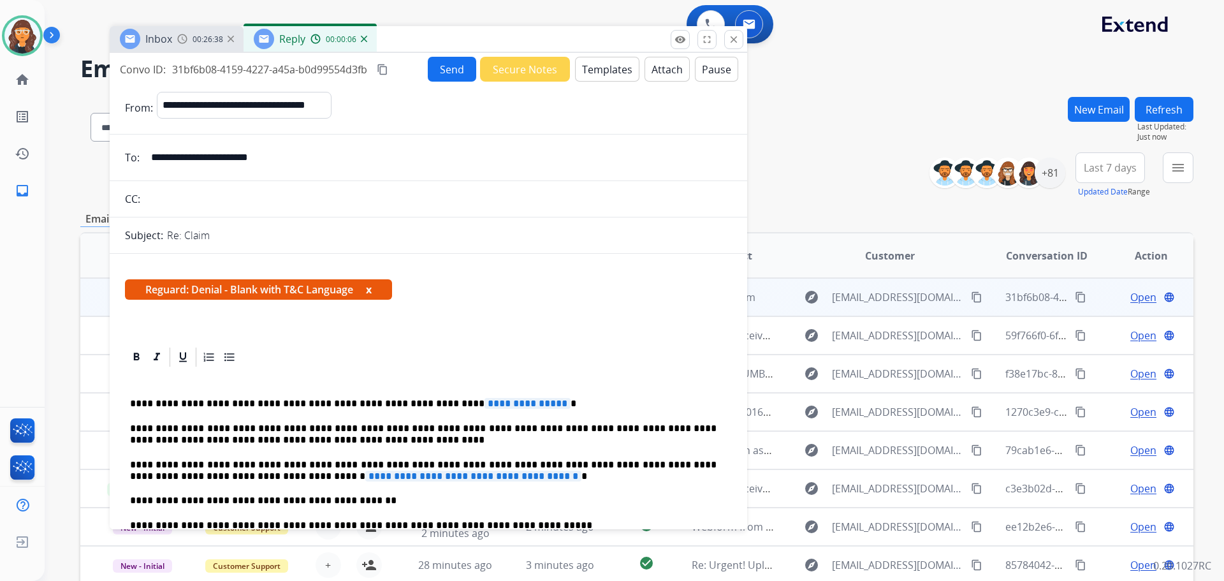
click at [365, 39] on img at bounding box center [364, 39] width 6 height 6
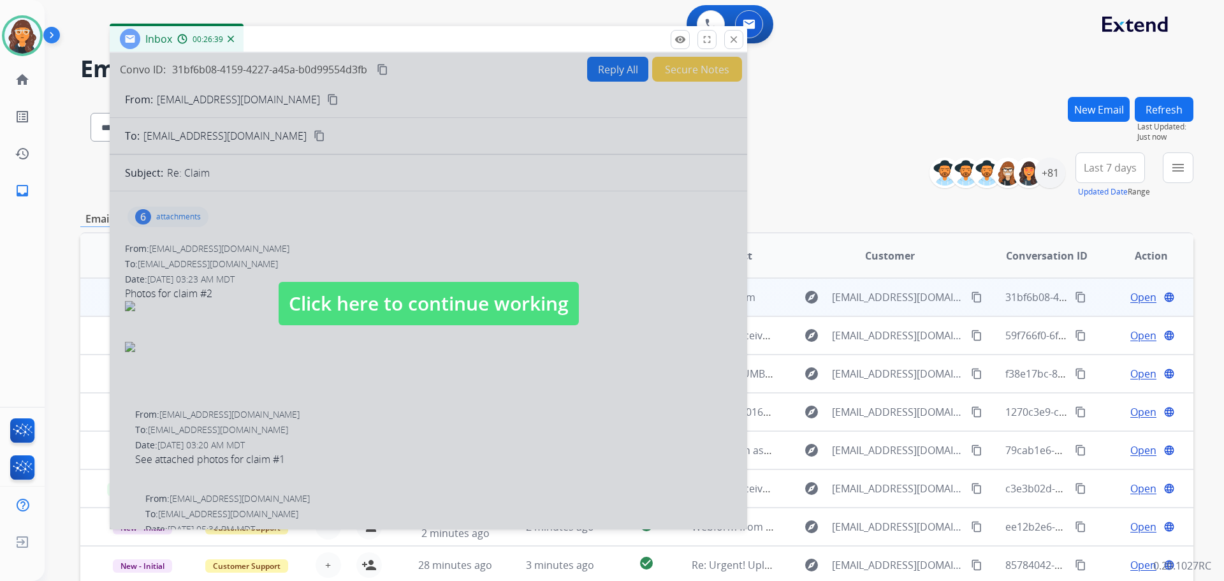
click at [399, 290] on span "Click here to continue working" at bounding box center [429, 303] width 300 height 43
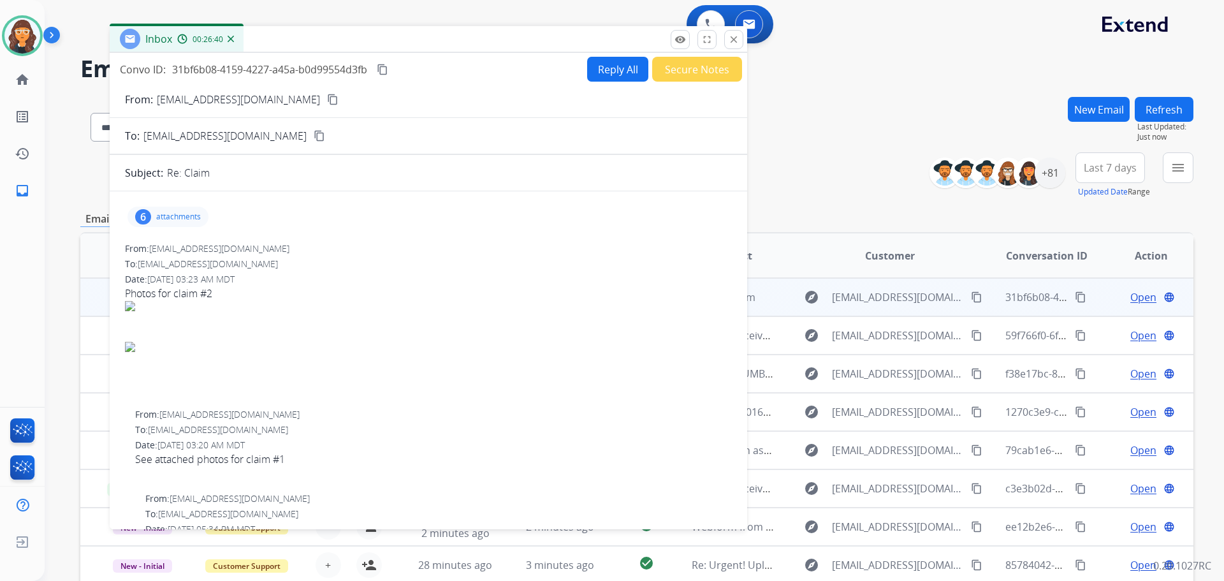
click at [594, 71] on button "Reply All" at bounding box center [617, 69] width 61 height 25
select select "**********"
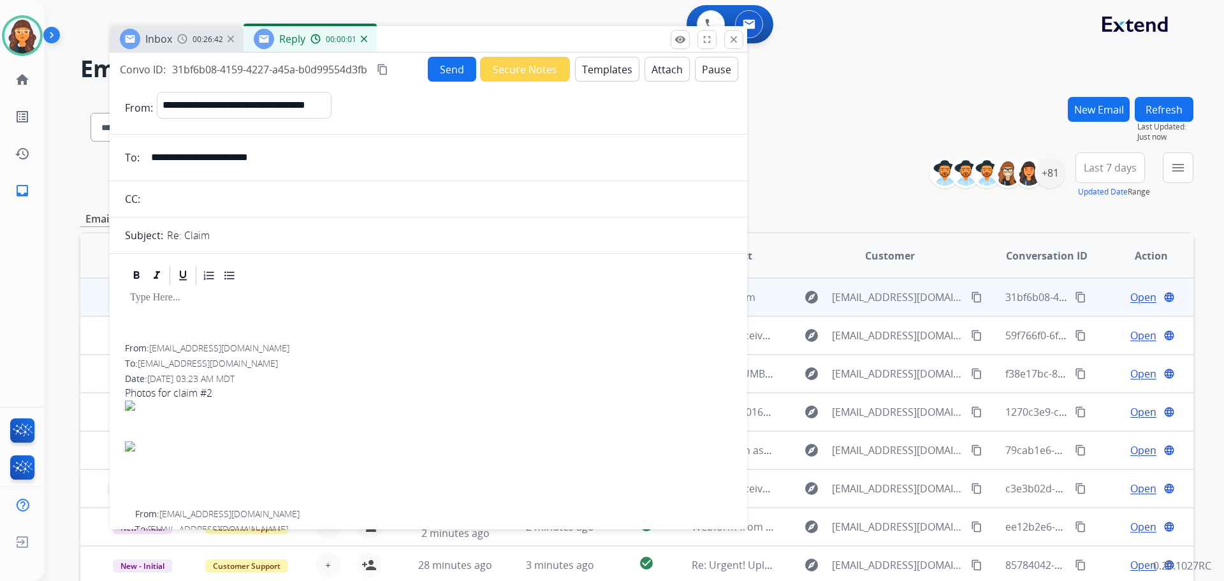
click at [594, 74] on button "Templates" at bounding box center [607, 69] width 64 height 25
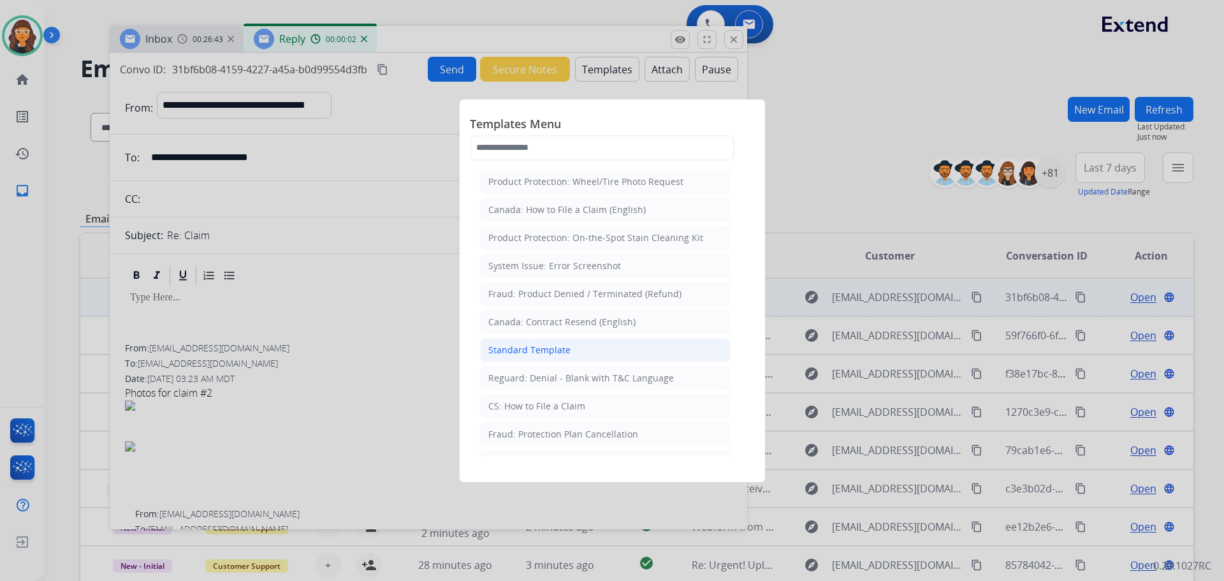
click at [542, 347] on div "Standard Template" at bounding box center [529, 350] width 82 height 13
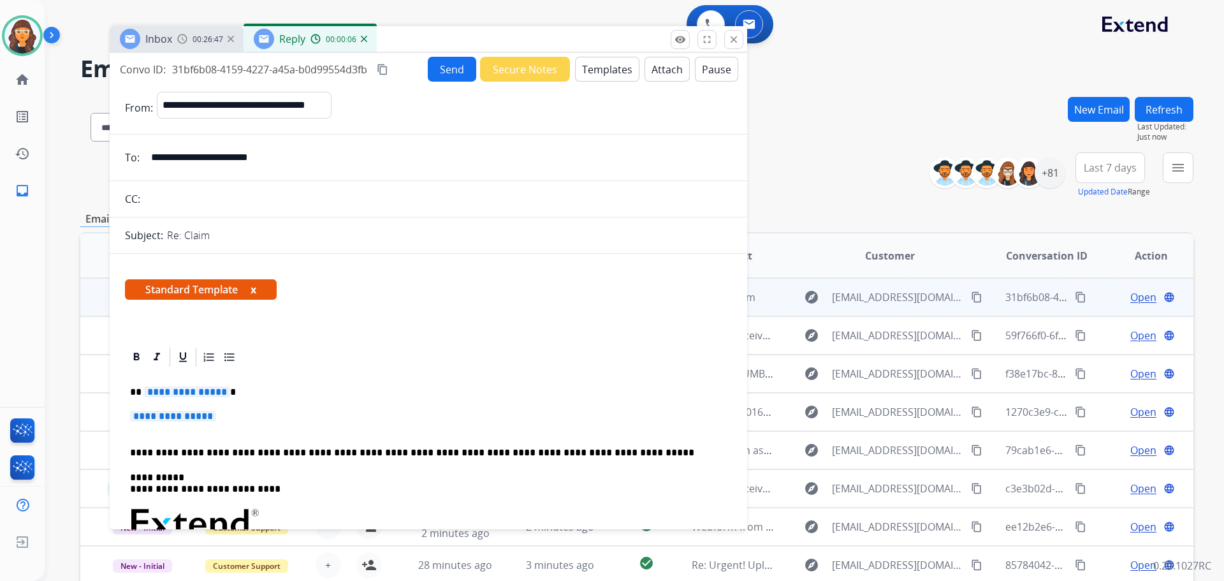
click at [219, 151] on input "**********" at bounding box center [437, 157] width 588 height 25
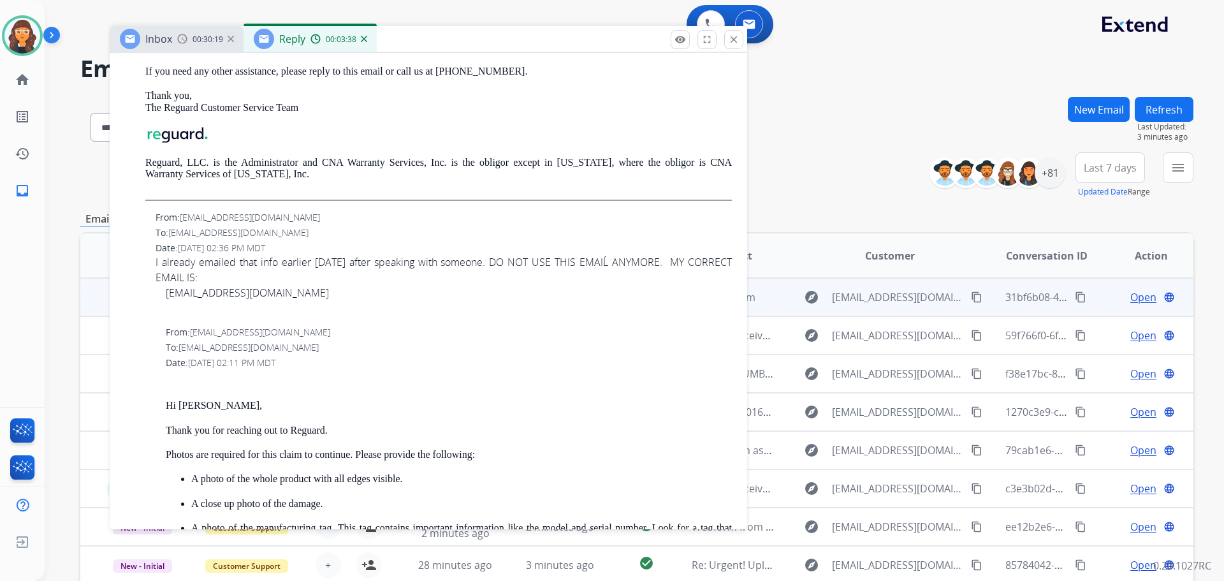
scroll to position [1084, 0]
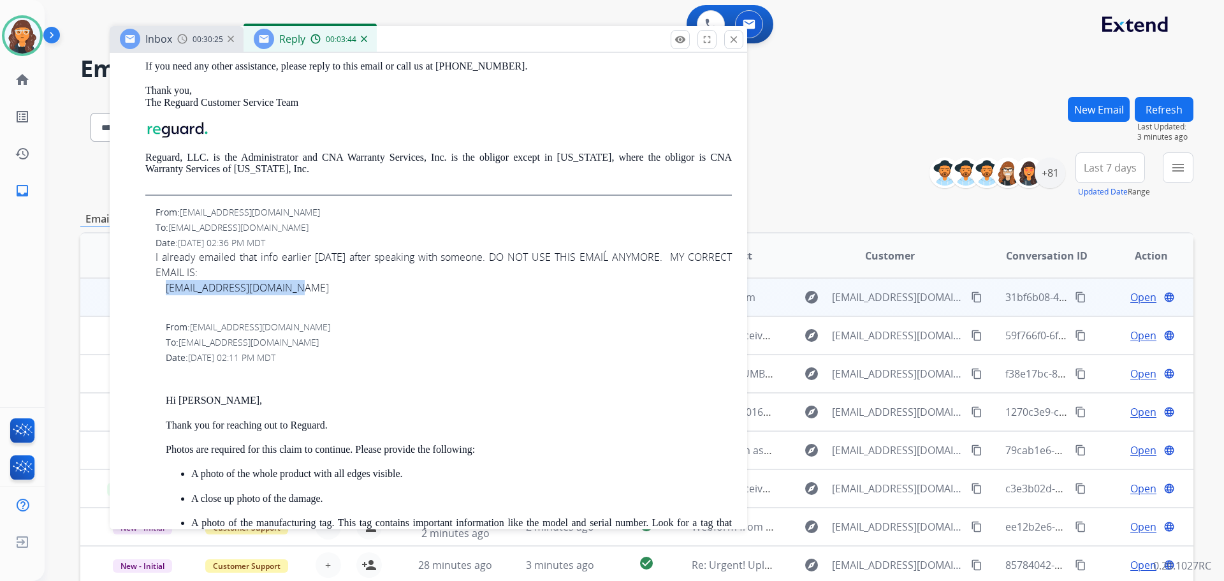
drag, startPoint x: 310, startPoint y: 293, endPoint x: 166, endPoint y: 290, distance: 144.1
click at [166, 290] on div "[EMAIL_ADDRESS][DOMAIN_NAME]" at bounding box center [444, 287] width 576 height 15
copy link "[EMAIL_ADDRESS][DOMAIN_NAME]"
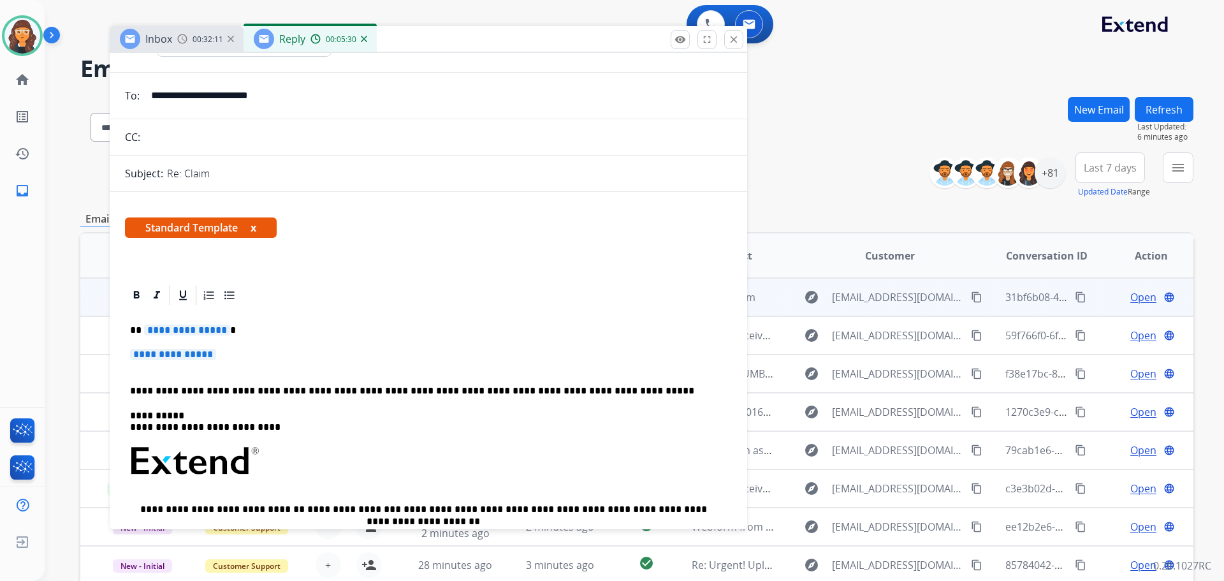
scroll to position [0, 0]
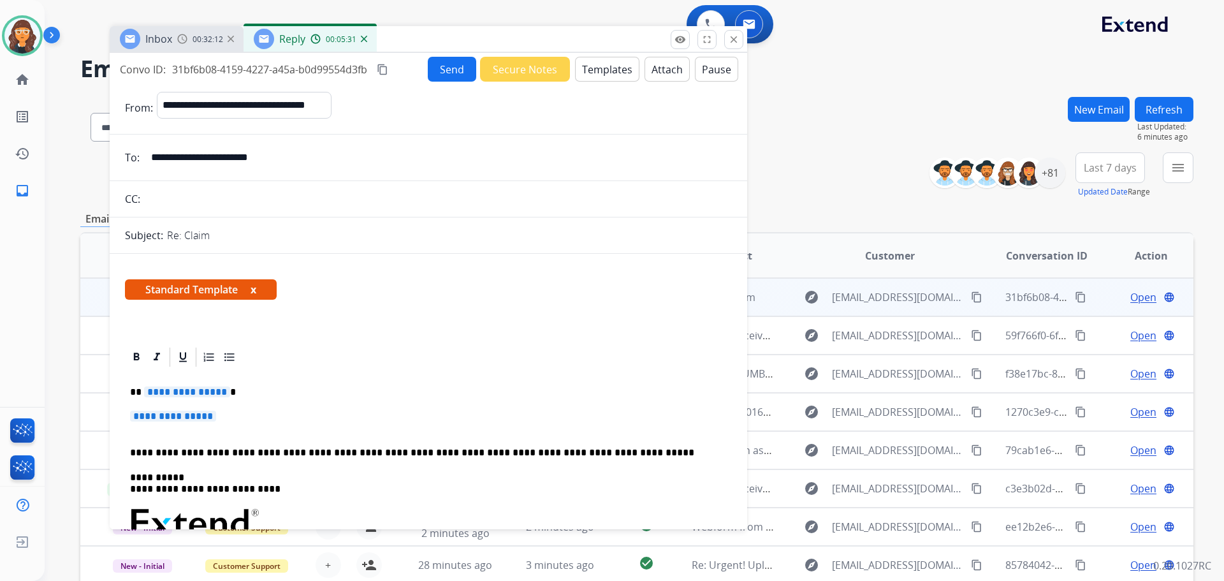
click at [597, 69] on button "Templates" at bounding box center [607, 69] width 64 height 25
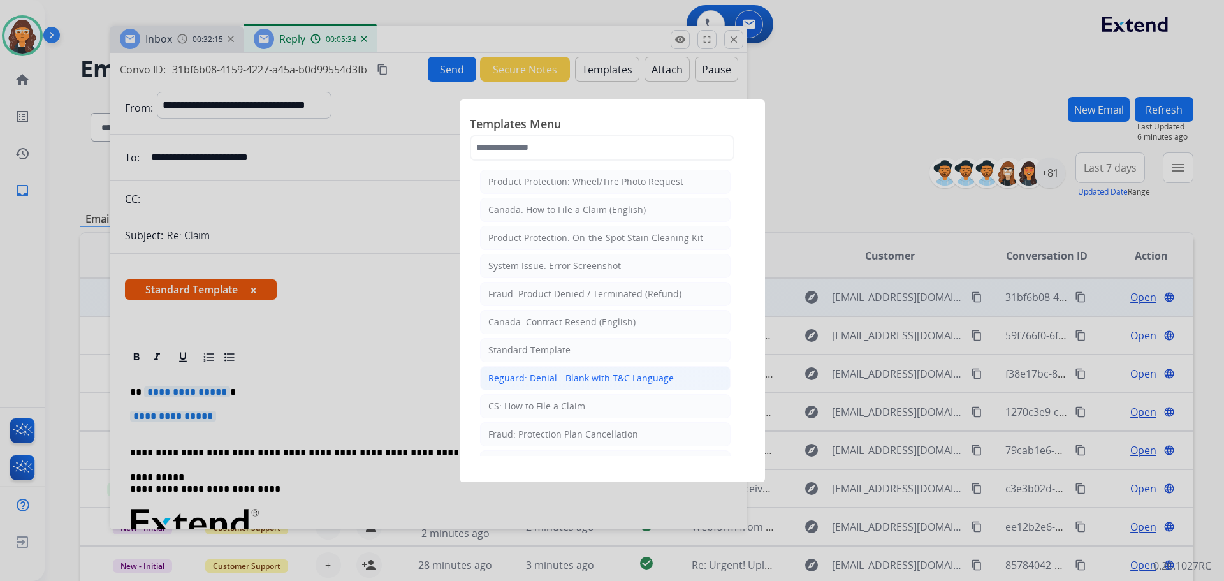
click at [524, 378] on div "Reguard: Denial - Blank with T&C Language" at bounding box center [581, 378] width 186 height 13
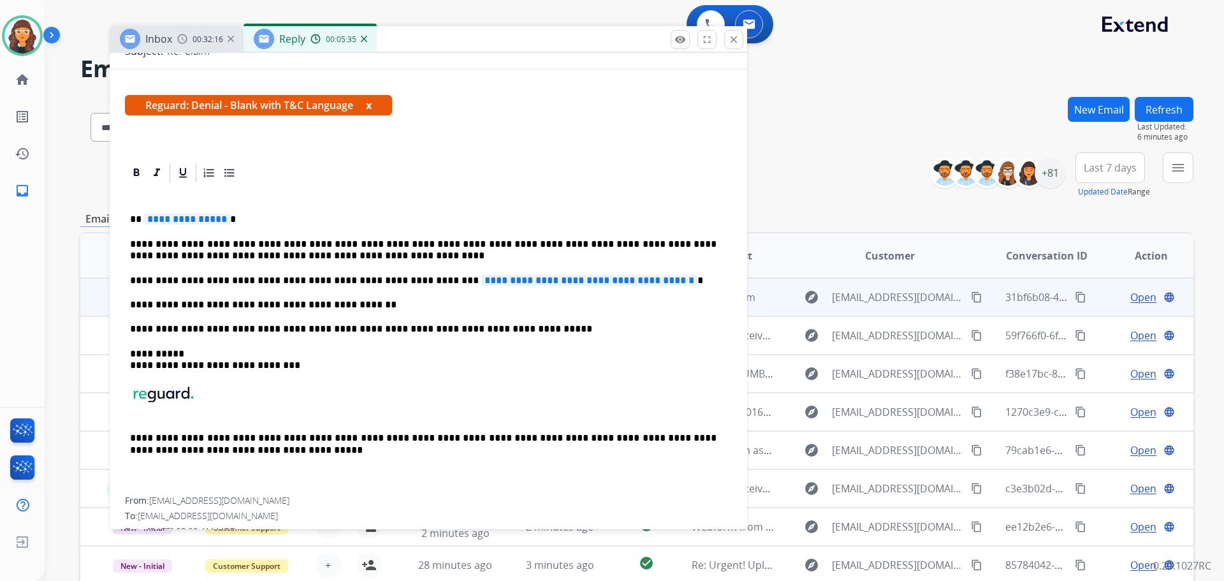
scroll to position [191, 0]
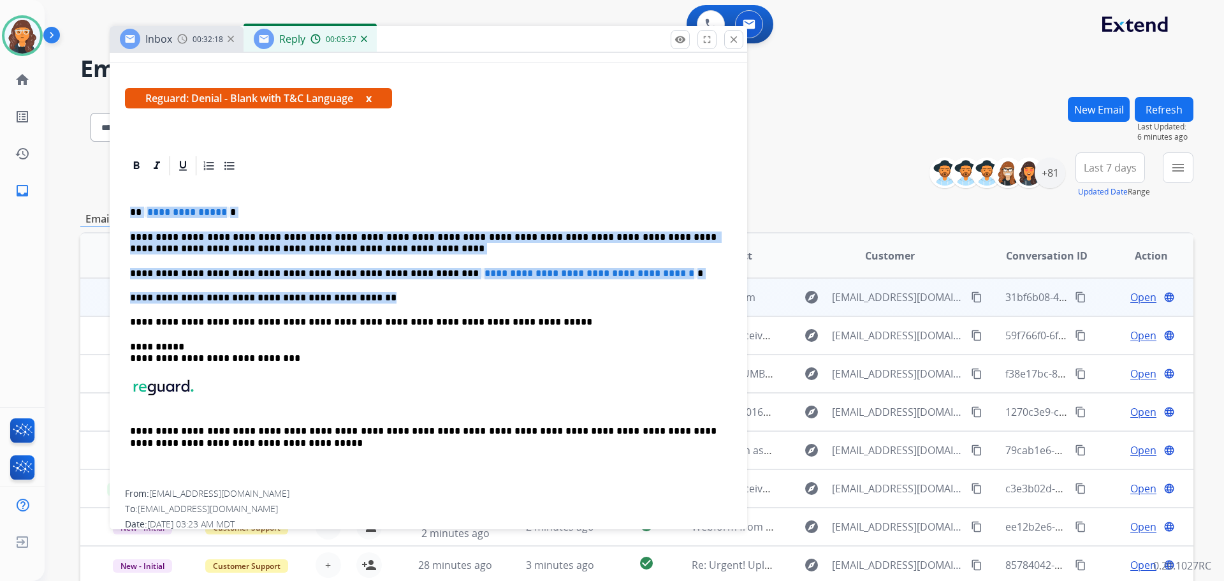
drag, startPoint x: 125, startPoint y: 208, endPoint x: 348, endPoint y: 290, distance: 237.8
click at [348, 290] on div "**********" at bounding box center [428, 333] width 607 height 312
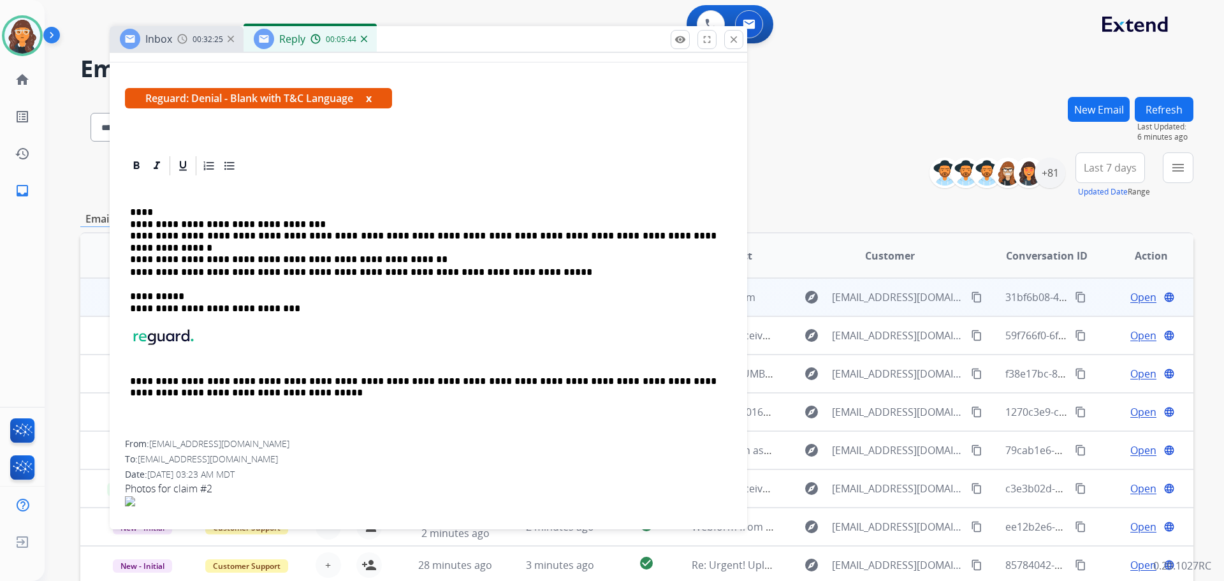
click at [311, 219] on p "**********" at bounding box center [423, 230] width 586 height 47
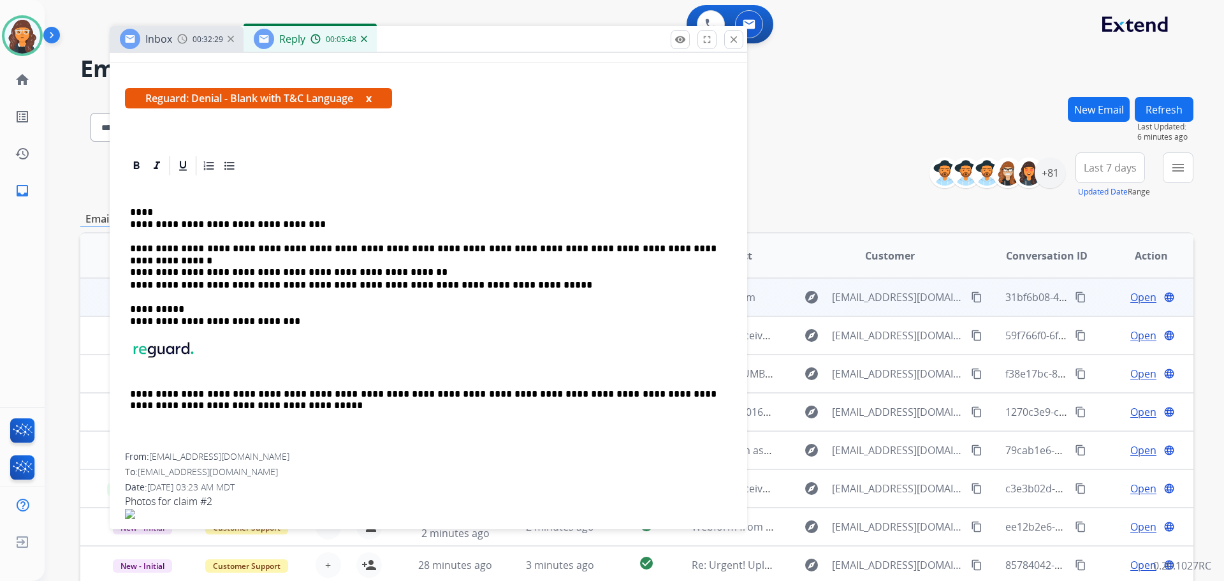
click at [715, 249] on p "**********" at bounding box center [423, 255] width 586 height 24
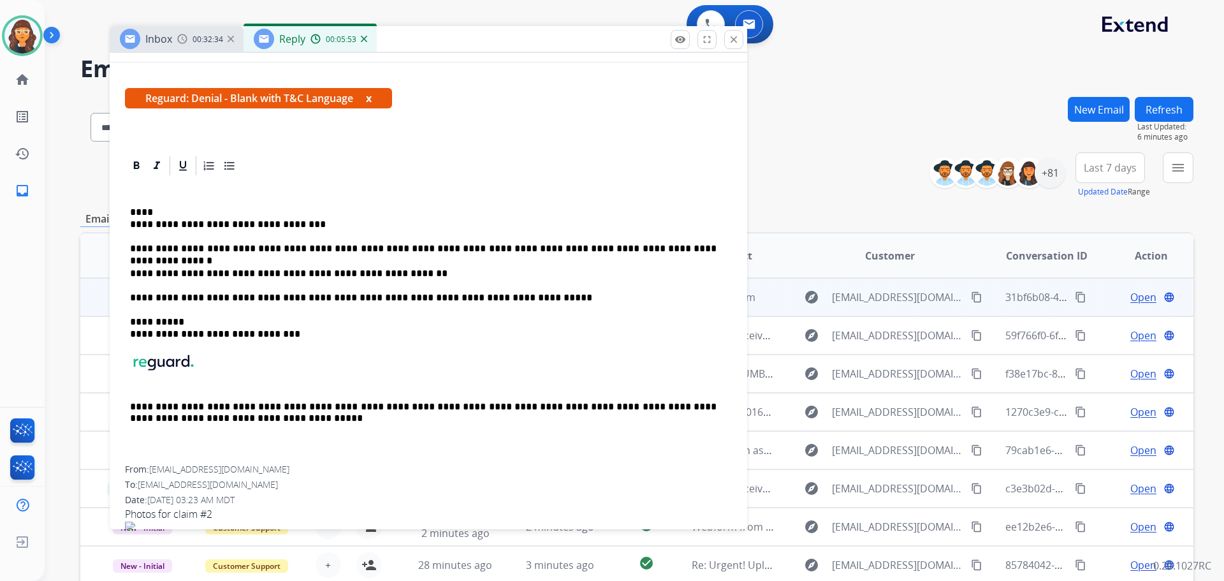
click at [166, 212] on p "**********" at bounding box center [423, 219] width 586 height 24
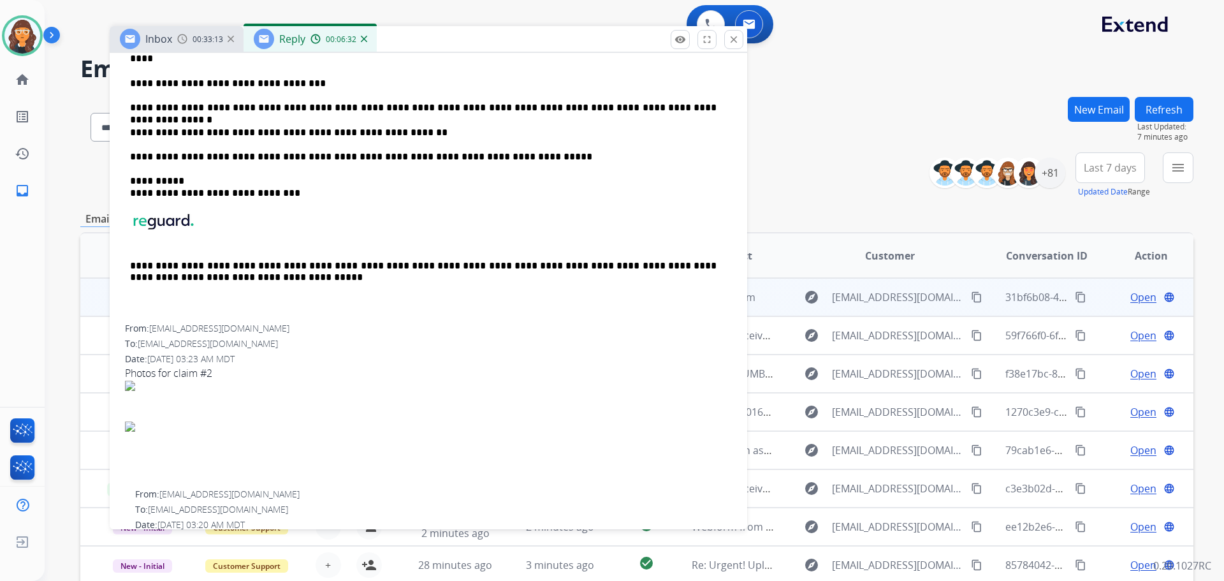
scroll to position [510, 0]
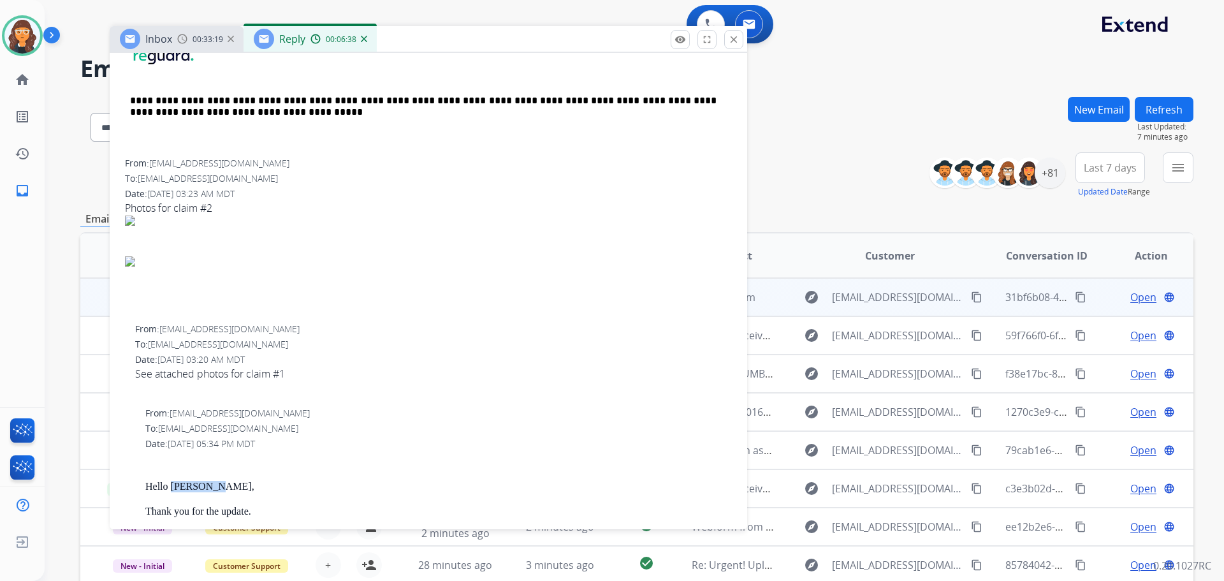
drag, startPoint x: 171, startPoint y: 487, endPoint x: 210, endPoint y: 489, distance: 38.9
click at [210, 489] on p "Hello [PERSON_NAME]," at bounding box center [438, 486] width 586 height 11
copy p "[PERSON_NAME]"
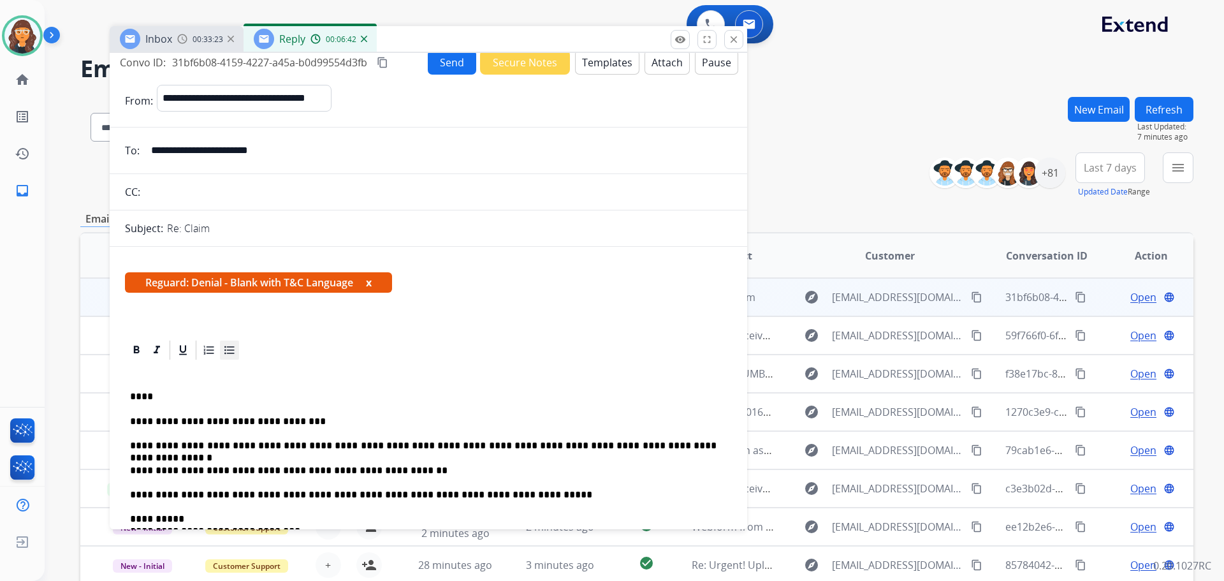
scroll to position [0, 0]
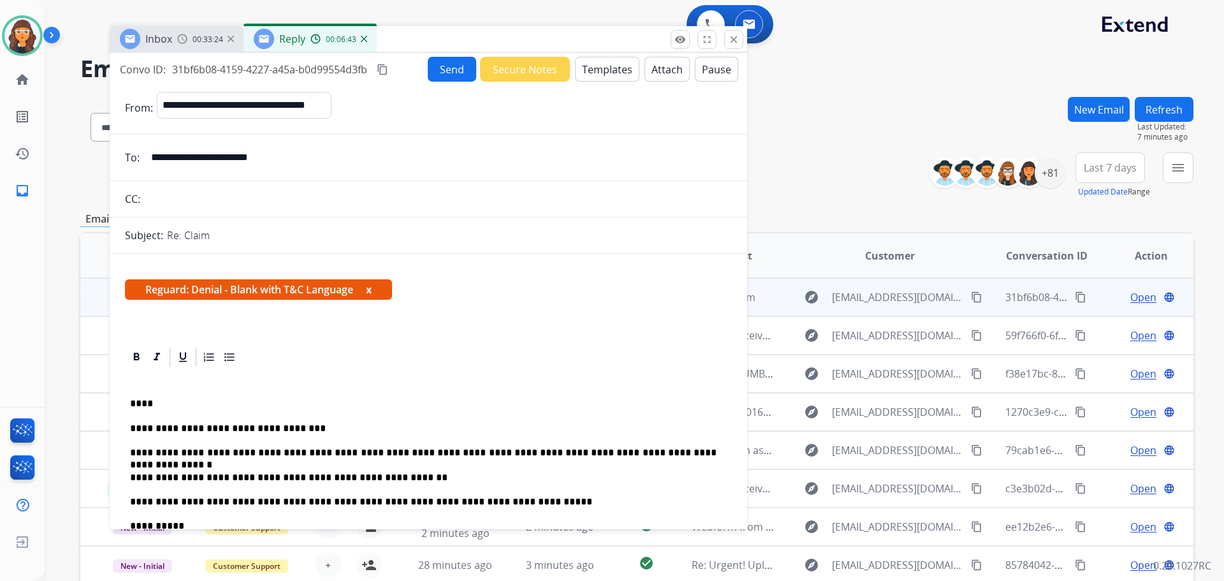
click at [145, 393] on div "**********" at bounding box center [428, 518] width 607 height 301
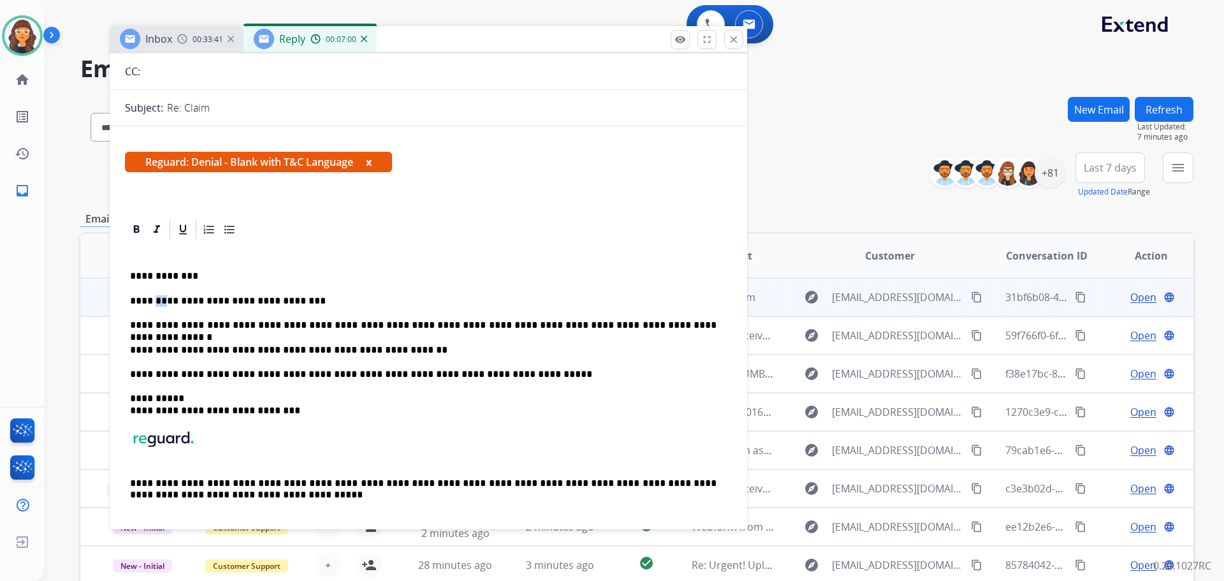
drag, startPoint x: 154, startPoint y: 301, endPoint x: 162, endPoint y: 303, distance: 8.5
click at [162, 303] on p "**********" at bounding box center [423, 300] width 586 height 11
drag, startPoint x: 193, startPoint y: 298, endPoint x: 301, endPoint y: 298, distance: 108.4
click at [301, 298] on p "**********" at bounding box center [423, 300] width 586 height 11
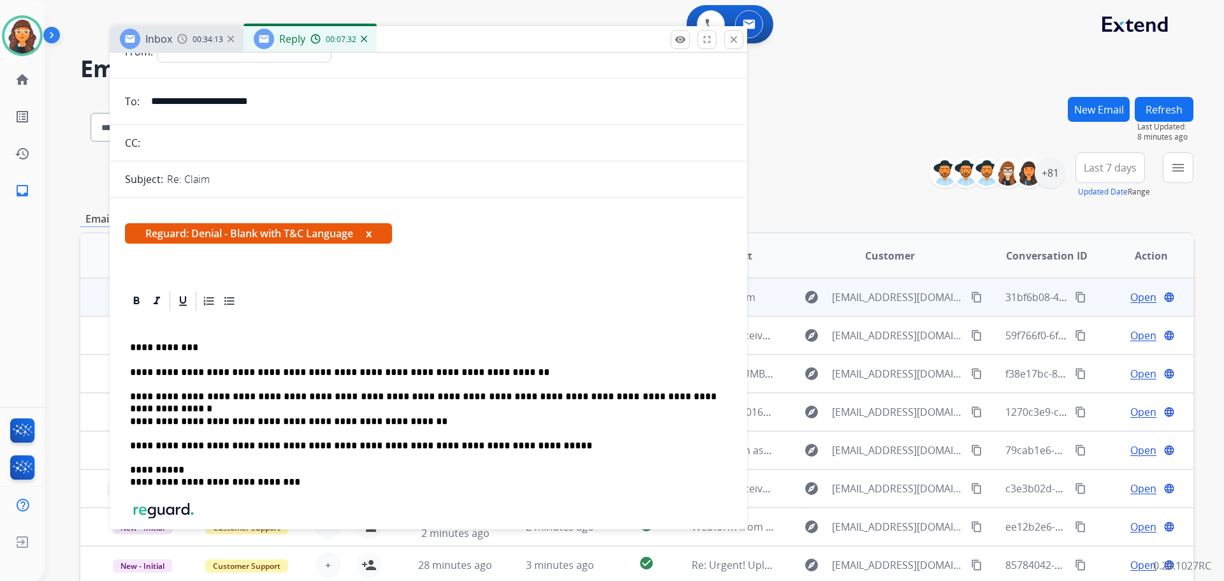
scroll to position [0, 0]
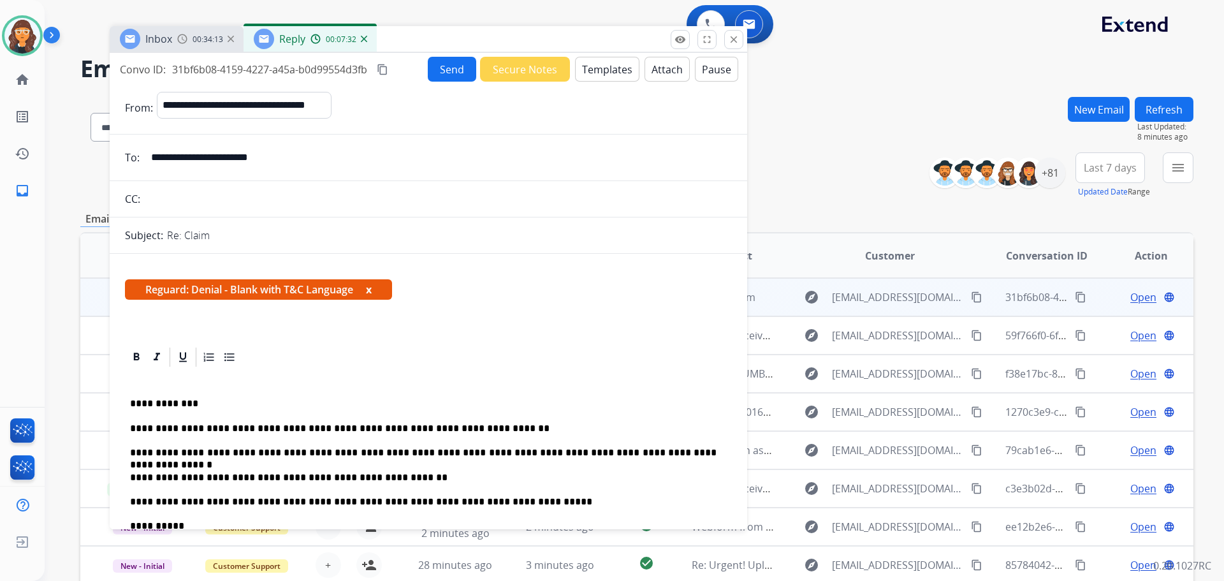
click at [438, 71] on button "Send" at bounding box center [452, 69] width 48 height 25
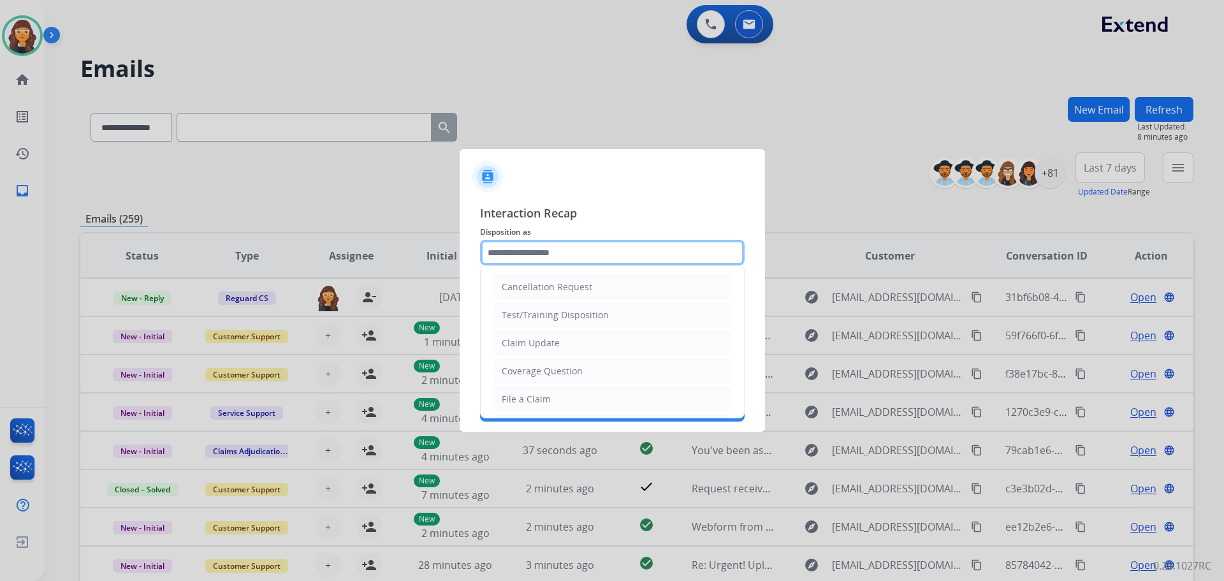
click at [539, 255] on input "text" at bounding box center [612, 252] width 265 height 25
click at [541, 345] on div "Claim Update" at bounding box center [531, 343] width 58 height 13
type input "**********"
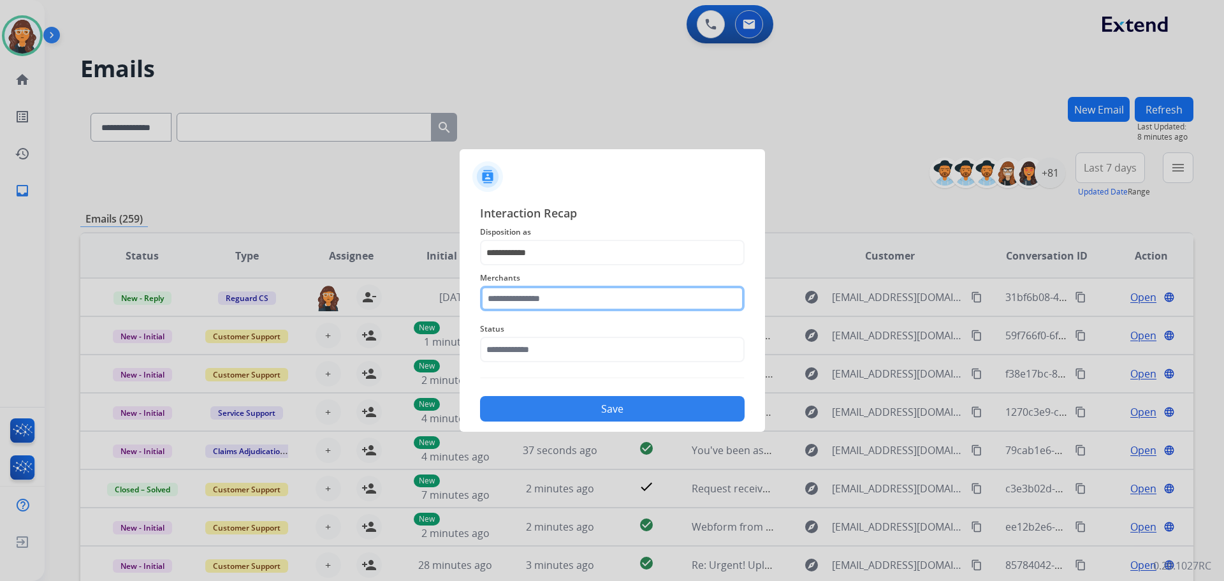
drag, startPoint x: 525, startPoint y: 301, endPoint x: 528, endPoint y: 309, distance: 8.9
click at [526, 305] on input "text" at bounding box center [612, 298] width 265 height 25
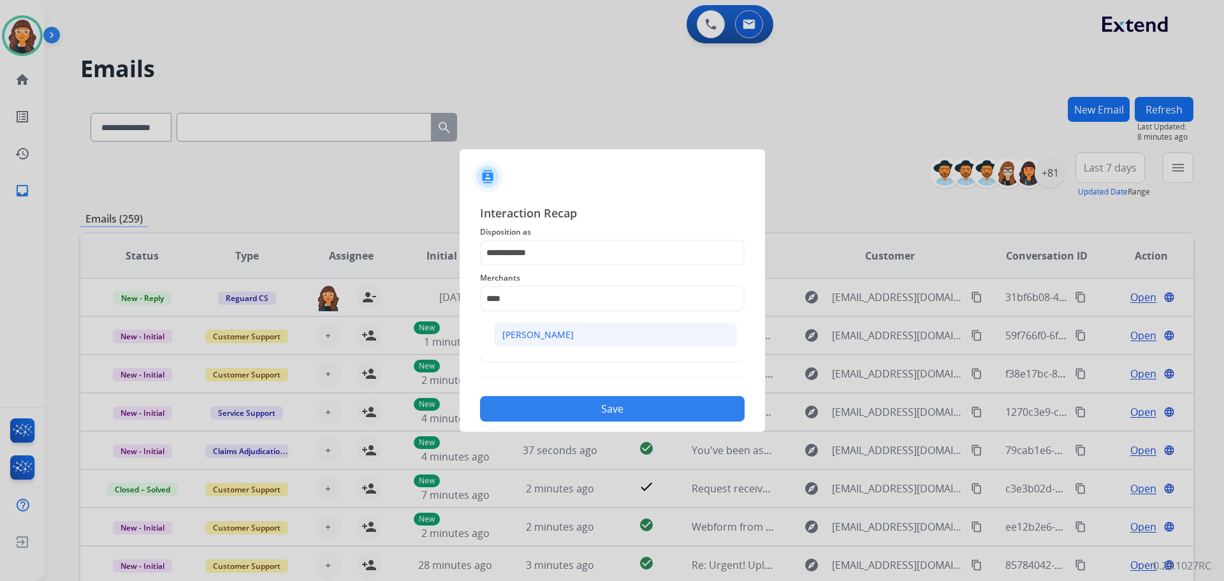
click at [552, 334] on div "[PERSON_NAME]" at bounding box center [537, 334] width 71 height 13
type input "**********"
click at [544, 354] on input "text" at bounding box center [612, 349] width 265 height 25
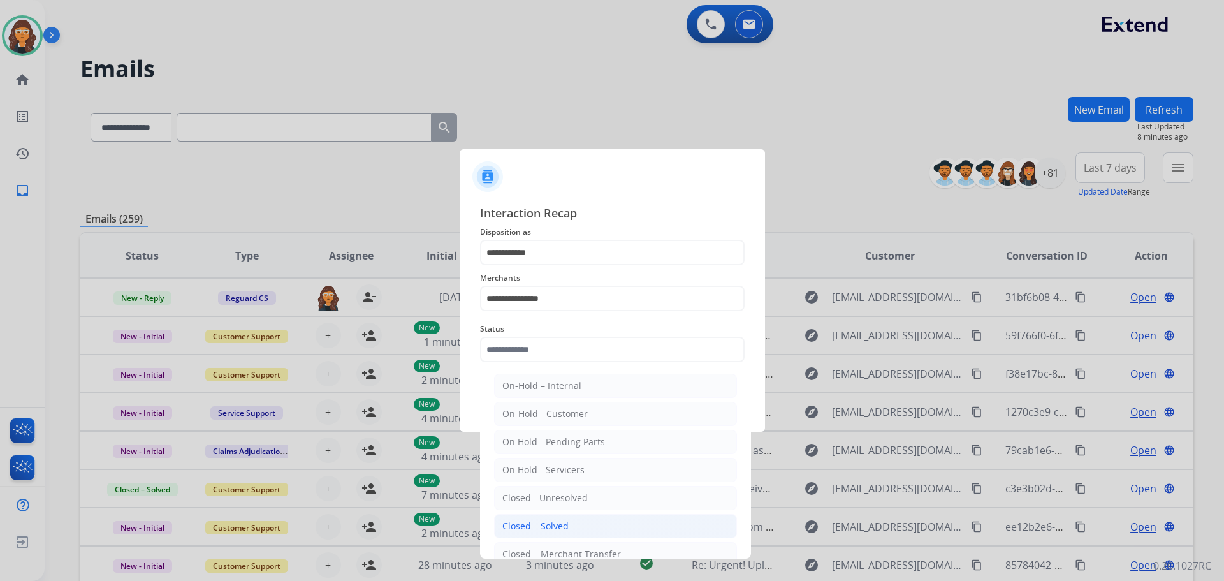
click at [554, 518] on li "Closed – Solved" at bounding box center [615, 526] width 243 height 24
type input "**********"
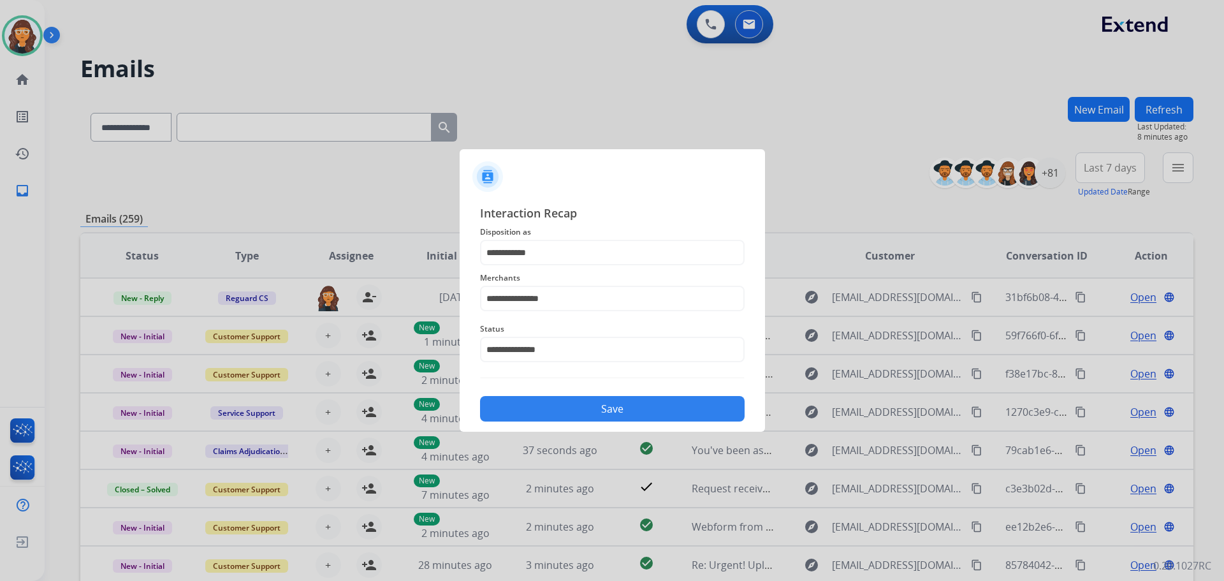
click at [524, 409] on button "Save" at bounding box center [612, 408] width 265 height 25
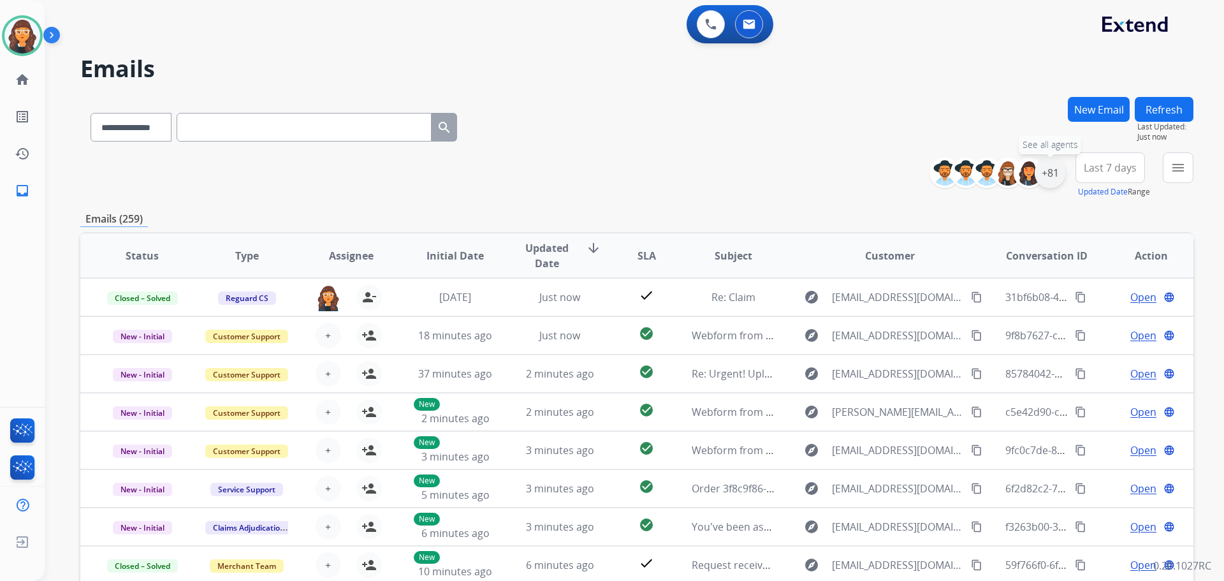
click at [1047, 176] on div "+81" at bounding box center [1050, 172] width 31 height 31
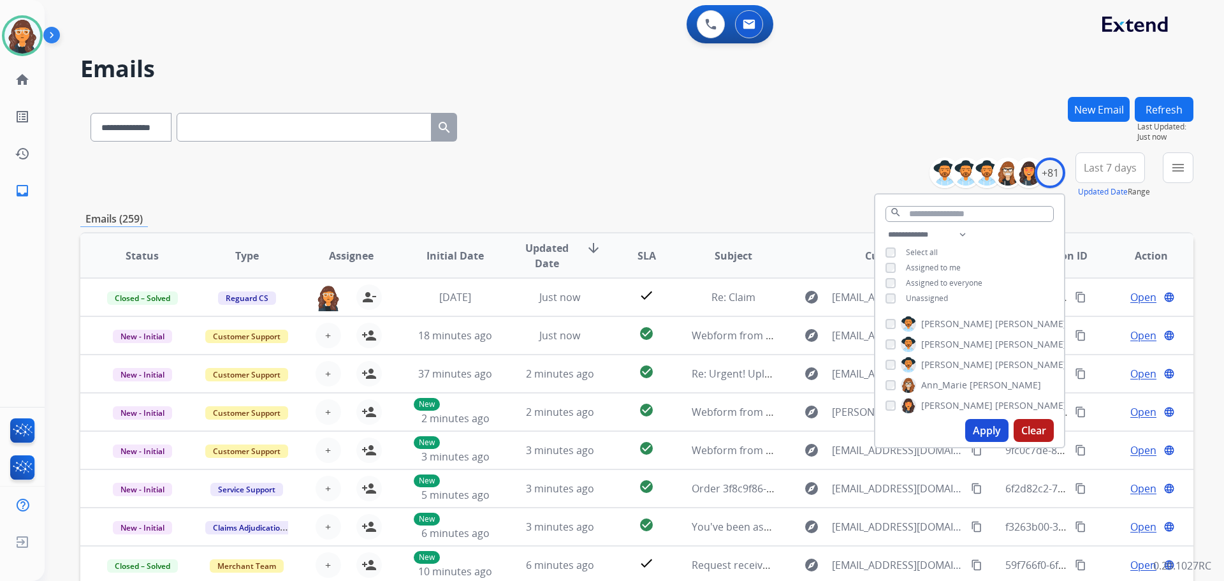
click at [966, 429] on button "Apply" at bounding box center [986, 430] width 43 height 23
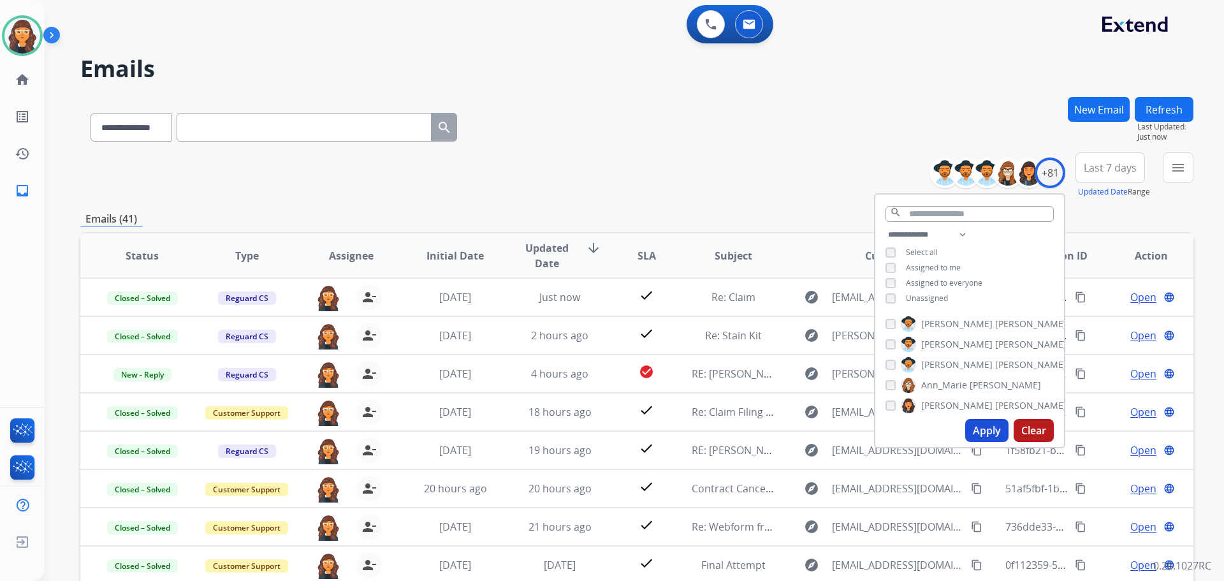
drag, startPoint x: 556, startPoint y: 162, endPoint x: 574, endPoint y: 162, distance: 18.5
click at [560, 162] on div "**********" at bounding box center [636, 175] width 1113 height 46
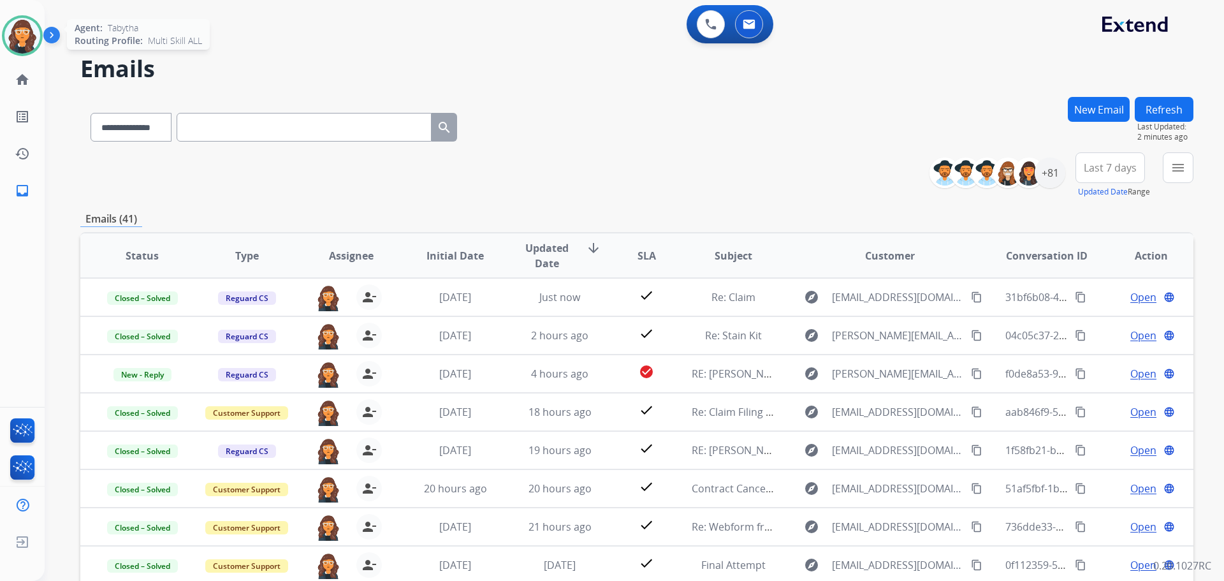
click at [29, 42] on img at bounding box center [22, 36] width 36 height 36
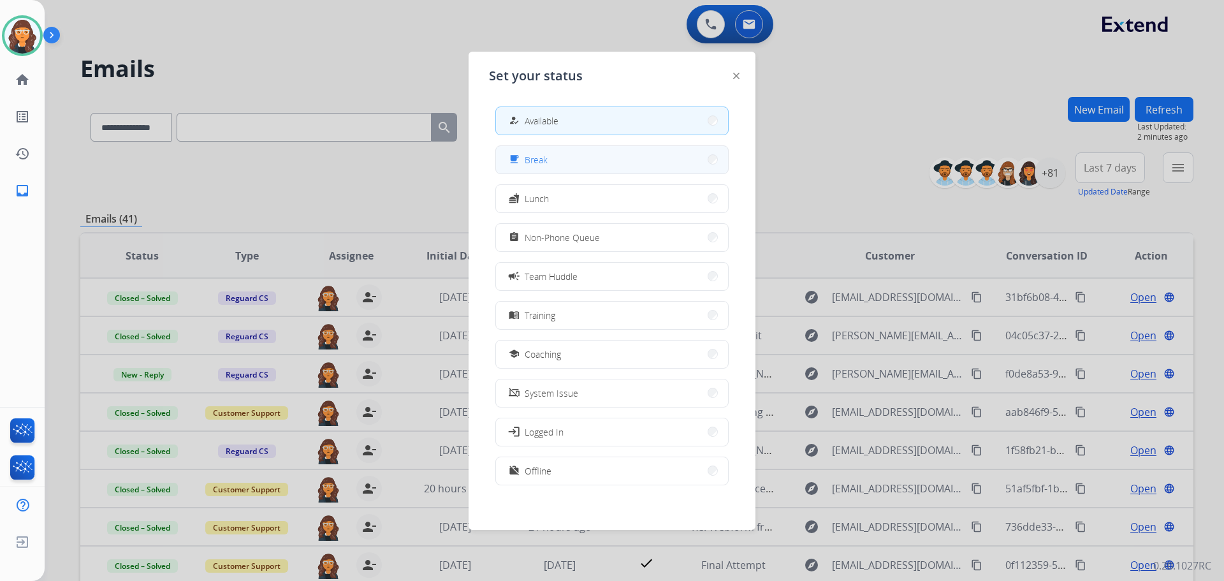
click at [551, 154] on button "free_breakfast Break" at bounding box center [612, 159] width 232 height 27
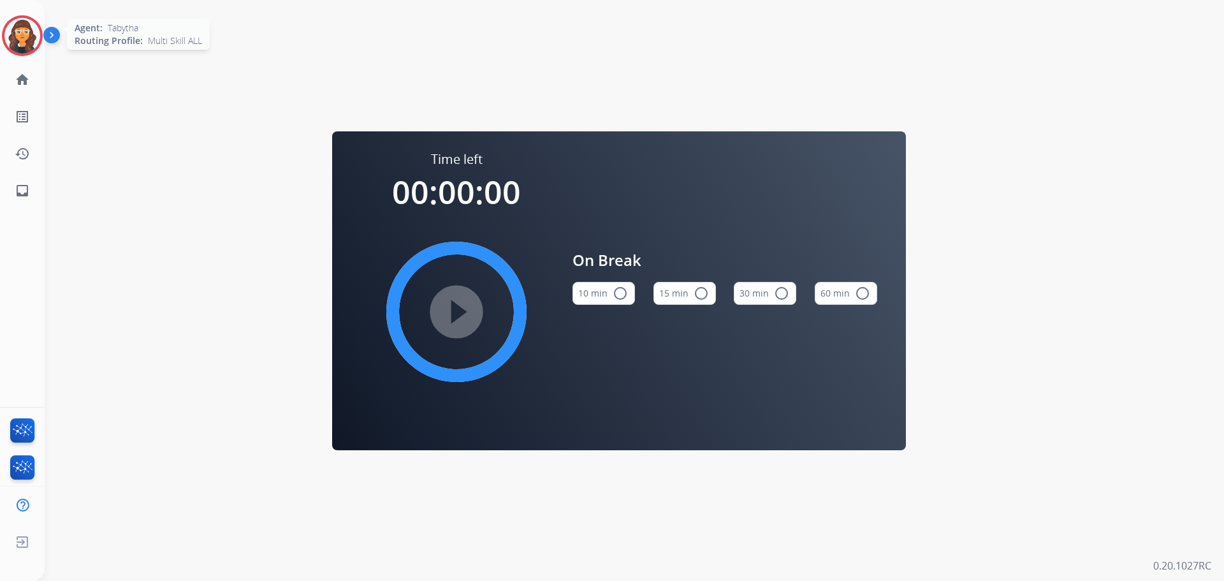
click at [20, 34] on img at bounding box center [22, 36] width 36 height 36
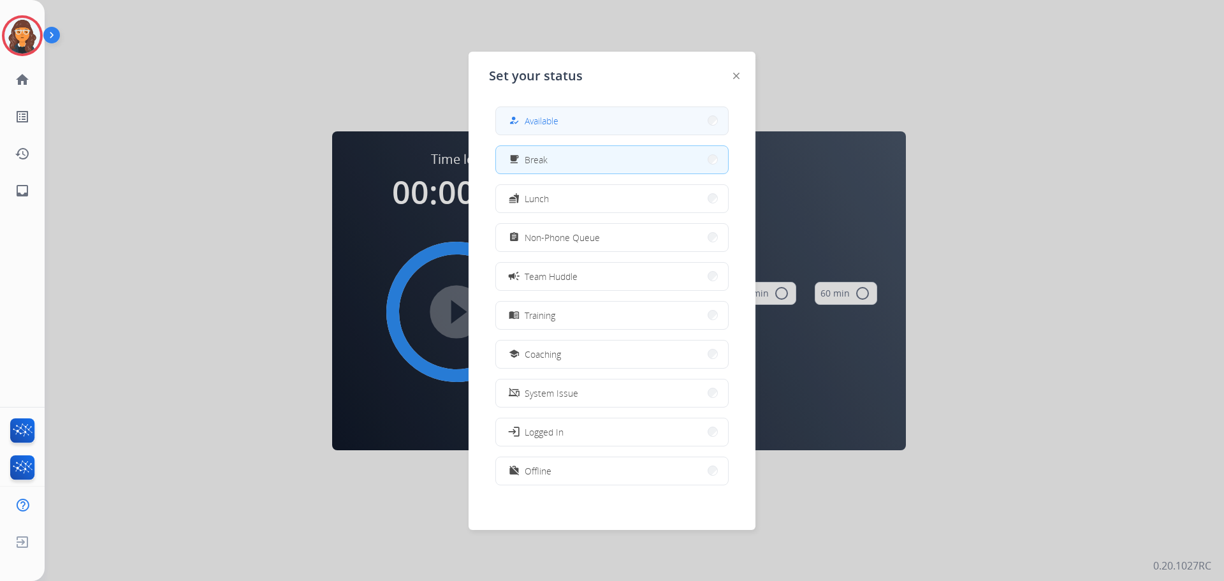
click at [524, 120] on div "how_to_reg" at bounding box center [515, 120] width 18 height 15
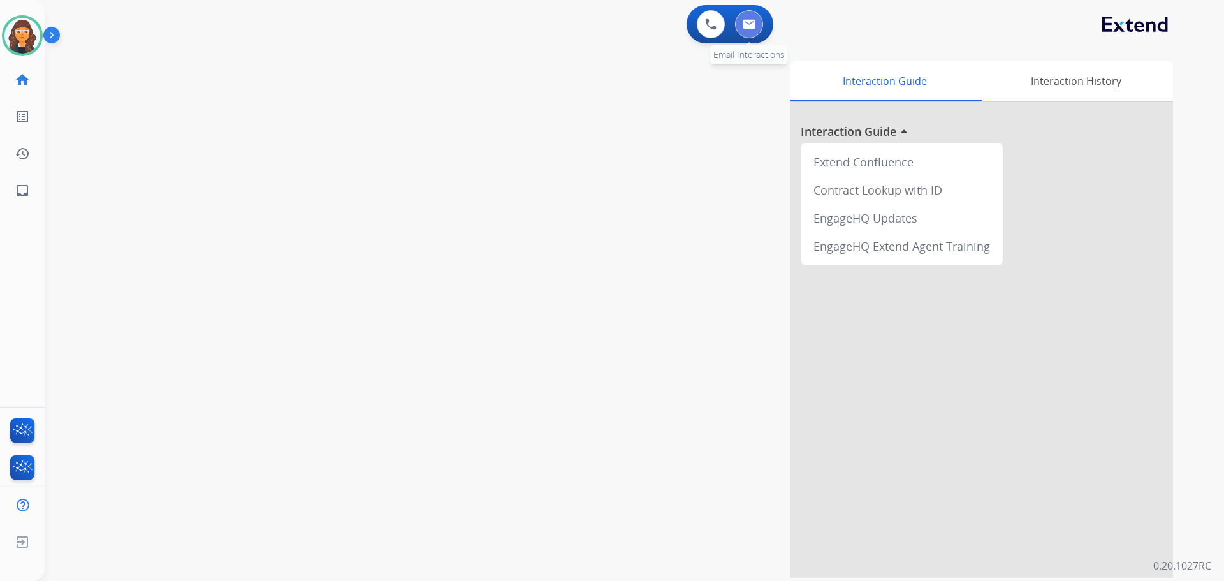
click at [757, 24] on button at bounding box center [749, 24] width 28 height 28
select select "**********"
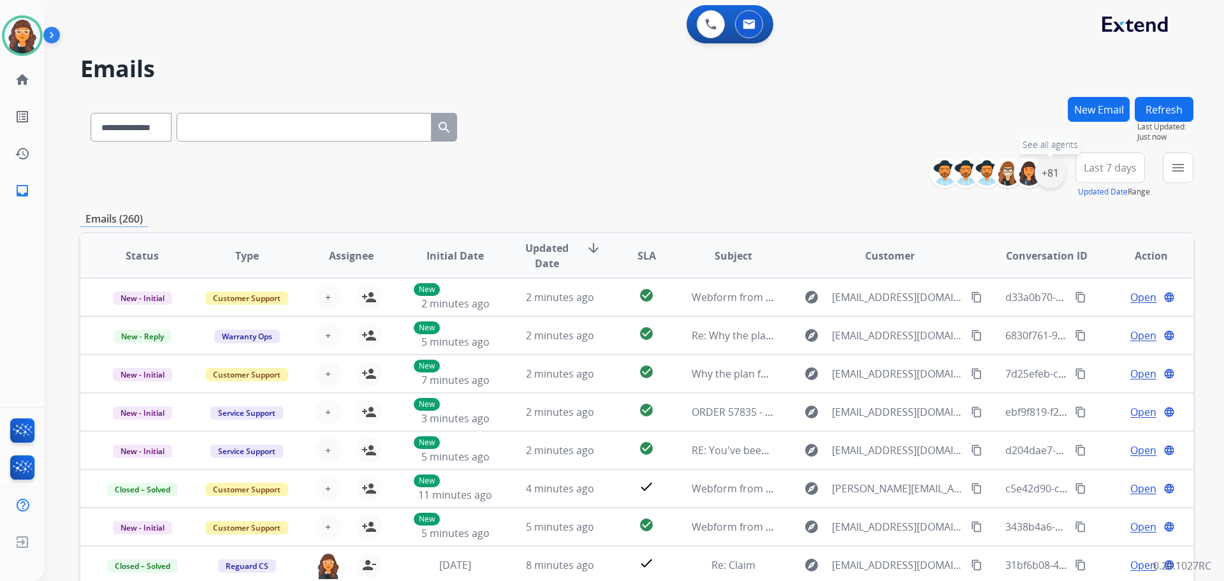
click at [1047, 175] on div "+81" at bounding box center [1050, 172] width 31 height 31
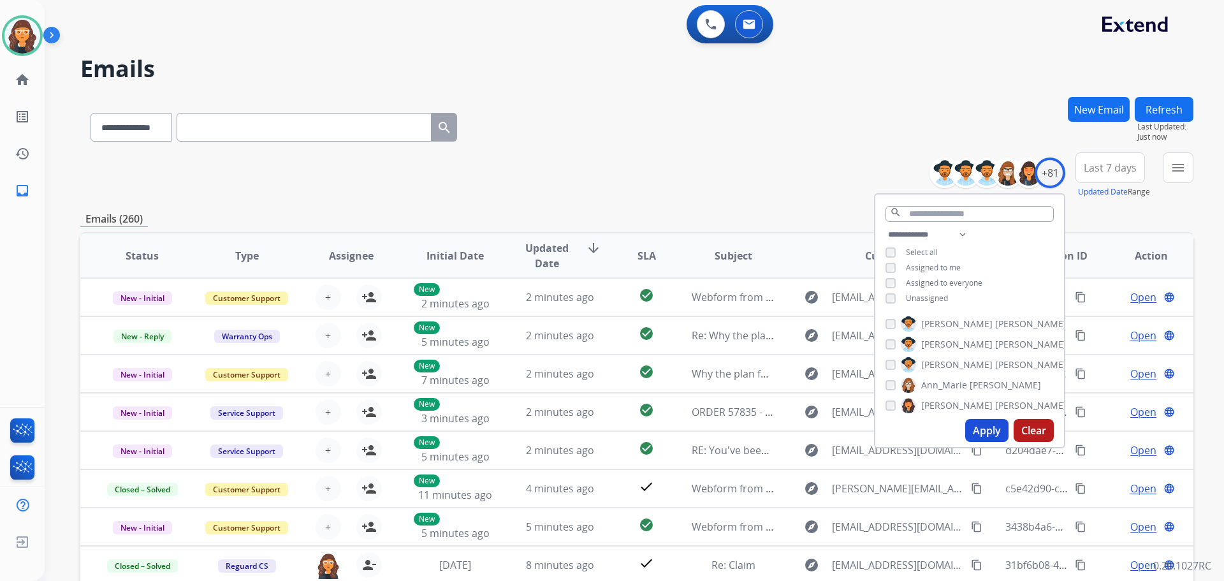
click at [983, 428] on button "Apply" at bounding box center [986, 430] width 43 height 23
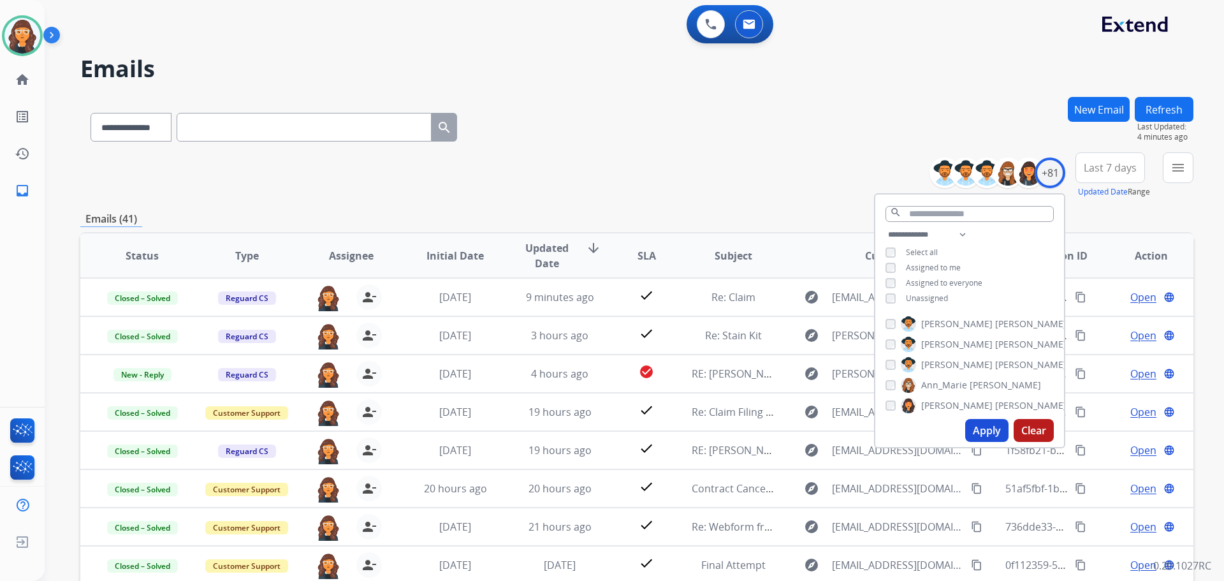
click at [733, 166] on div "**********" at bounding box center [636, 175] width 1113 height 46
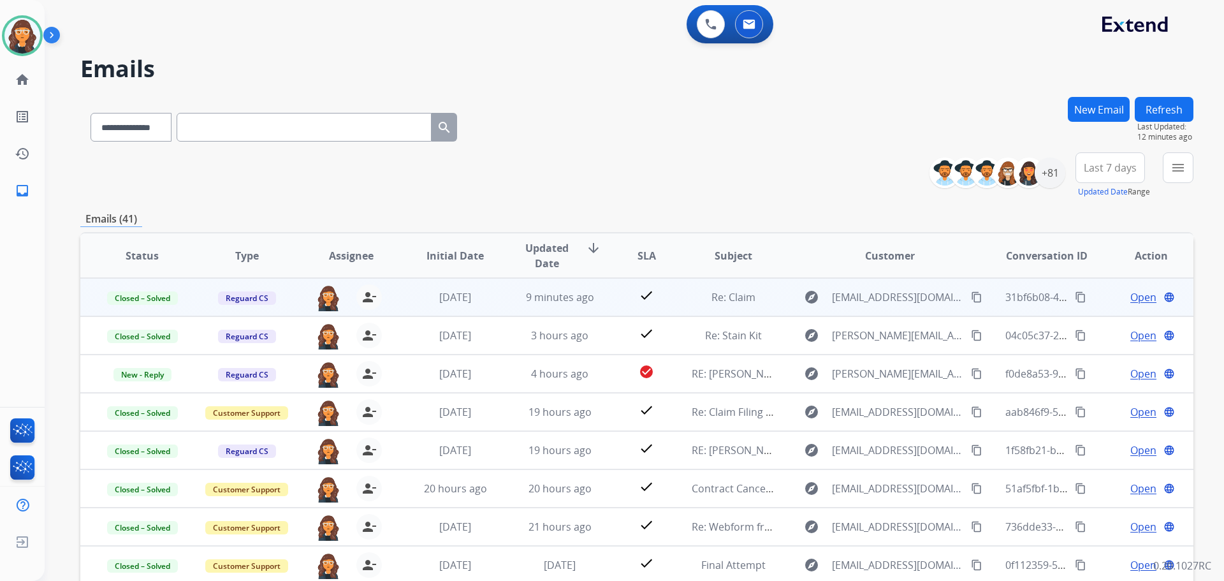
click at [1075, 298] on mat-icon "content_copy" at bounding box center [1080, 296] width 11 height 11
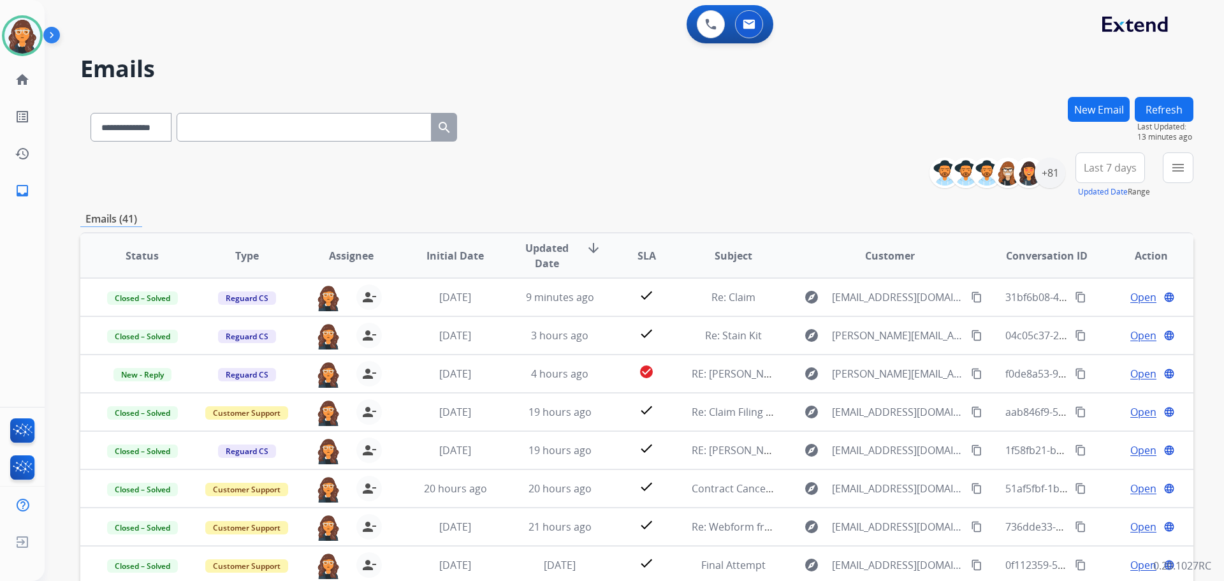
click at [736, 170] on div "**********" at bounding box center [636, 175] width 1113 height 46
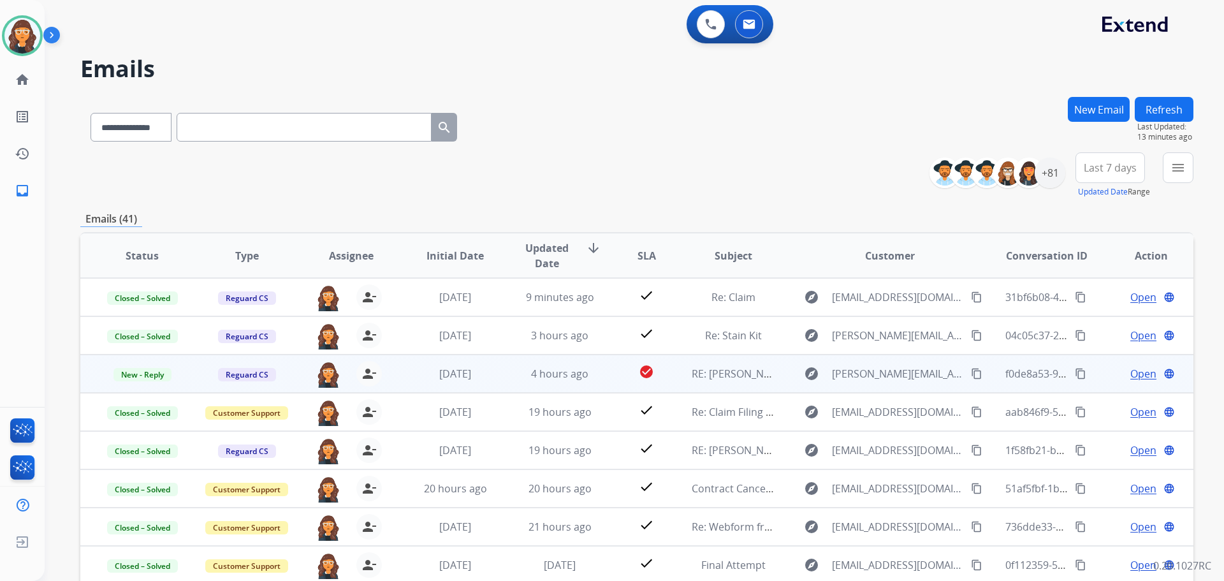
click at [1134, 369] on span "Open" at bounding box center [1143, 373] width 26 height 15
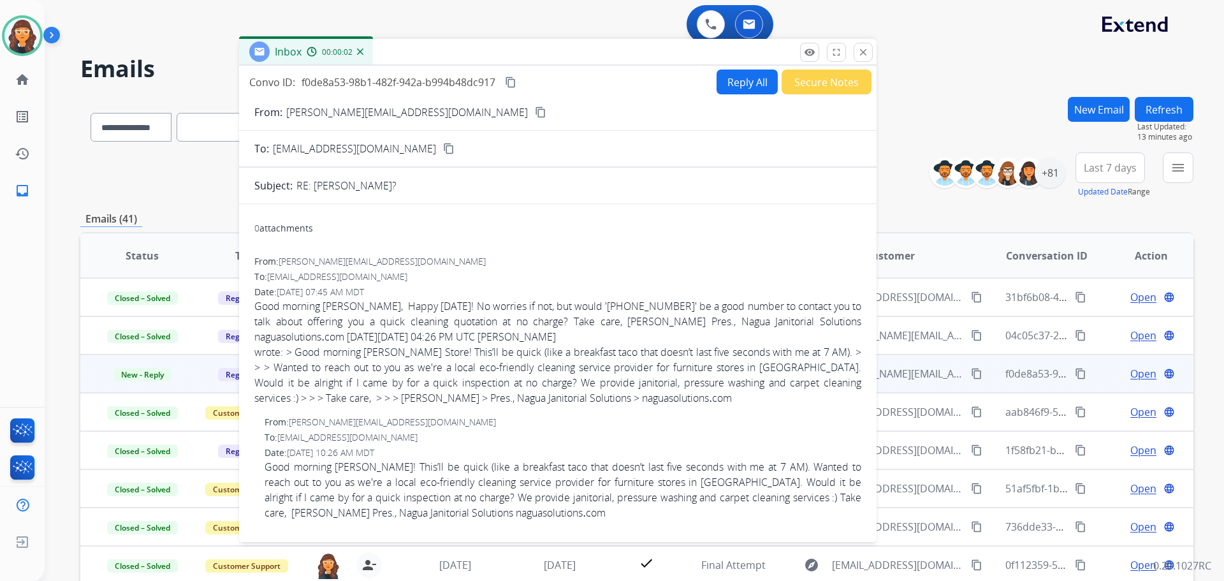
drag, startPoint x: 828, startPoint y: 96, endPoint x: 511, endPoint y: 57, distance: 319.2
click at [511, 57] on div "Inbox 00:00:02" at bounding box center [557, 52] width 637 height 27
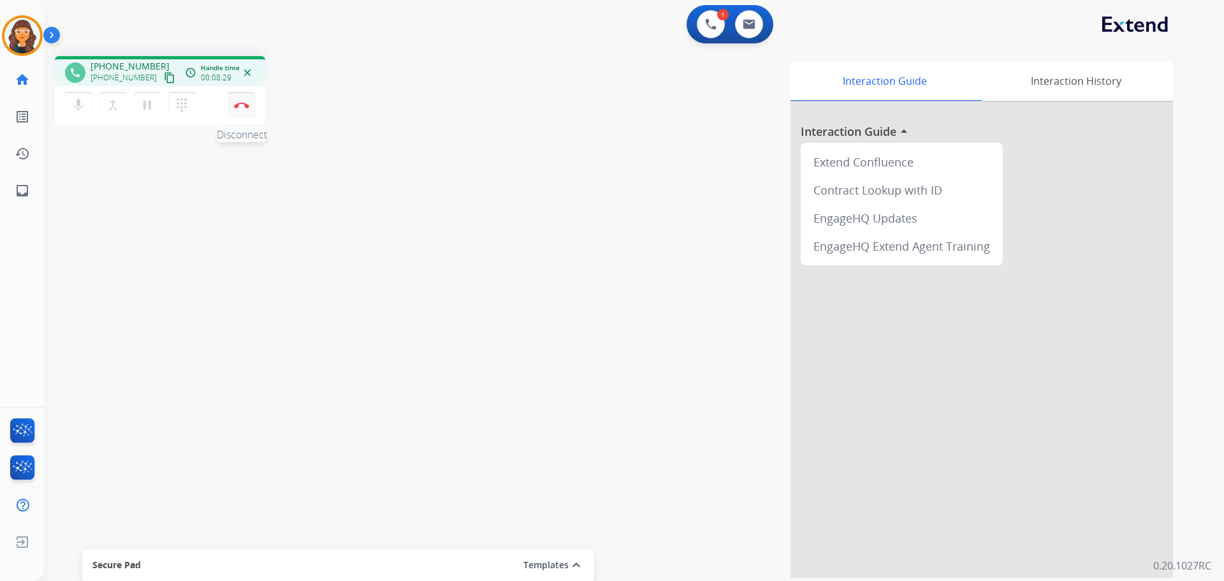
click at [247, 106] on img at bounding box center [241, 105] width 15 height 6
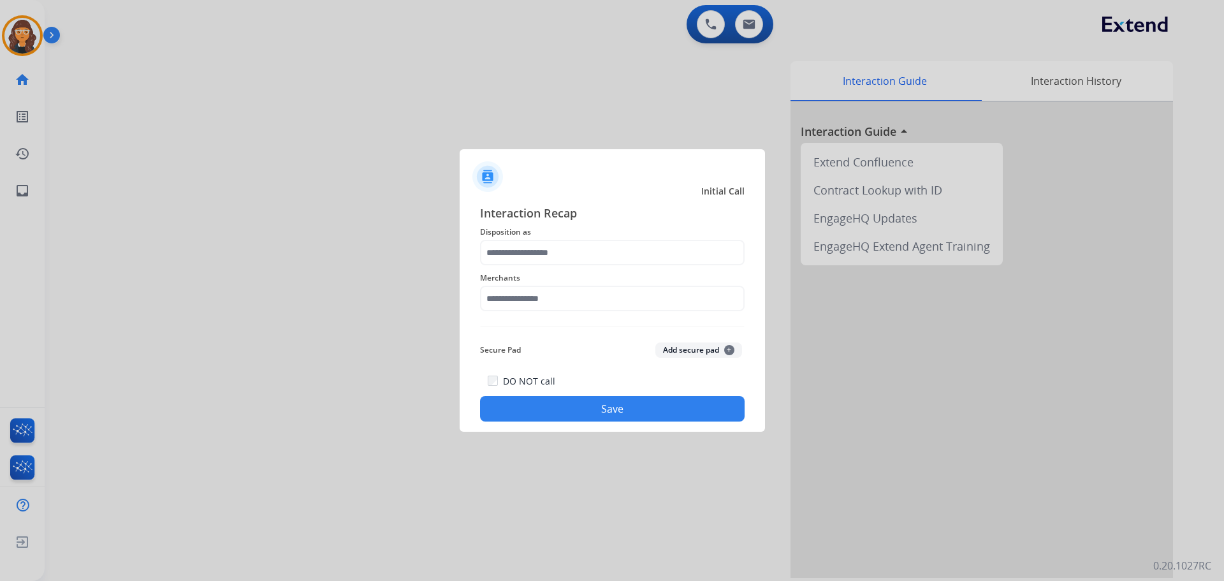
click at [514, 236] on span "Disposition as" at bounding box center [612, 231] width 265 height 15
click at [533, 260] on input "text" at bounding box center [612, 252] width 265 height 25
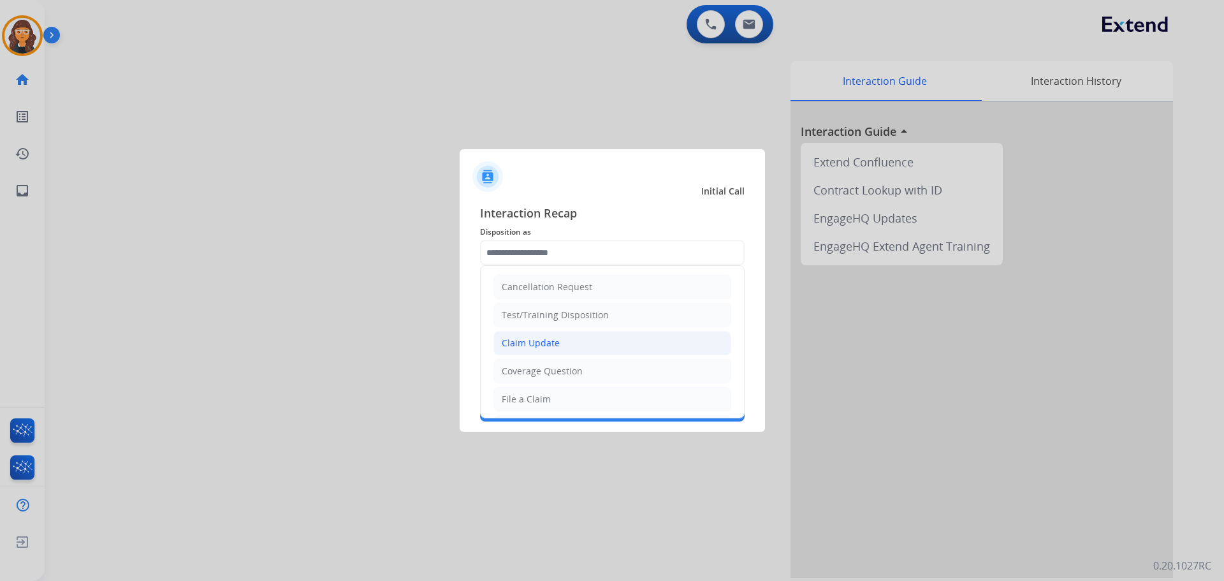
click at [544, 345] on div "Claim Update" at bounding box center [531, 343] width 58 height 13
type input "**********"
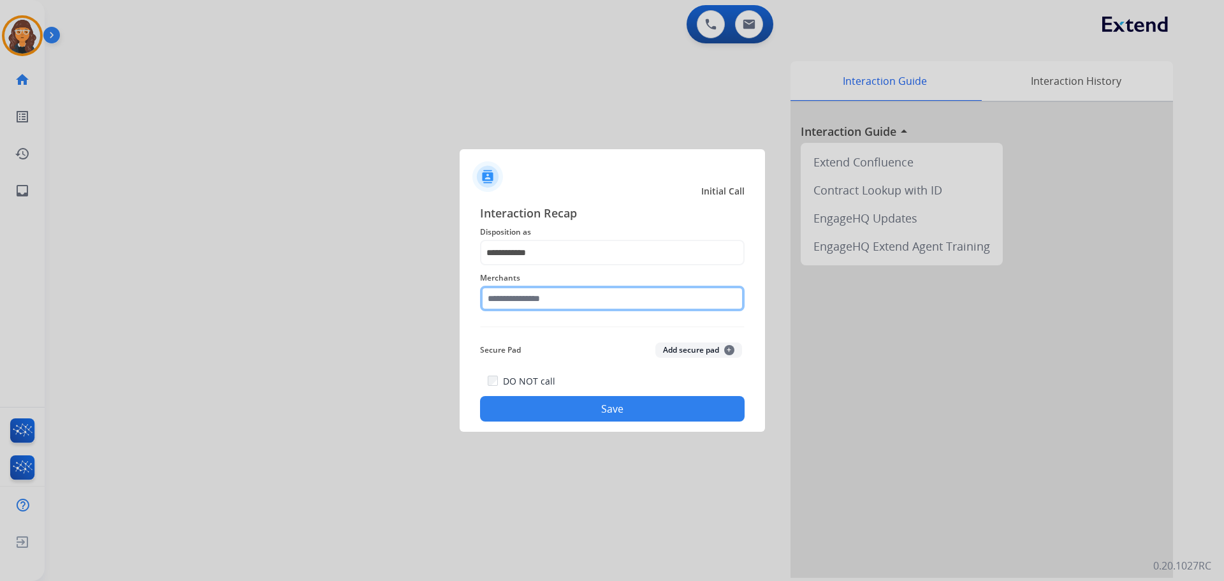
click at [519, 295] on input "text" at bounding box center [612, 298] width 265 height 25
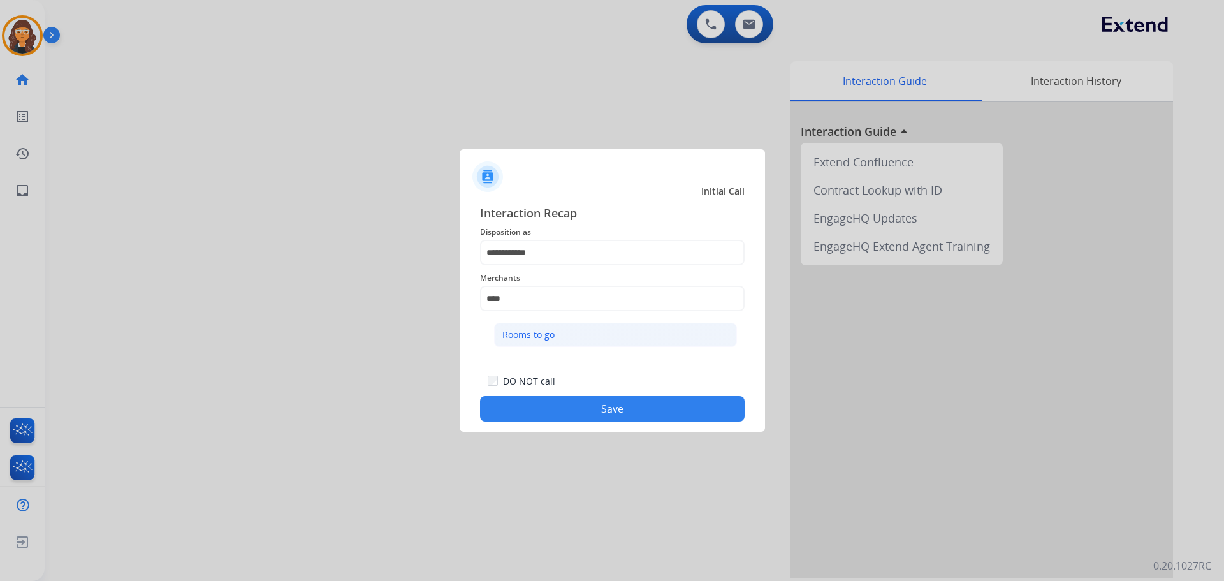
drag, startPoint x: 532, startPoint y: 330, endPoint x: 534, endPoint y: 354, distance: 24.4
click at [532, 330] on div "Rooms to go" at bounding box center [528, 334] width 52 height 13
type input "**********"
click at [560, 415] on button "Save" at bounding box center [612, 408] width 265 height 25
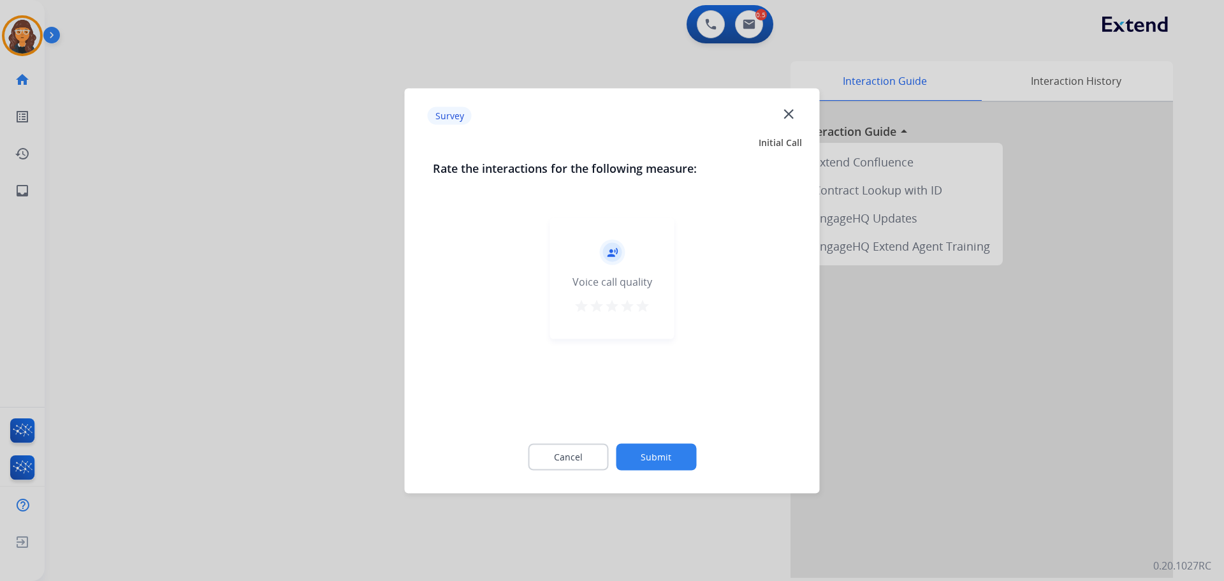
click at [641, 304] on mat-icon "star" at bounding box center [642, 305] width 15 height 15
click at [650, 453] on button "Submit" at bounding box center [656, 456] width 80 height 27
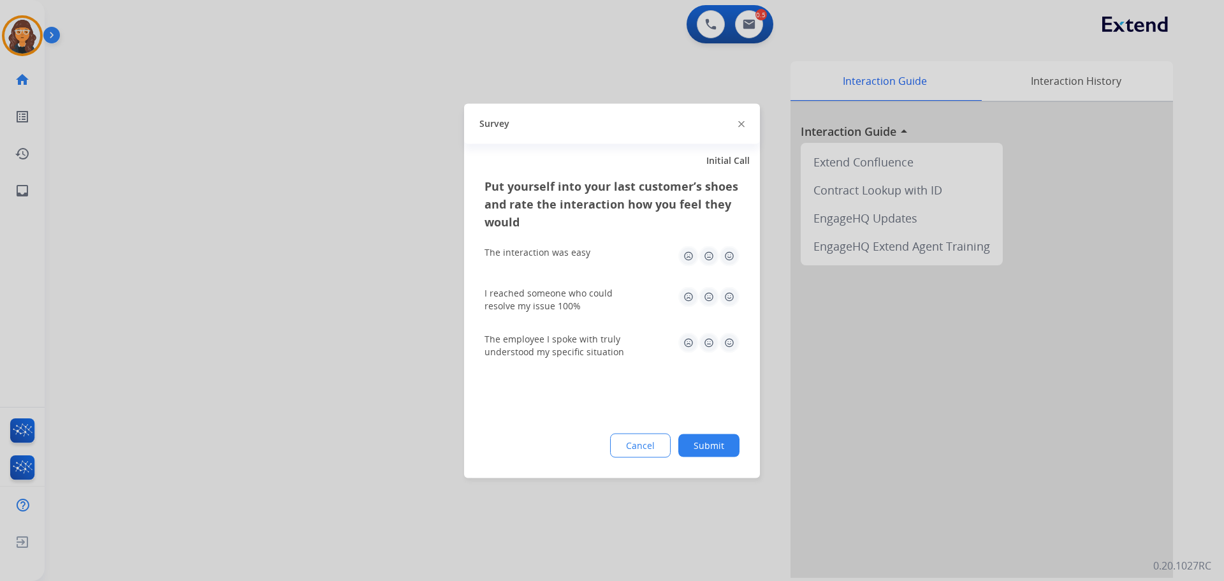
click at [732, 259] on img at bounding box center [729, 255] width 20 height 20
click at [730, 295] on img at bounding box center [729, 296] width 20 height 20
click at [734, 347] on img at bounding box center [729, 342] width 20 height 20
click at [724, 444] on button "Submit" at bounding box center [708, 444] width 61 height 23
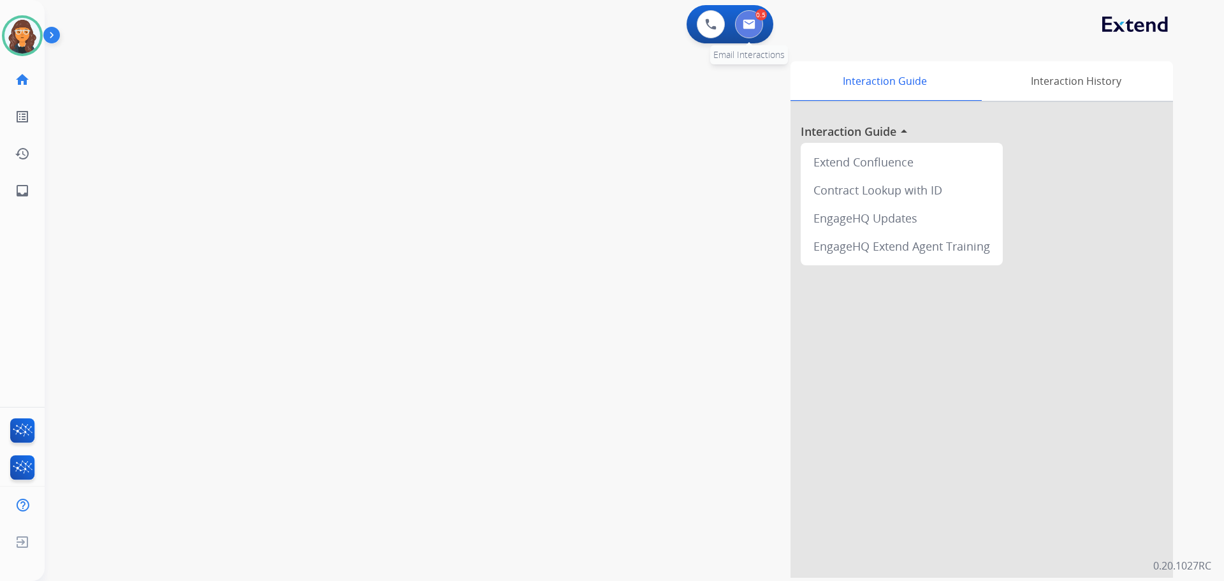
click at [744, 25] on img at bounding box center [749, 24] width 13 height 10
select select "**********"
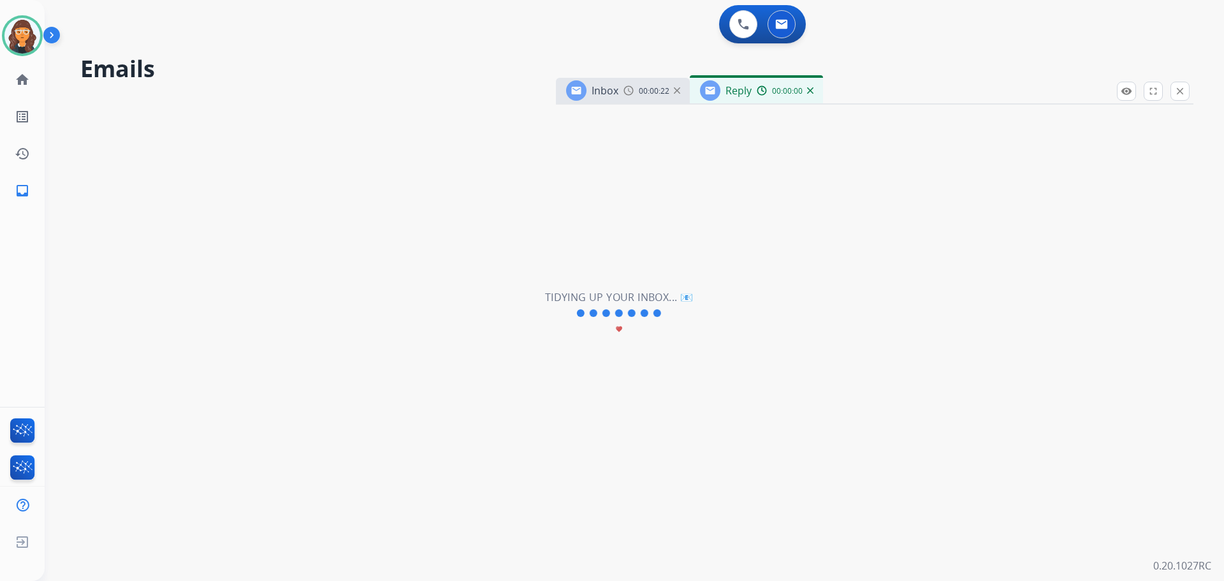
select select "**********"
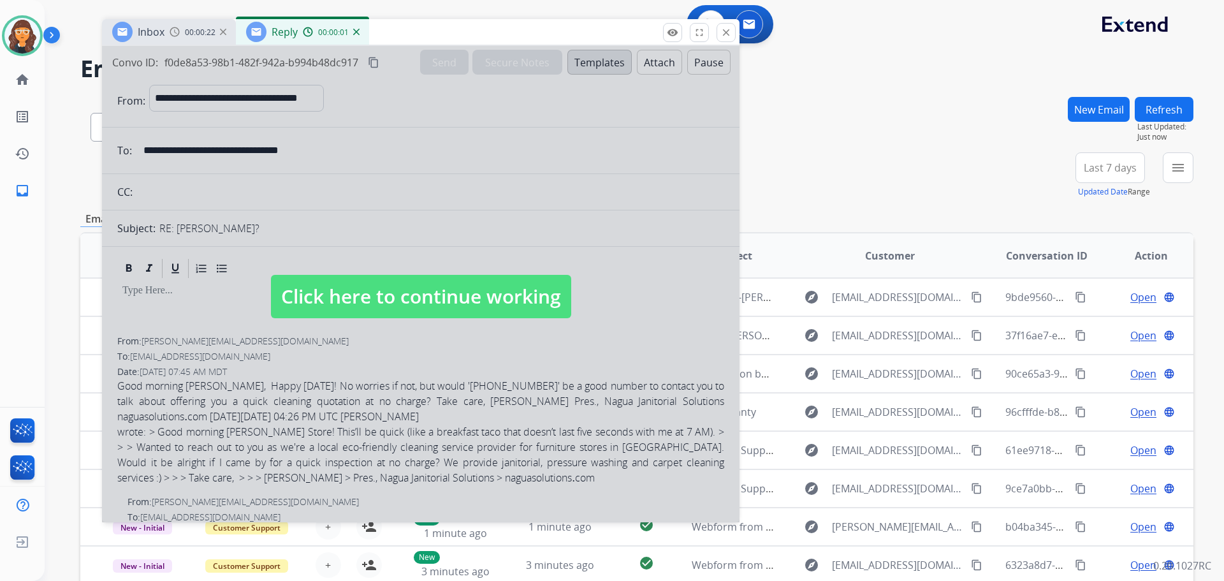
drag, startPoint x: 827, startPoint y: 98, endPoint x: 404, endPoint y: 52, distance: 425.7
click at [409, 33] on div "Inbox 00:00:22 Reply 00:00:01" at bounding box center [420, 32] width 637 height 27
drag, startPoint x: 387, startPoint y: 296, endPoint x: 384, endPoint y: 287, distance: 9.3
click at [385, 289] on span "Click here to continue working" at bounding box center [420, 296] width 300 height 43
select select
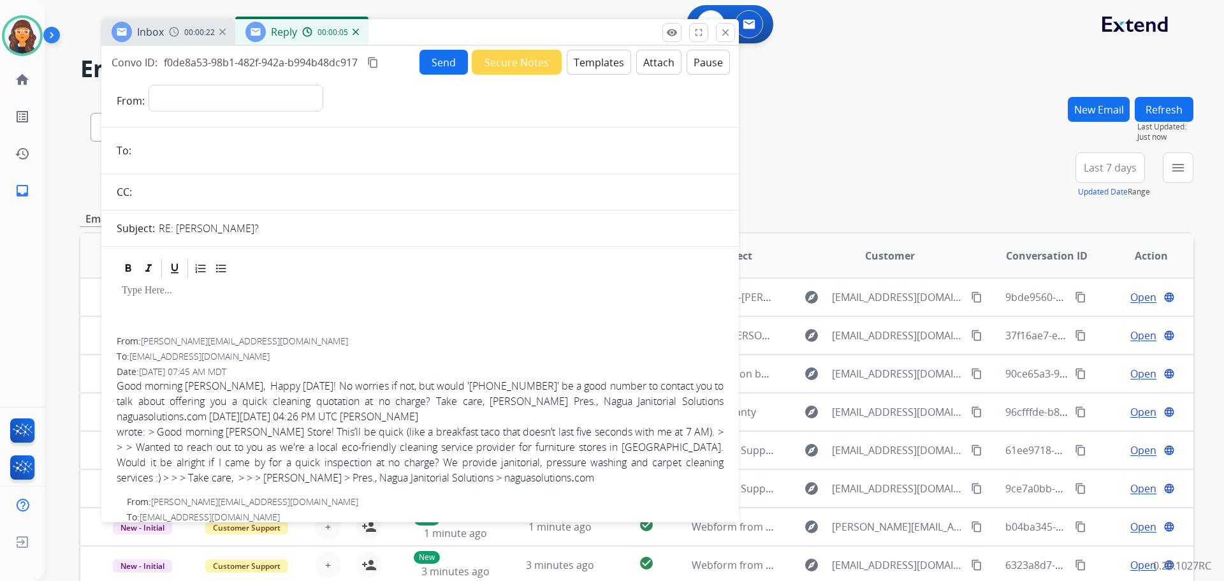
click at [353, 32] on img at bounding box center [356, 32] width 6 height 6
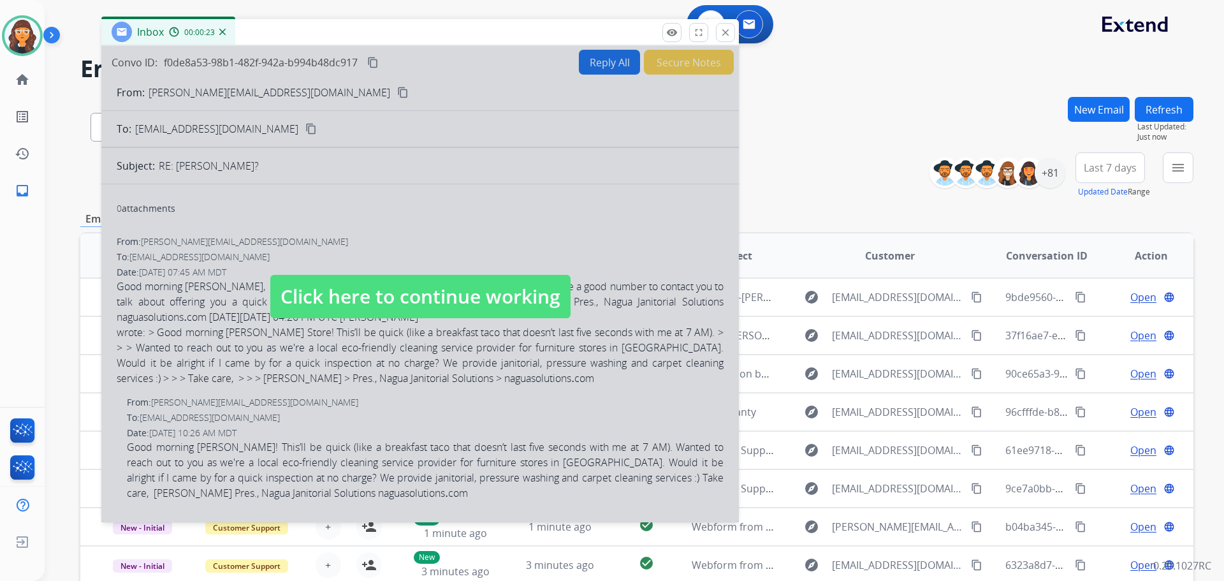
click at [379, 283] on span "Click here to continue working" at bounding box center [420, 296] width 300 height 43
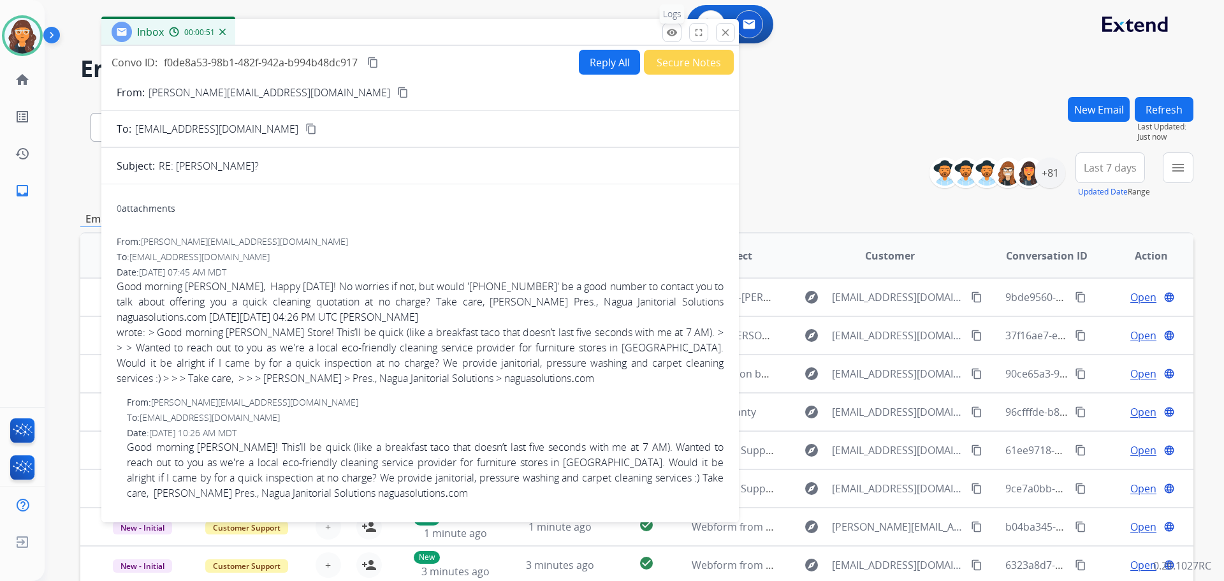
click at [673, 24] on button "remove_red_eye Logs" at bounding box center [671, 32] width 19 height 19
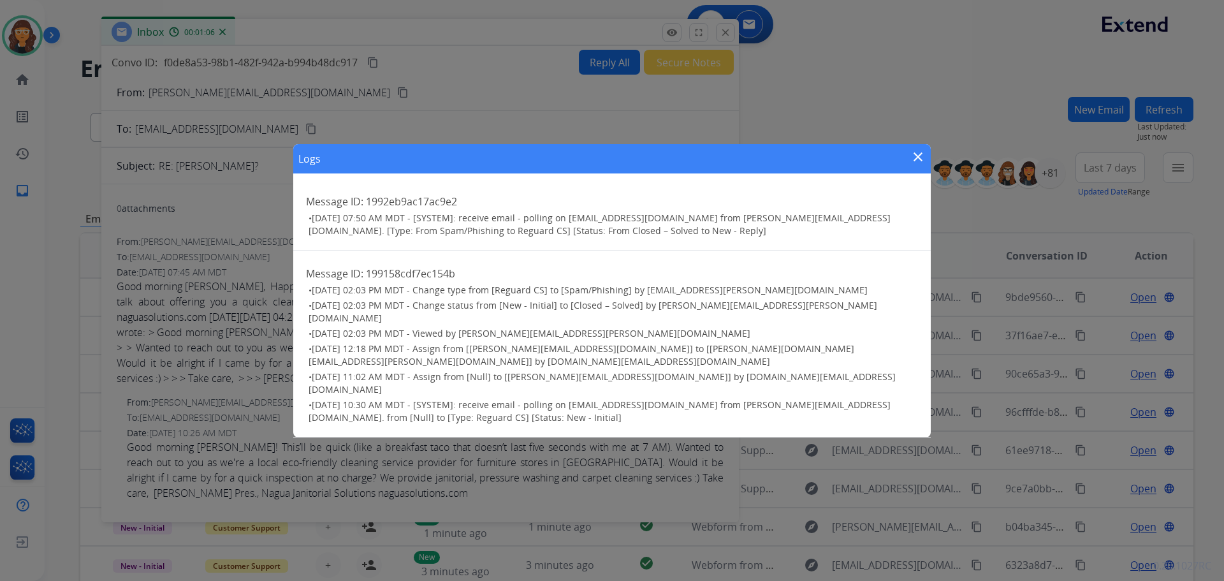
click at [920, 164] on mat-icon "close" at bounding box center [917, 156] width 15 height 15
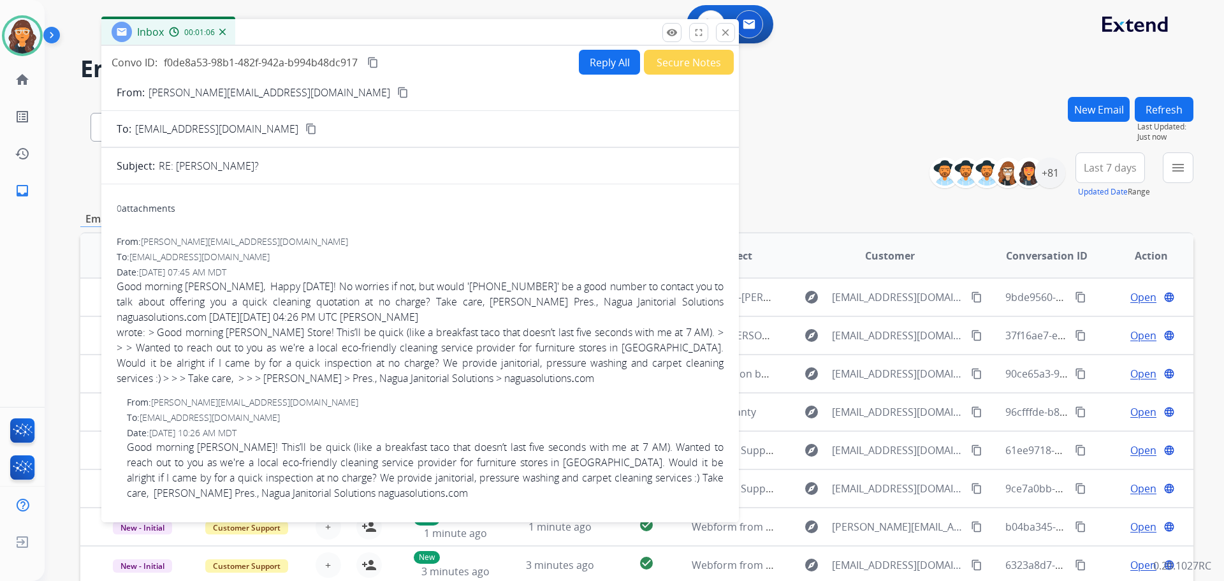
click at [676, 54] on button "Secure Notes" at bounding box center [689, 62] width 90 height 25
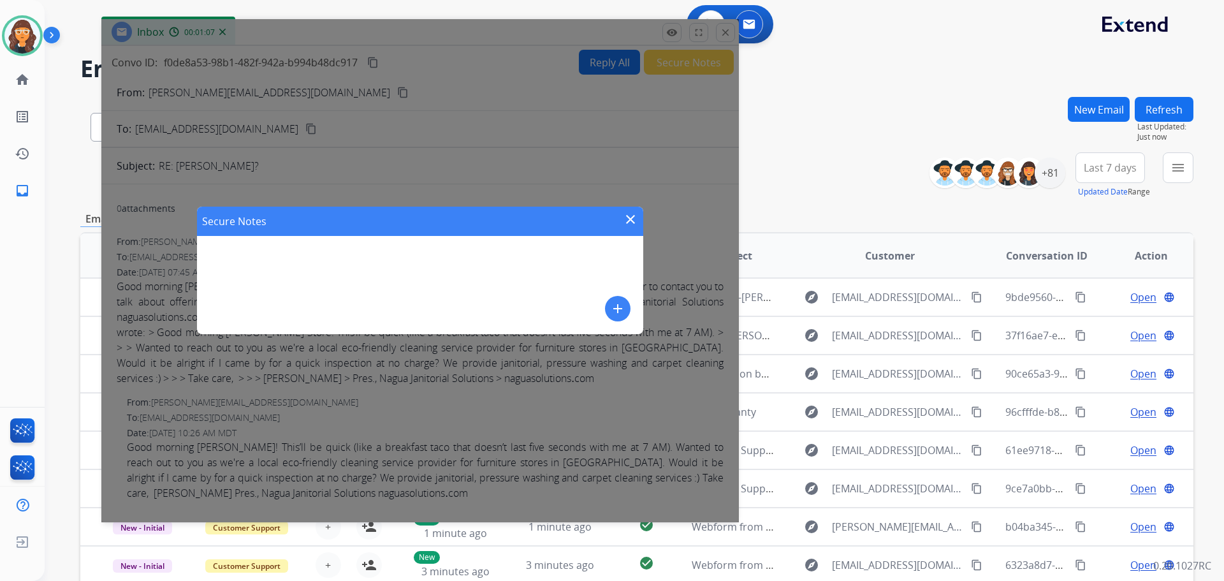
click at [621, 304] on mat-icon "add" at bounding box center [617, 308] width 15 height 15
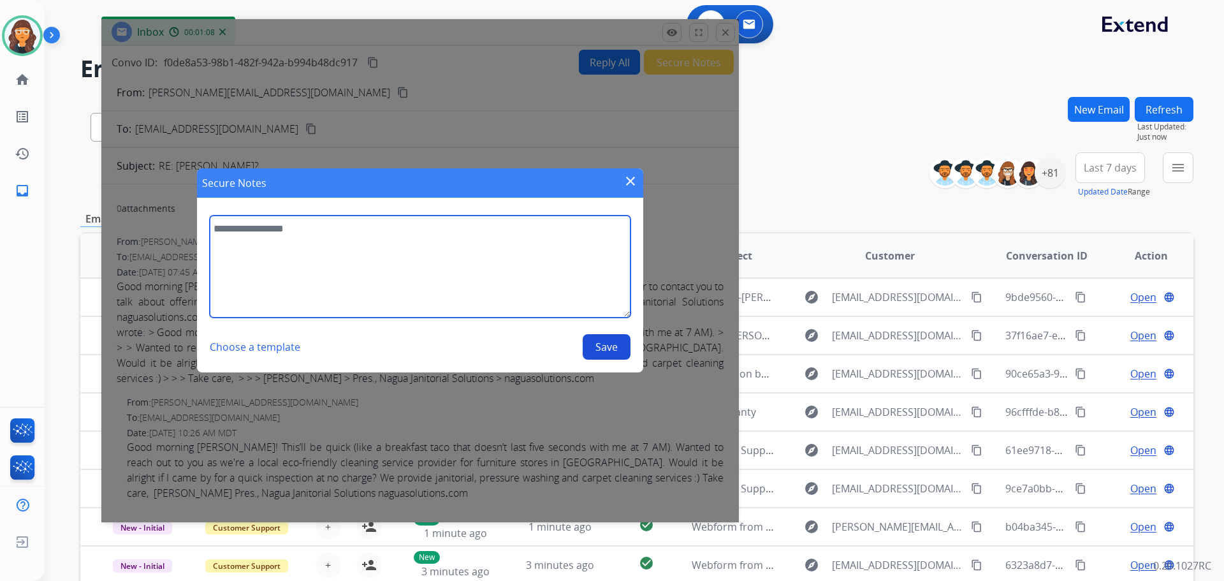
click at [483, 296] on textarea at bounding box center [420, 266] width 421 height 102
type textarea "**********"
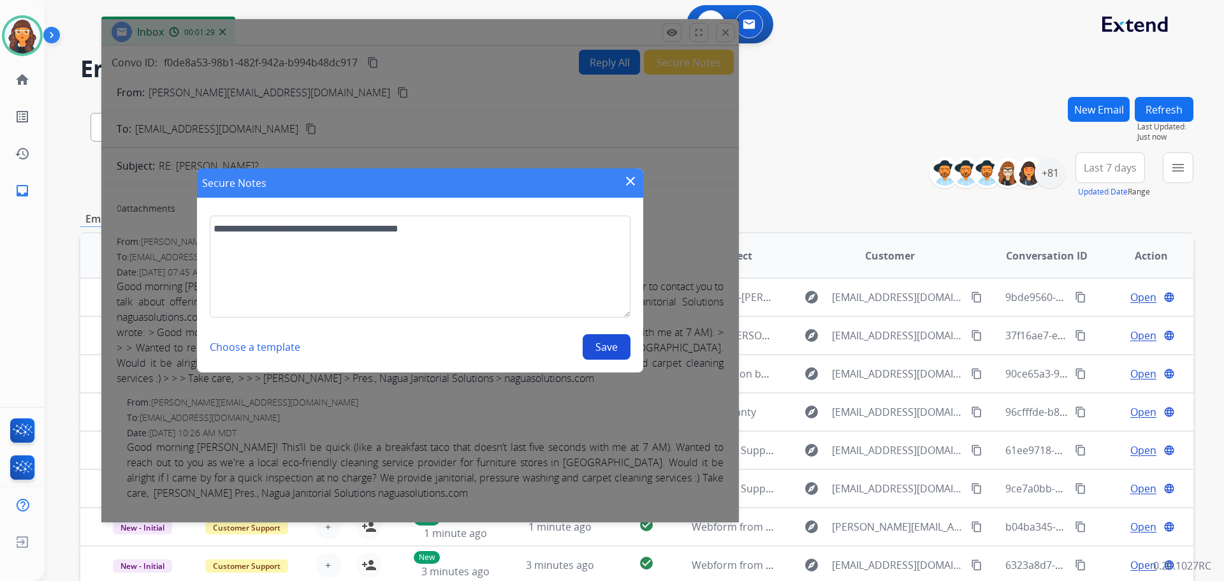
click at [606, 346] on button "Save" at bounding box center [607, 346] width 48 height 25
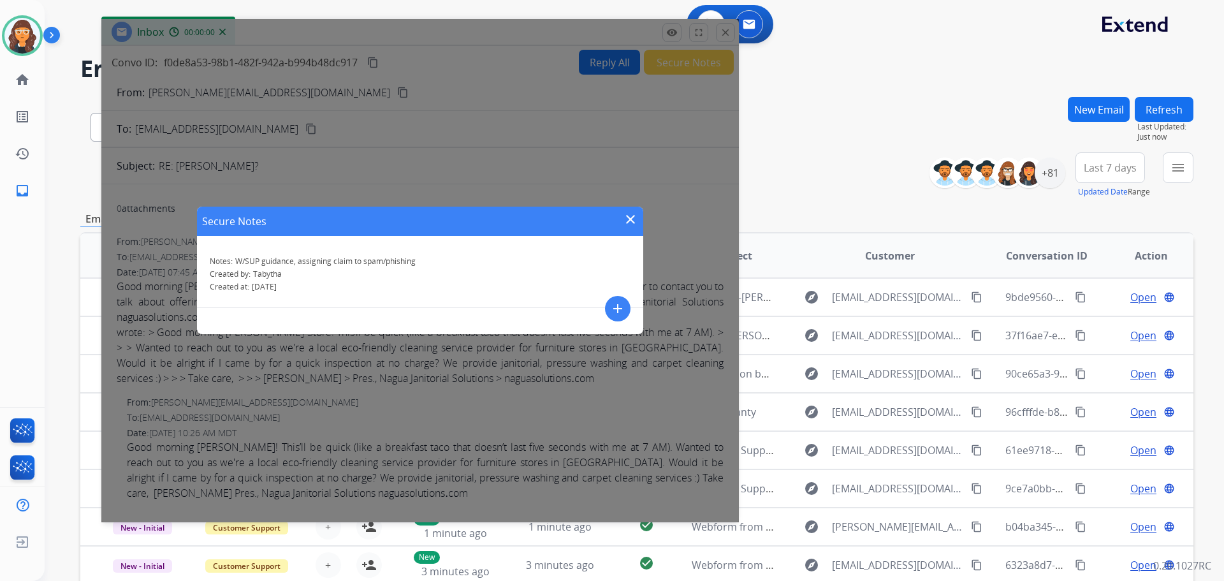
click at [632, 216] on mat-icon "close" at bounding box center [630, 219] width 15 height 15
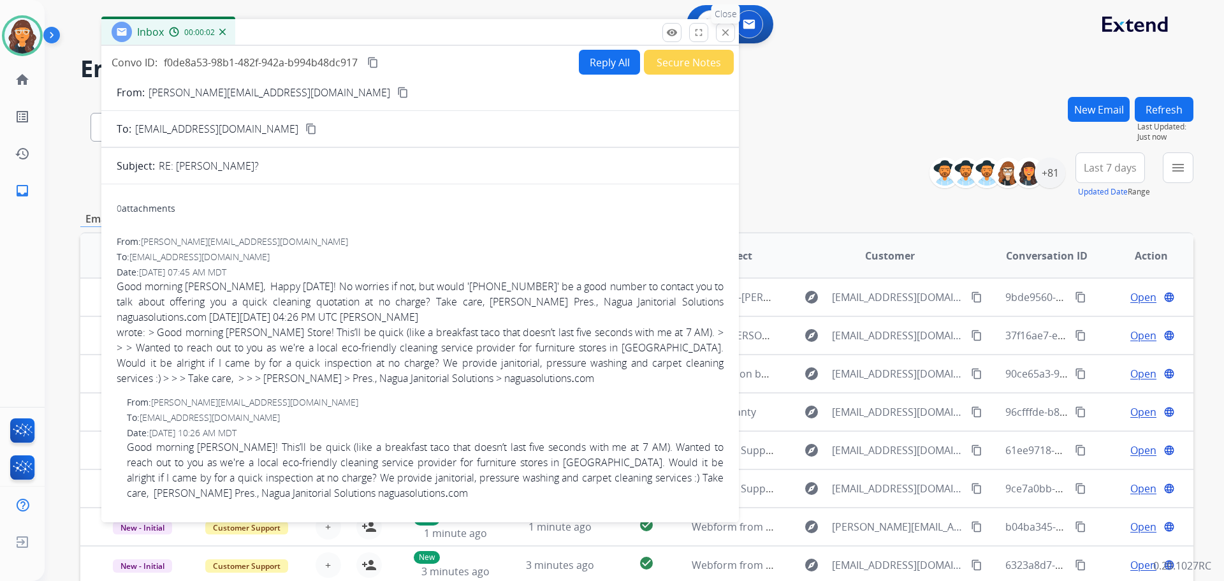
click at [726, 24] on button "close Close" at bounding box center [725, 32] width 19 height 19
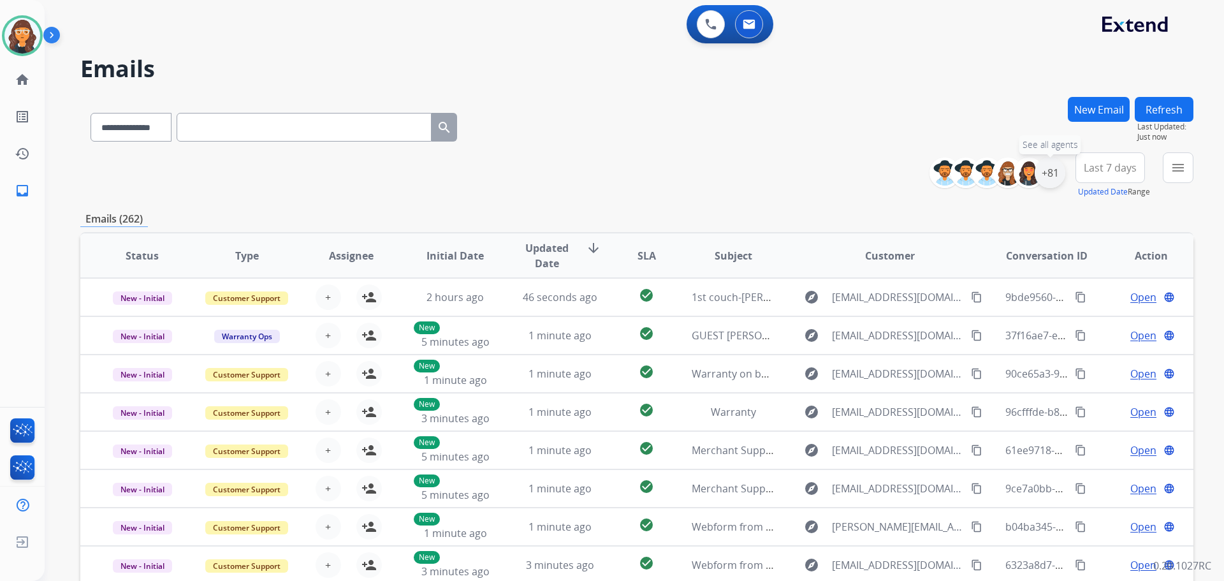
click at [1038, 169] on div "+81" at bounding box center [1050, 172] width 31 height 31
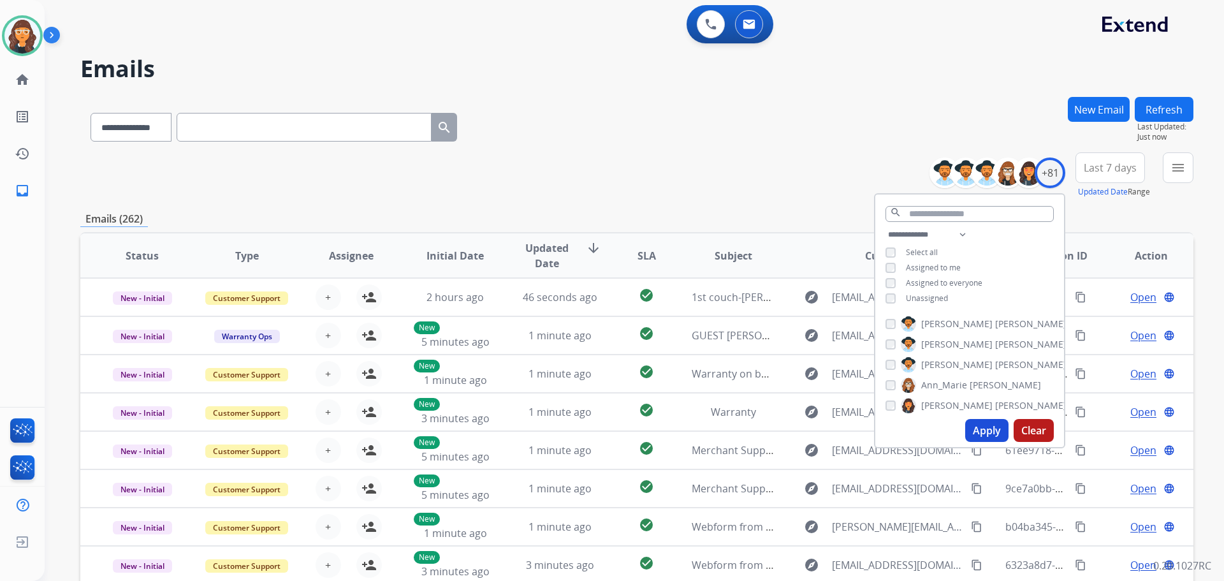
click at [975, 425] on button "Apply" at bounding box center [986, 430] width 43 height 23
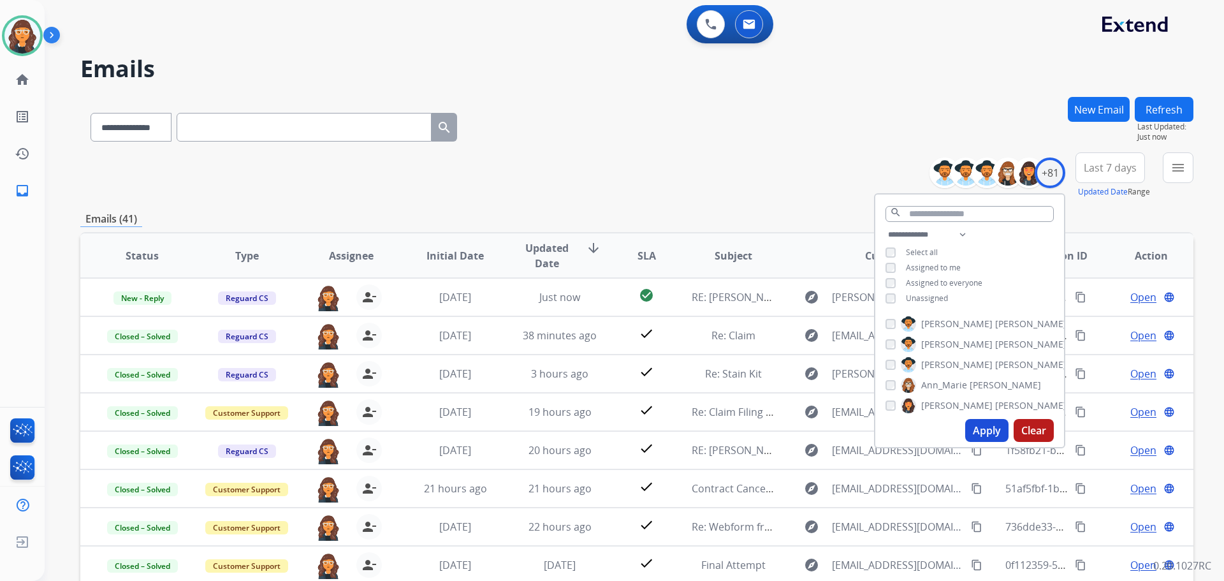
click at [702, 160] on div "**********" at bounding box center [636, 175] width 1113 height 46
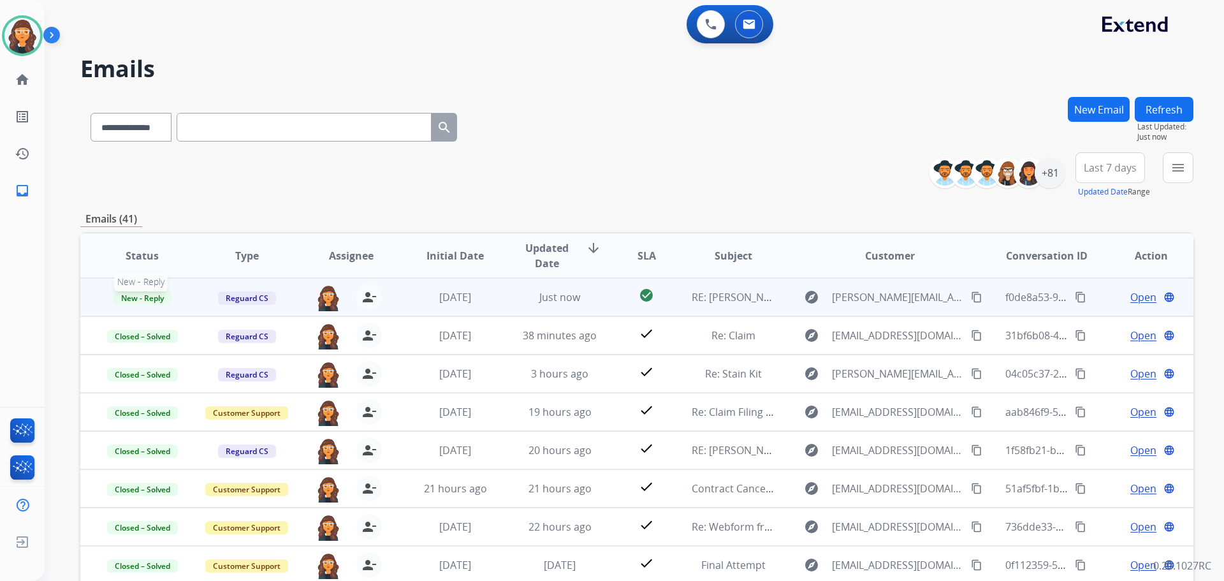
click at [164, 301] on span "New - Reply" at bounding box center [142, 297] width 58 height 13
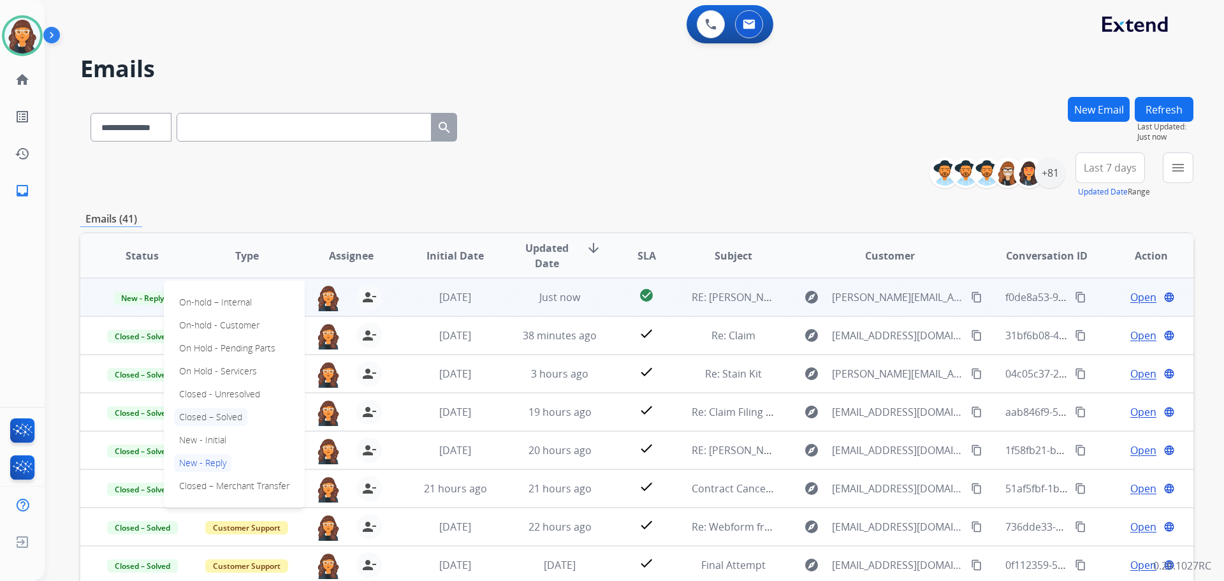
click at [215, 416] on p "Closed – Solved" at bounding box center [210, 417] width 73 height 18
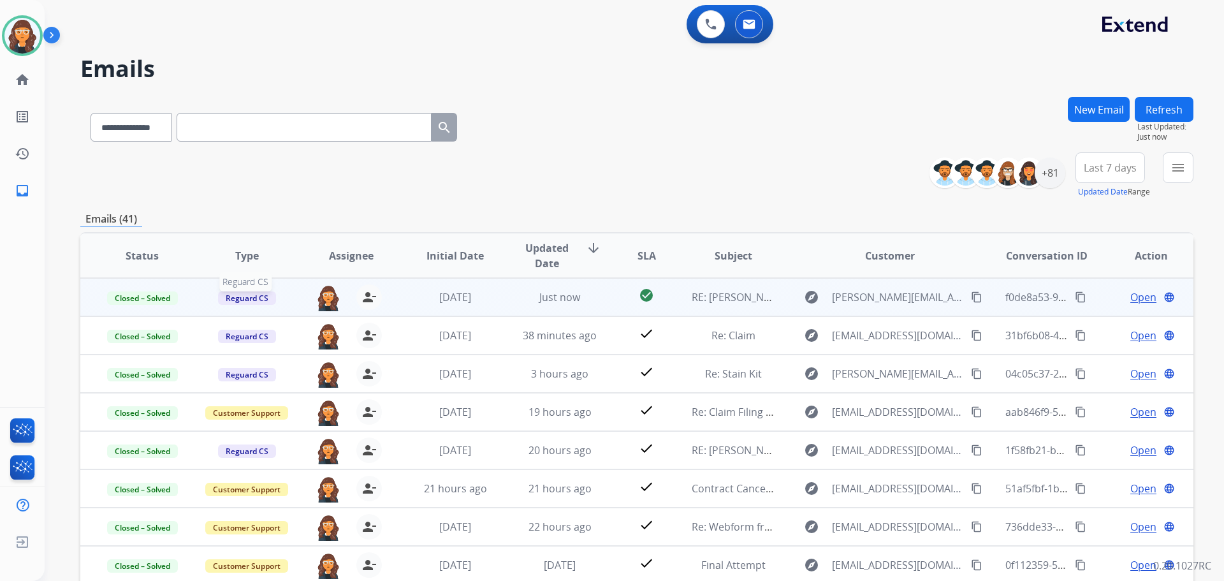
click at [238, 296] on span "Reguard CS" at bounding box center [247, 297] width 58 height 13
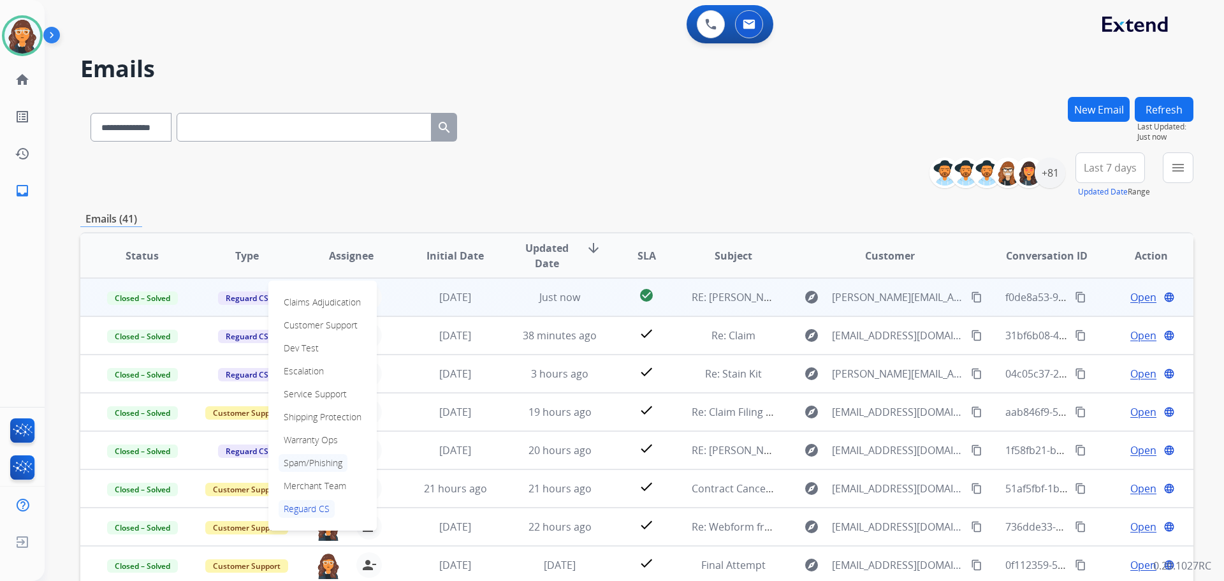
click at [299, 460] on p "Spam/Phishing" at bounding box center [313, 463] width 69 height 18
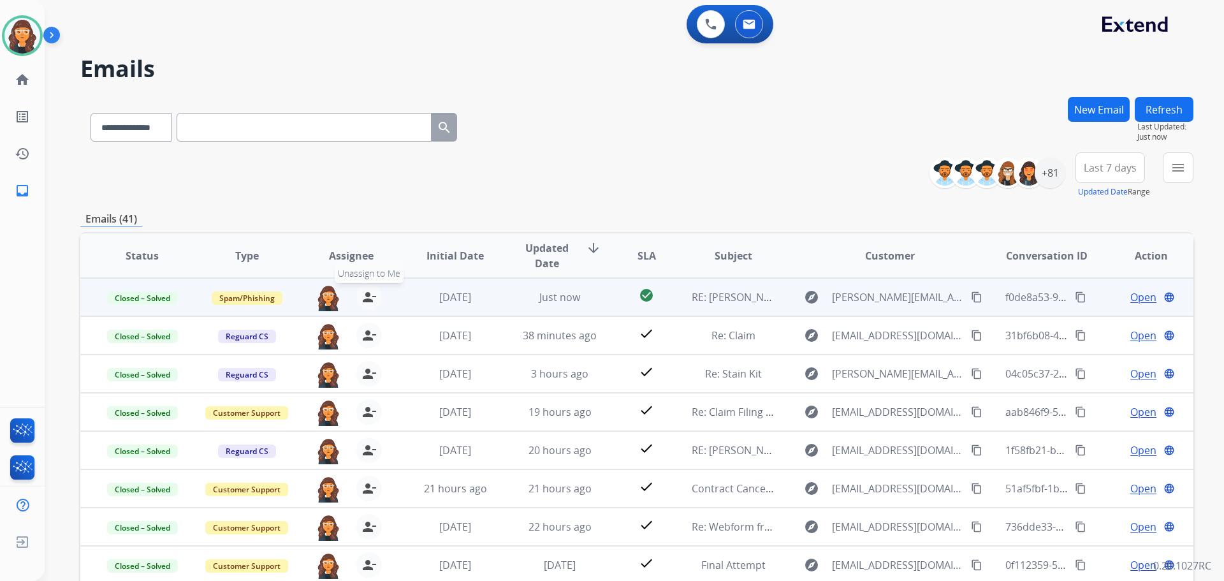
click at [366, 297] on mat-icon "person_remove" at bounding box center [368, 296] width 15 height 15
click at [1165, 112] on button "Refresh" at bounding box center [1164, 109] width 59 height 25
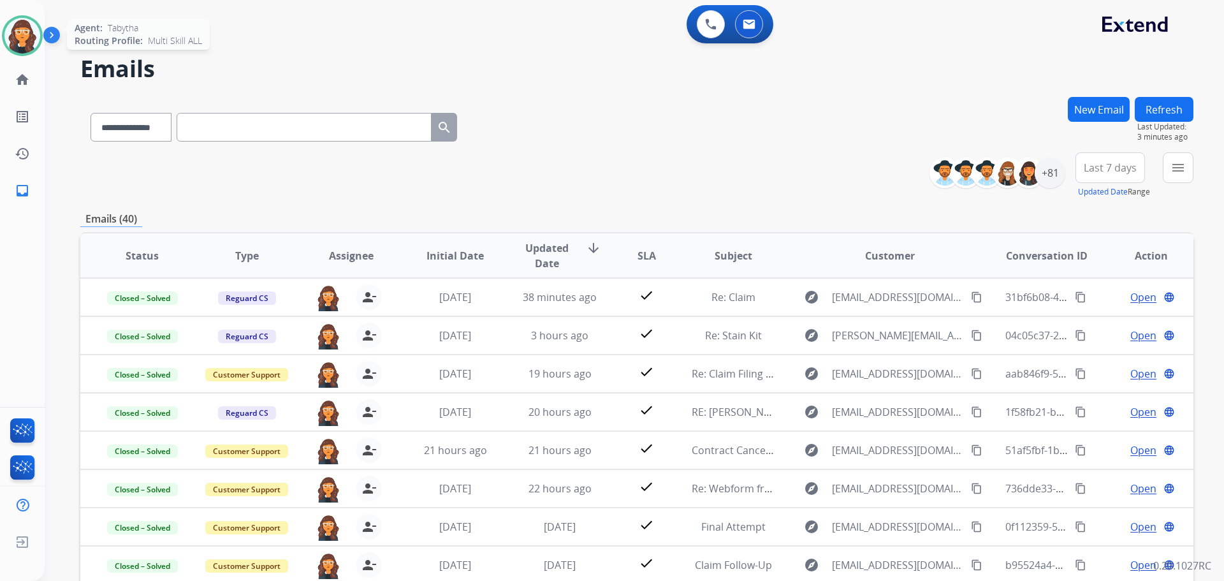
click at [34, 46] on img at bounding box center [22, 36] width 36 height 36
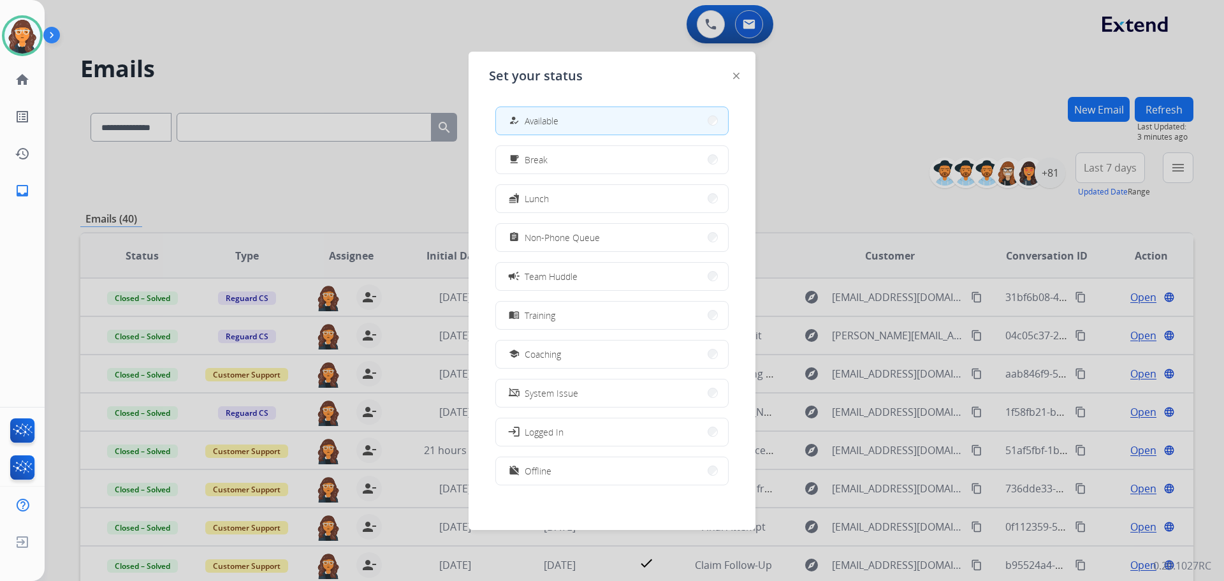
click at [558, 233] on span "Non-Phone Queue" at bounding box center [562, 237] width 75 height 13
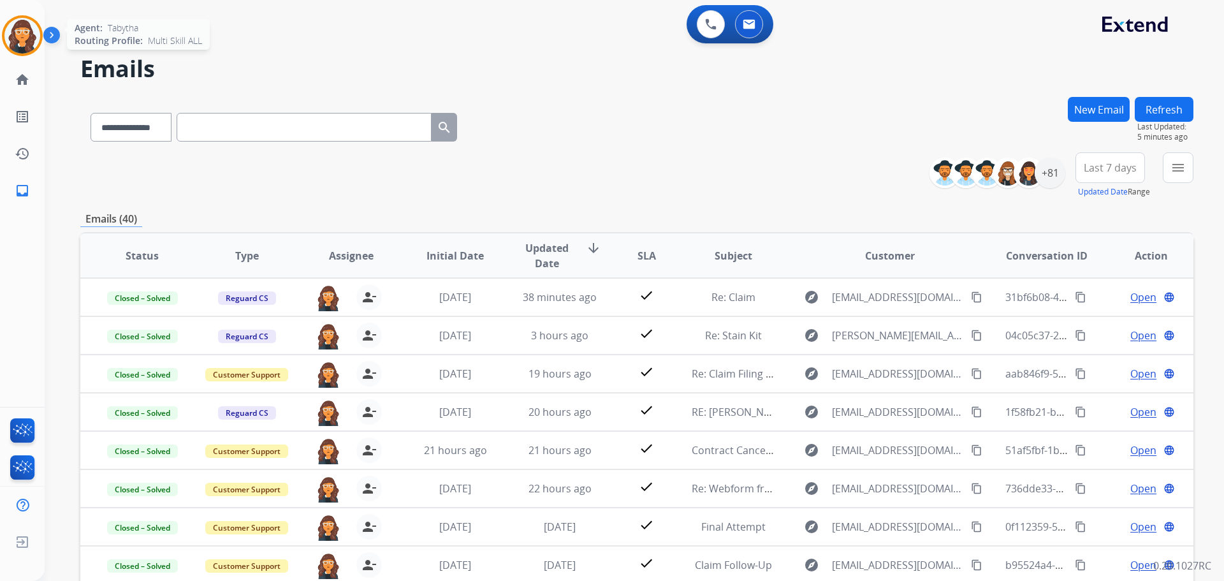
click at [22, 38] on img at bounding box center [22, 36] width 36 height 36
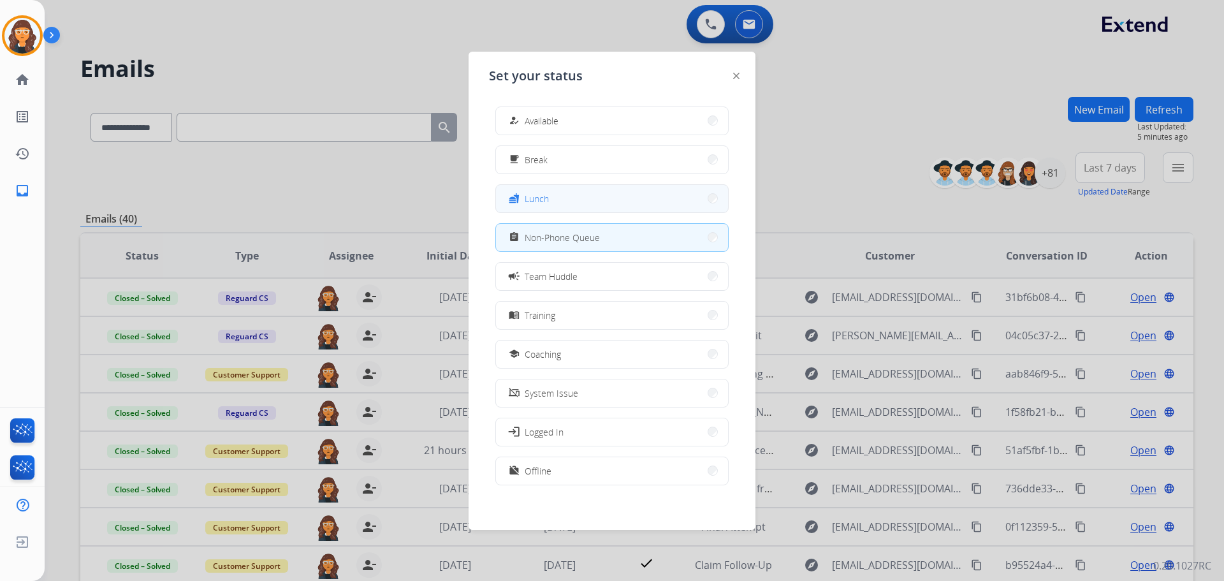
click at [546, 196] on span "Lunch" at bounding box center [537, 198] width 24 height 13
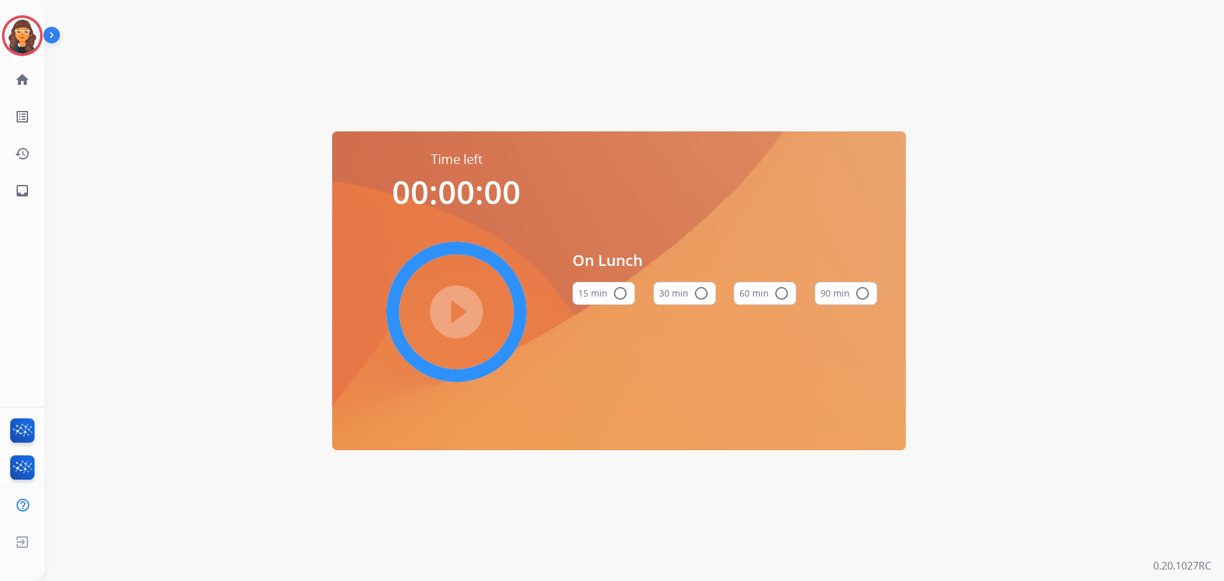
drag, startPoint x: 769, startPoint y: 298, endPoint x: 759, endPoint y: 300, distance: 11.1
click at [769, 298] on button "60 min radio_button_unchecked" at bounding box center [765, 293] width 62 height 23
click at [452, 311] on mat-icon "play_circle_filled" at bounding box center [456, 311] width 15 height 15
